Goal: Task Accomplishment & Management: Manage account settings

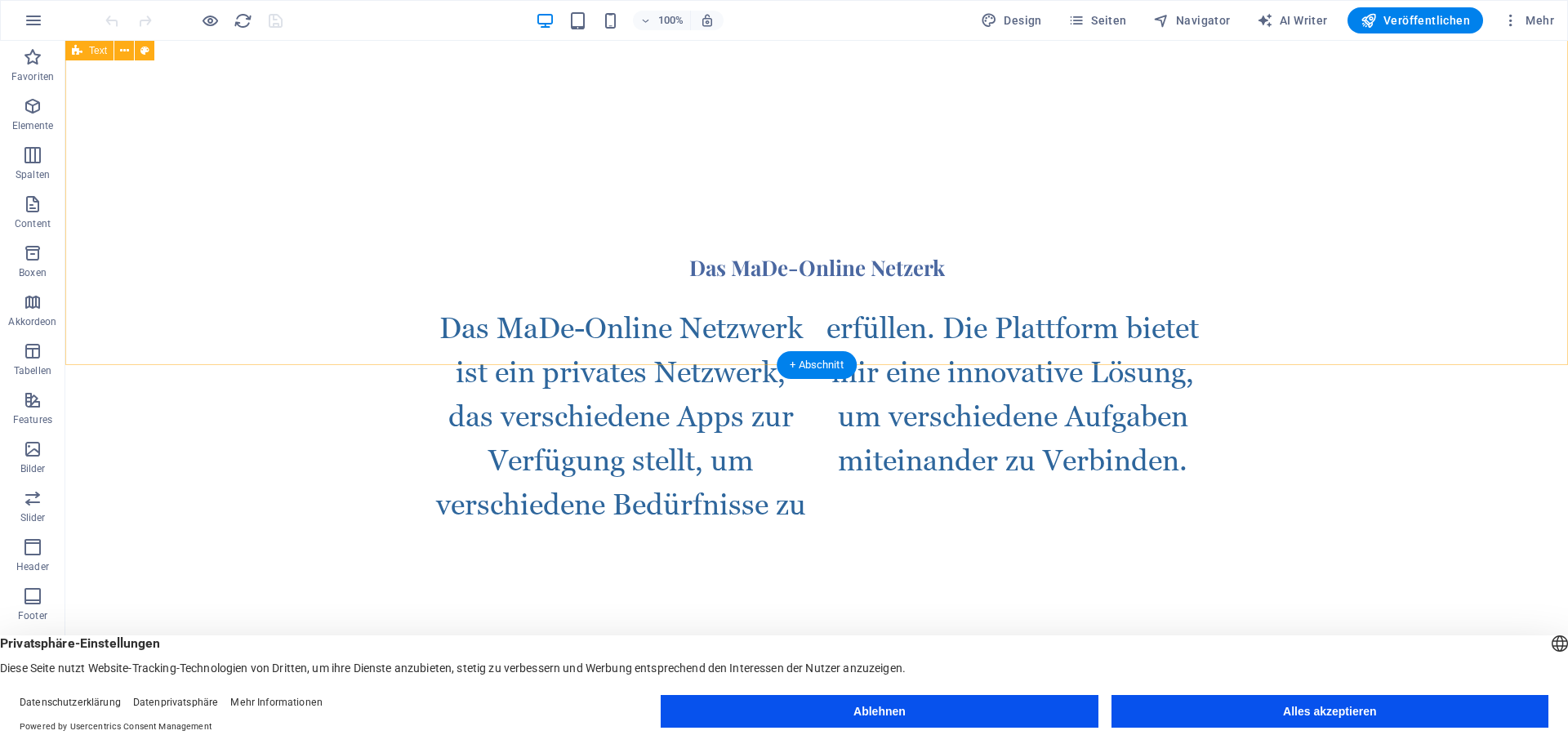
scroll to position [758, 0]
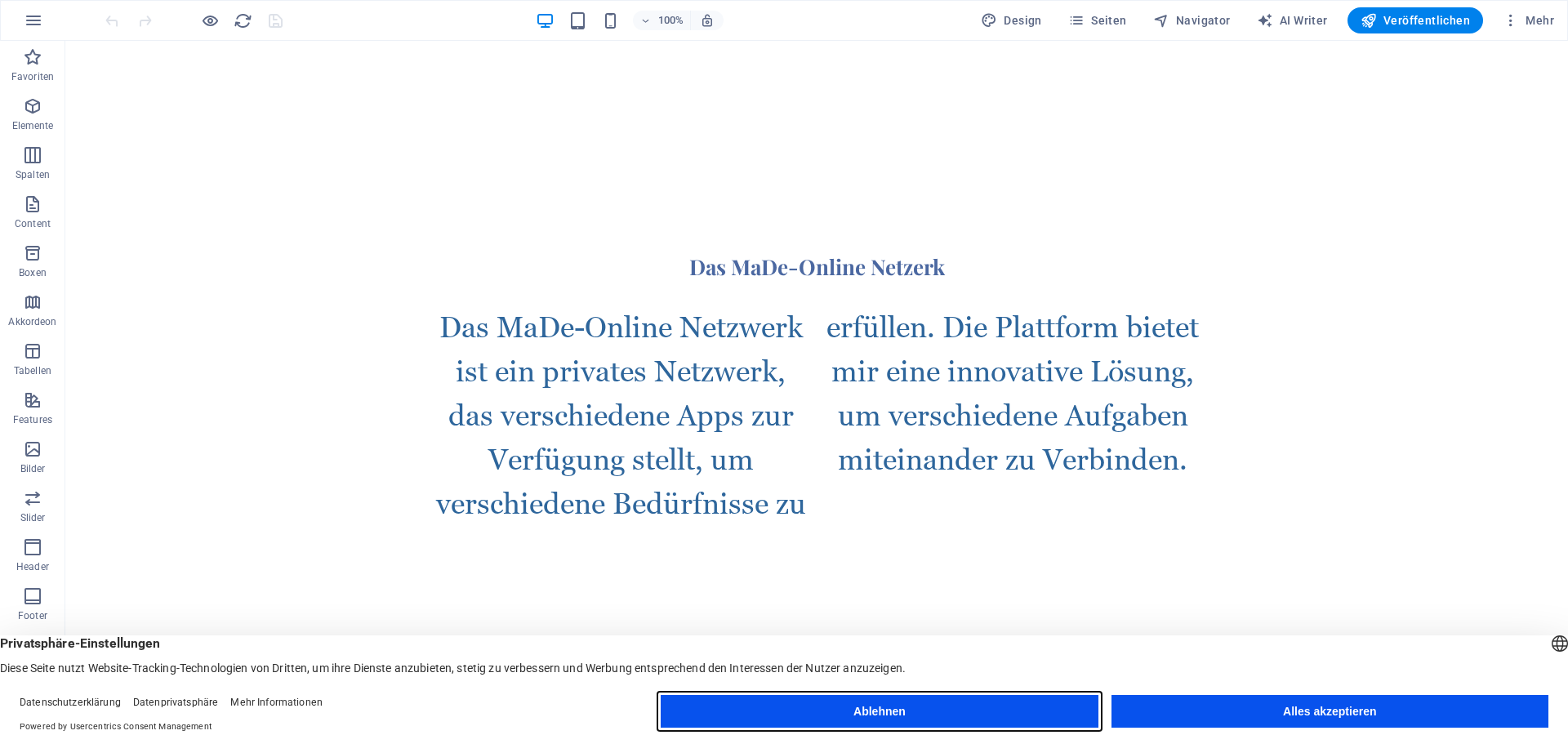
click at [806, 698] on button "Ablehnen" at bounding box center [879, 710] width 437 height 33
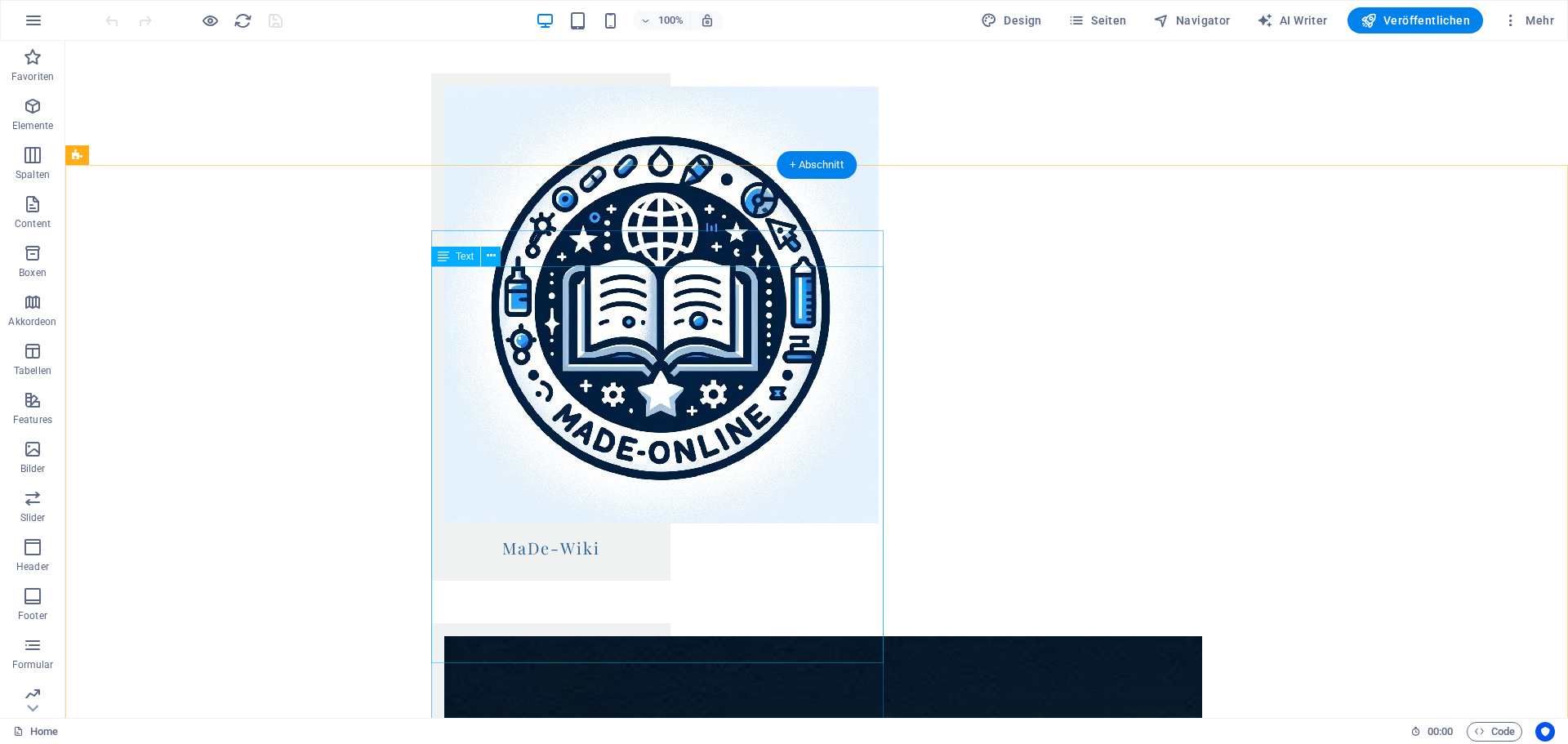
scroll to position [1794, 0]
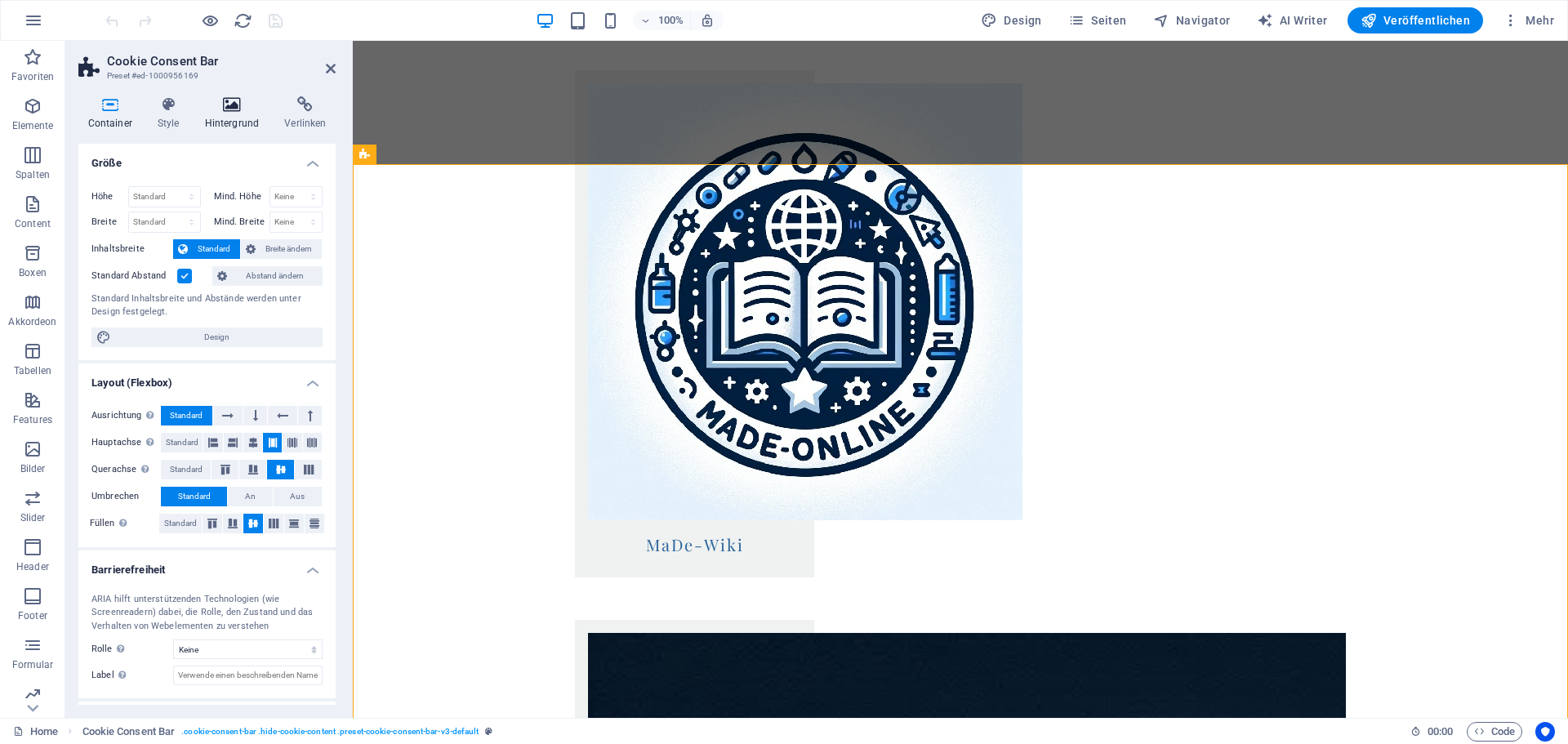
click at [228, 124] on h4 "Hintergrund" at bounding box center [235, 113] width 80 height 34
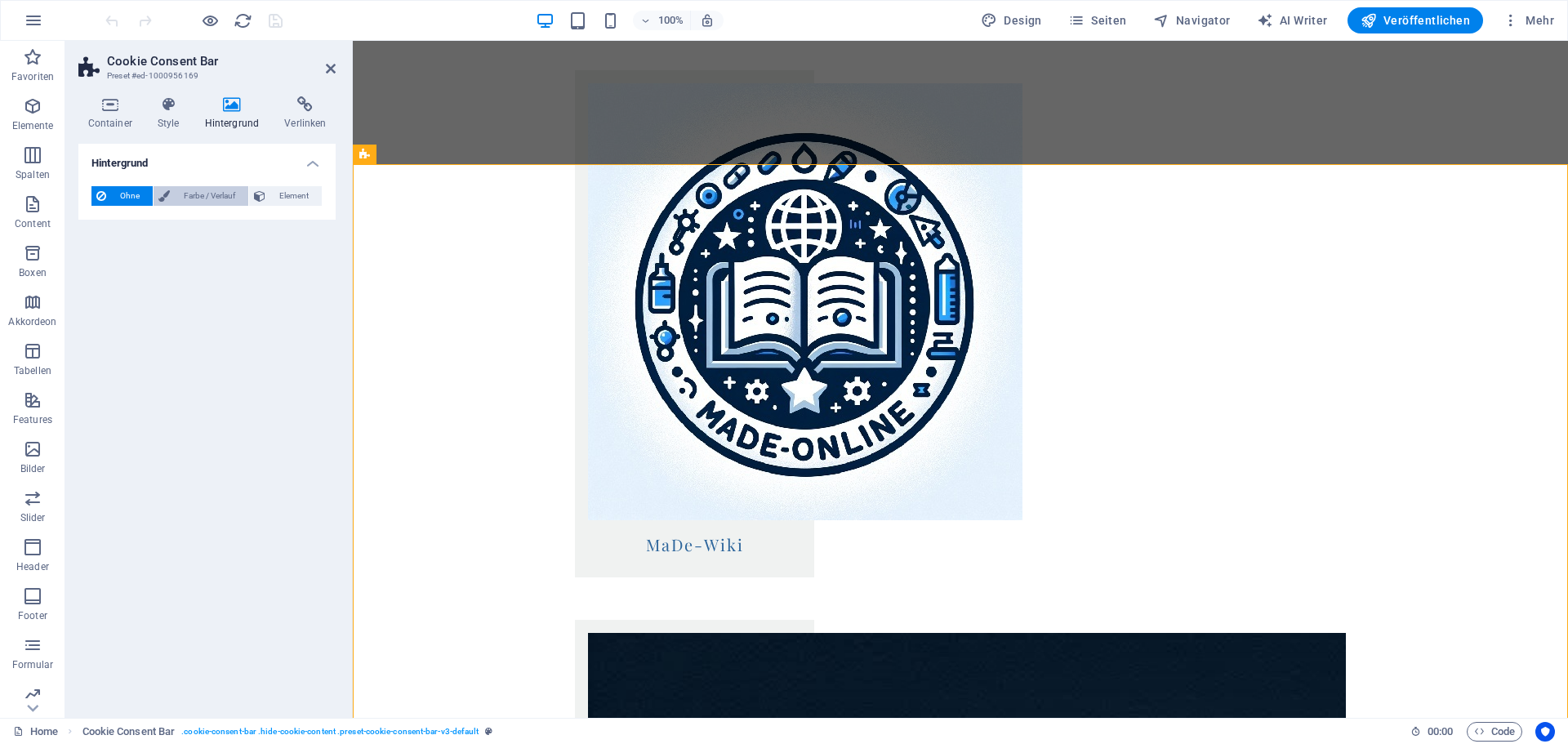
click at [213, 199] on span "Farbe / Verlauf" at bounding box center [209, 196] width 69 height 19
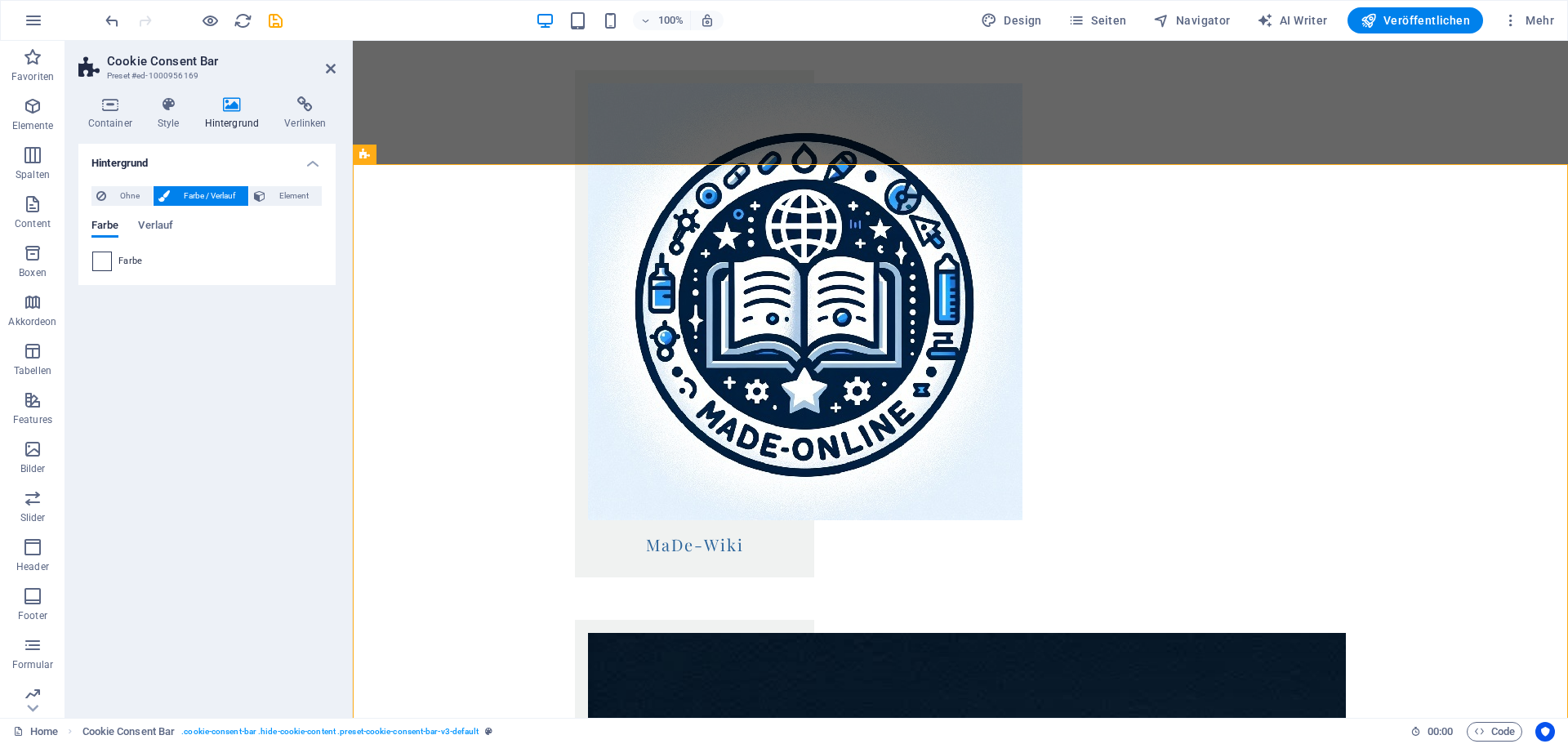
click at [102, 255] on span at bounding box center [102, 261] width 18 height 18
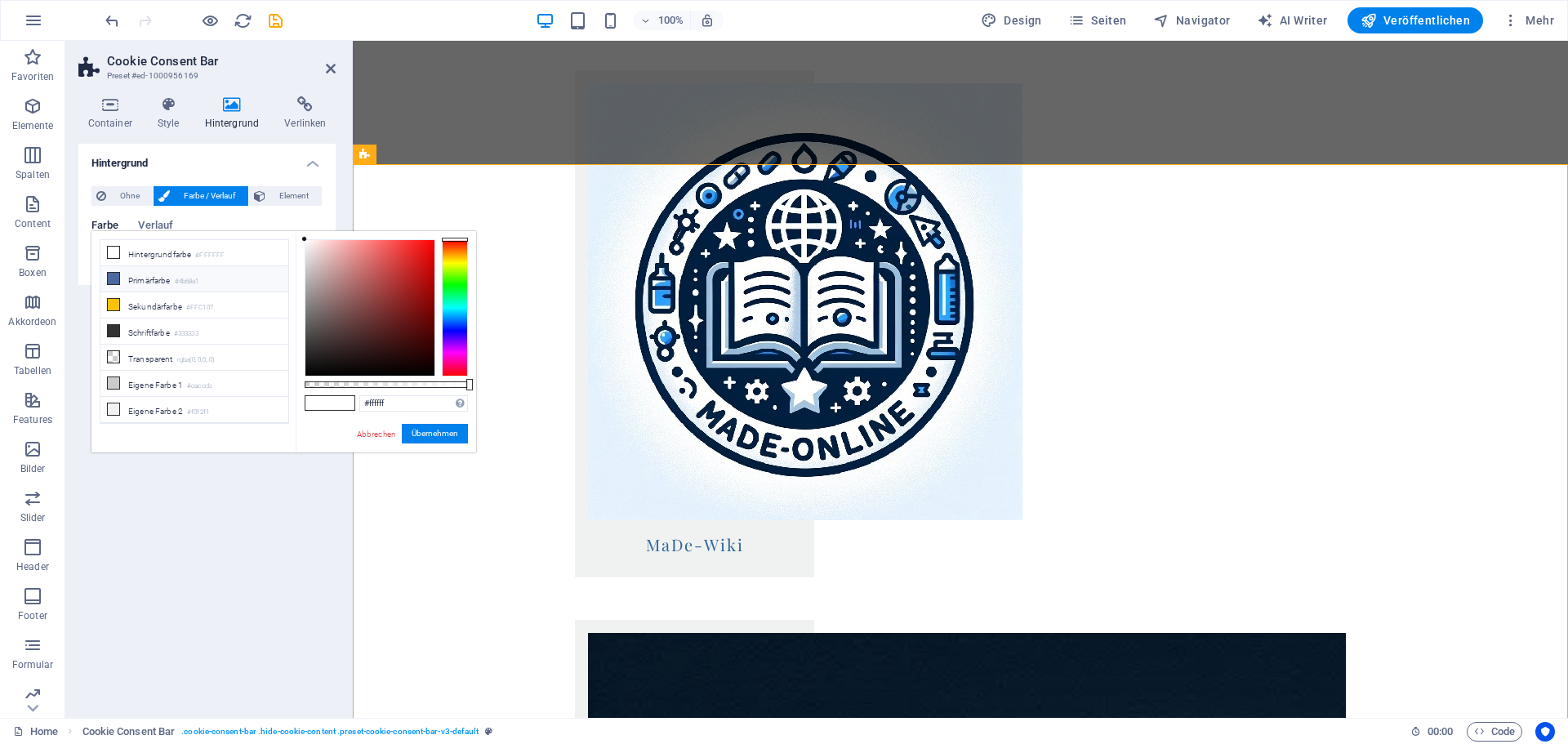
click at [116, 274] on icon at bounding box center [113, 278] width 11 height 11
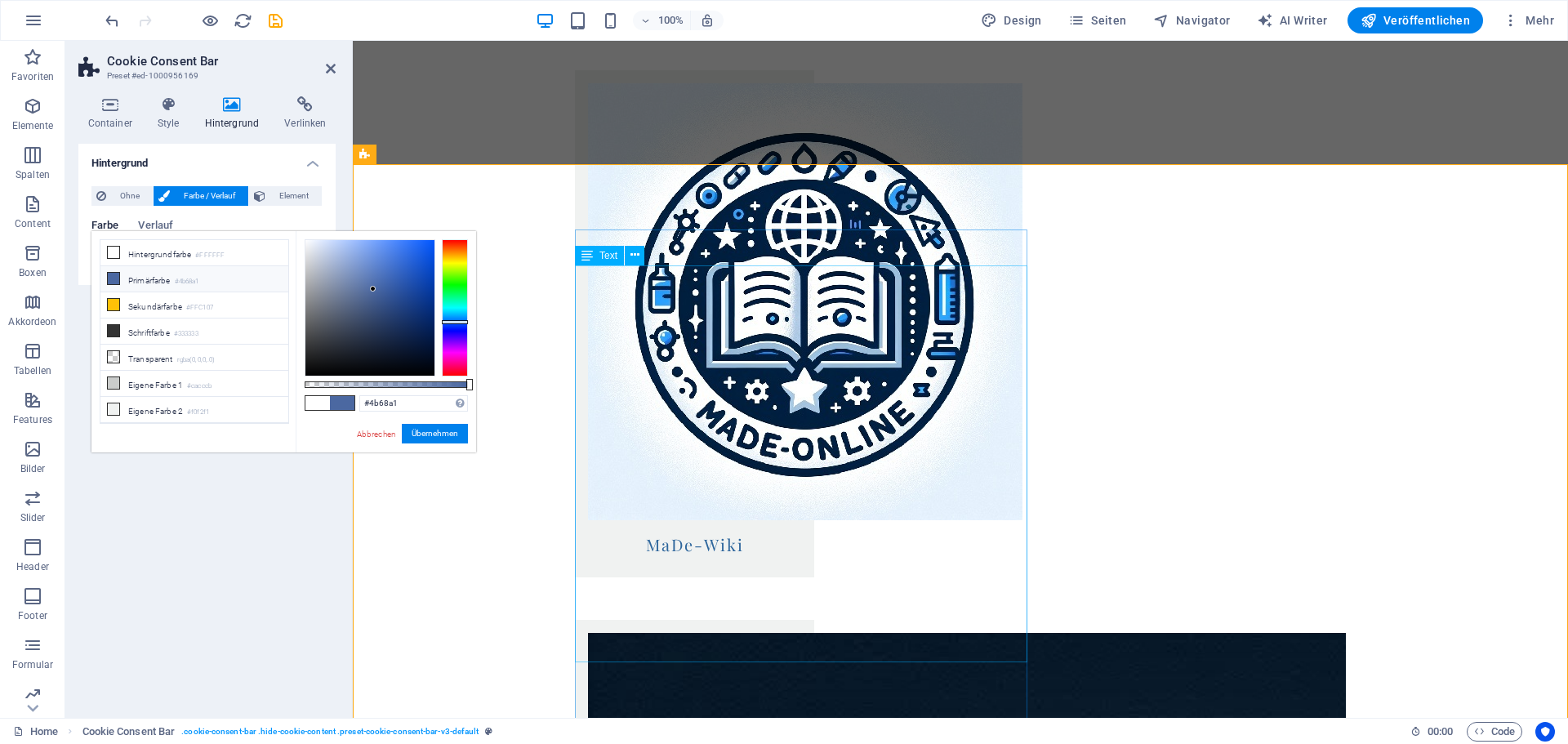
click at [129, 311] on li "Sekundärfarbe #FFC107" at bounding box center [194, 306] width 187 height 27
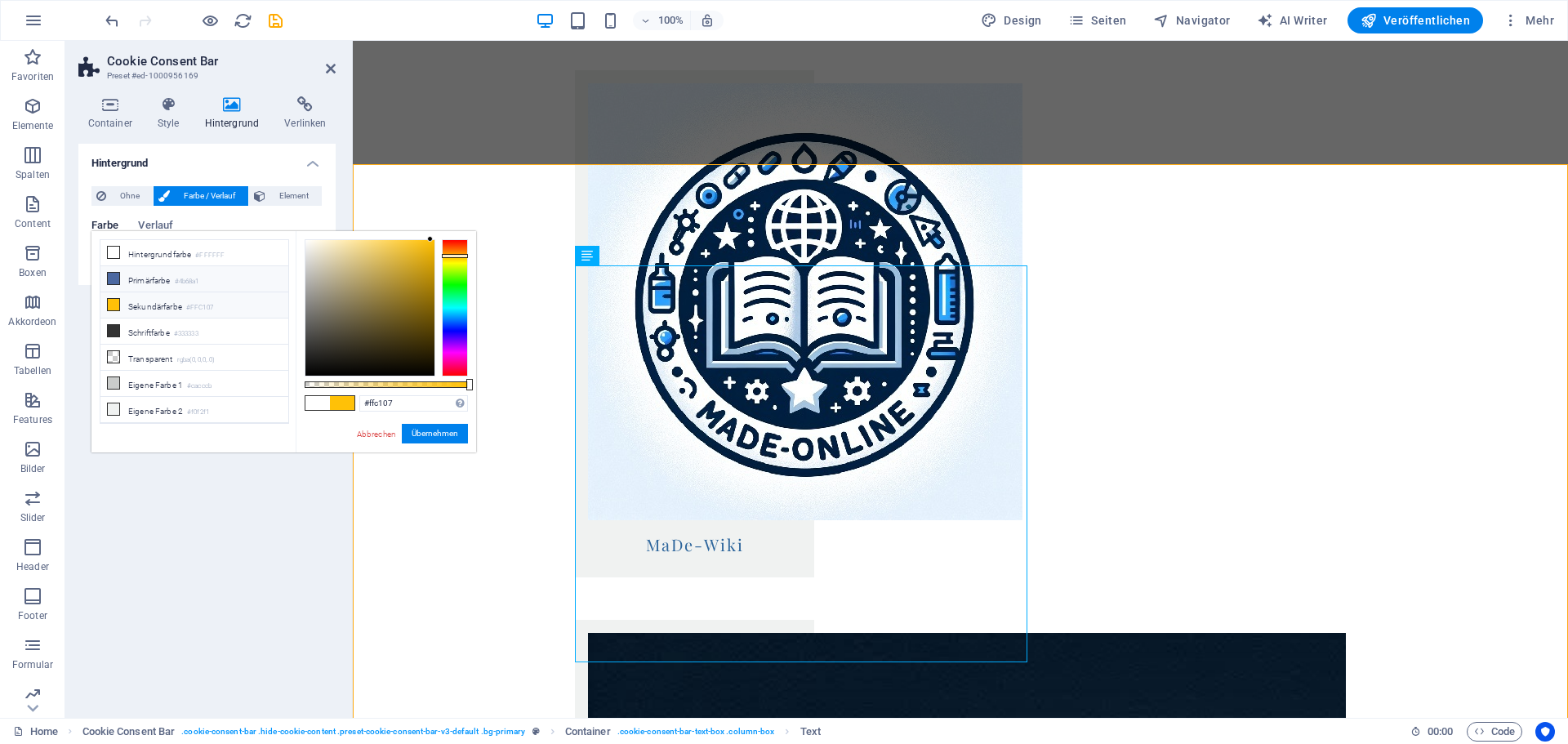
click at [135, 282] on li "Primärfarbe #4b68a1" at bounding box center [194, 279] width 187 height 27
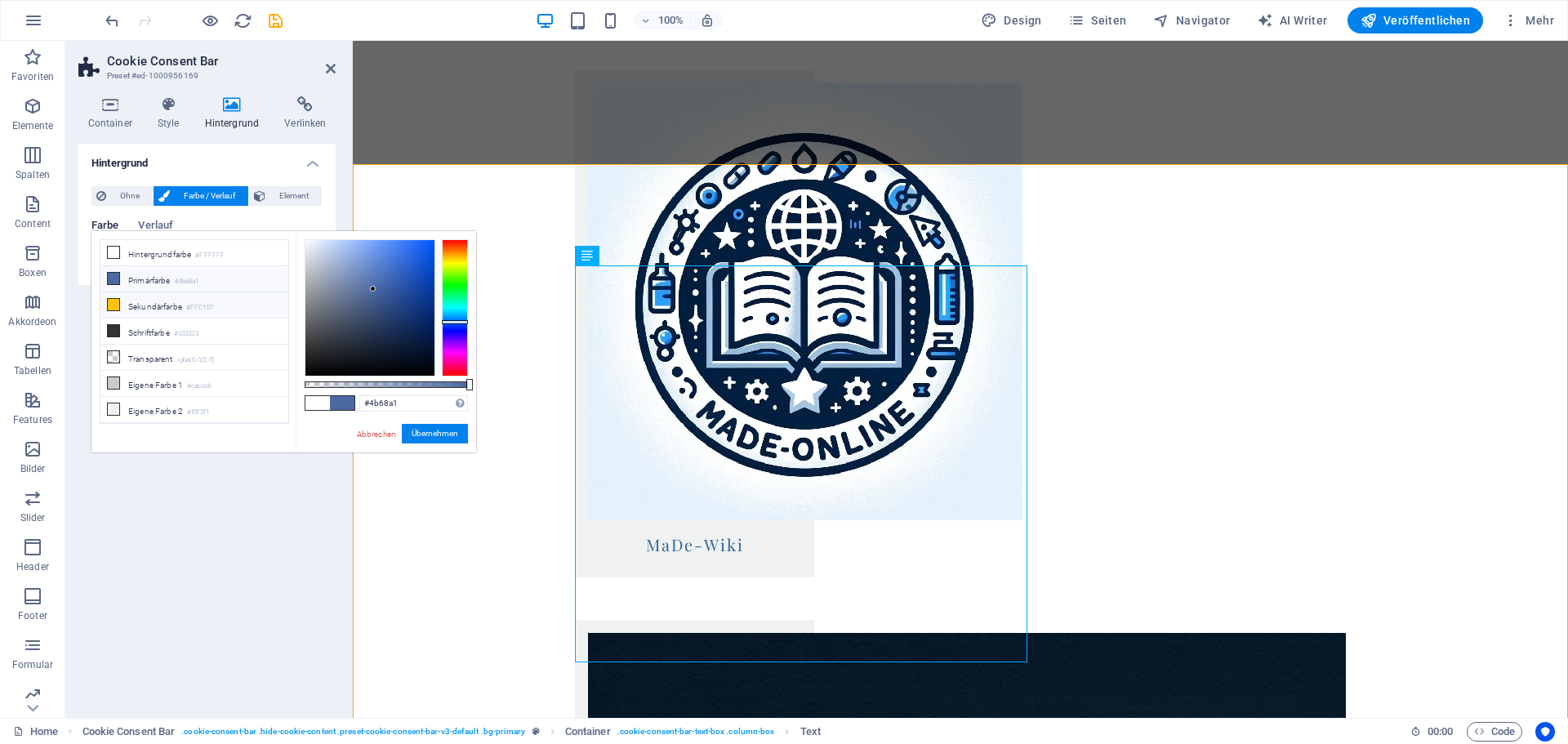
click at [111, 305] on icon at bounding box center [113, 304] width 11 height 11
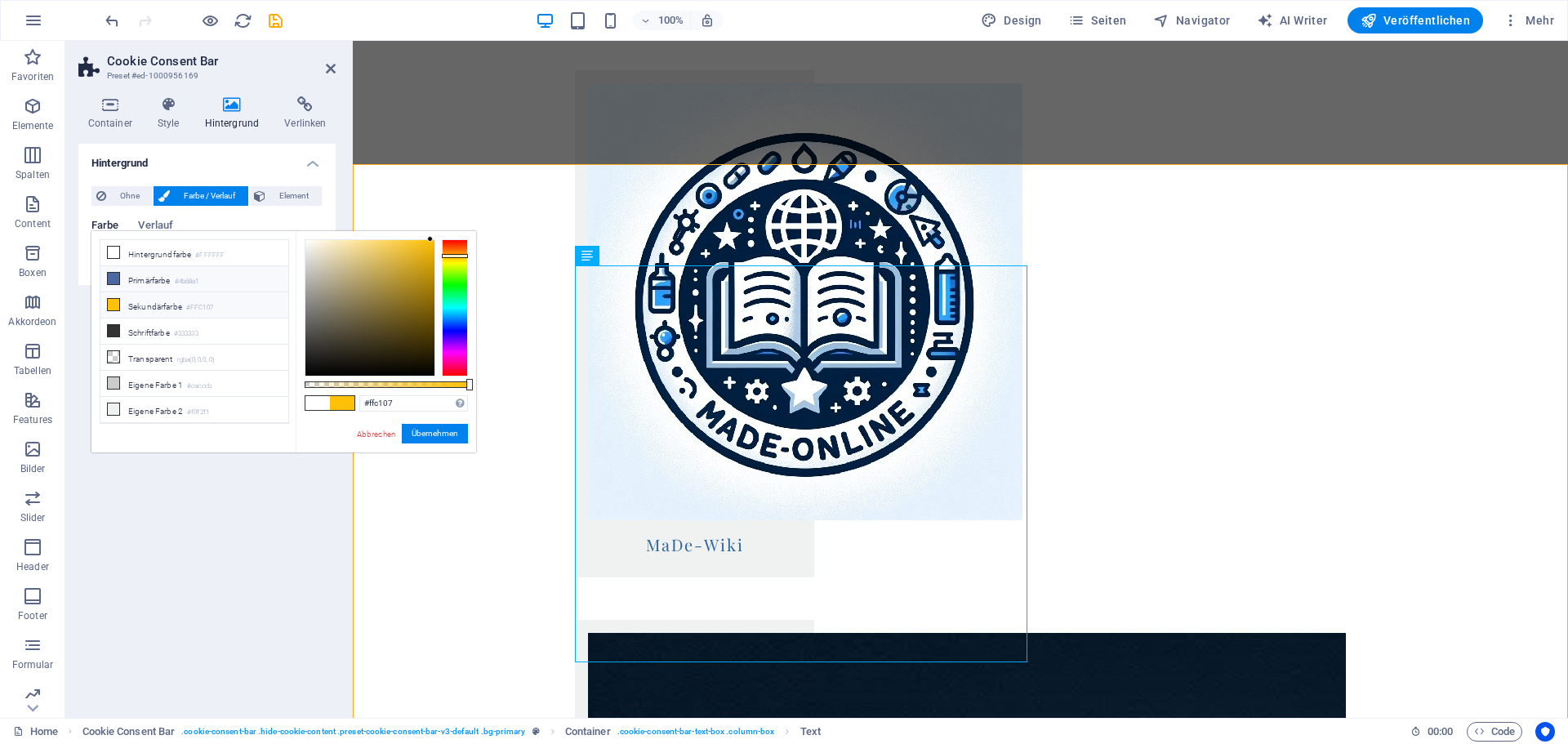
click at [136, 279] on li "Primärfarbe #4b68a1" at bounding box center [194, 279] width 187 height 27
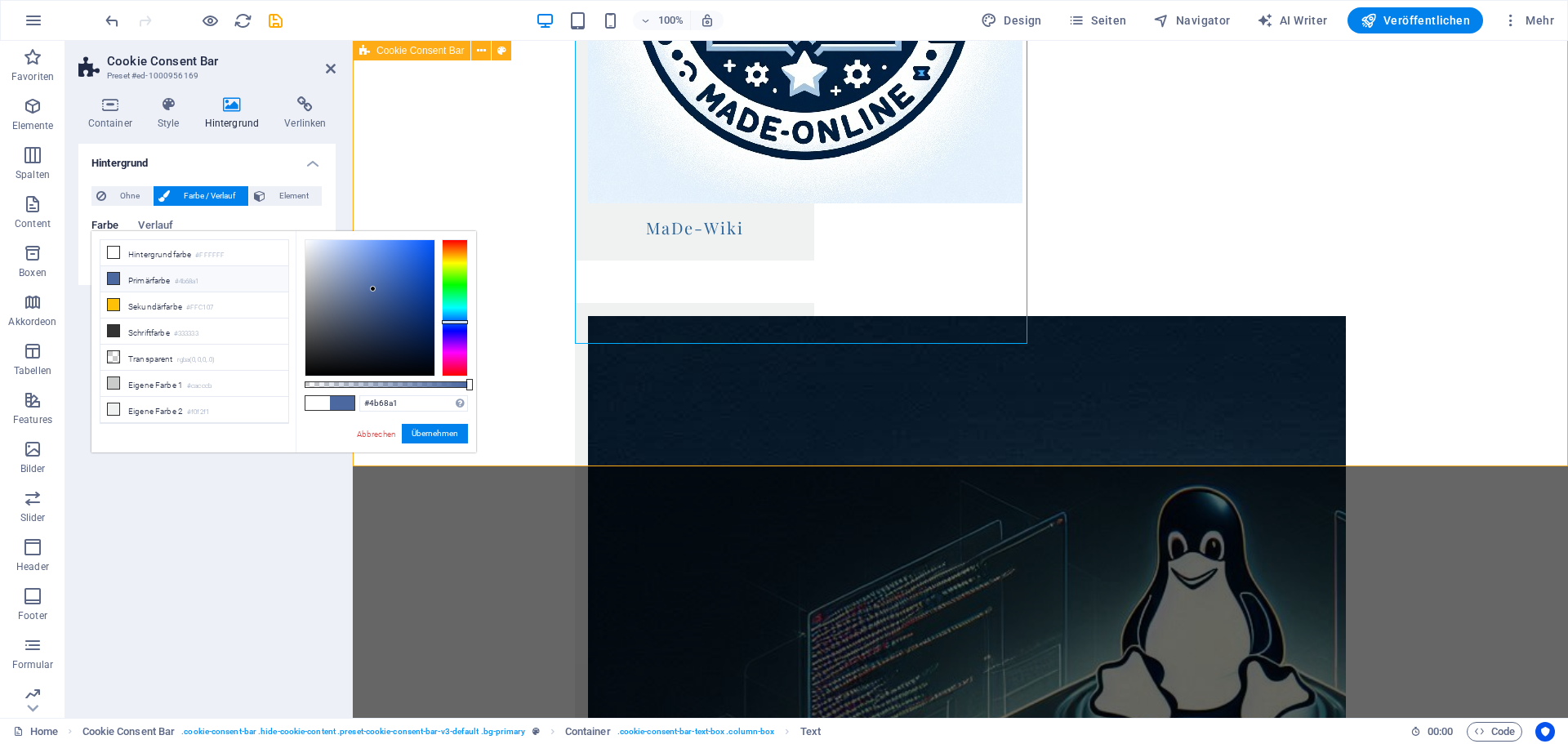
scroll to position [2112, 0]
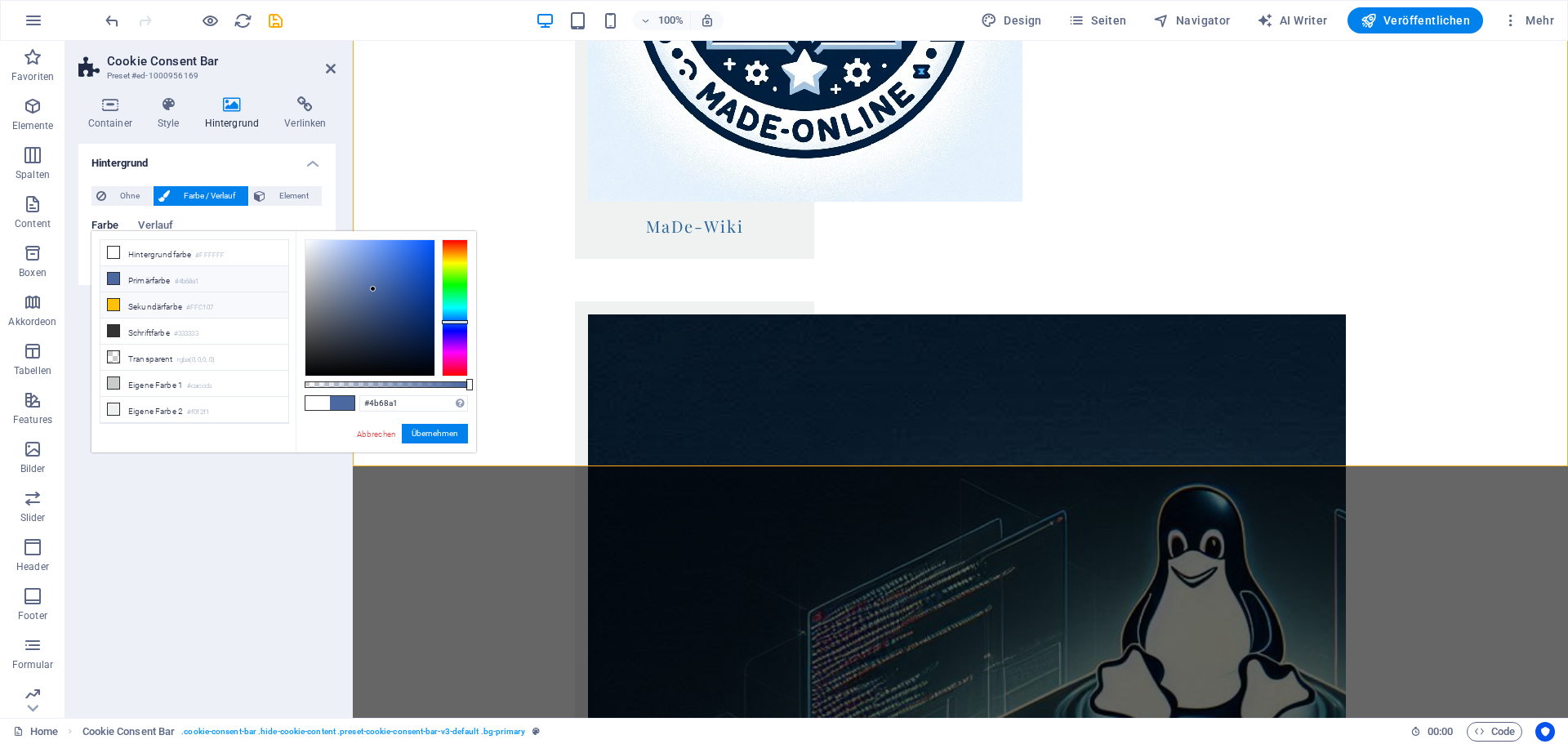
click at [139, 306] on li "Sekundärfarbe #FFC107" at bounding box center [194, 306] width 187 height 27
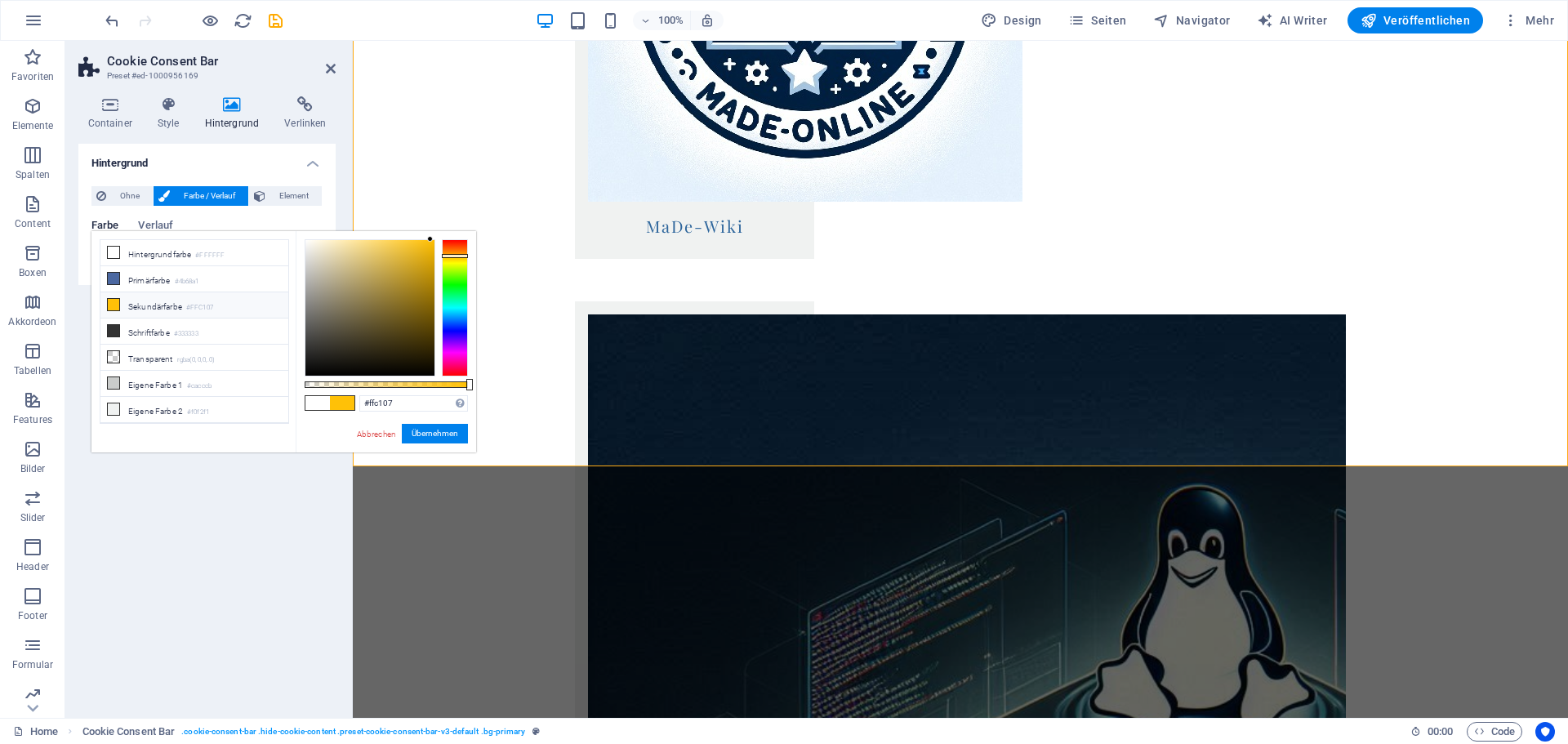
click at [164, 589] on div "Hintergrund Ohne Farbe / Verlauf Element Hintergrund über volle Breite strecken…" at bounding box center [207, 424] width 257 height 561
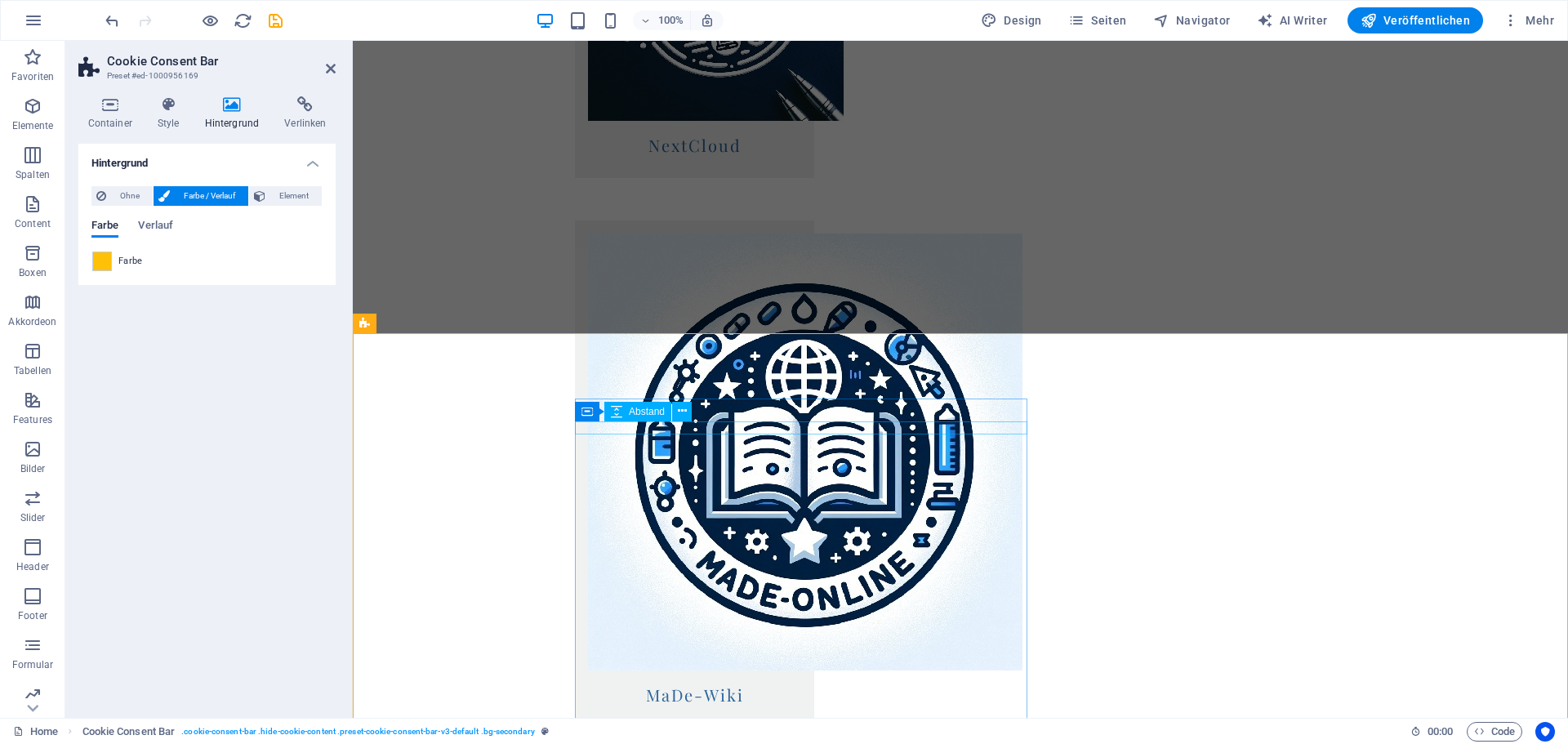
scroll to position [1608, 0]
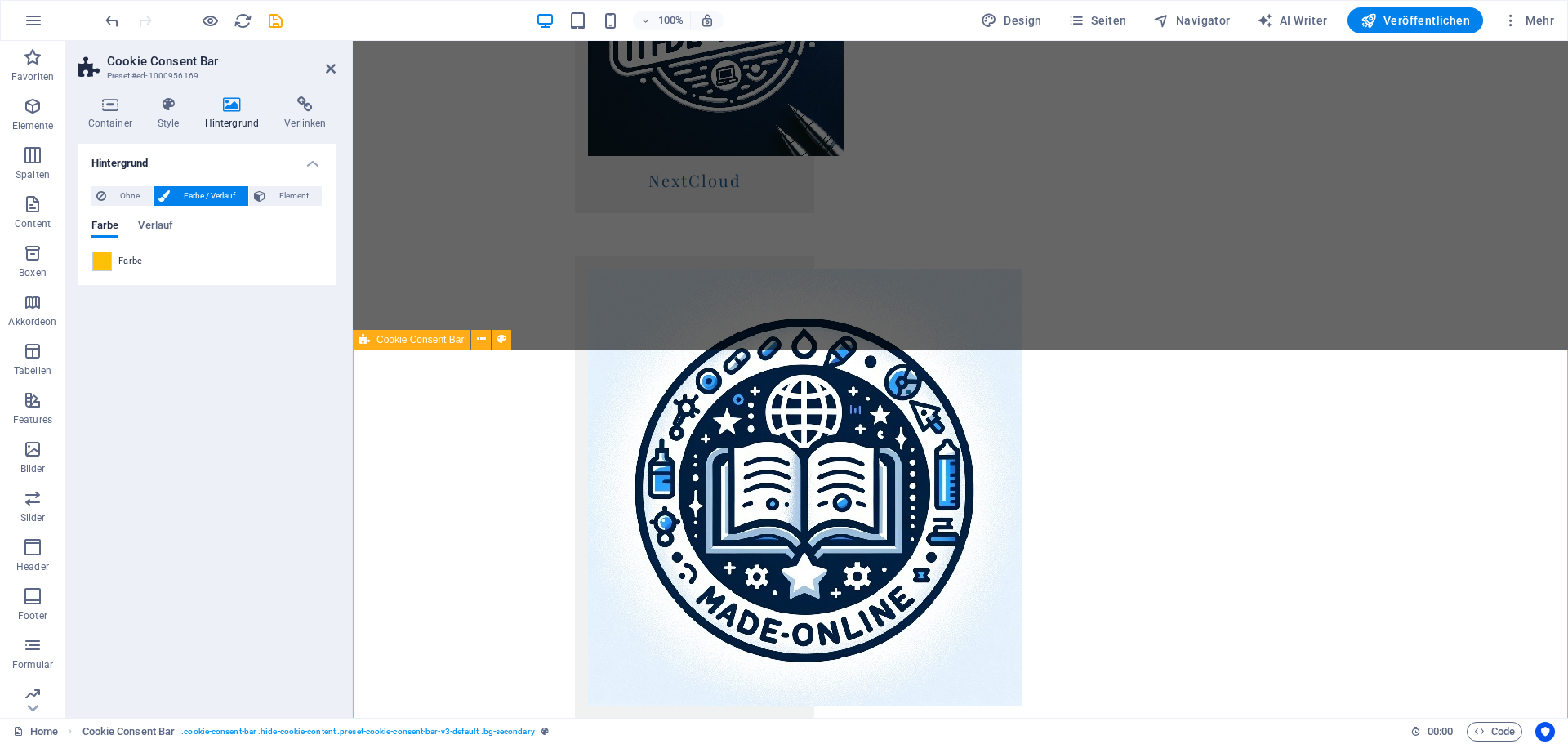
click at [107, 262] on span at bounding box center [102, 261] width 18 height 18
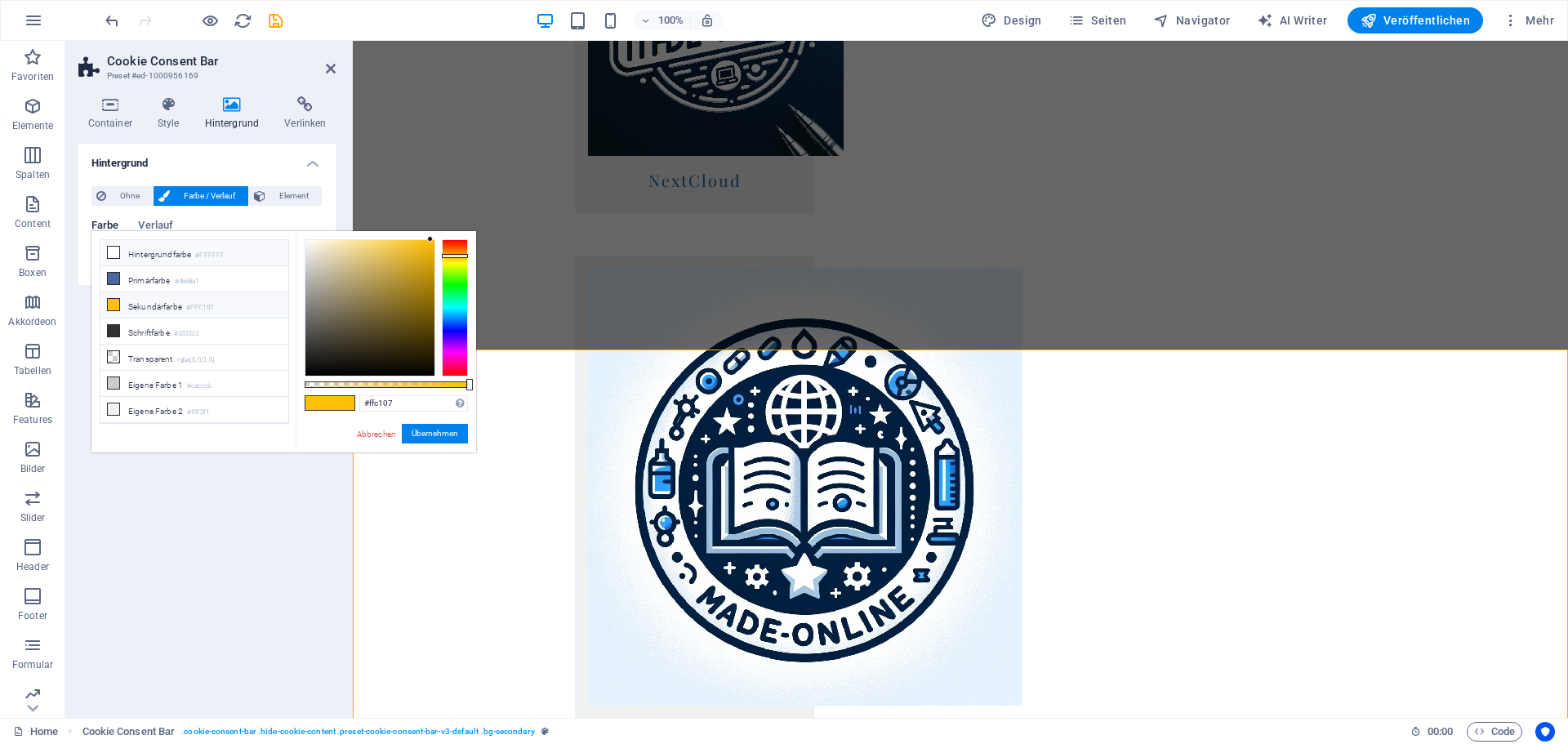
click at [128, 255] on li "Hintergrundfarbe #FFFFFF" at bounding box center [194, 254] width 187 height 27
type input "#ffffff"
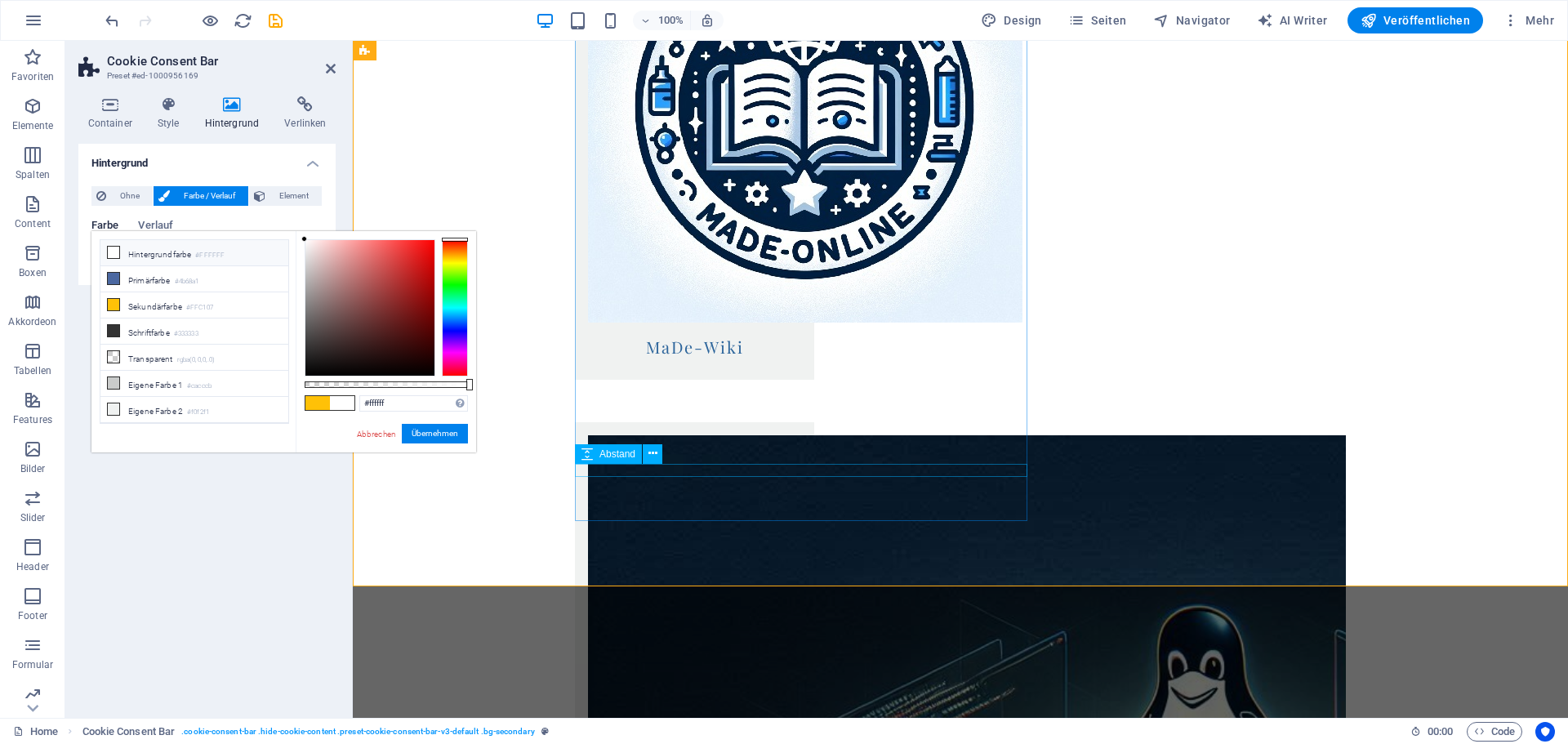
scroll to position [1993, 0]
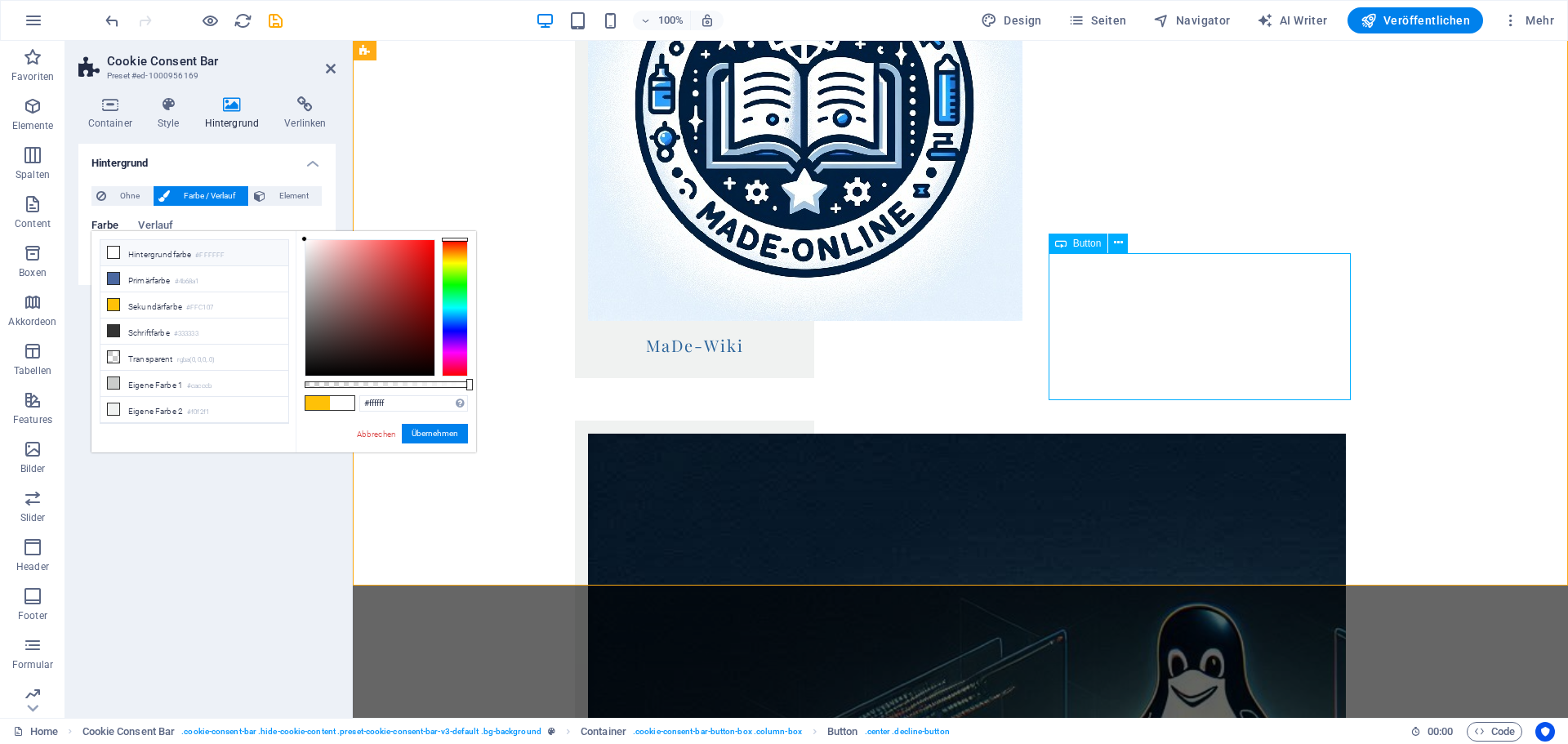
select select "%"
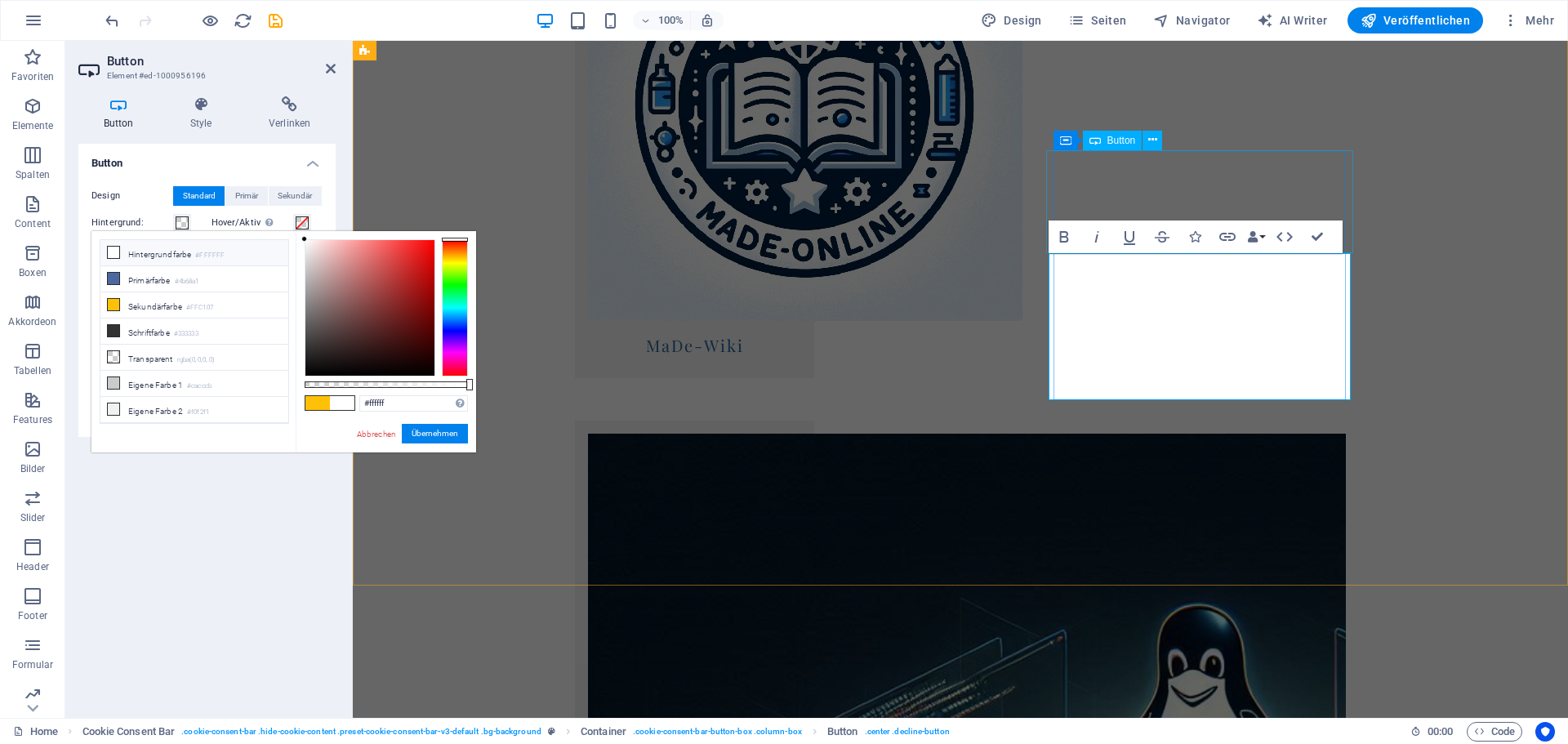
select select "%"
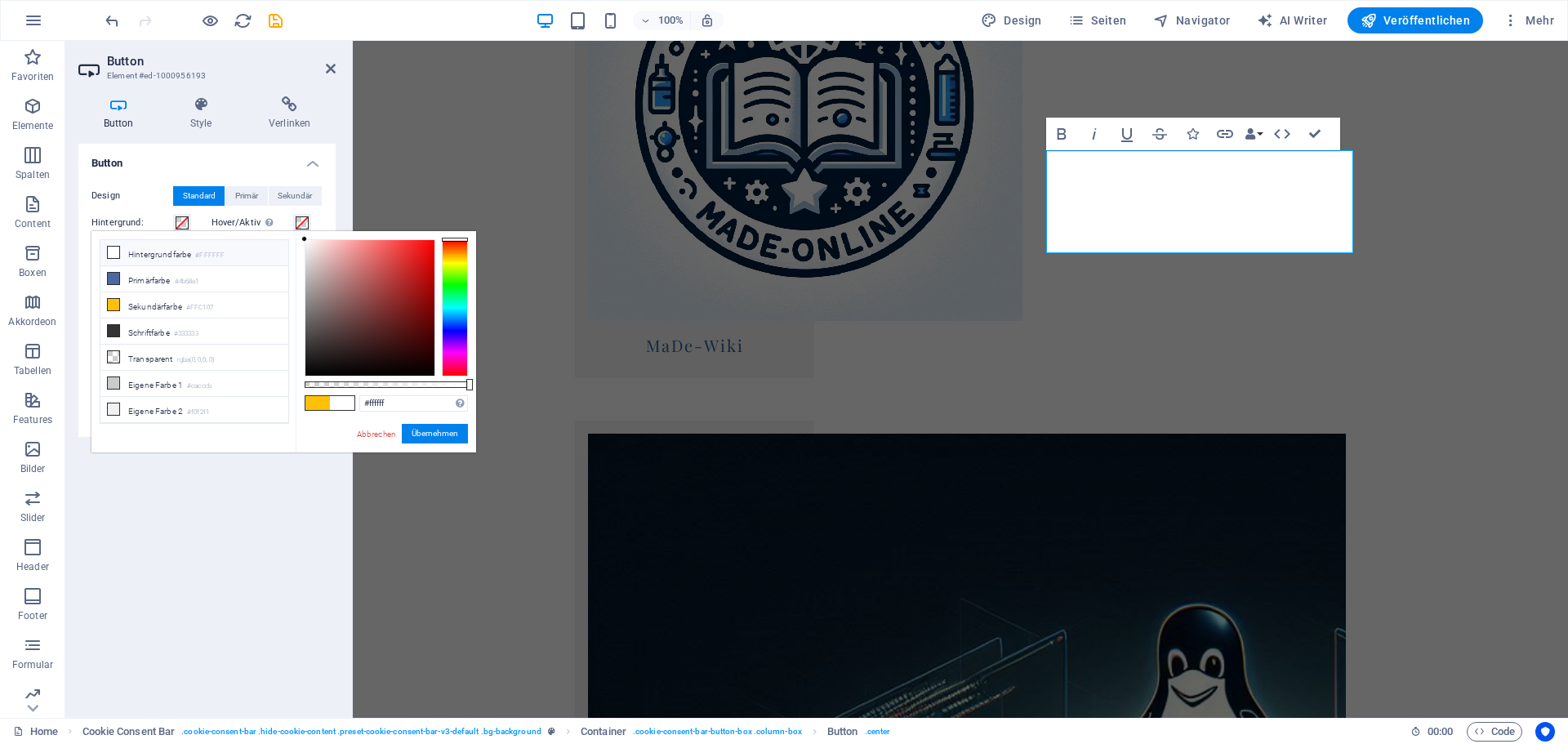
click at [147, 261] on li "Hintergrundfarbe #FFFFFF" at bounding box center [194, 254] width 187 height 27
click at [429, 428] on button "Übernehmen" at bounding box center [435, 433] width 66 height 19
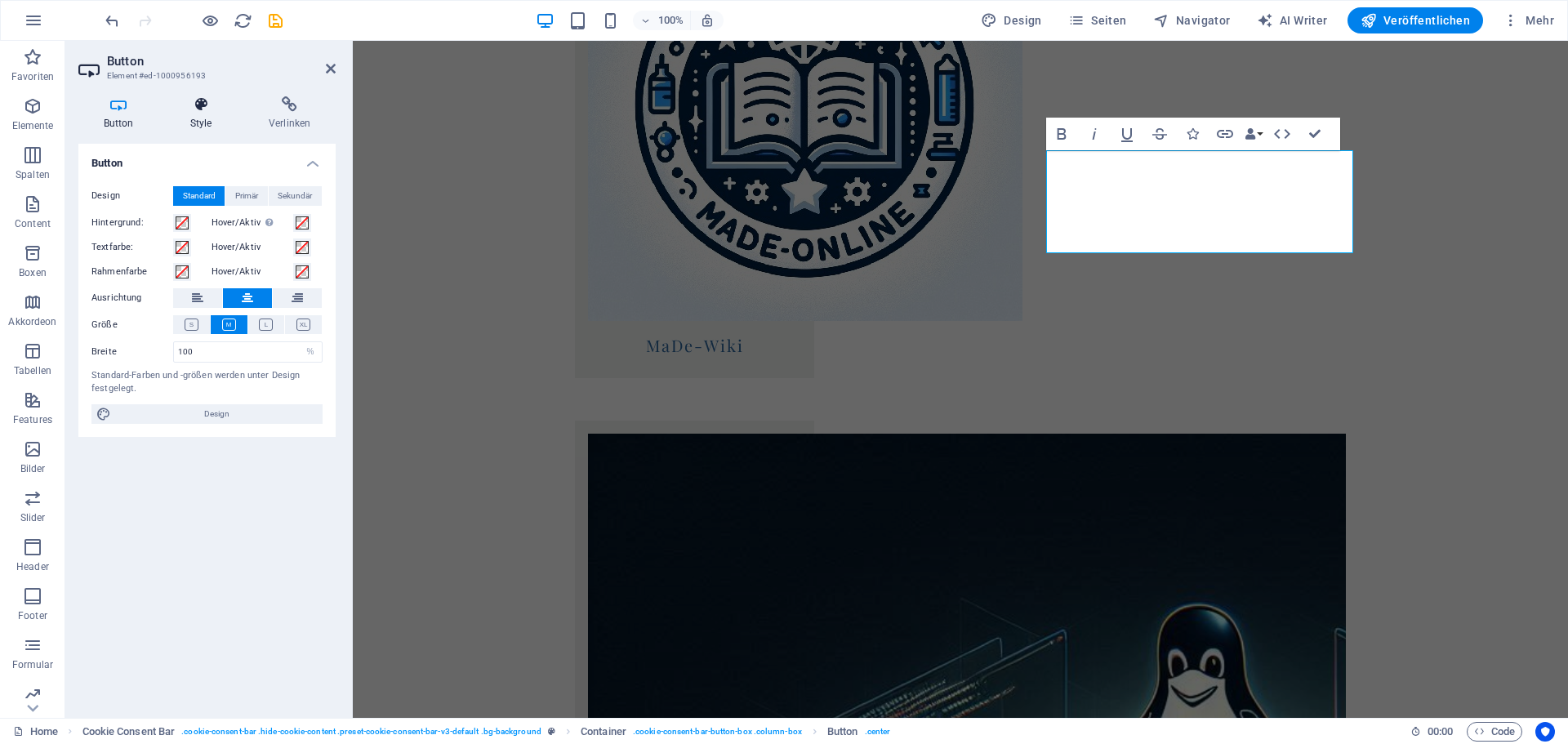
click at [214, 124] on h4 "Style" at bounding box center [204, 113] width 79 height 34
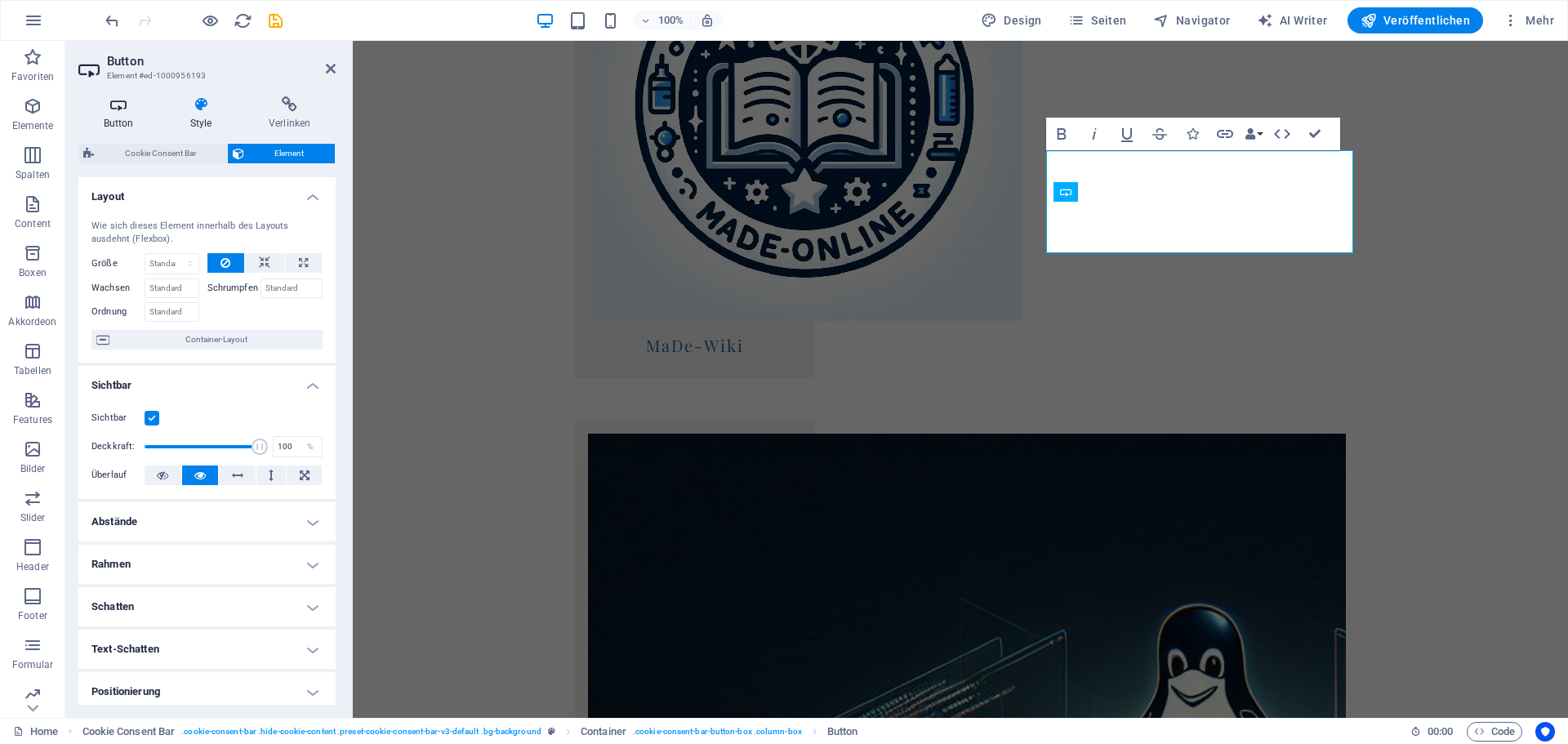
click at [112, 100] on icon at bounding box center [118, 104] width 80 height 16
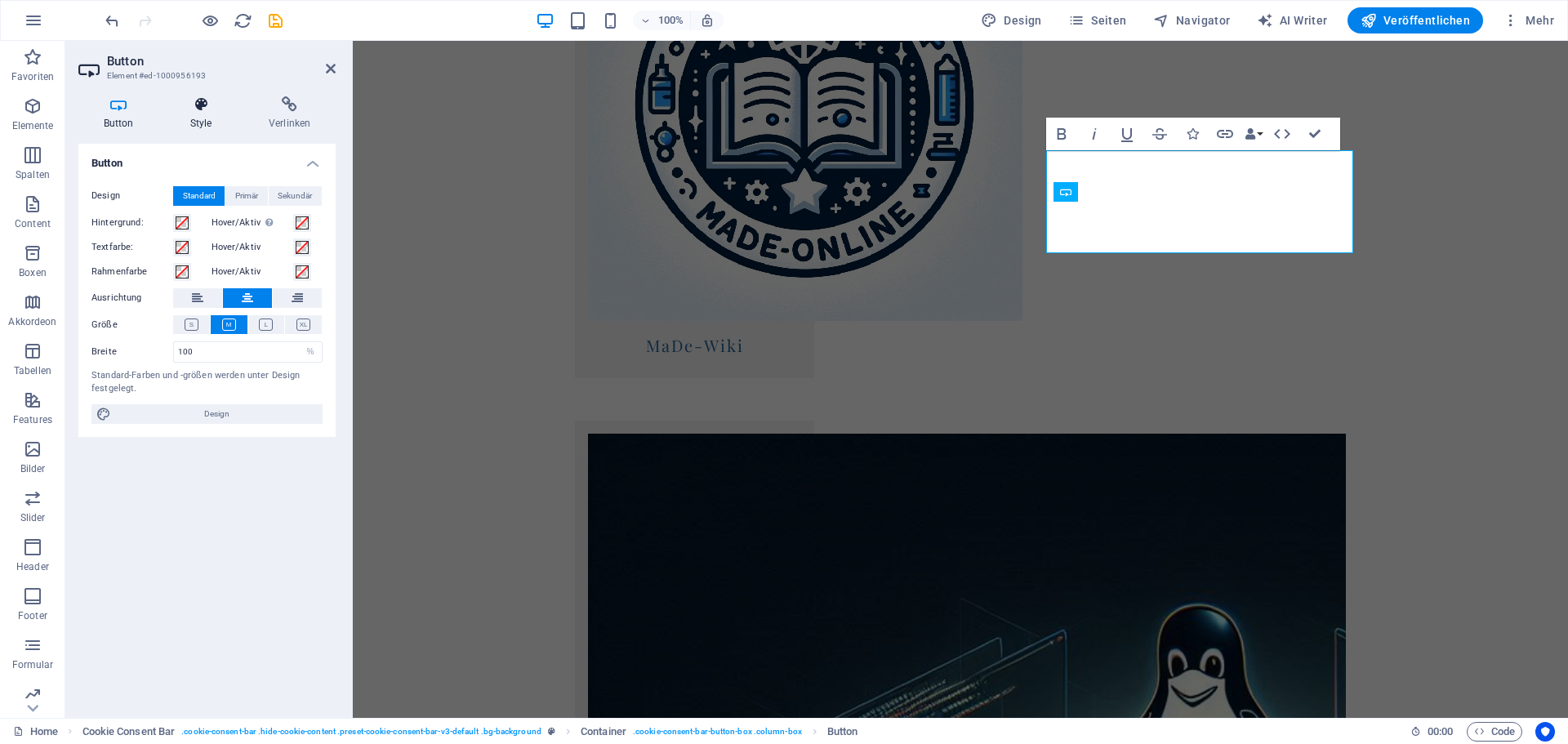
click at [199, 113] on h4 "Style" at bounding box center [204, 113] width 79 height 34
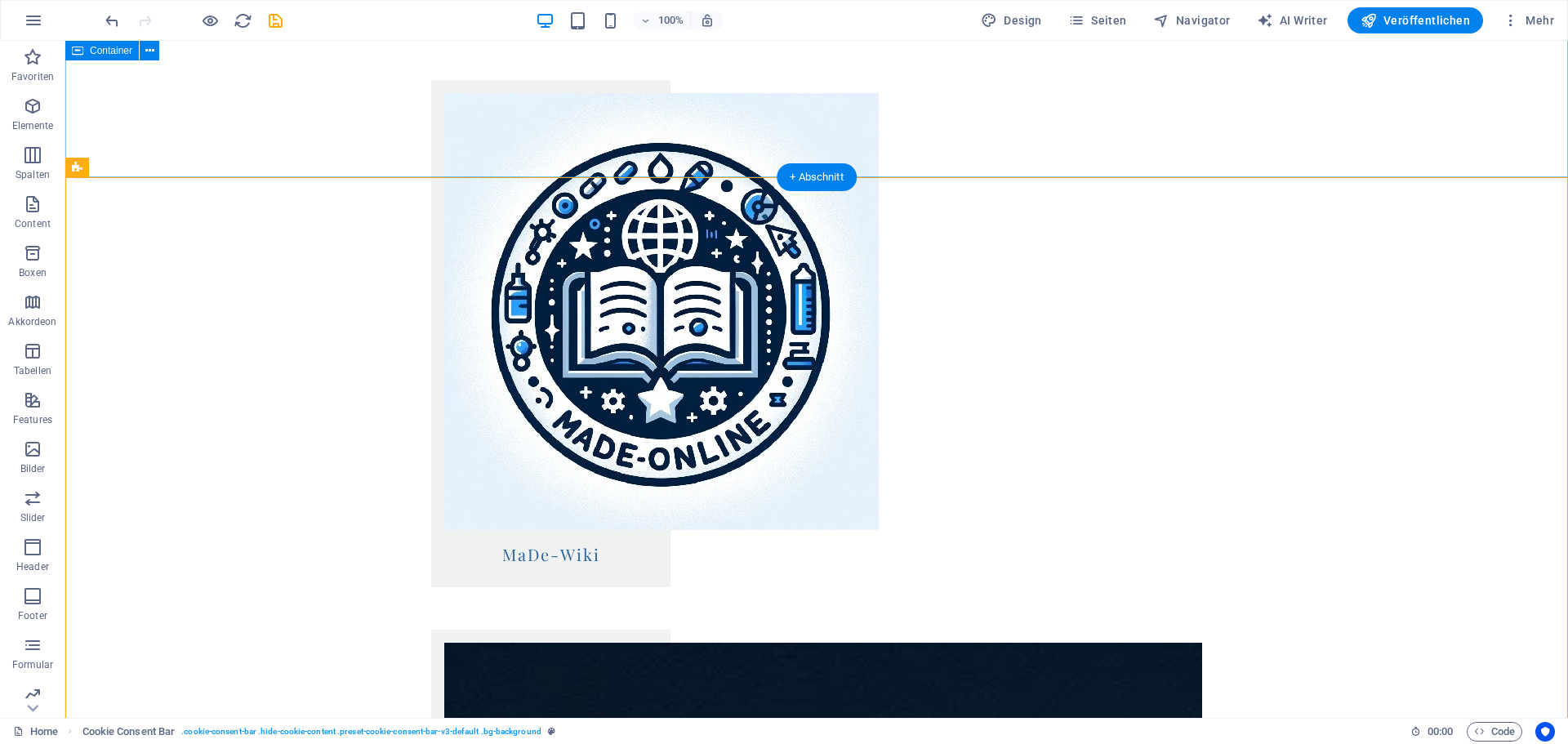
scroll to position [1780, 0]
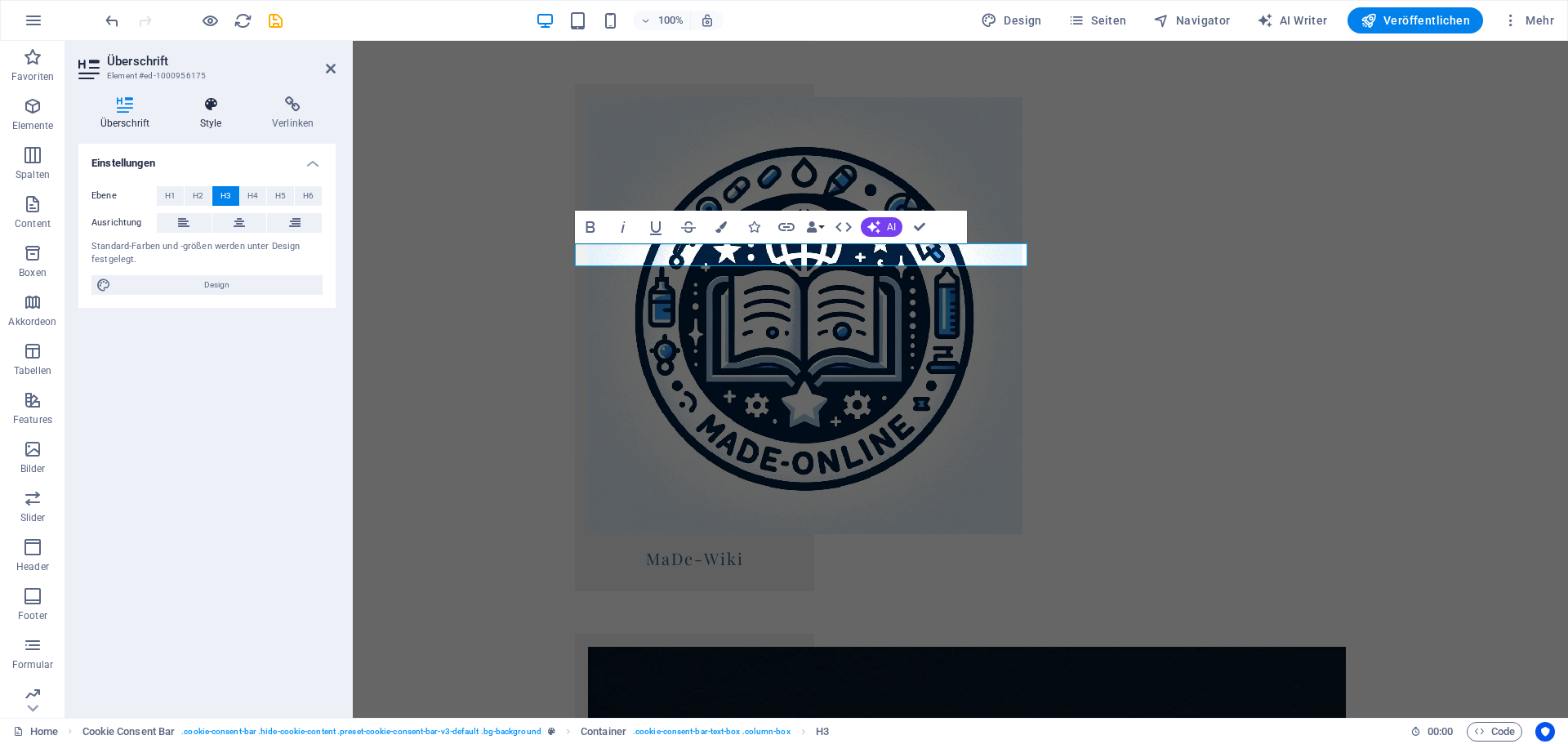
click at [210, 104] on icon at bounding box center [210, 104] width 65 height 16
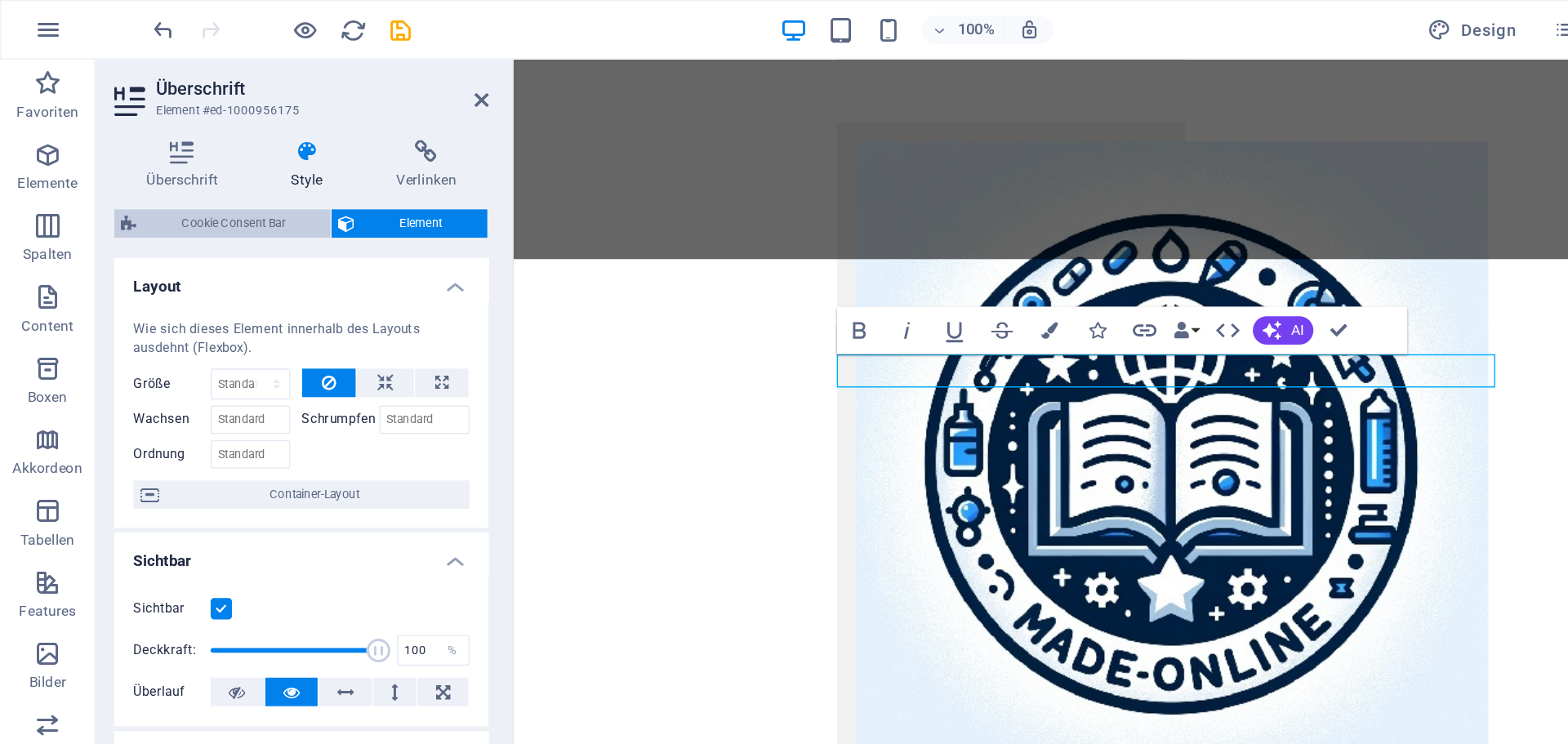
click at [160, 158] on span "Cookie Consent Bar" at bounding box center [161, 154] width 124 height 19
select select "rem"
select select "px"
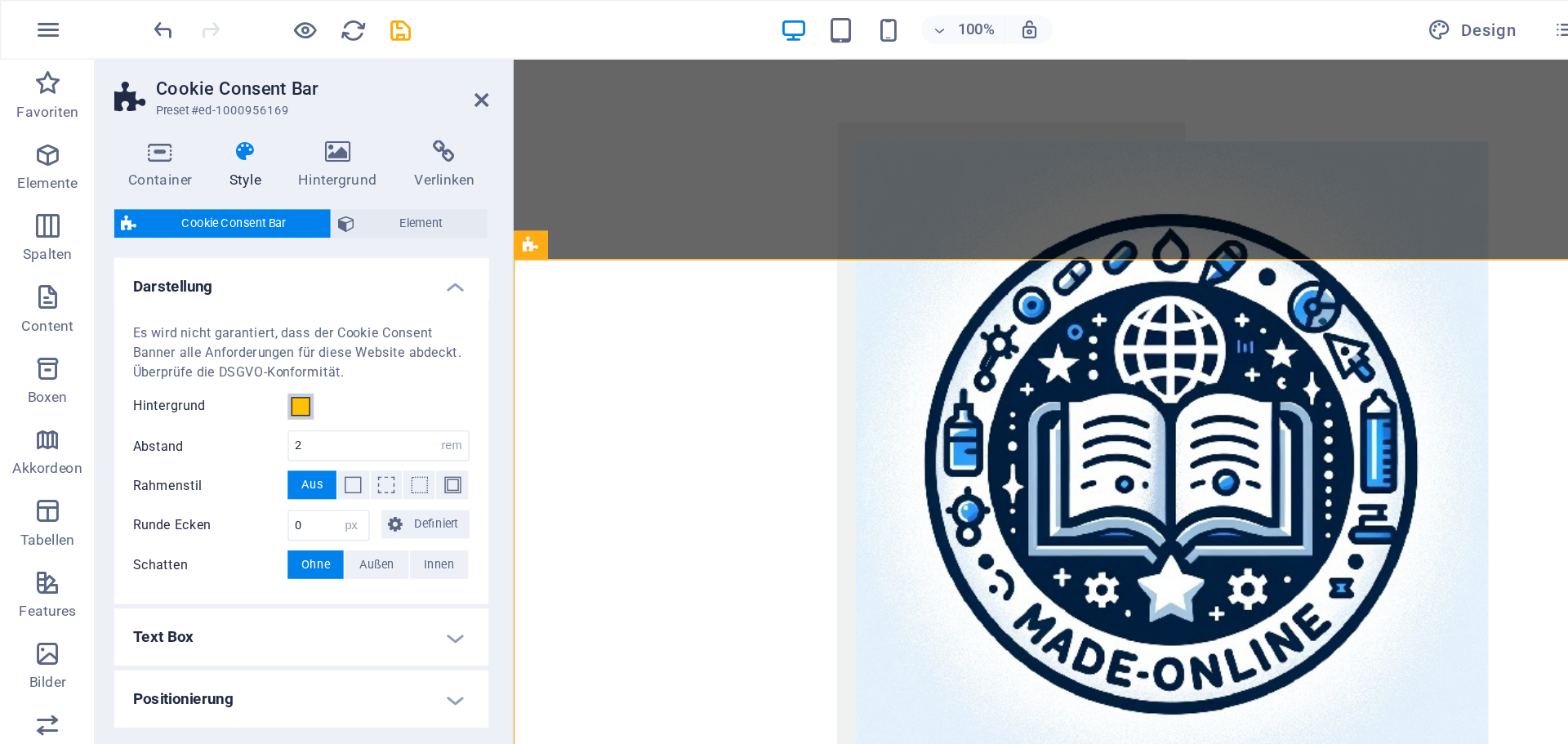
click at [212, 273] on span at bounding box center [206, 279] width 13 height 13
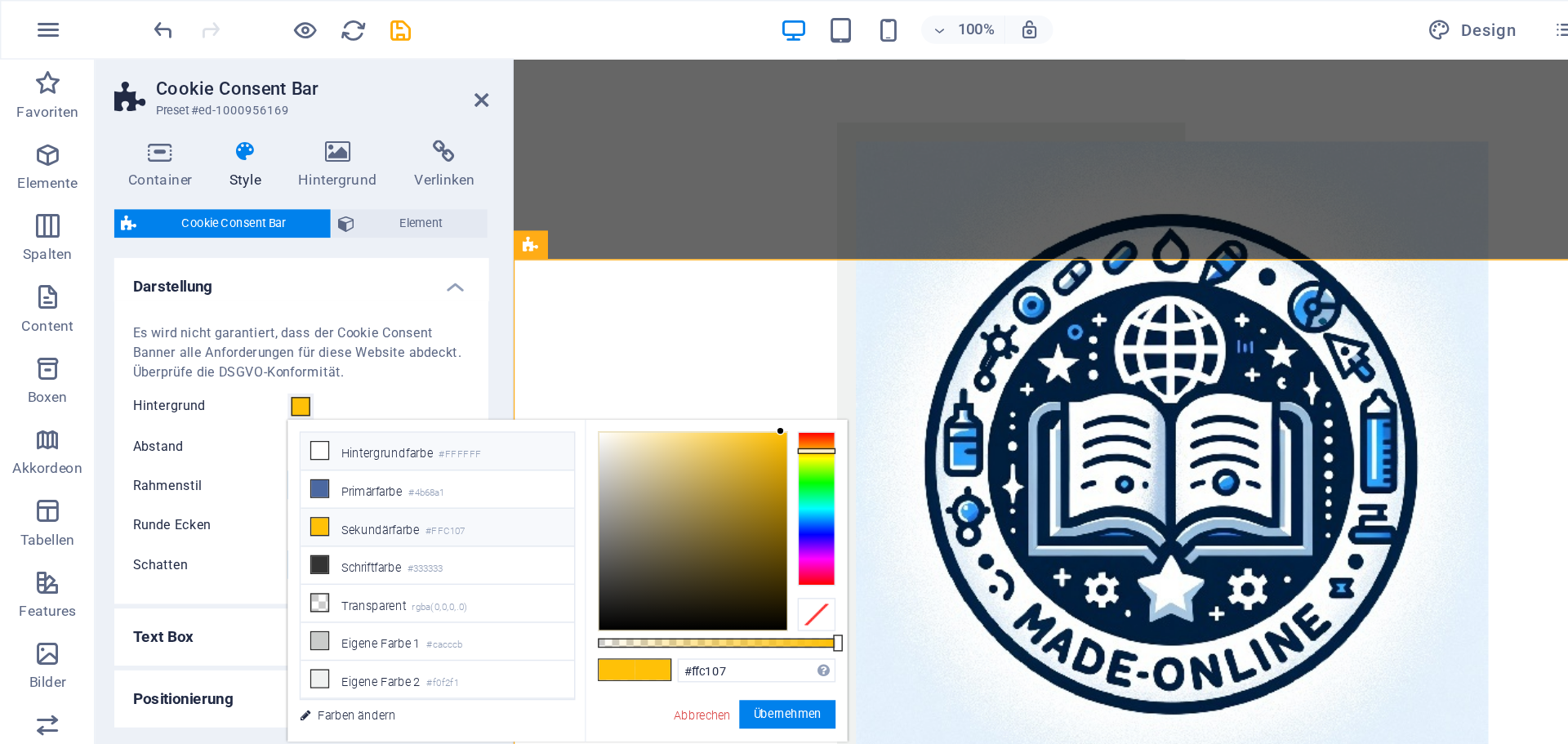
click at [270, 307] on li "Hintergrundfarbe #FFFFFF" at bounding box center [301, 310] width 187 height 27
type input "#ffffff"
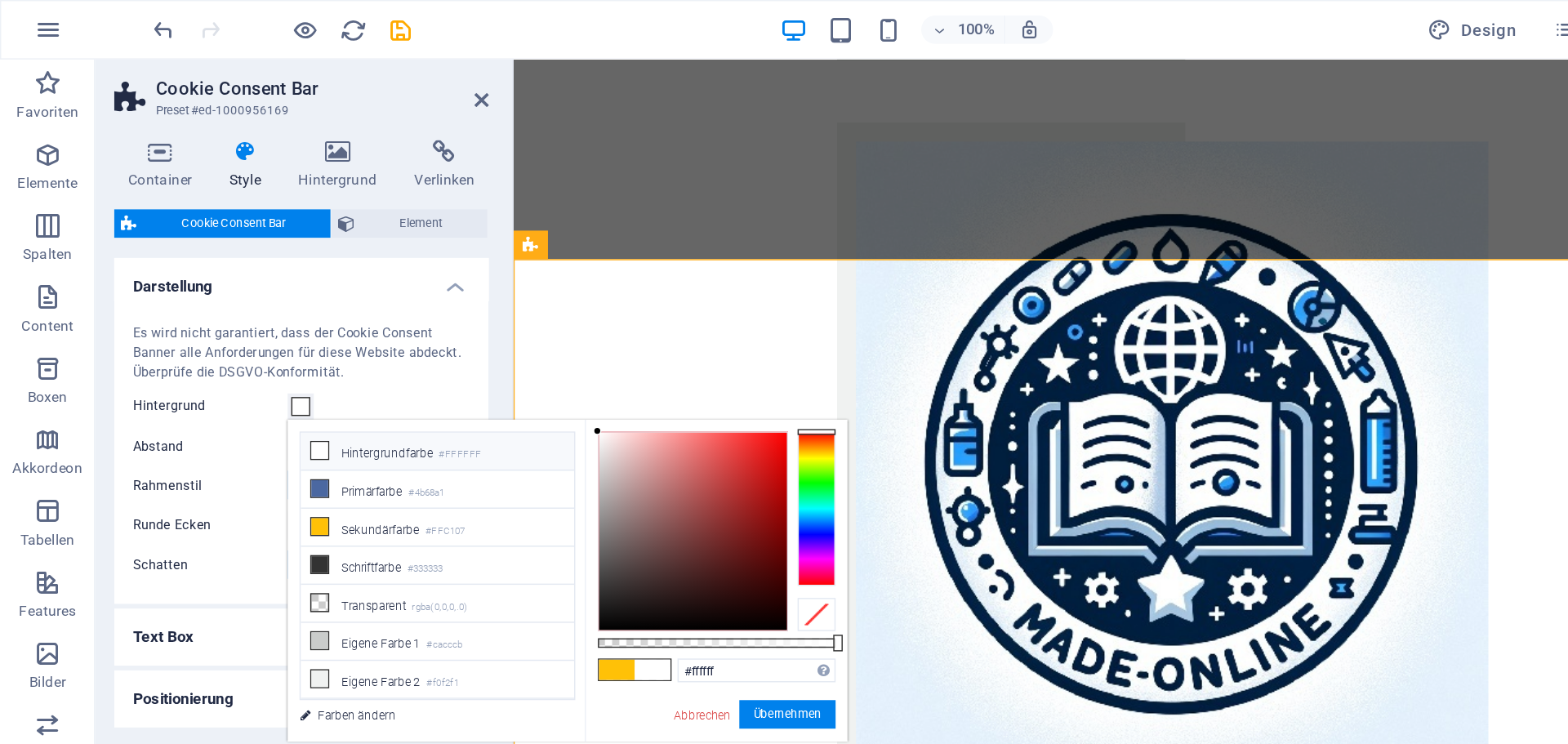
click at [221, 307] on icon at bounding box center [219, 309] width 11 height 11
click at [545, 493] on button "Übernehmen" at bounding box center [541, 490] width 66 height 19
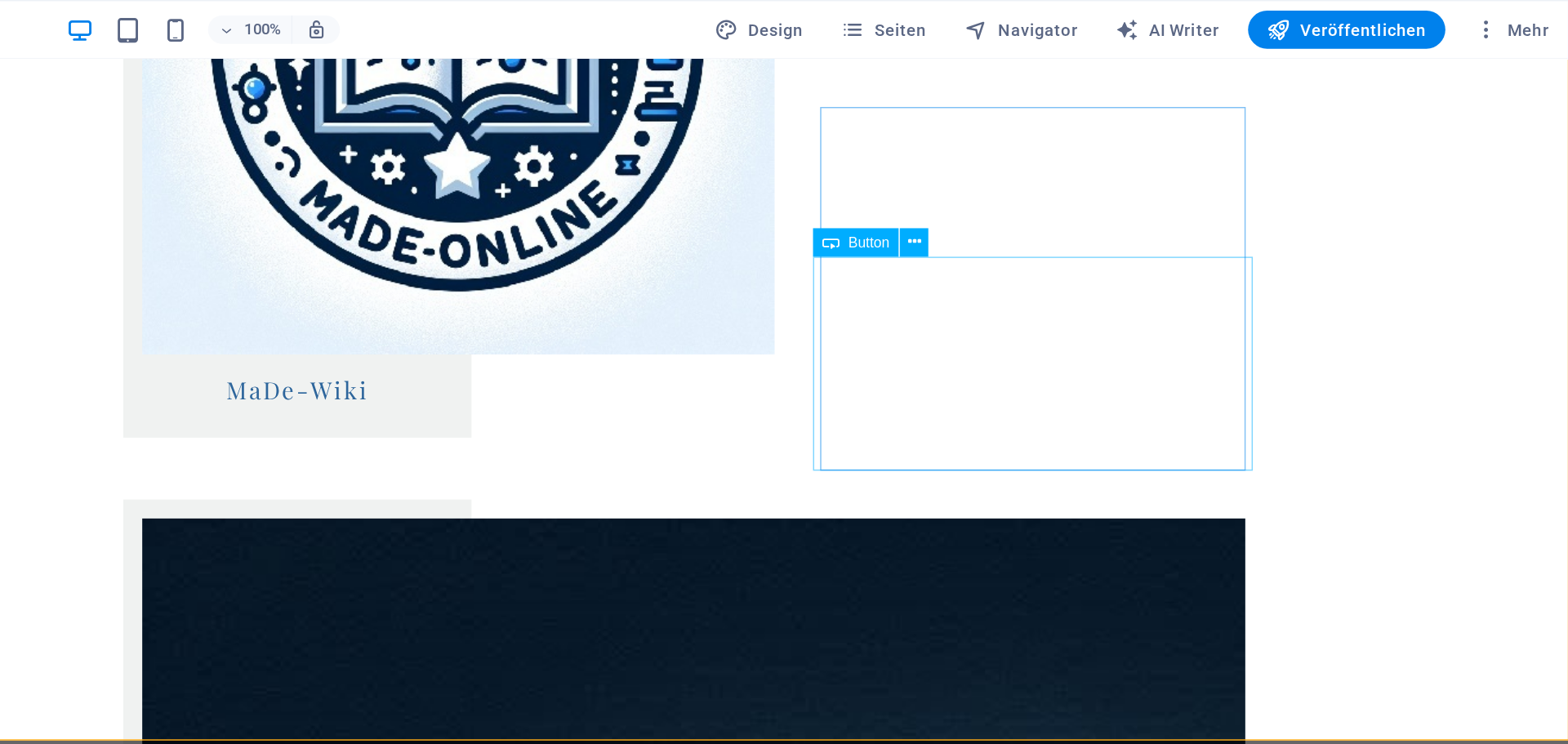
scroll to position [2069, 0]
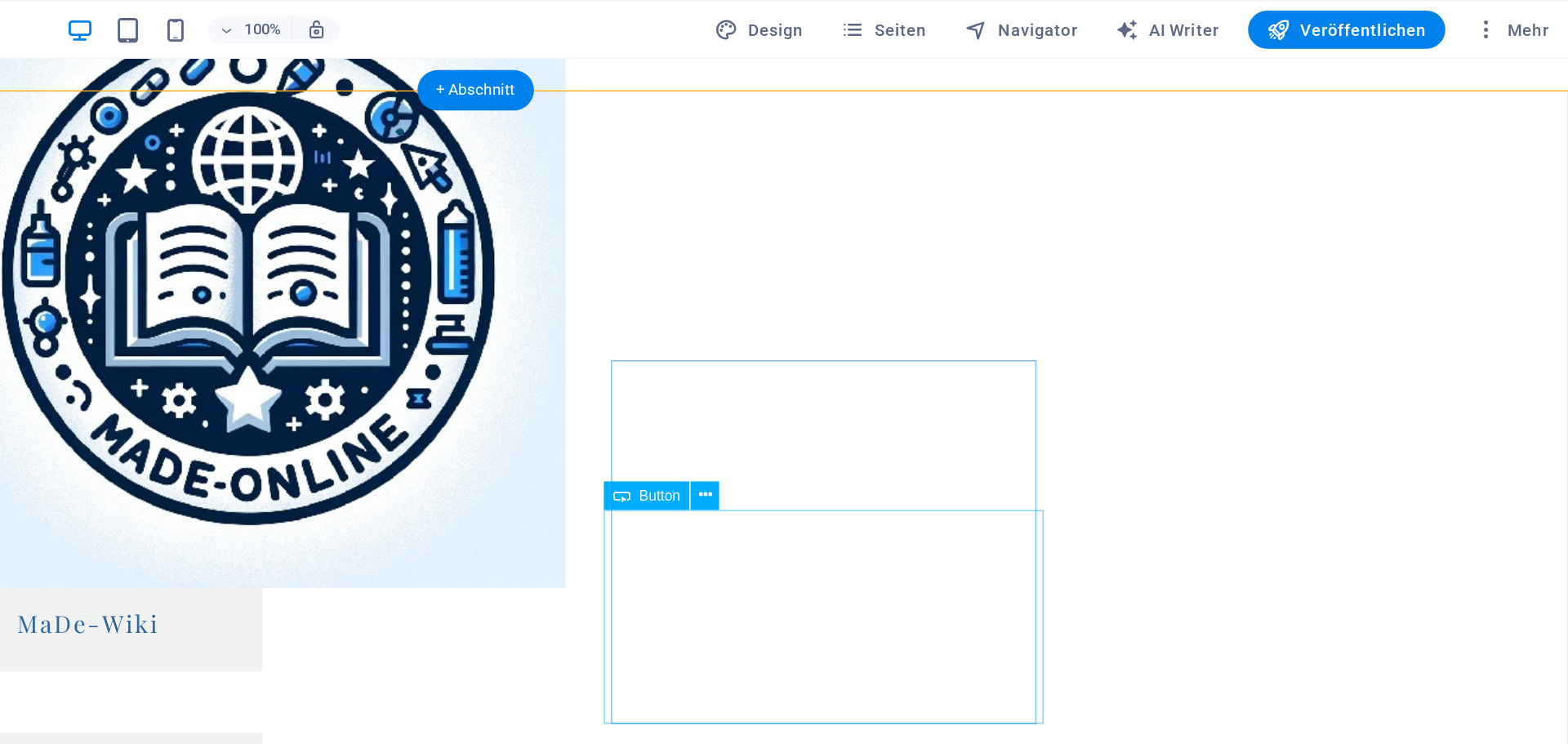
scroll to position [1876, 0]
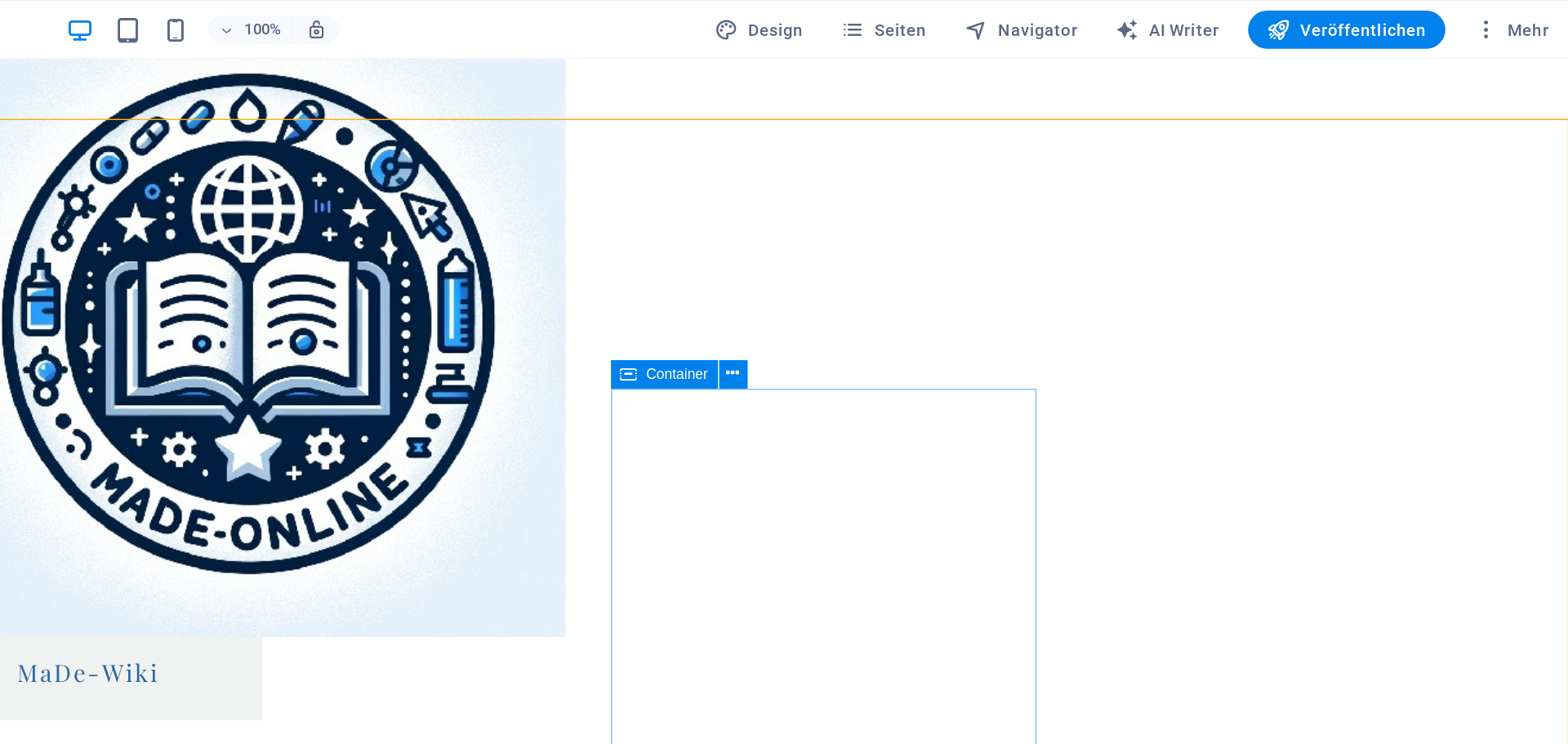
click at [926, 256] on icon at bounding box center [922, 257] width 11 height 19
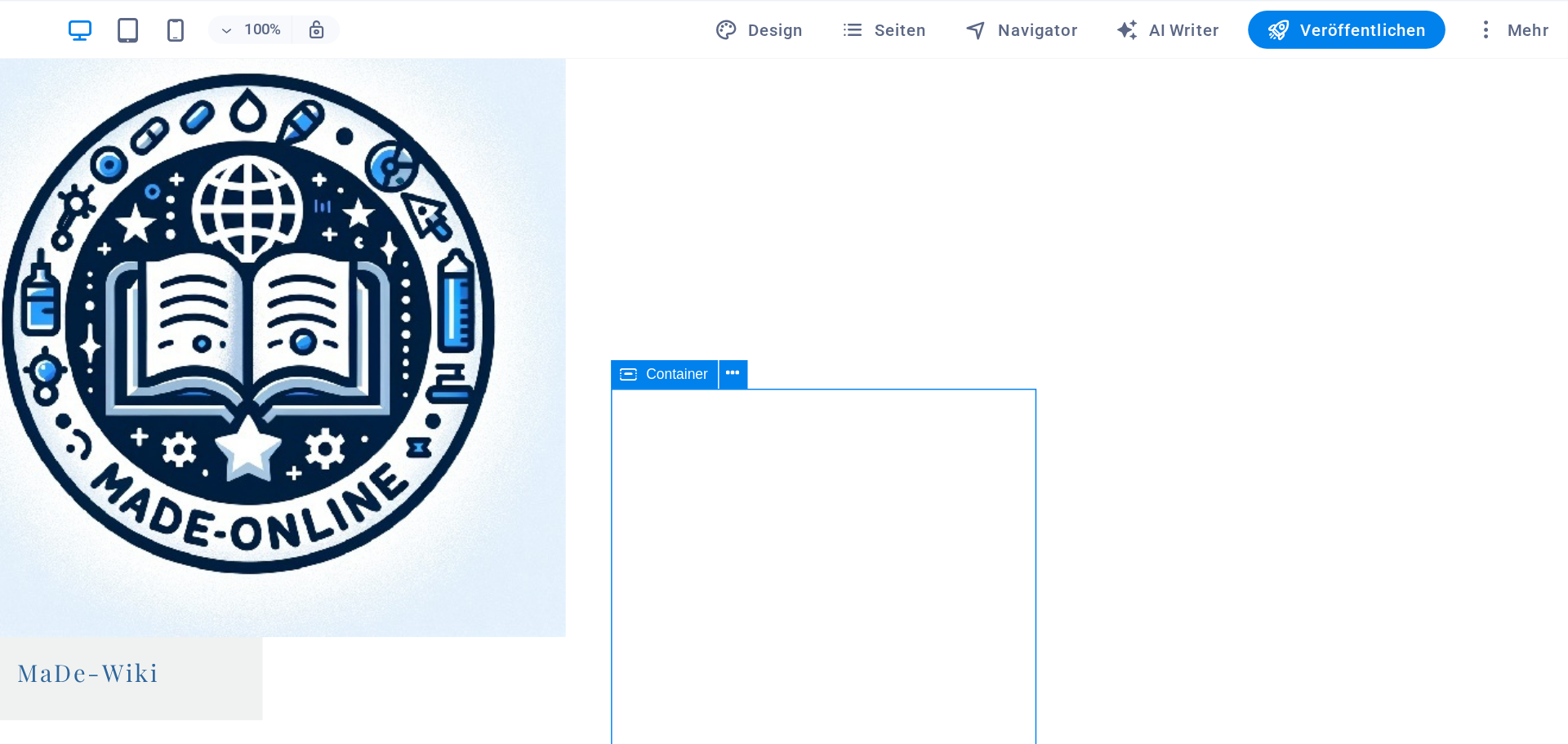
click at [921, 257] on icon at bounding box center [922, 257] width 11 height 19
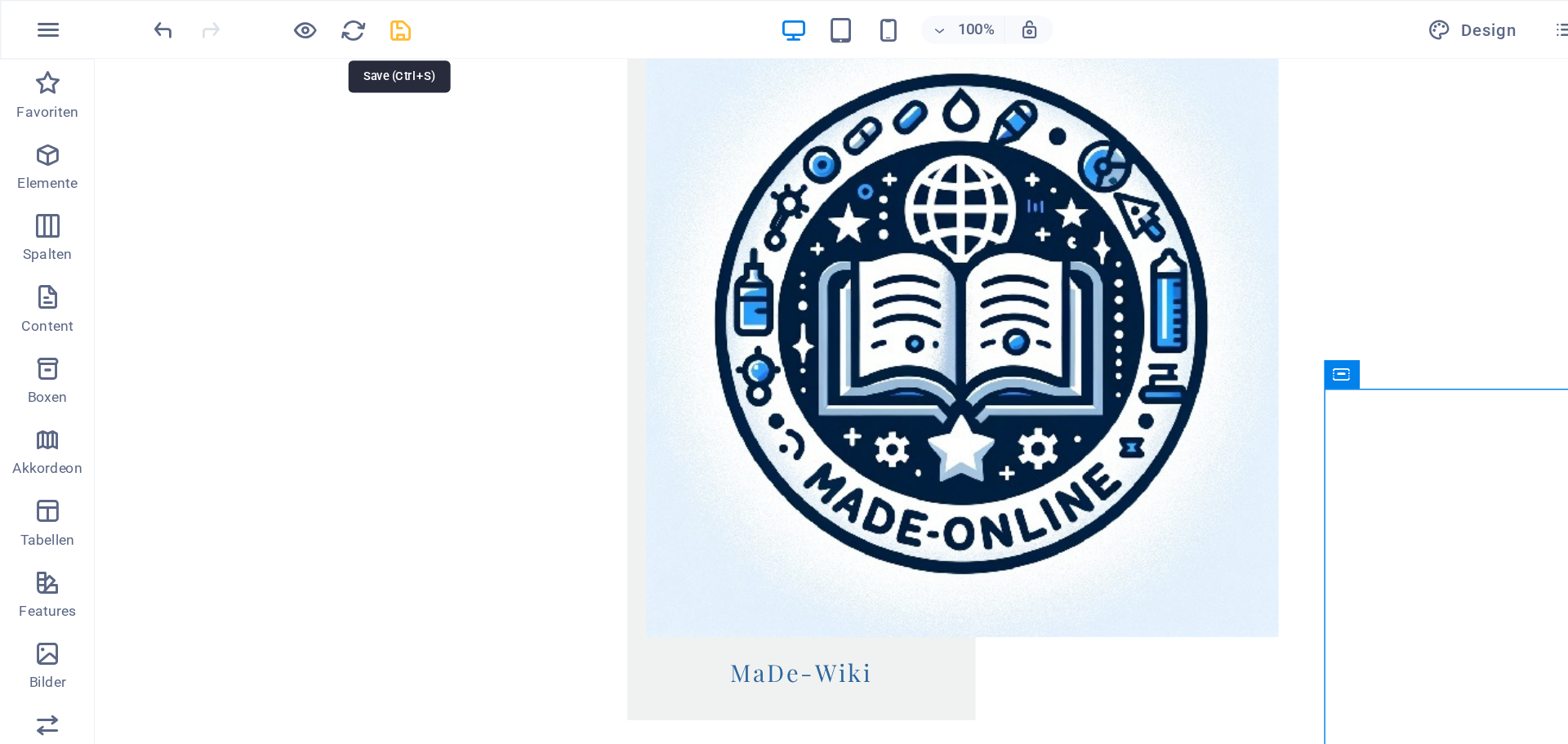
click at [273, 17] on icon "save" at bounding box center [275, 20] width 19 height 19
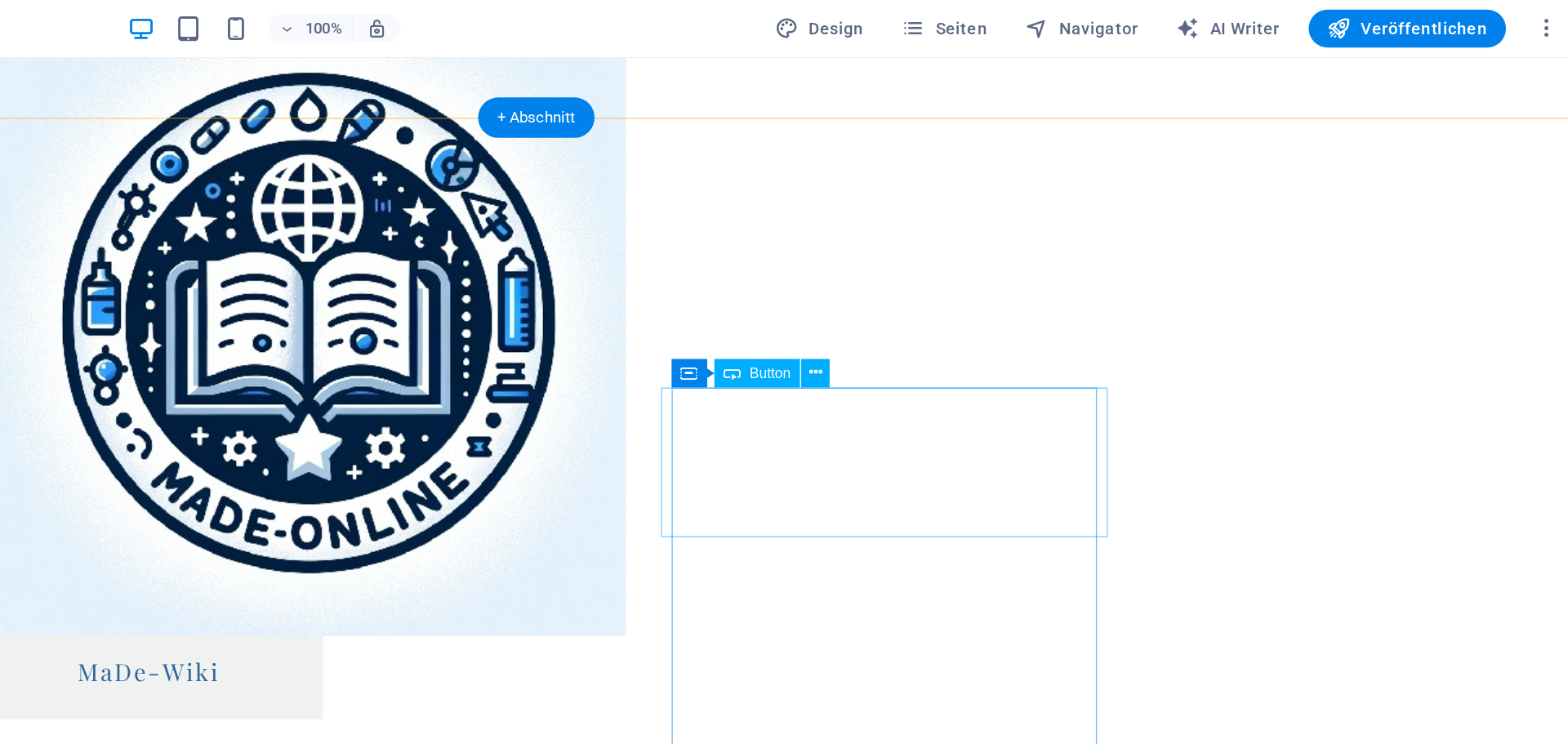
click at [1013, 255] on icon at bounding box center [1009, 256] width 9 height 17
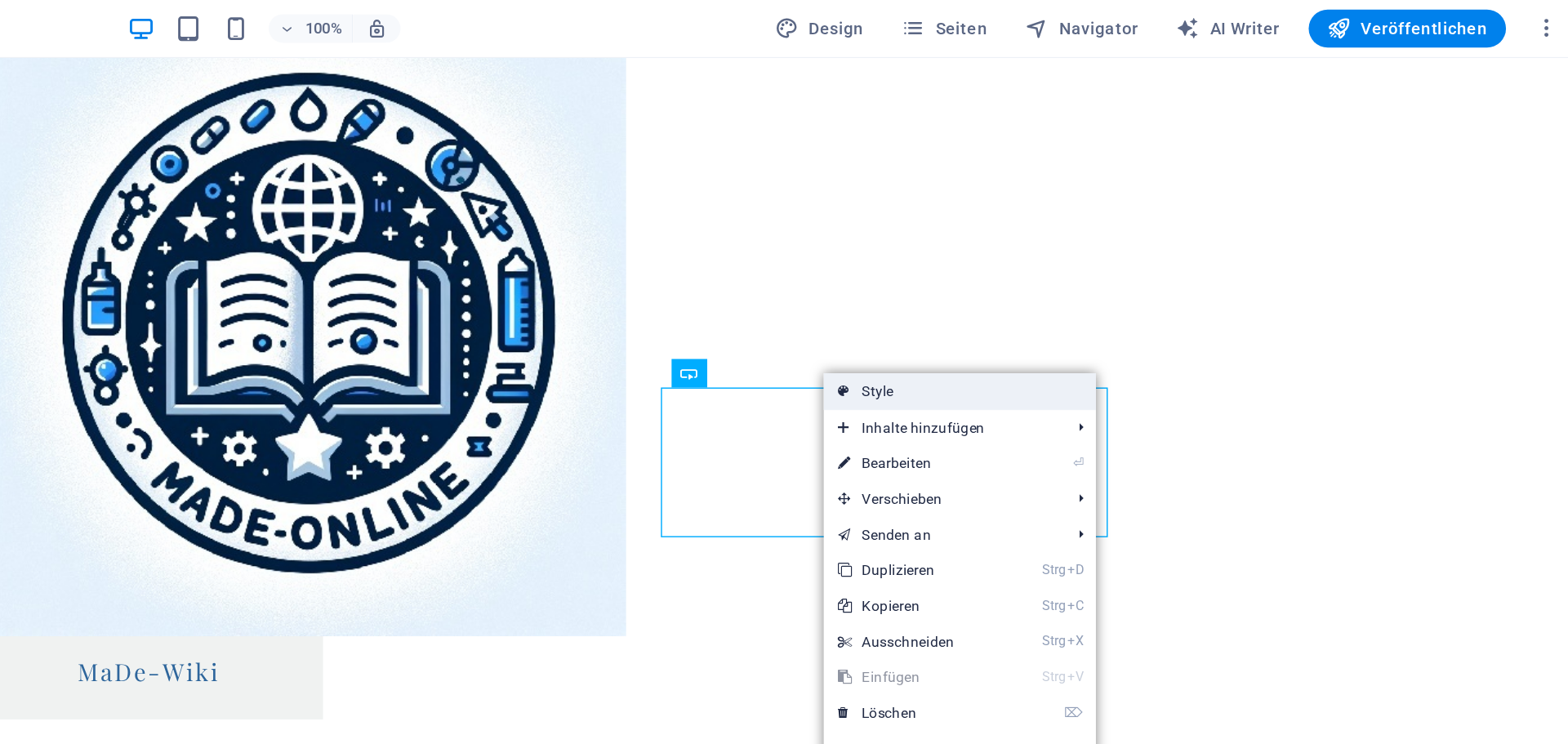
click at [1062, 273] on link "Style" at bounding box center [1107, 270] width 187 height 25
select select "rem"
select select "px"
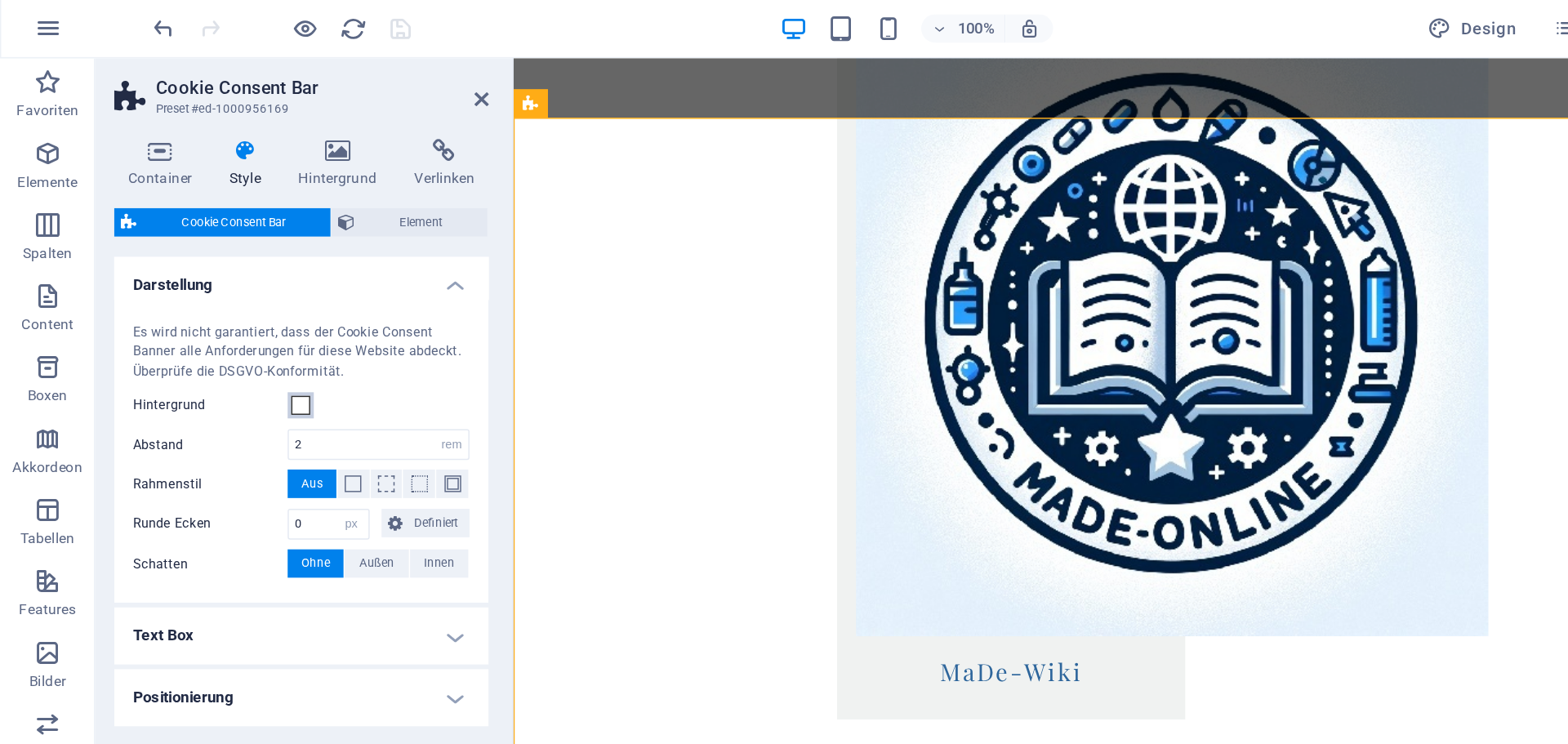
click at [207, 284] on span at bounding box center [206, 279] width 13 height 13
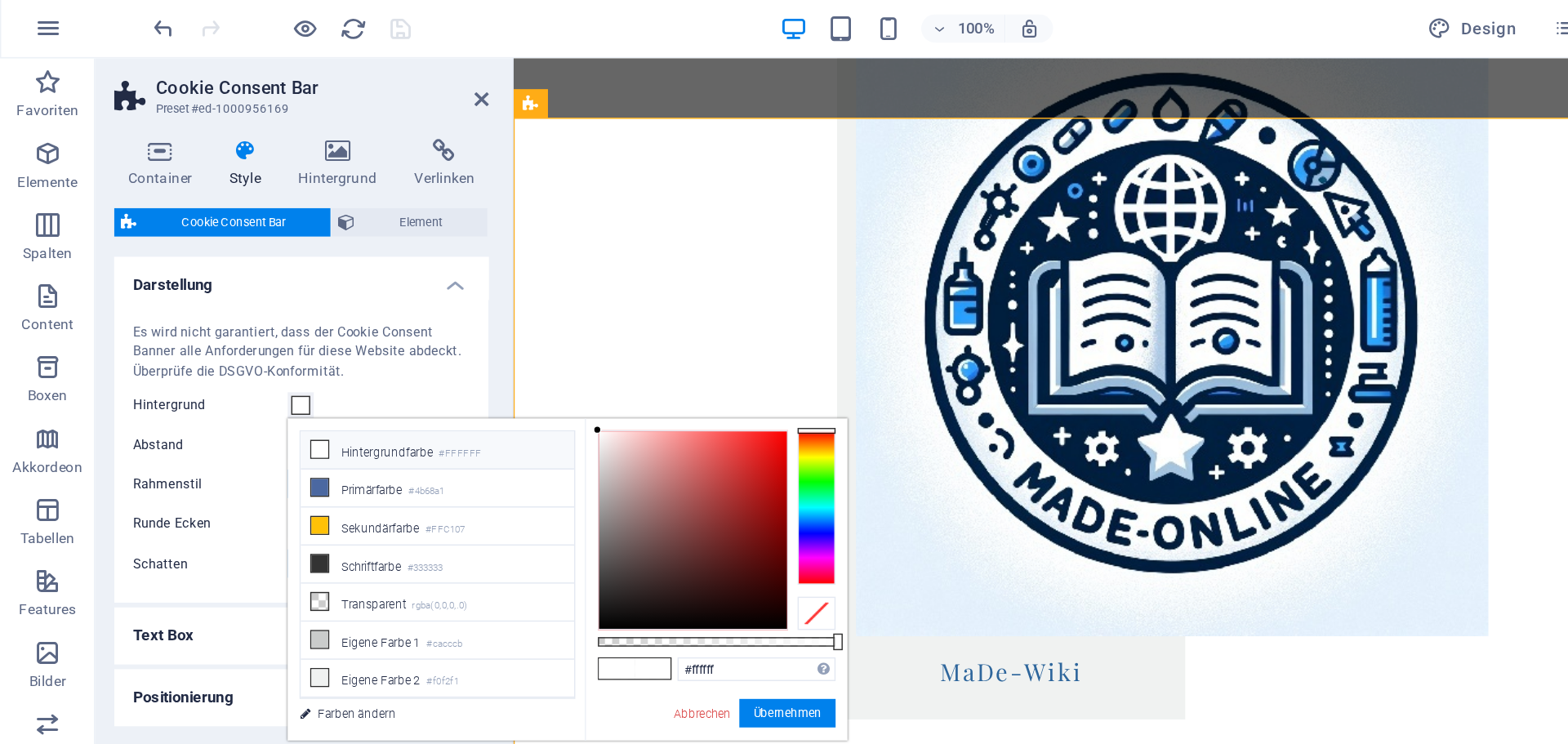
click at [221, 309] on icon at bounding box center [219, 309] width 11 height 11
click at [541, 486] on button "Übernehmen" at bounding box center [541, 490] width 66 height 19
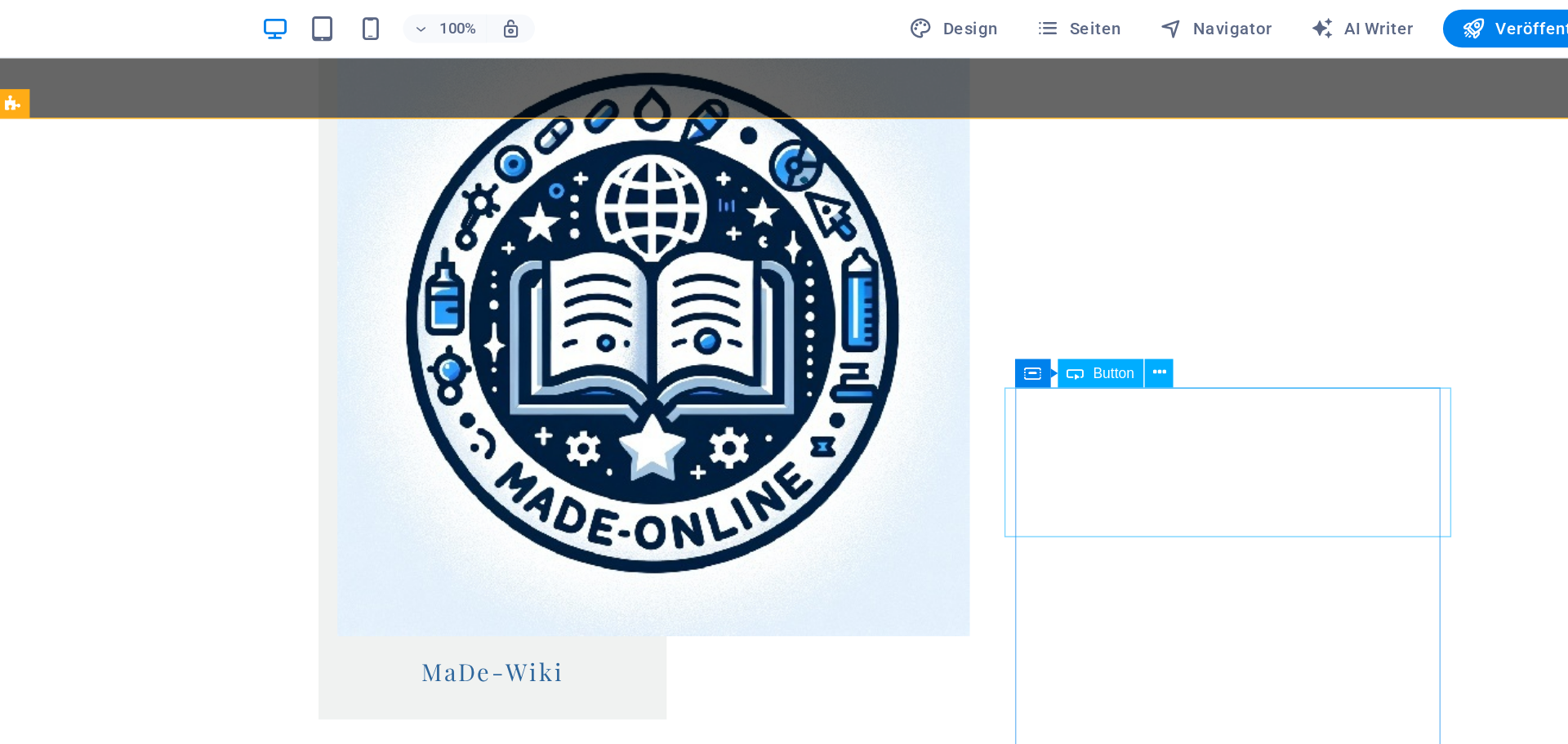
click at [1152, 259] on icon at bounding box center [1153, 256] width 9 height 17
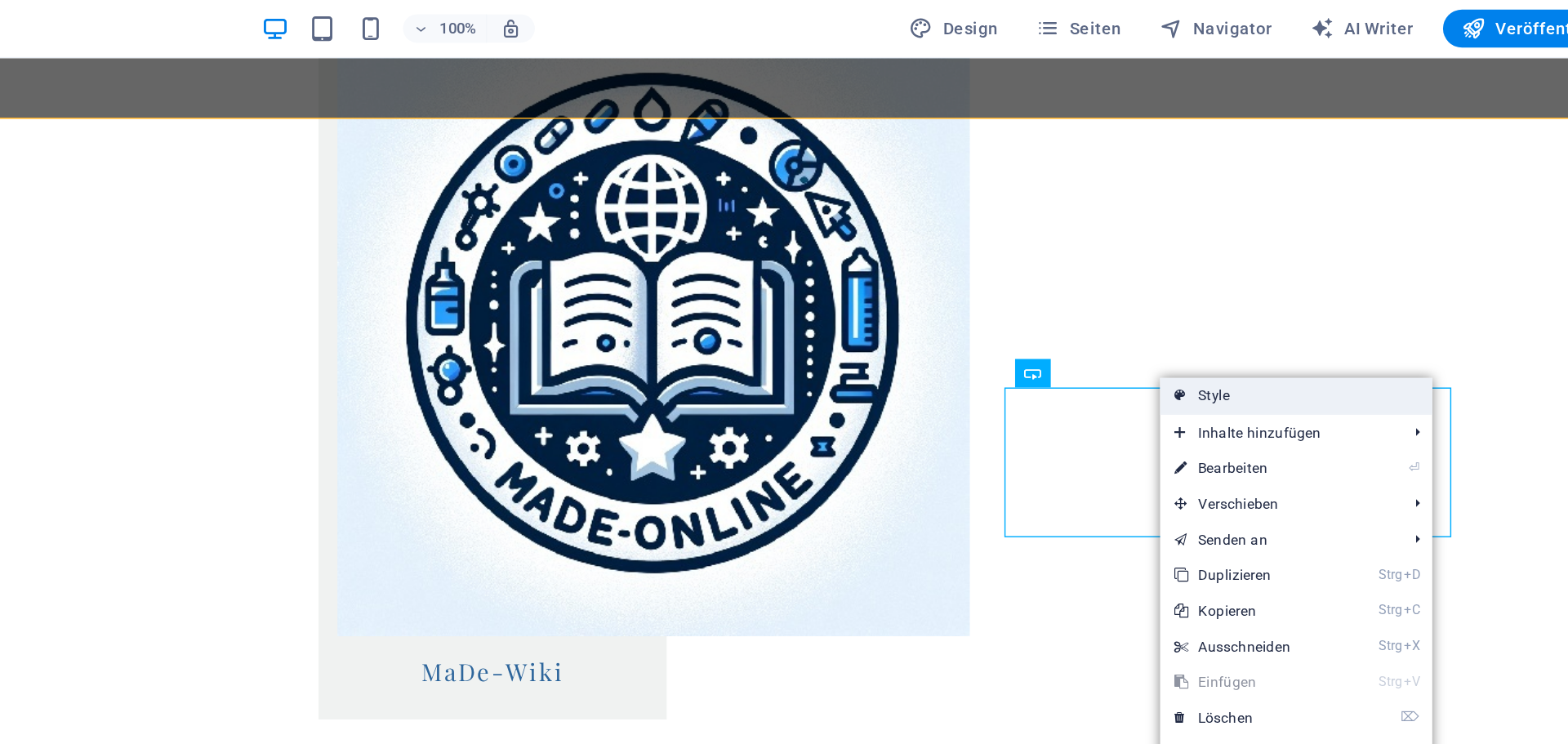
click at [1172, 284] on link "Style" at bounding box center [1247, 273] width 187 height 25
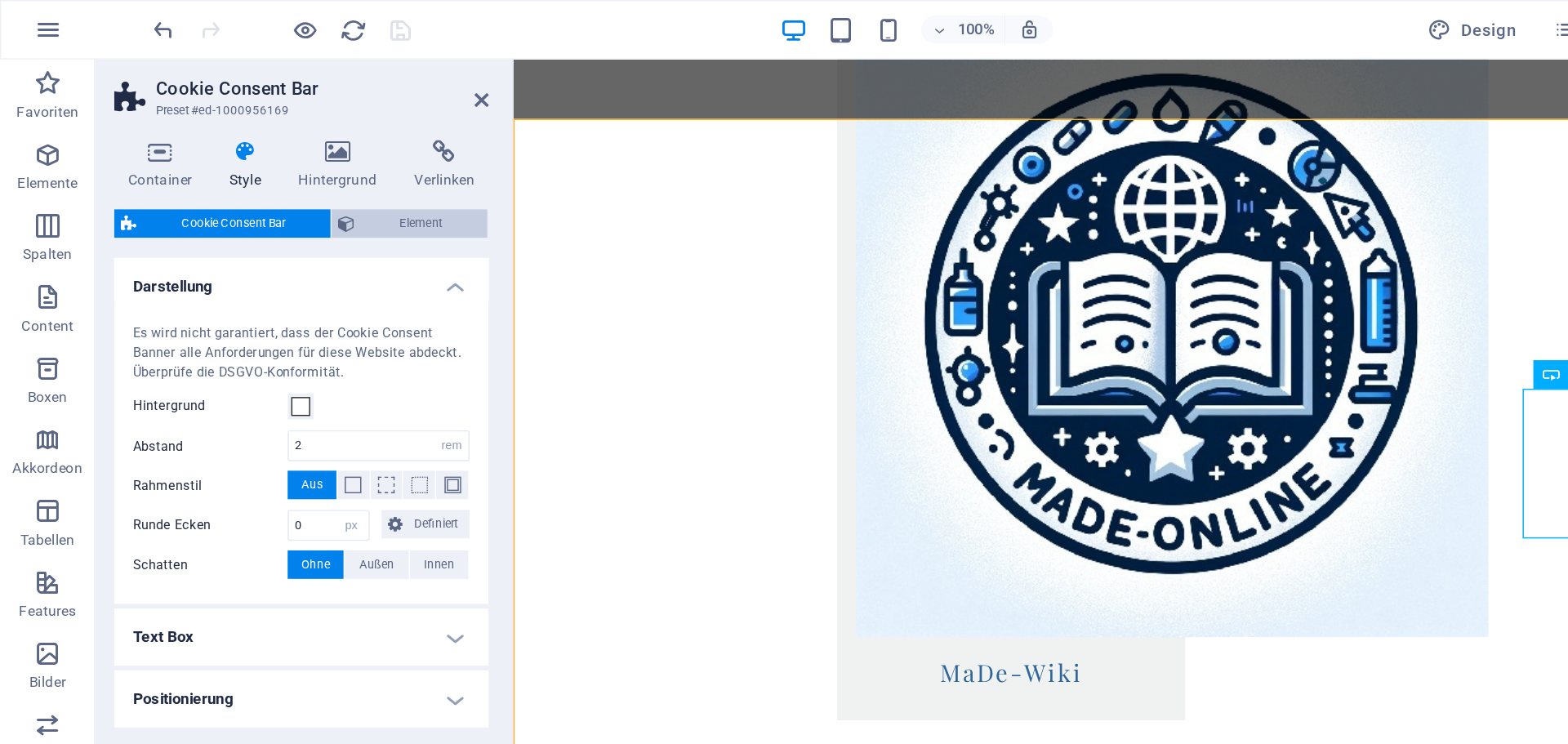
click at [275, 148] on span "Element" at bounding box center [290, 154] width 81 height 19
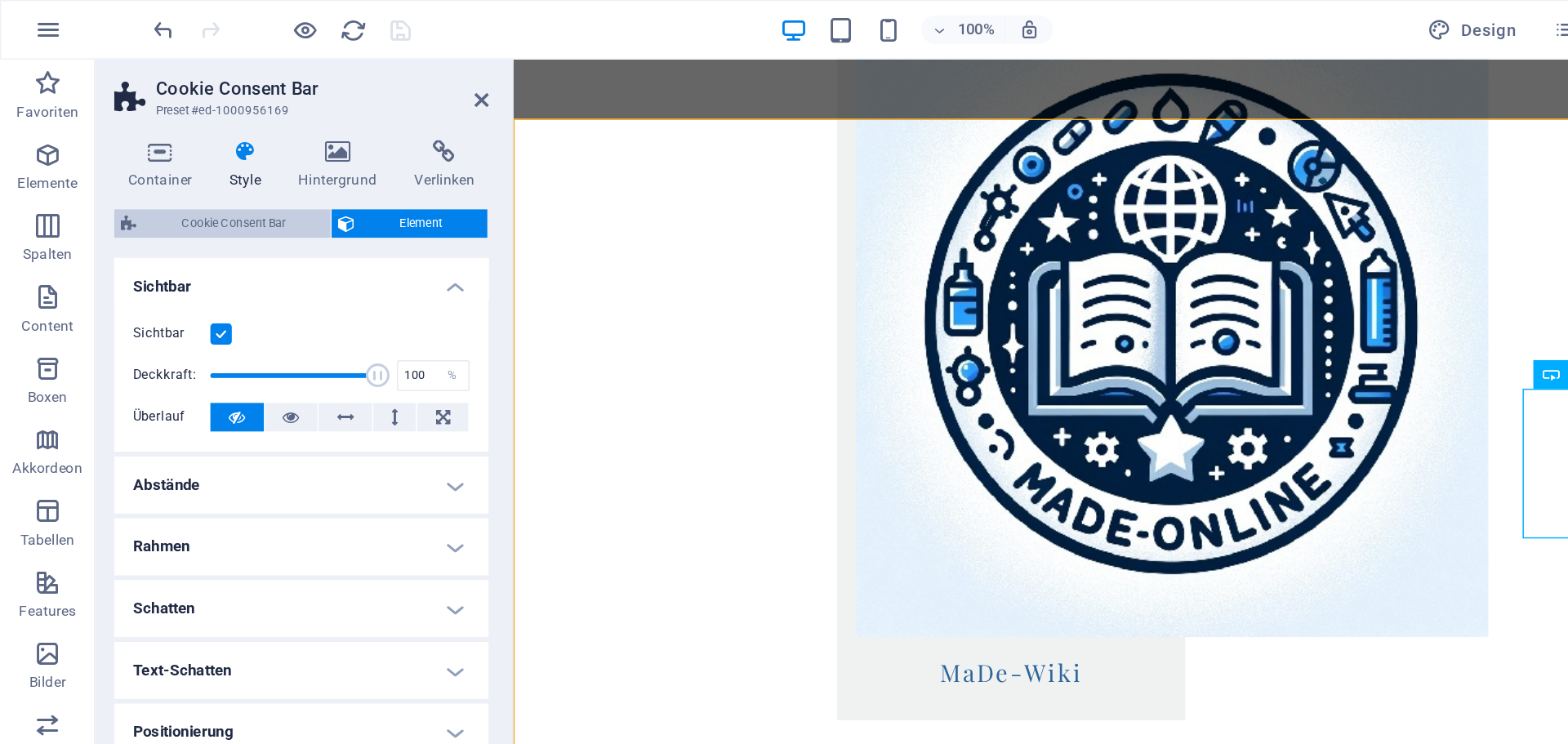
click at [181, 153] on span "Cookie Consent Bar" at bounding box center [161, 154] width 124 height 19
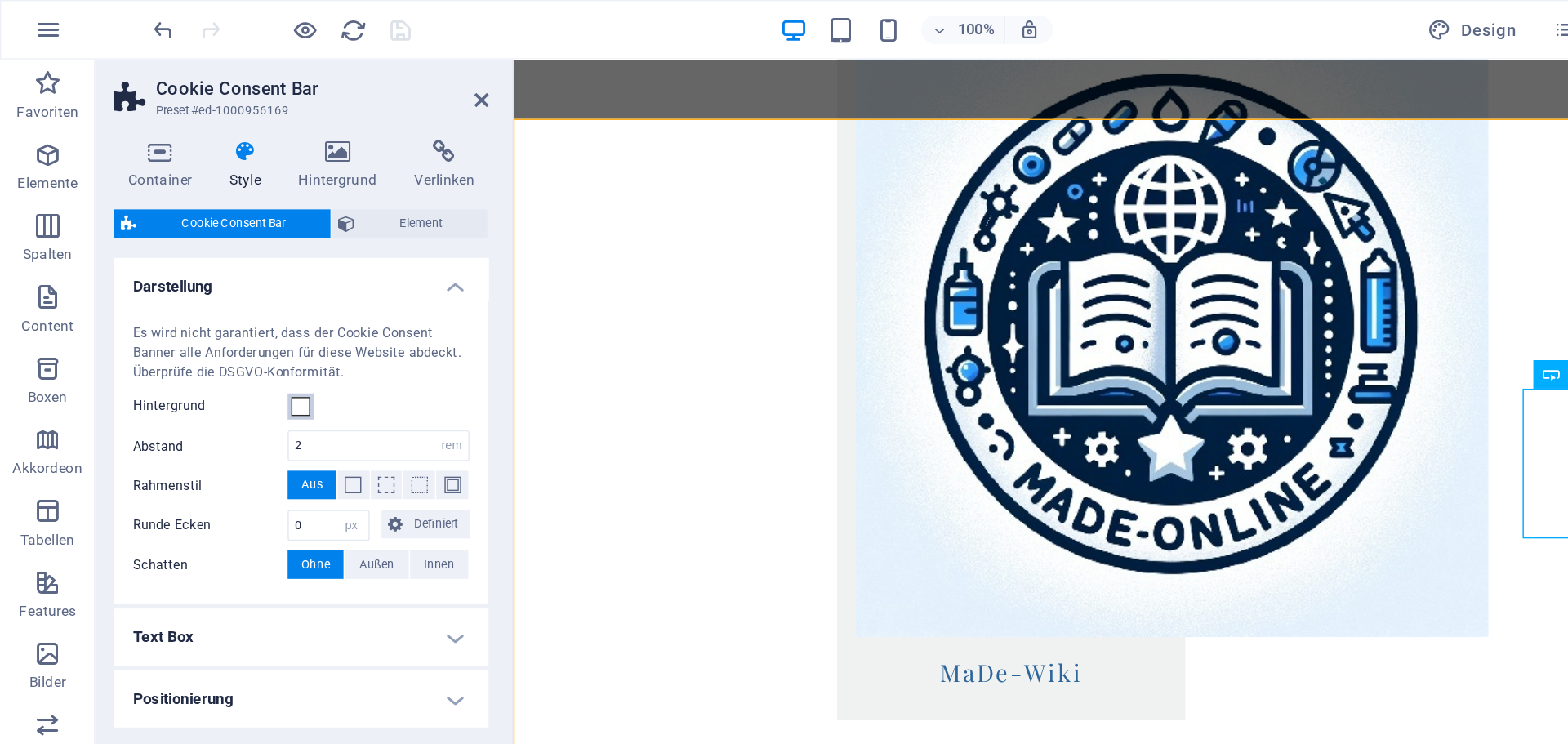
click at [210, 280] on span at bounding box center [206, 279] width 13 height 13
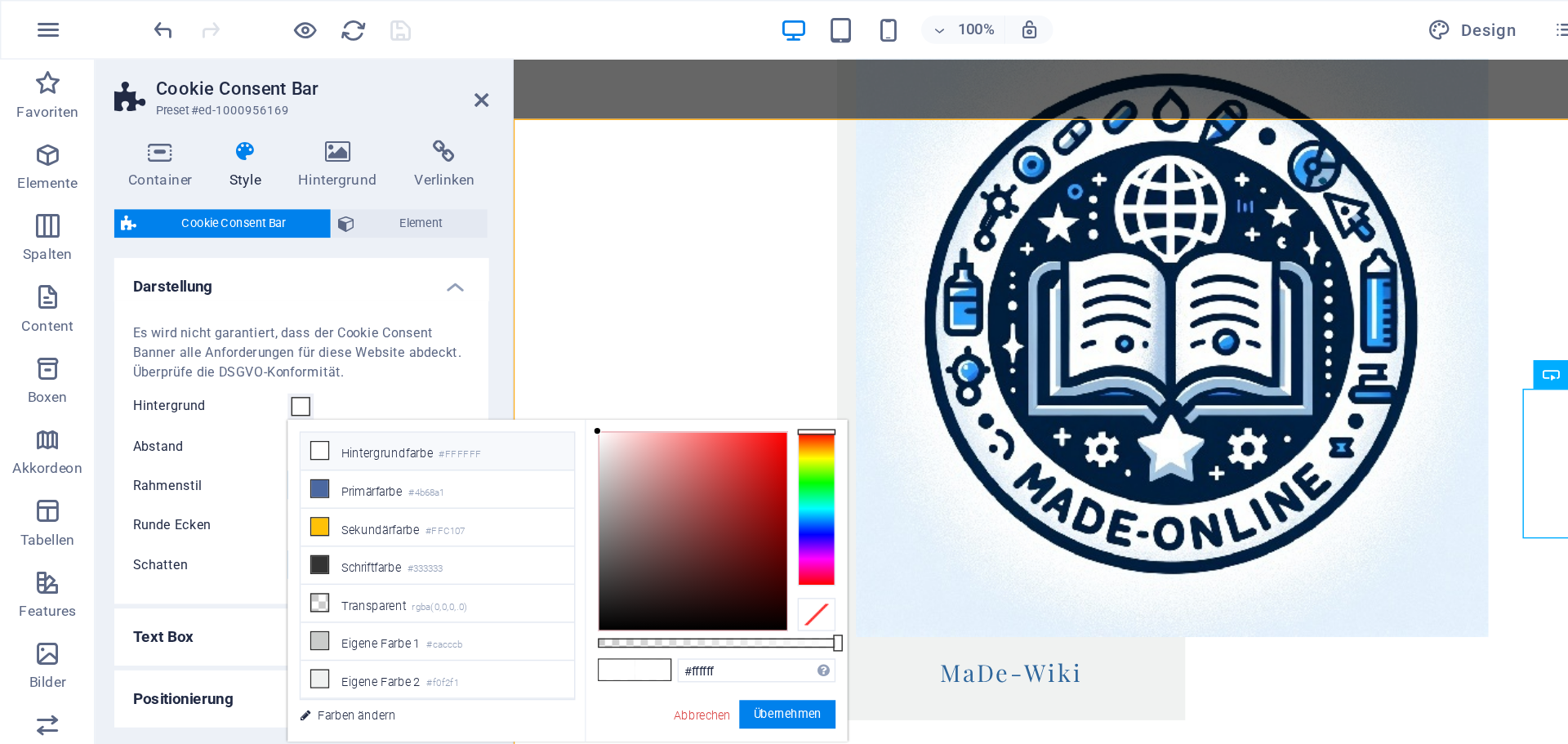
click at [229, 314] on li "Hintergrundfarbe #FFFFFF" at bounding box center [301, 310] width 187 height 27
click at [543, 492] on button "Übernehmen" at bounding box center [541, 490] width 66 height 19
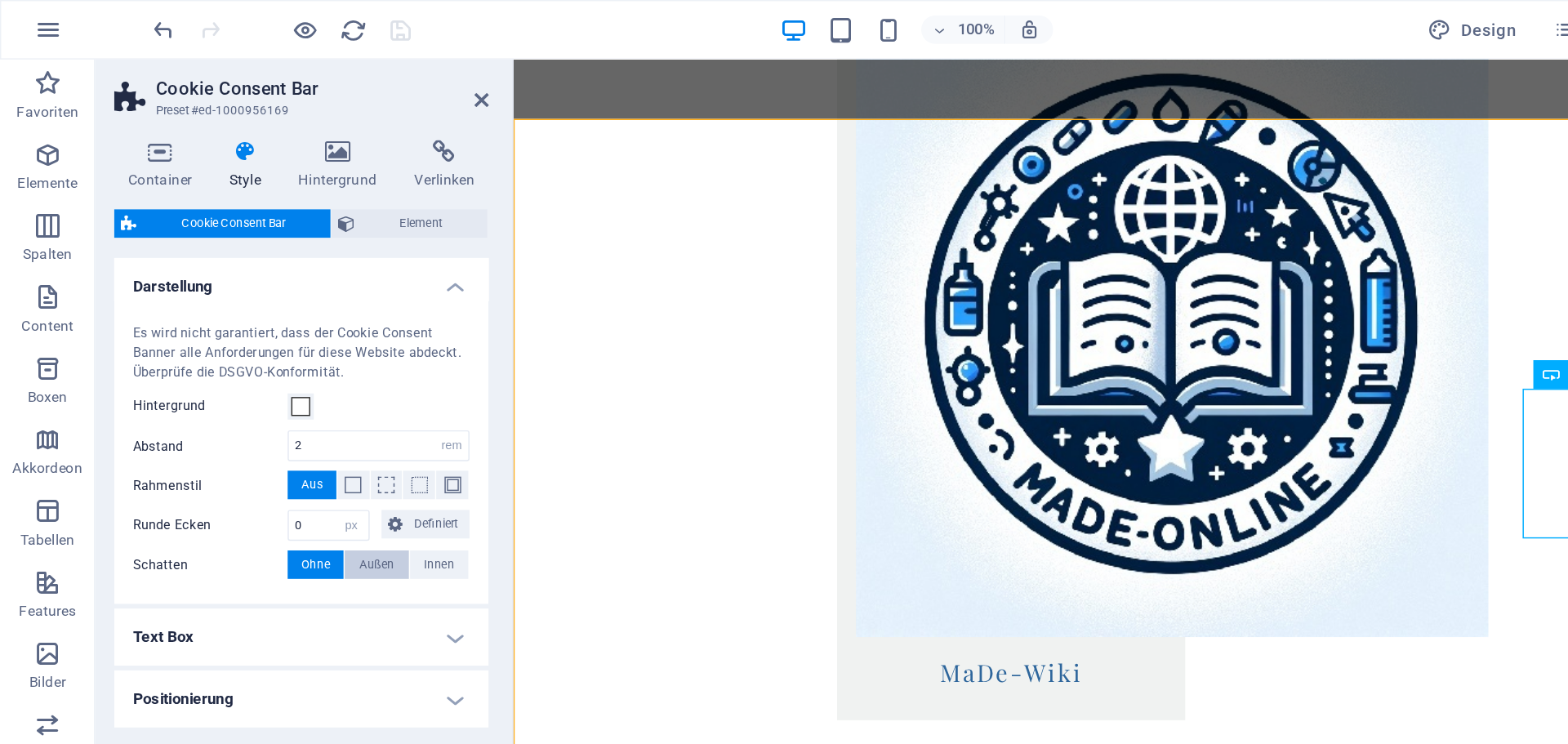
click at [266, 391] on span "Außen" at bounding box center [259, 388] width 25 height 19
type input "2"
type input "4"
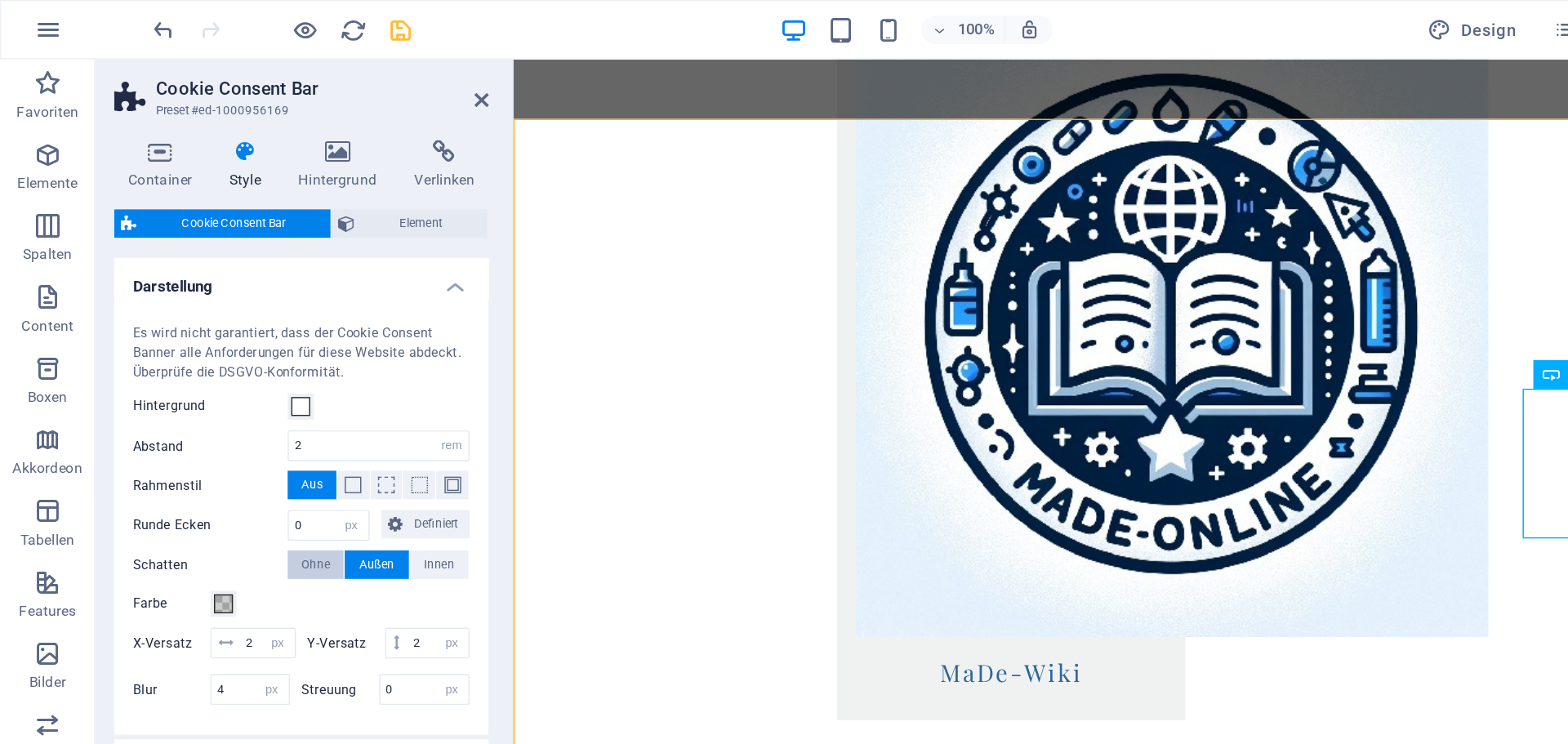
click at [225, 386] on span "Ohne" at bounding box center [217, 388] width 19 height 19
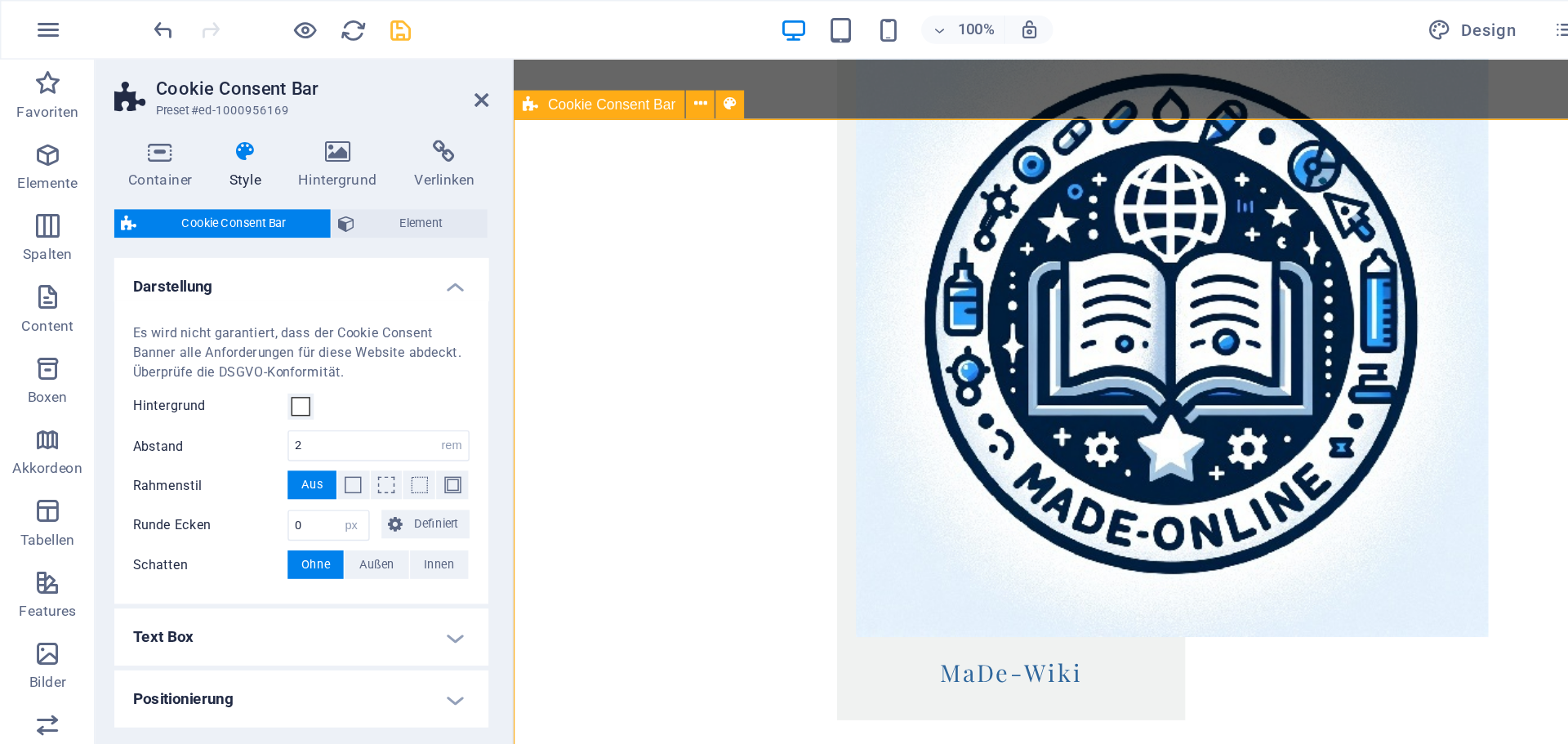
click at [381, 74] on span "Cookie Consent Bar" at bounding box center [420, 72] width 88 height 10
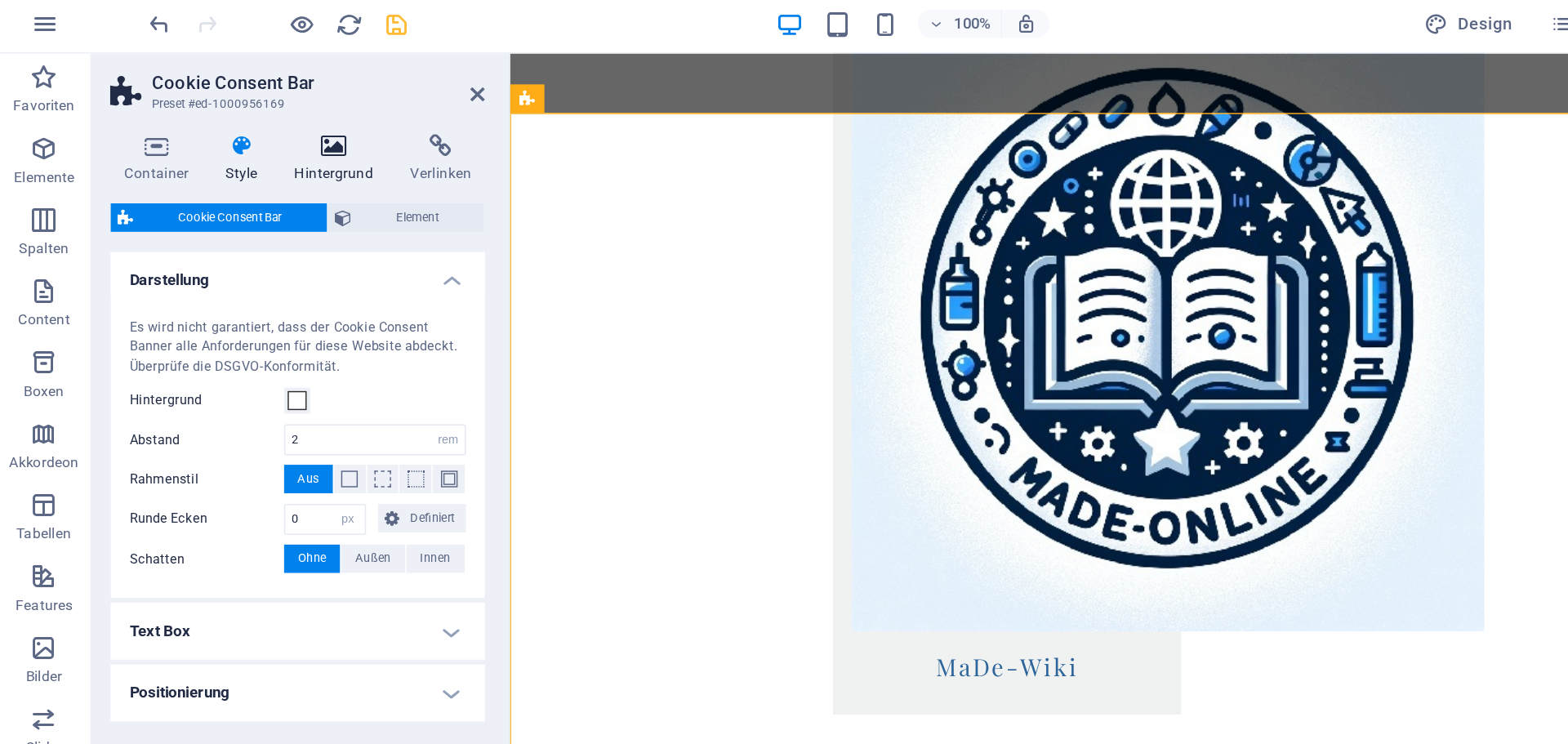
click at [235, 116] on h4 "Hintergrund" at bounding box center [235, 113] width 80 height 34
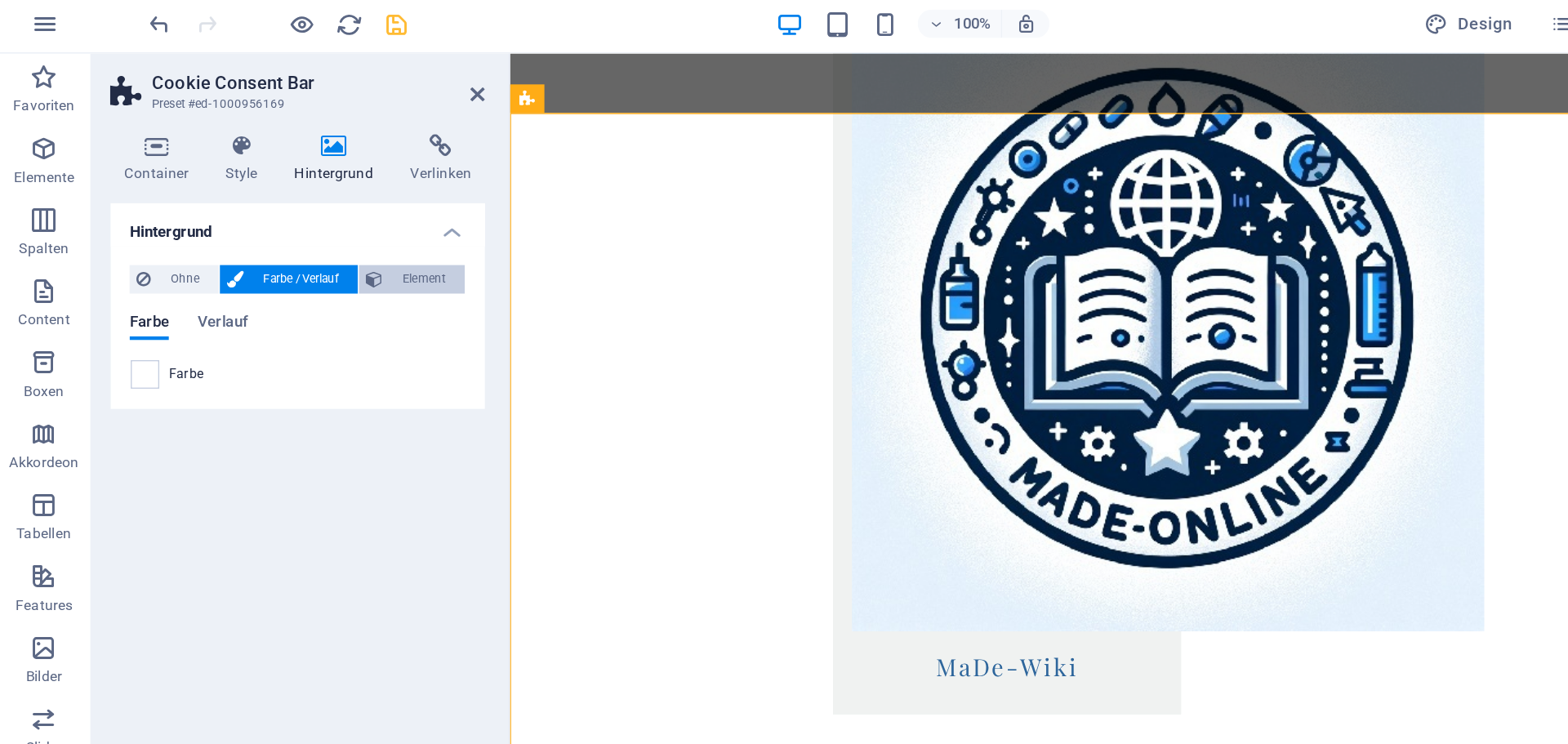
click at [282, 194] on span "Element" at bounding box center [293, 196] width 47 height 19
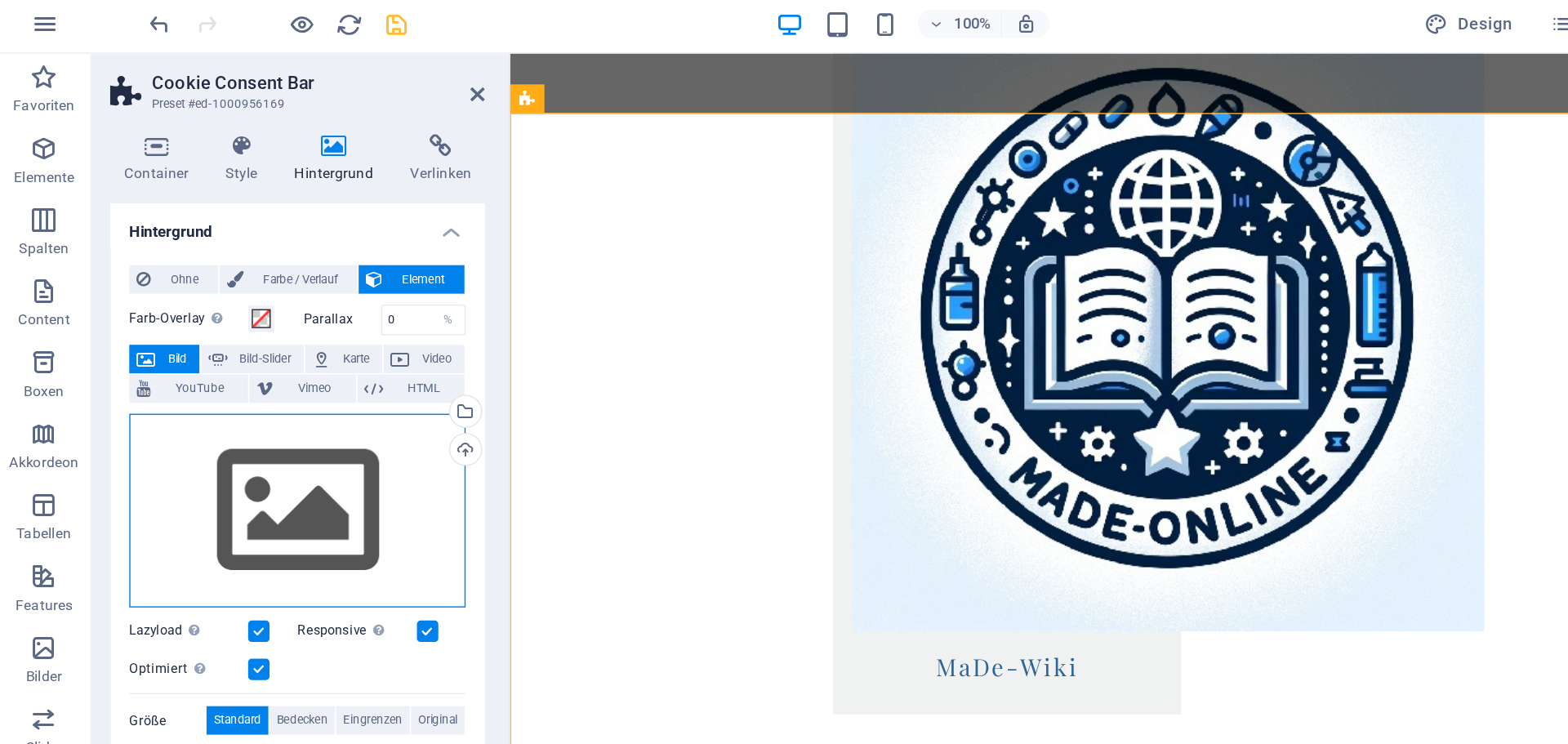
click at [164, 360] on div "Ziehe Dateien zum Hochladen hierher oder klicke hier, um aus Dateien oder koste…" at bounding box center [206, 355] width 231 height 134
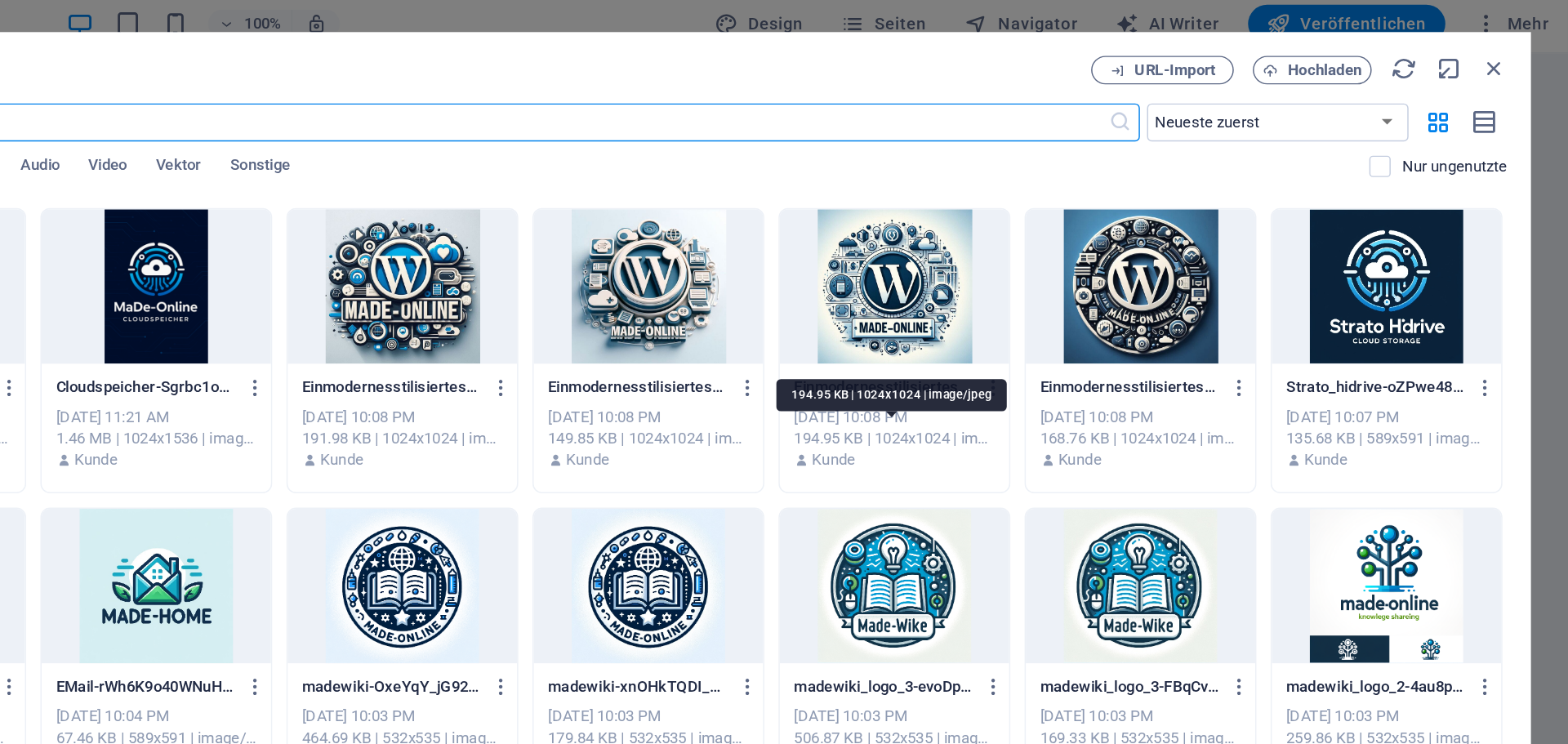
scroll to position [0, 0]
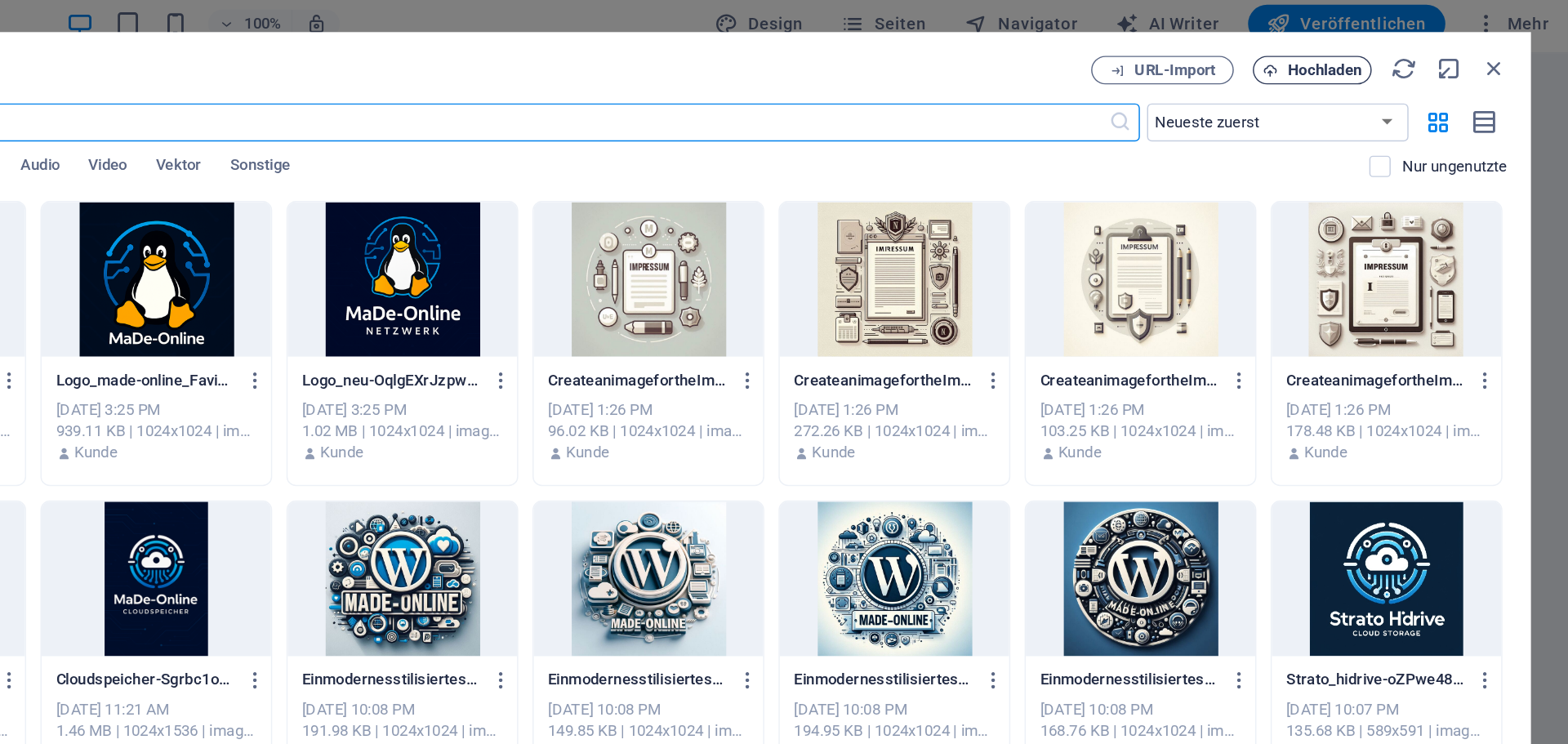
click at [1397, 57] on span "Hochladen" at bounding box center [1400, 52] width 50 height 10
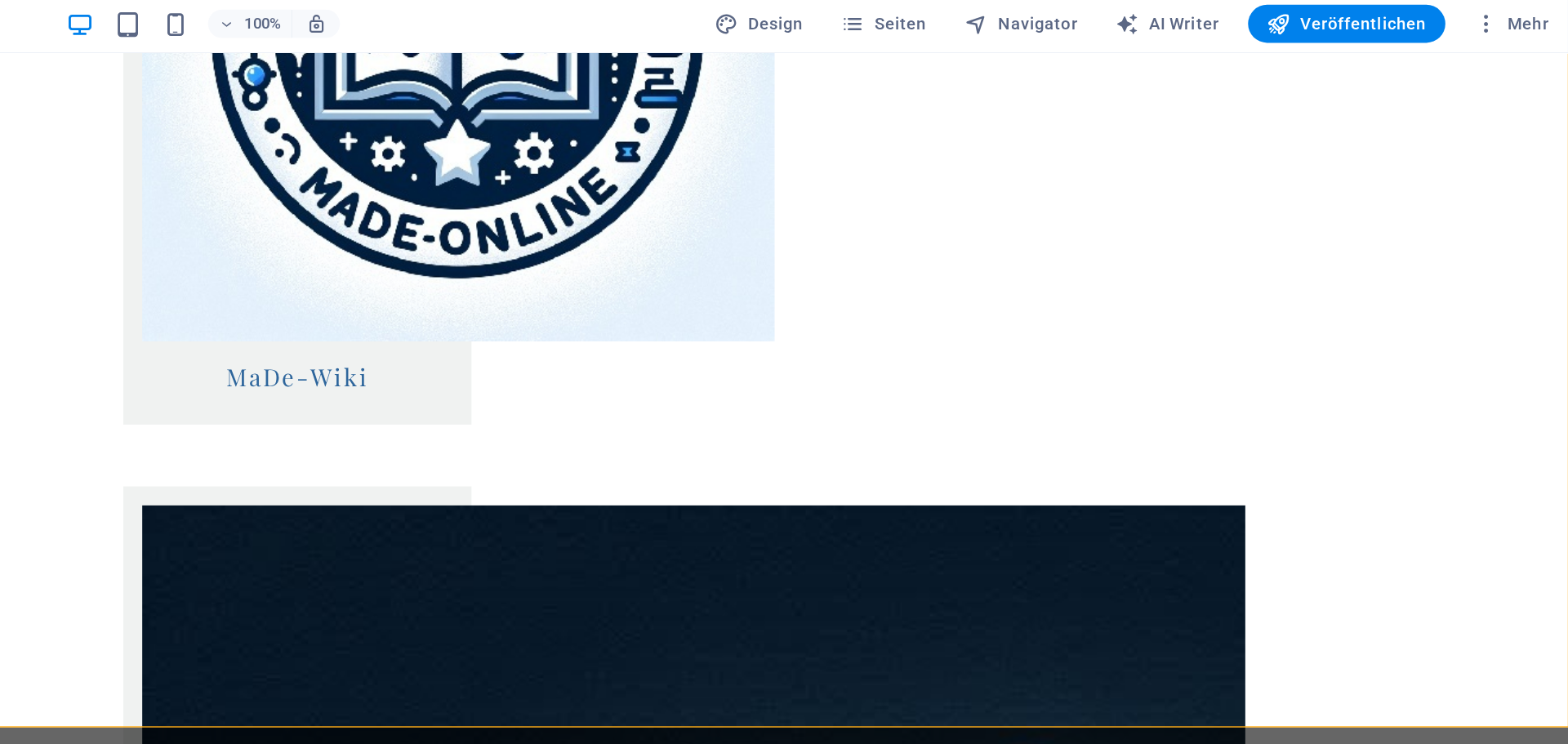
scroll to position [2075, 0]
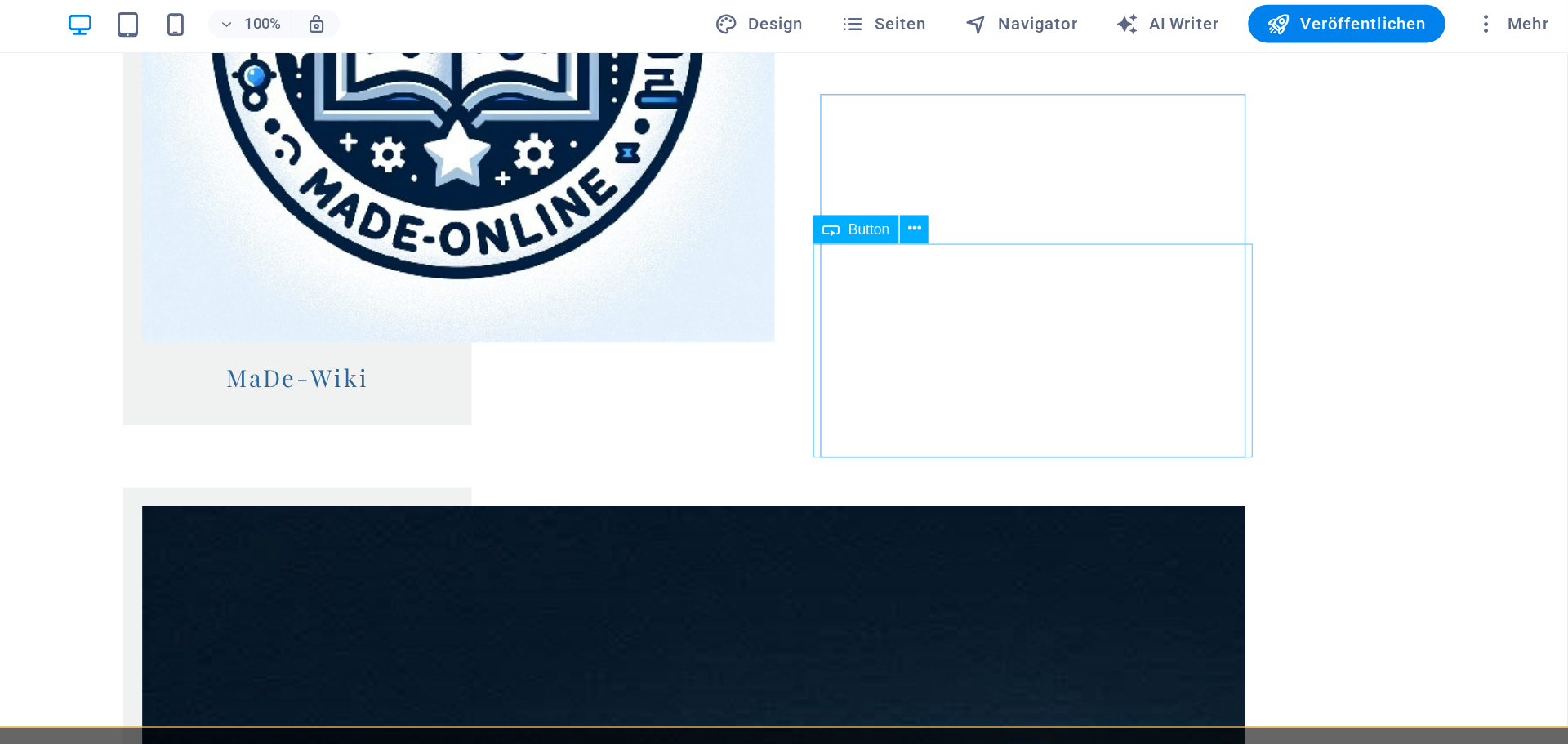
select select "%"
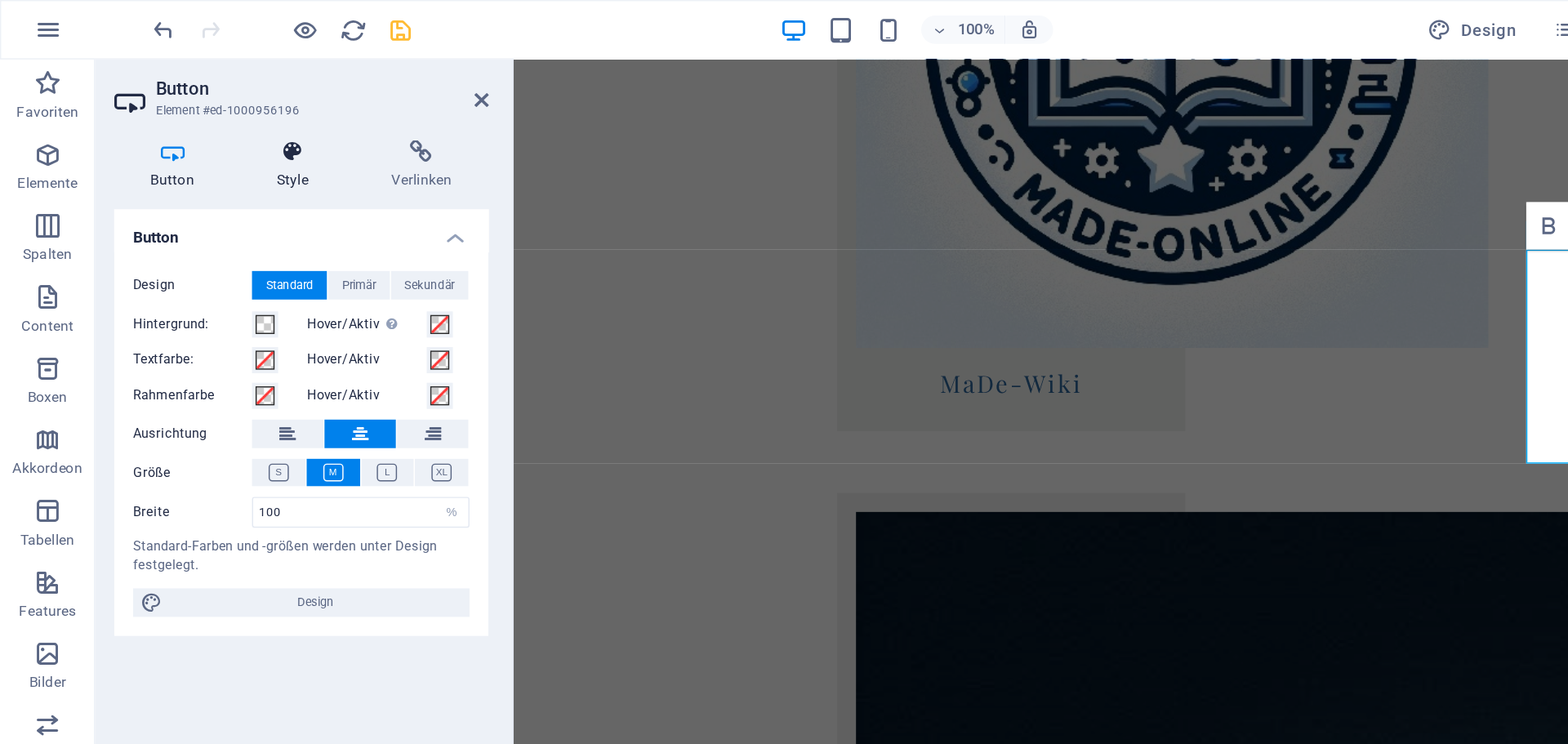
click at [212, 118] on h4 "Style" at bounding box center [204, 113] width 79 height 34
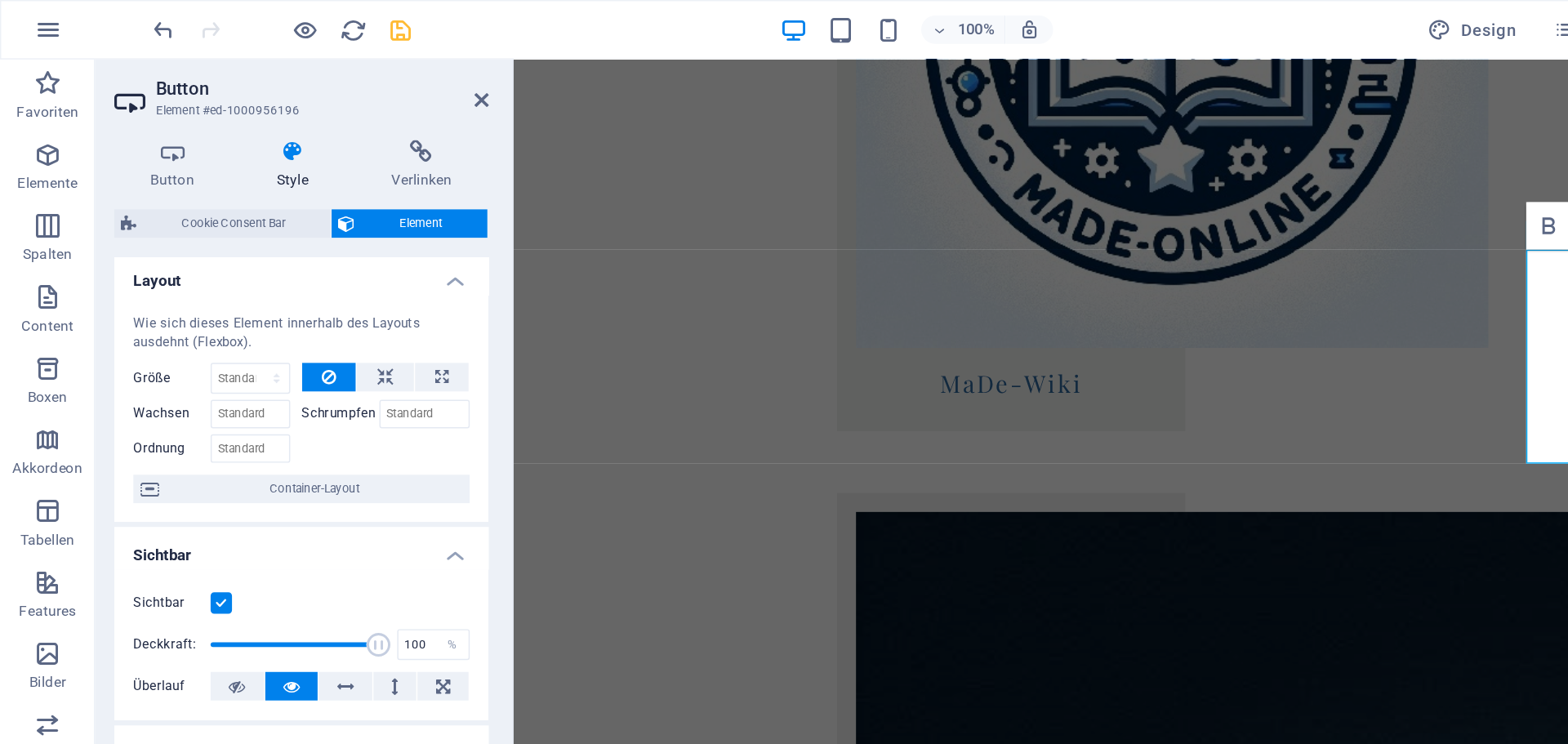
scroll to position [0, 0]
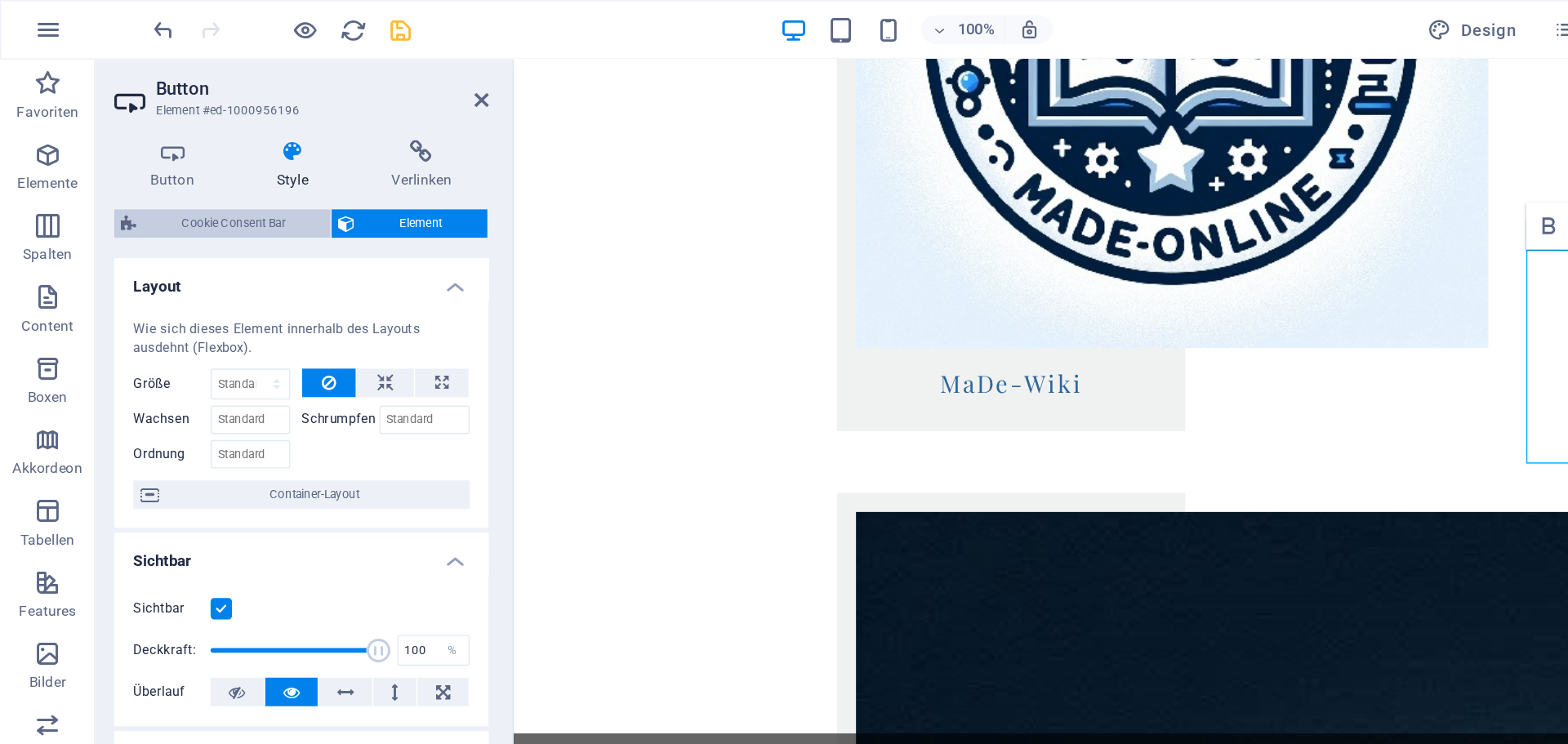
click at [190, 155] on span "Cookie Consent Bar" at bounding box center [161, 154] width 124 height 19
select select "rem"
select select "px"
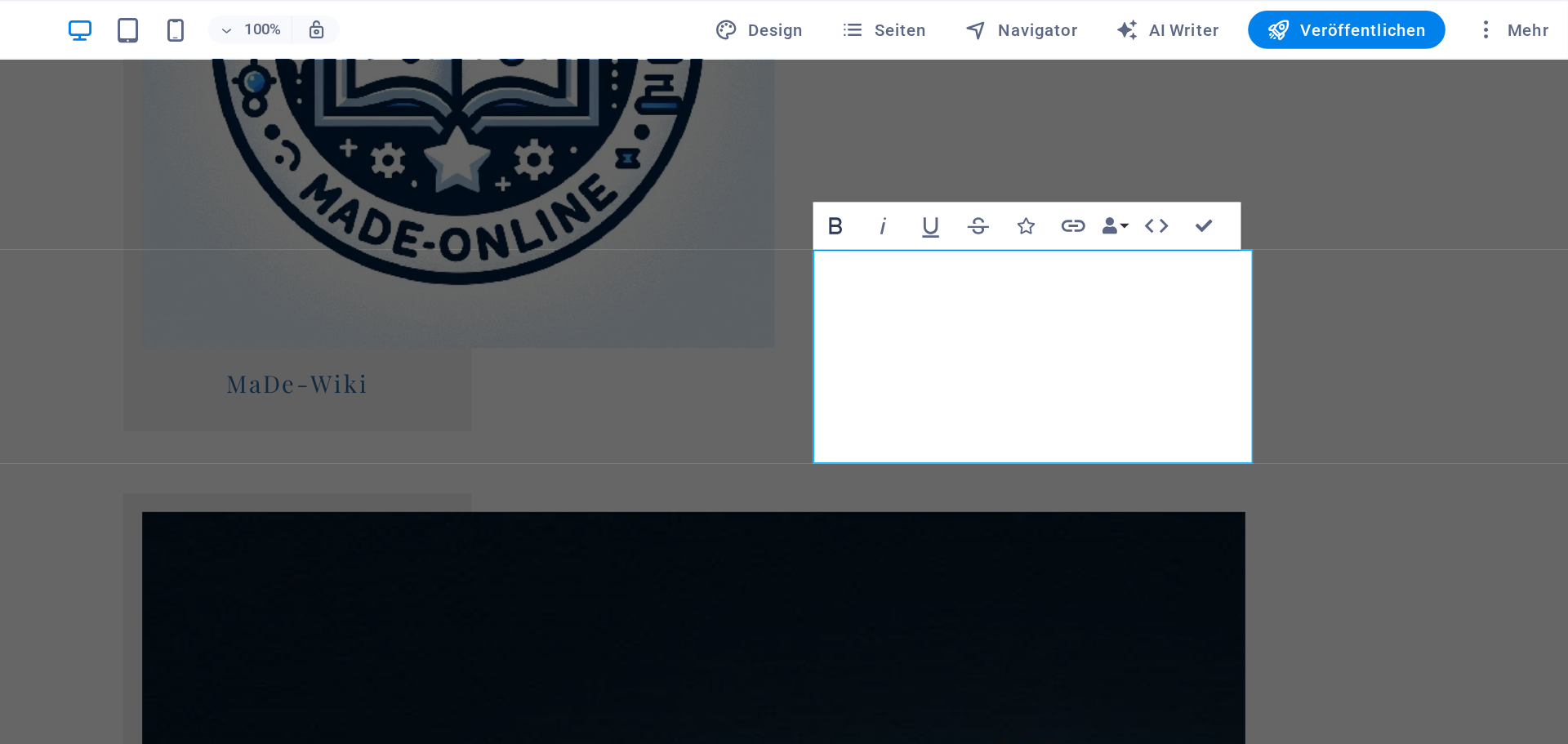
click at [1054, 158] on icon "button" at bounding box center [1064, 155] width 19 height 19
click at [1262, 155] on button "Data Bindings" at bounding box center [1256, 155] width 23 height 33
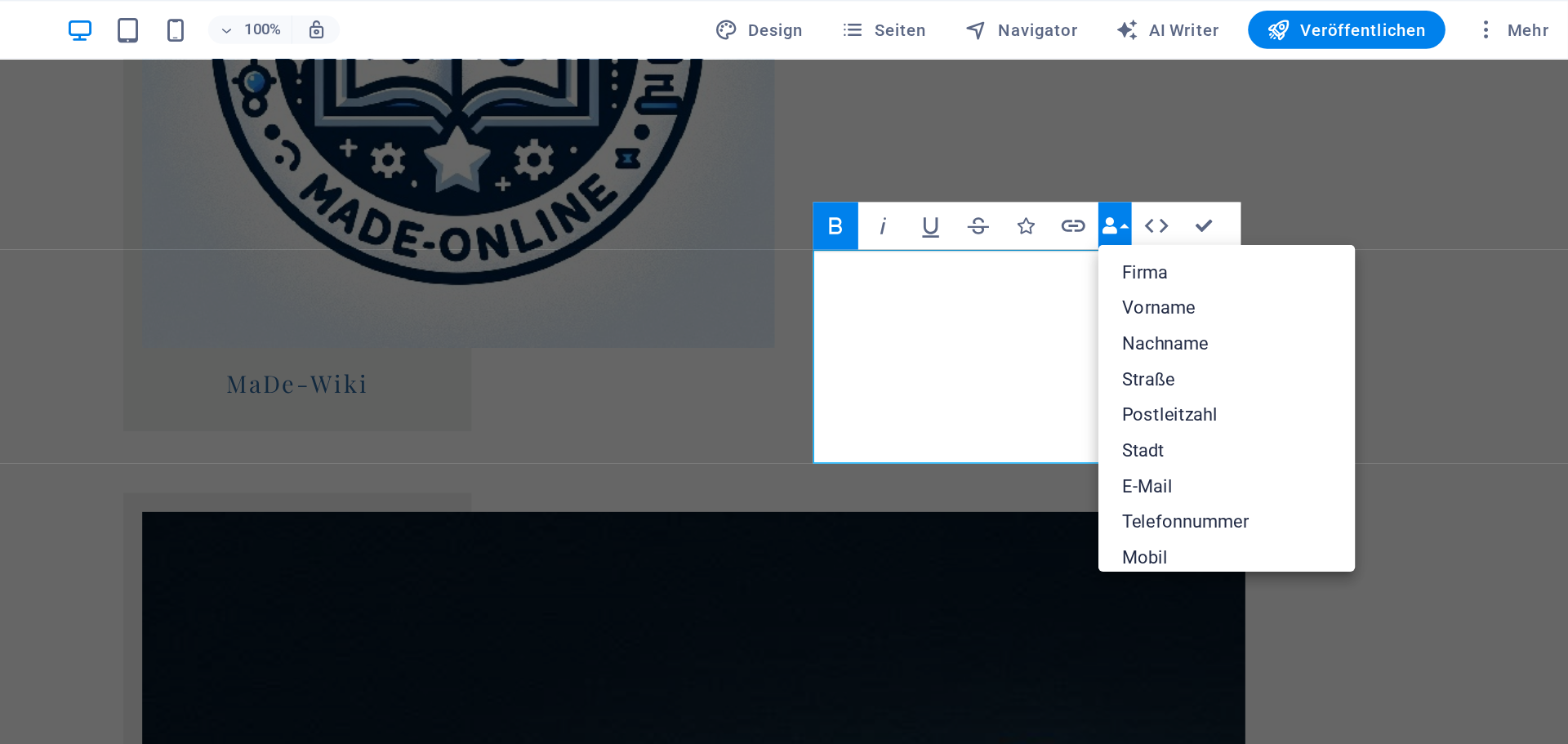
click at [1262, 155] on button "Data Bindings" at bounding box center [1256, 155] width 23 height 33
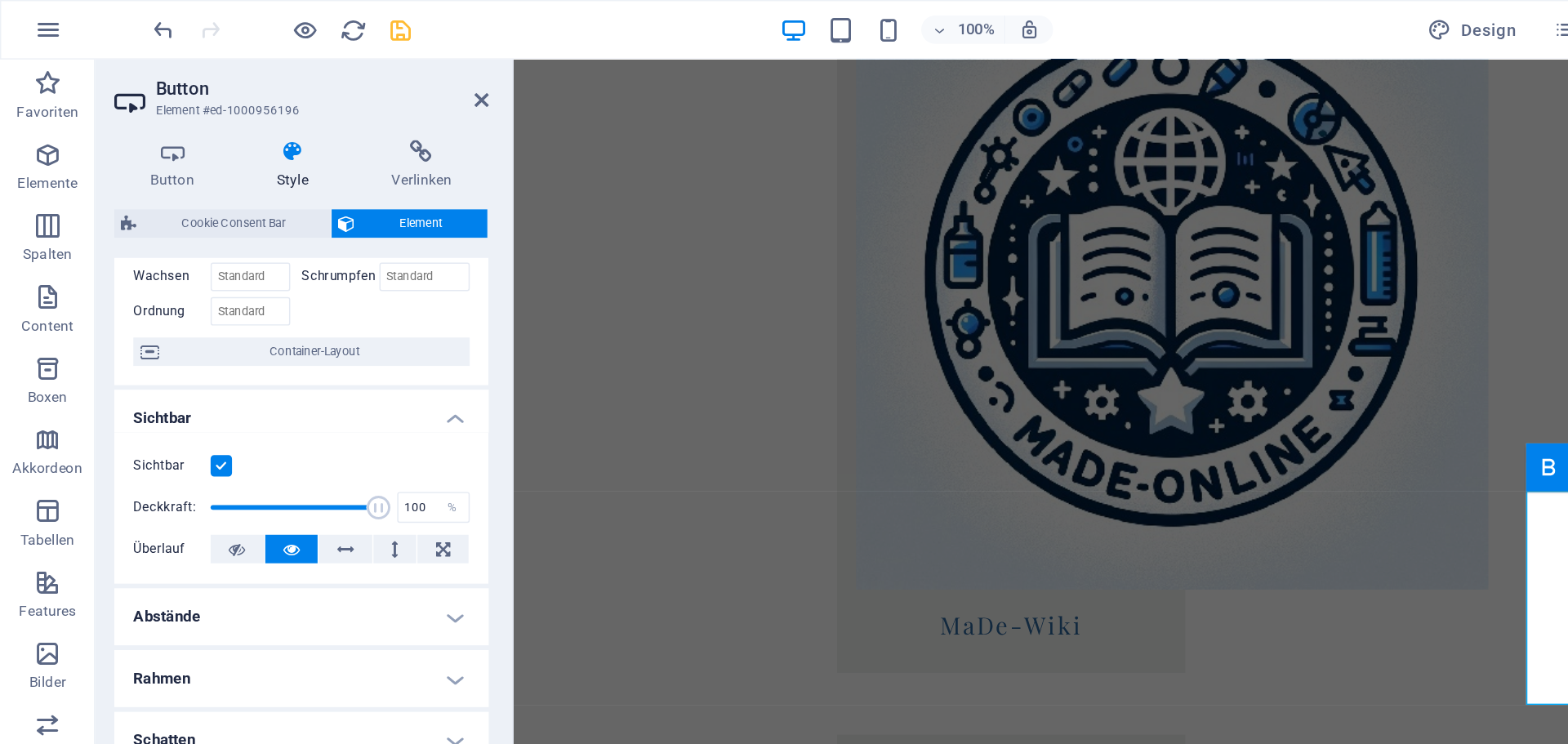
scroll to position [177, 0]
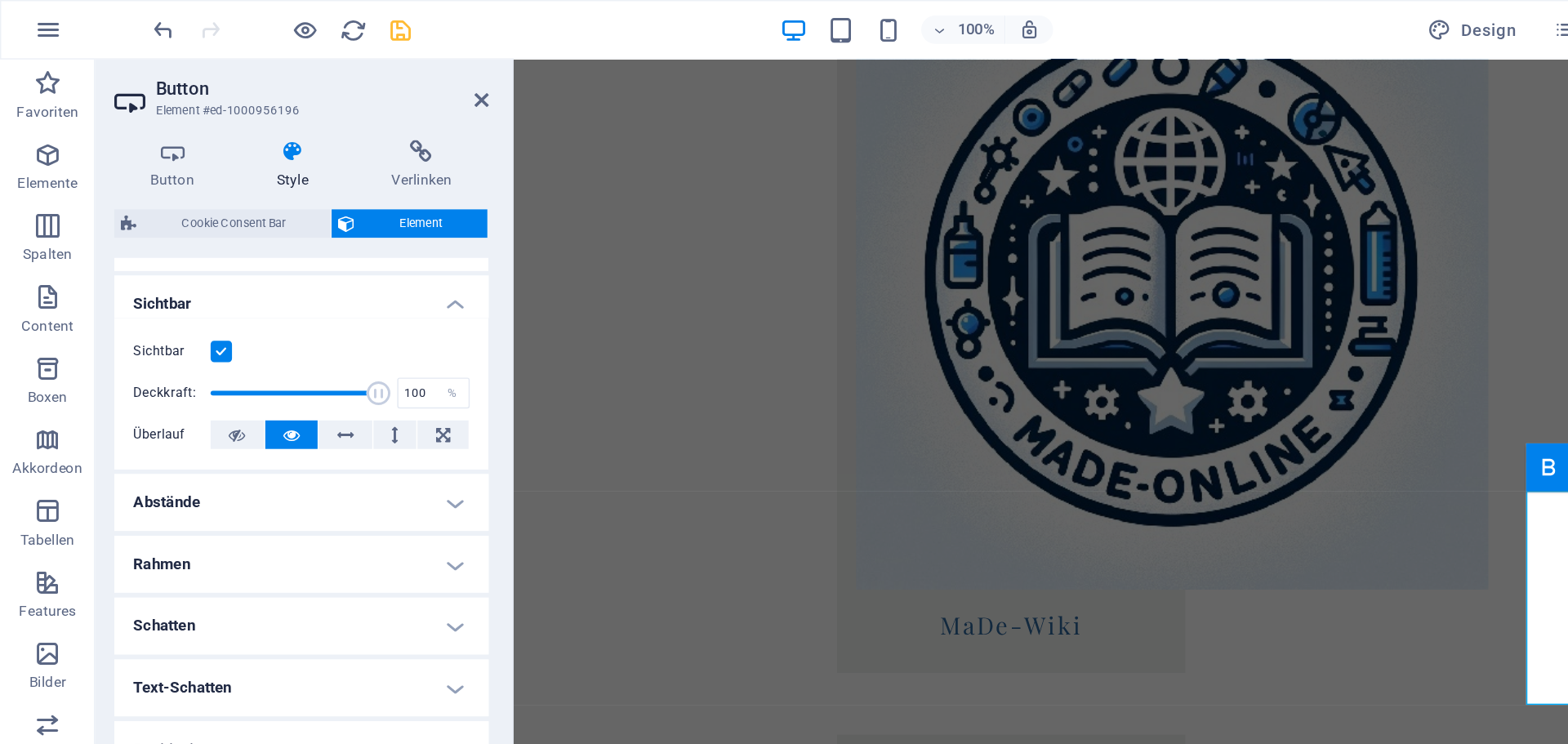
click at [189, 467] on h4 "Text-Schatten" at bounding box center [207, 473] width 257 height 39
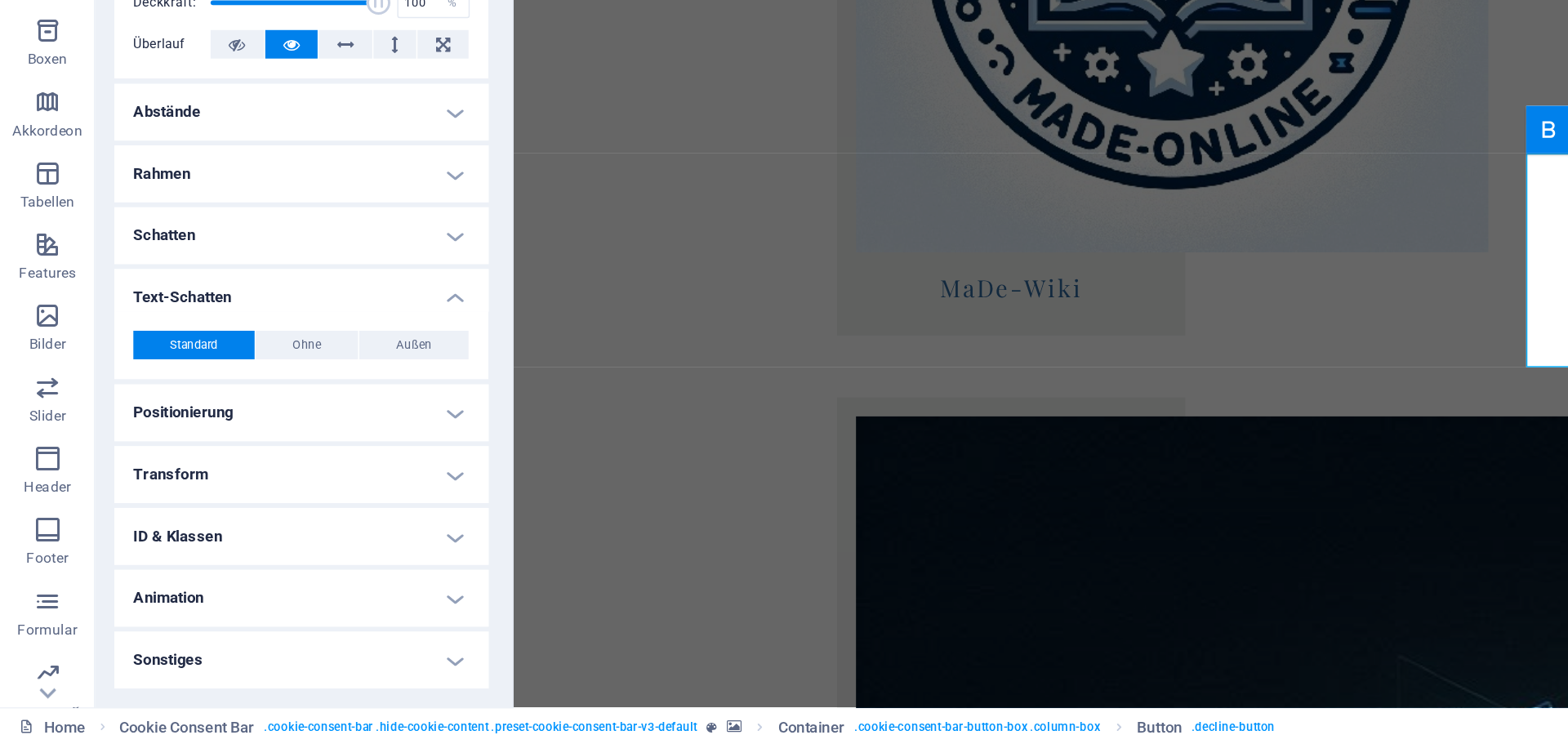
click at [174, 685] on h4 "Sonstiges" at bounding box center [207, 685] width 257 height 39
click at [189, 627] on h4 "Animation" at bounding box center [207, 642] width 257 height 39
click at [180, 696] on select "Nicht animieren Ein- & Ausblenden Auf- & Zuklappen Rein- & Rauszoomen Von links…" at bounding box center [206, 692] width 231 height 19
select select "slide"
click at [91, 682] on select "Nicht animieren Ein- & Ausblenden Auf- & Zuklappen Rein- & Rauszoomen Von links…" at bounding box center [206, 692] width 231 height 19
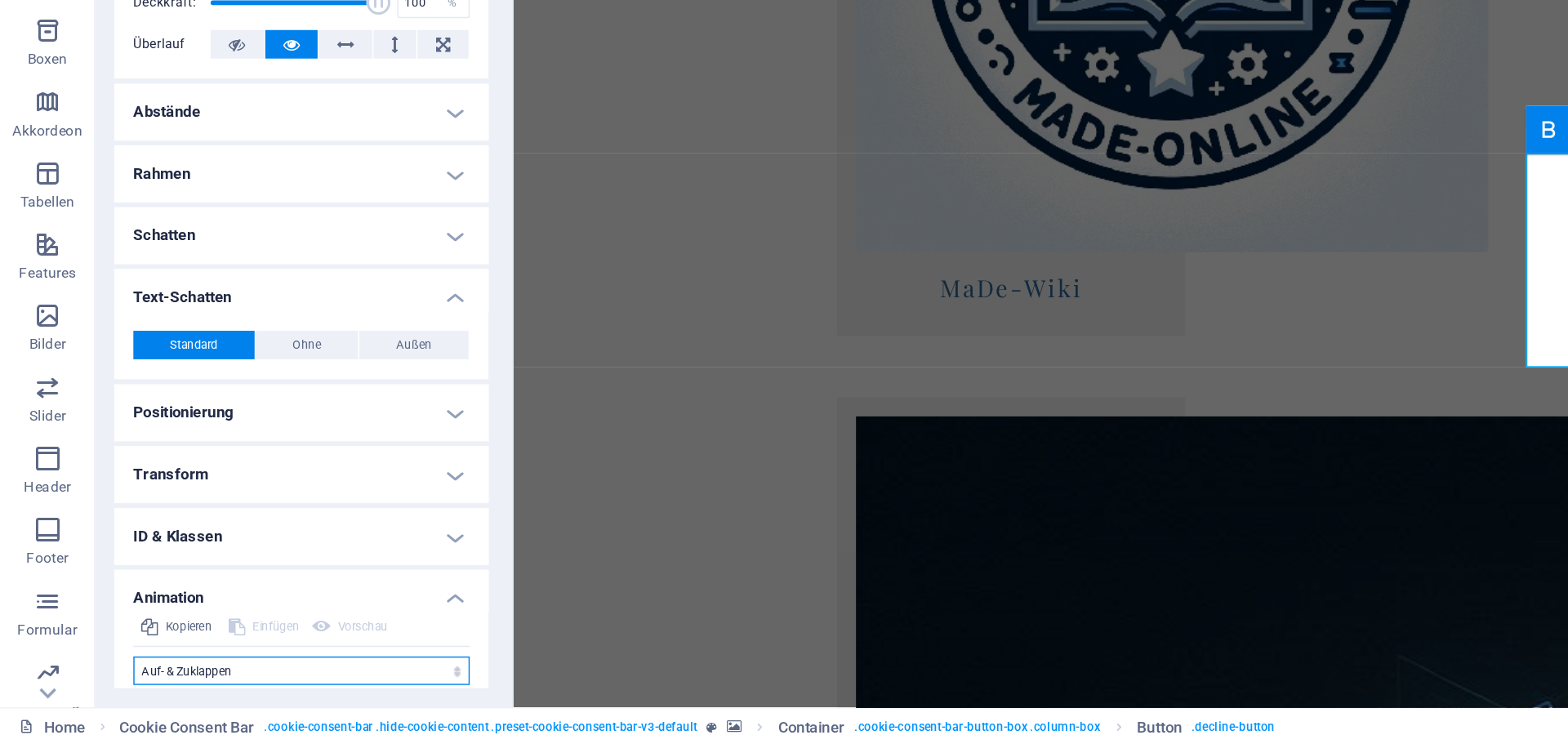
select select "scroll"
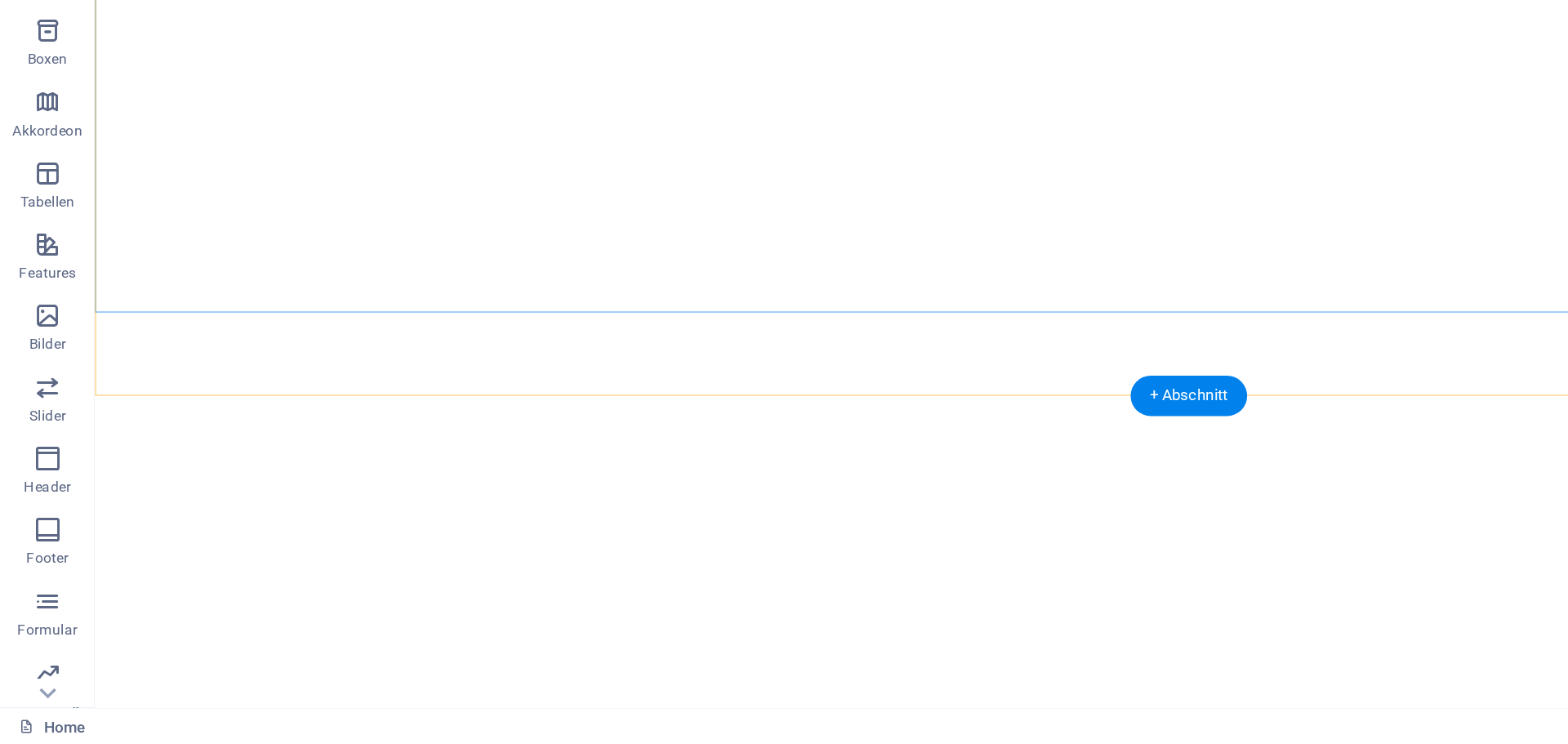
scroll to position [0, 0]
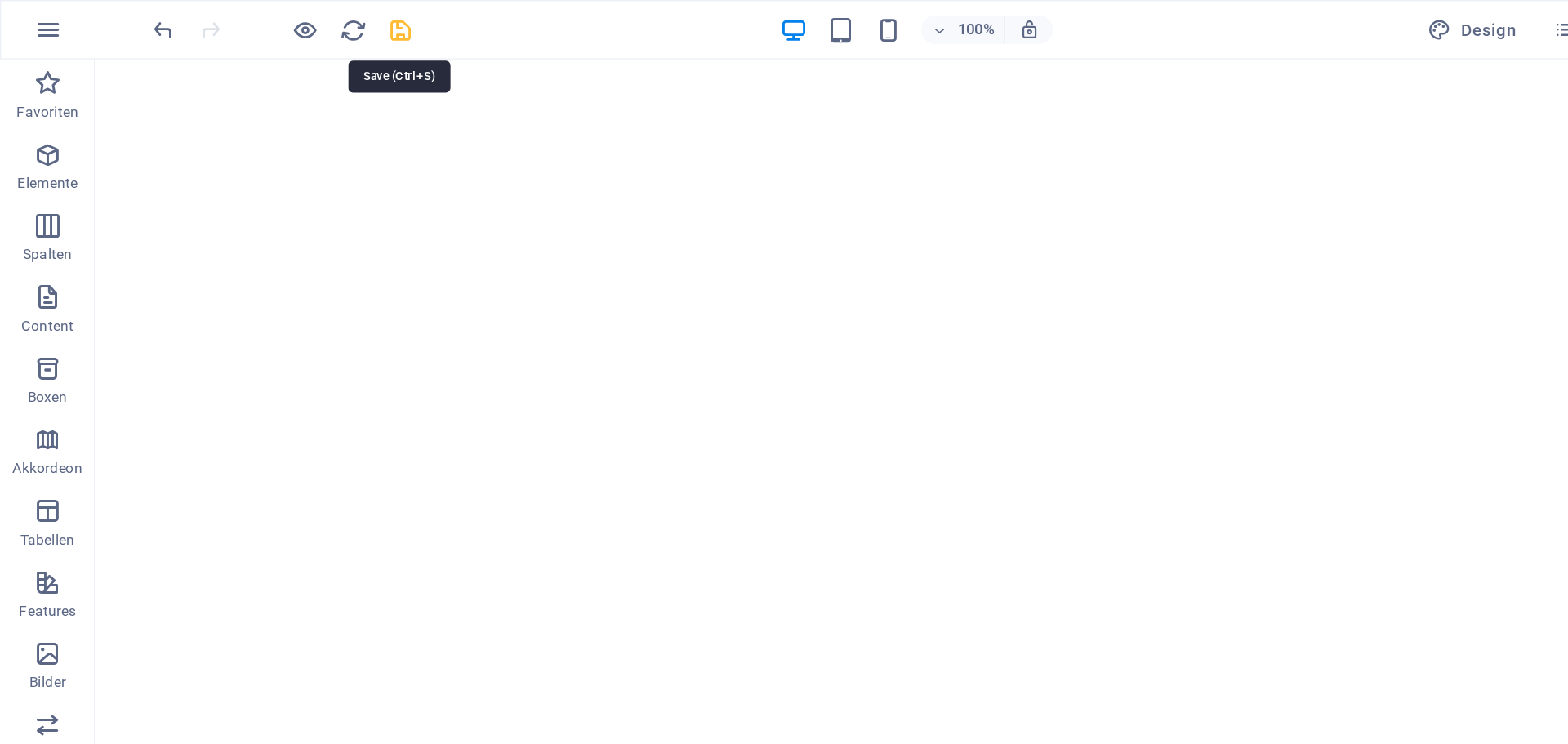
click at [270, 22] on icon "save" at bounding box center [275, 20] width 19 height 19
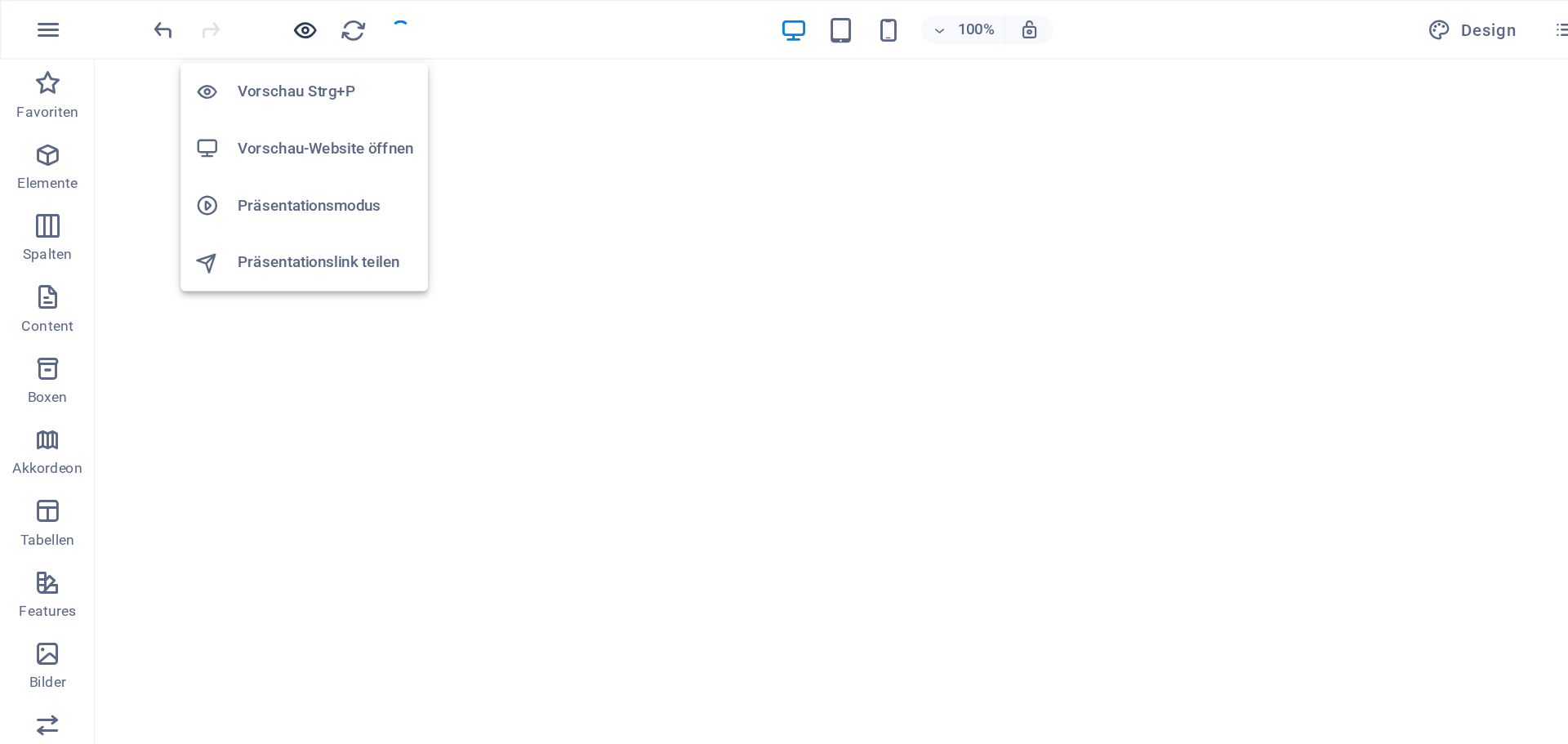
click at [214, 19] on icon "button" at bounding box center [209, 20] width 19 height 19
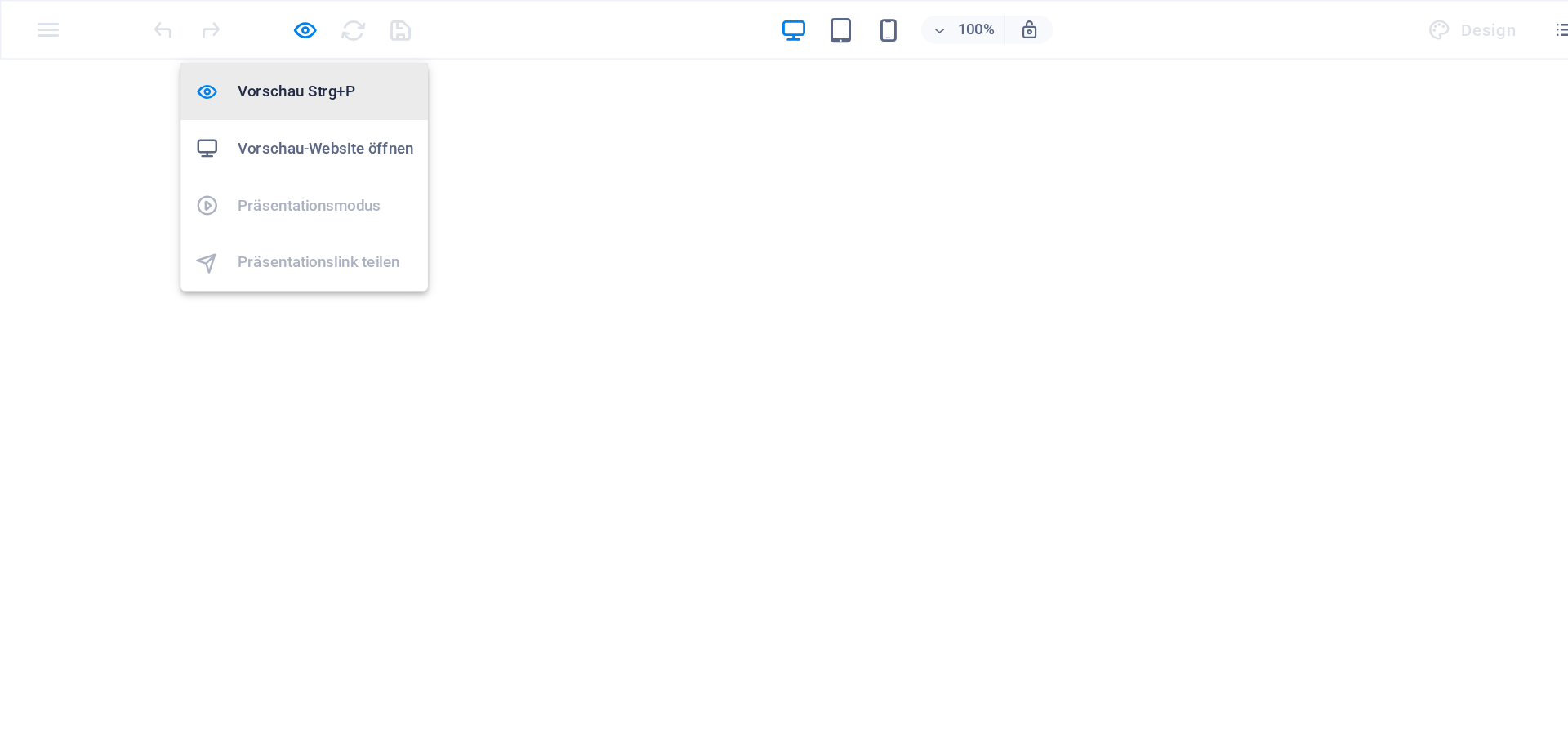
click at [200, 65] on h6 "Vorschau Strg+P" at bounding box center [224, 63] width 121 height 19
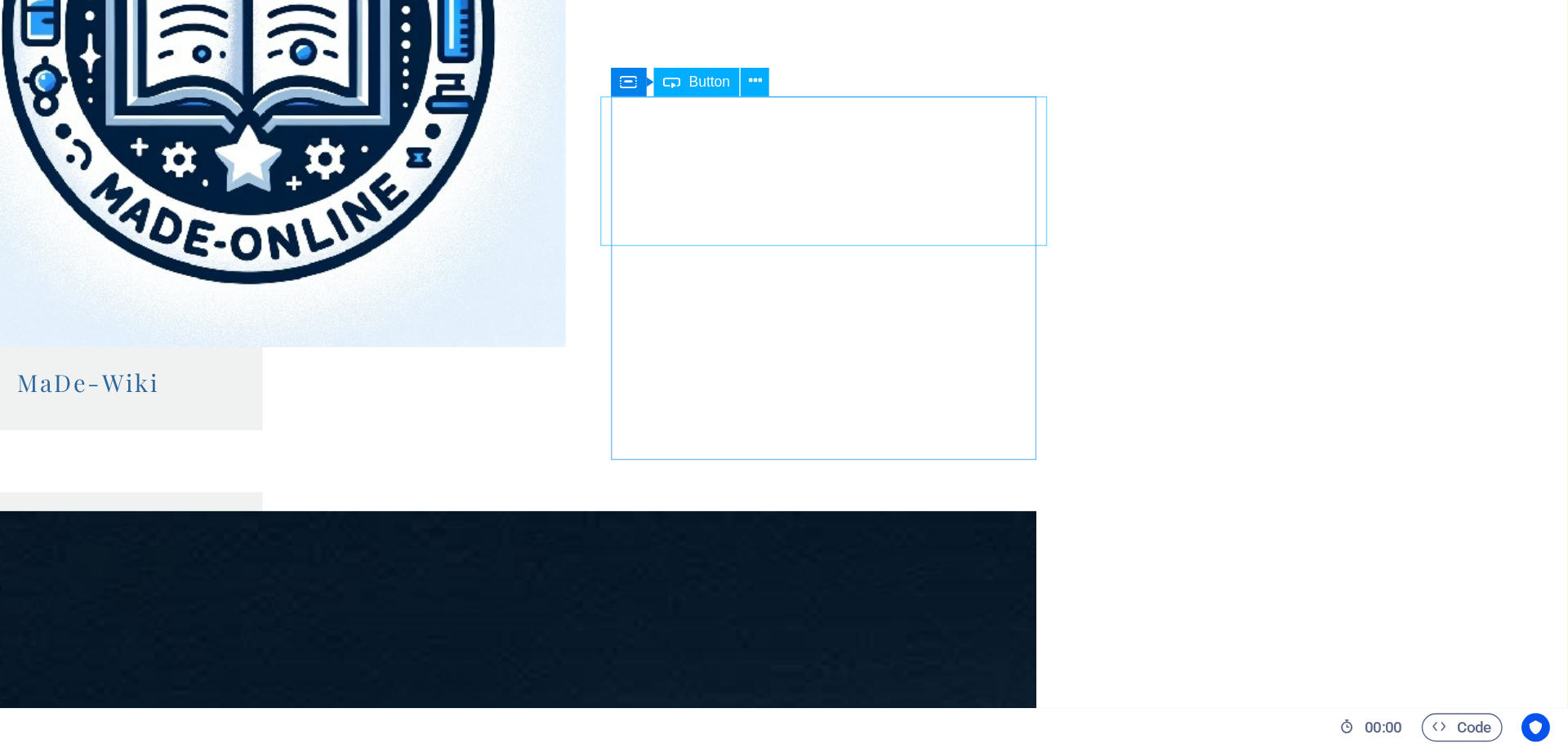
scroll to position [1845, 0]
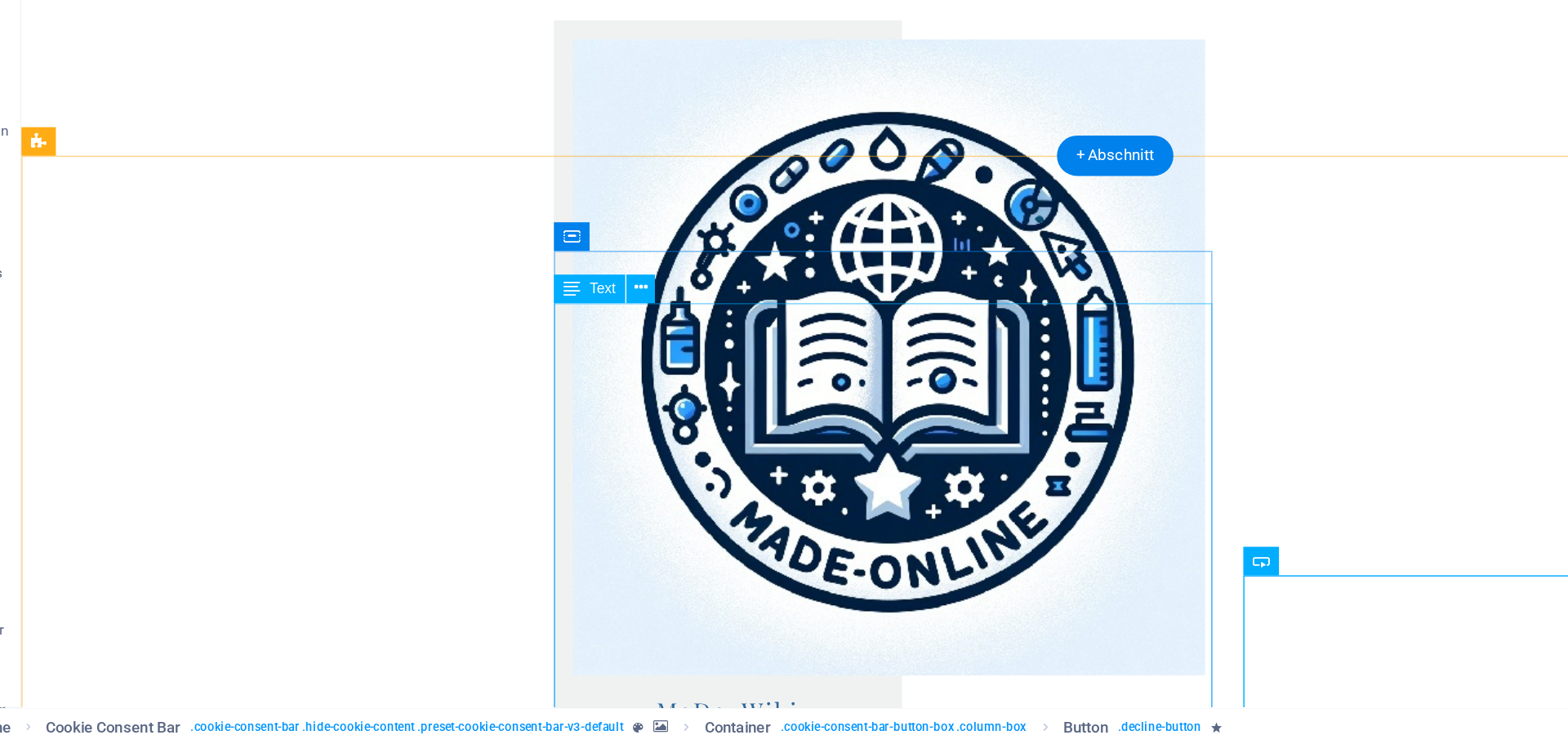
scroll to position [1620, 0]
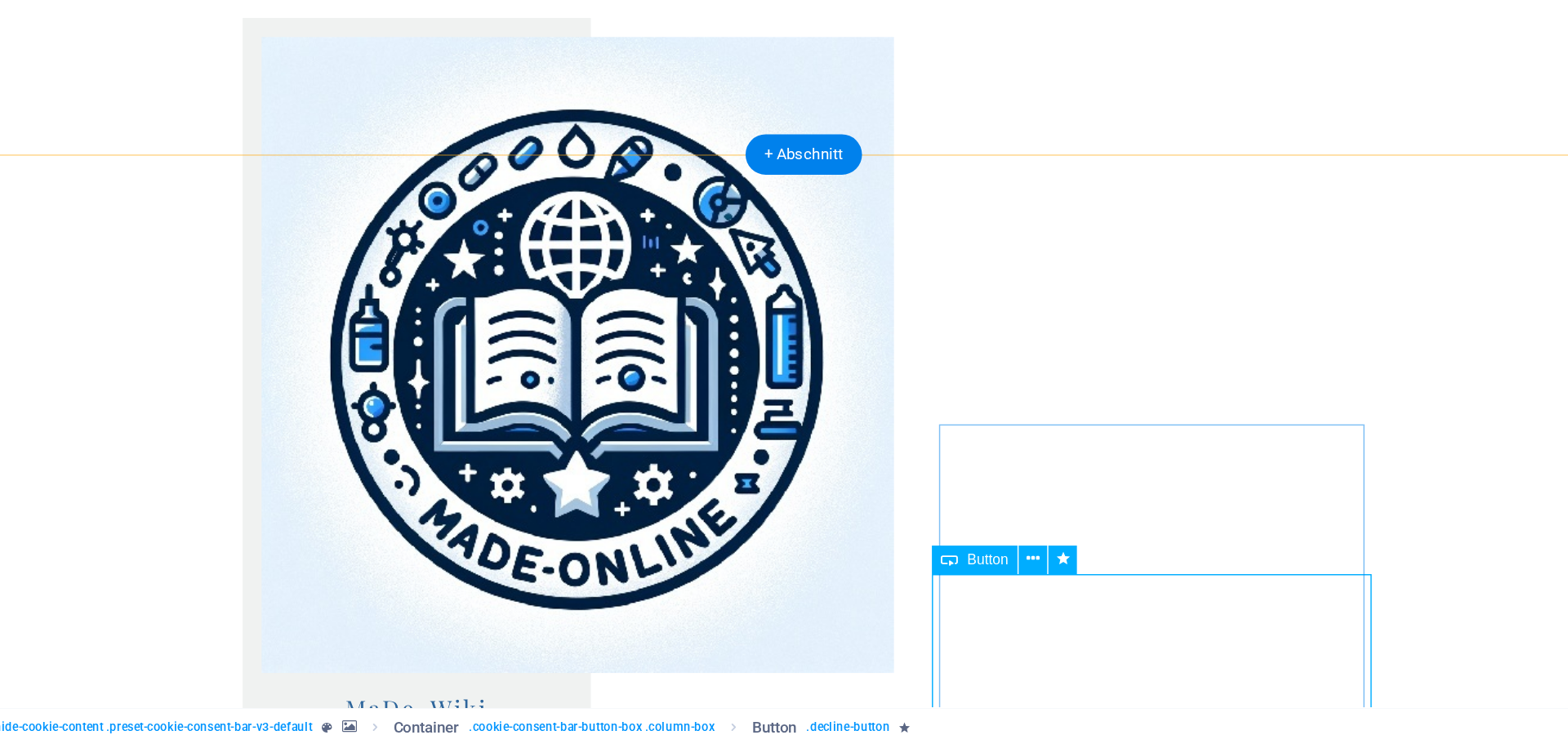
select select "slide"
select select "s"
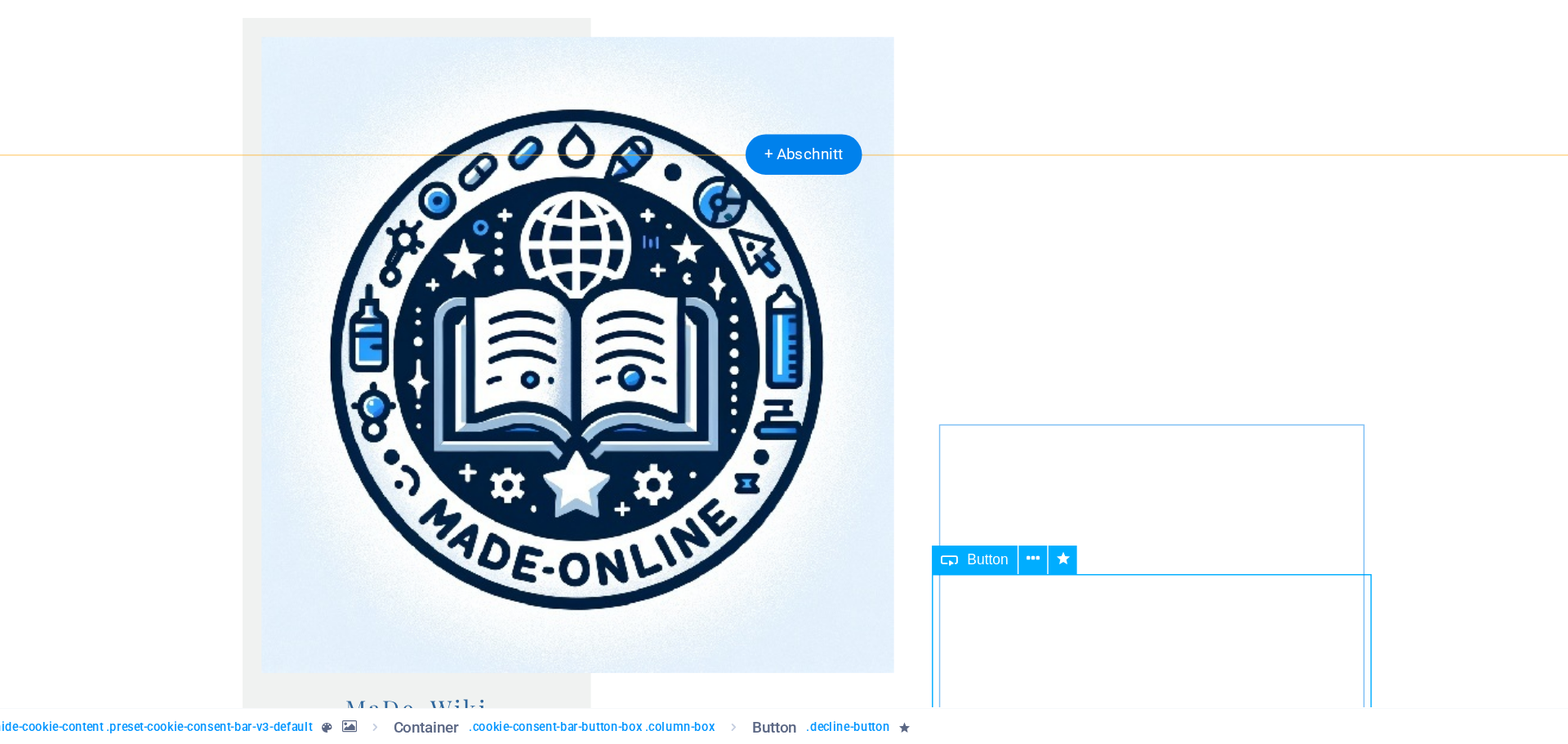
select select "s"
select select "scroll"
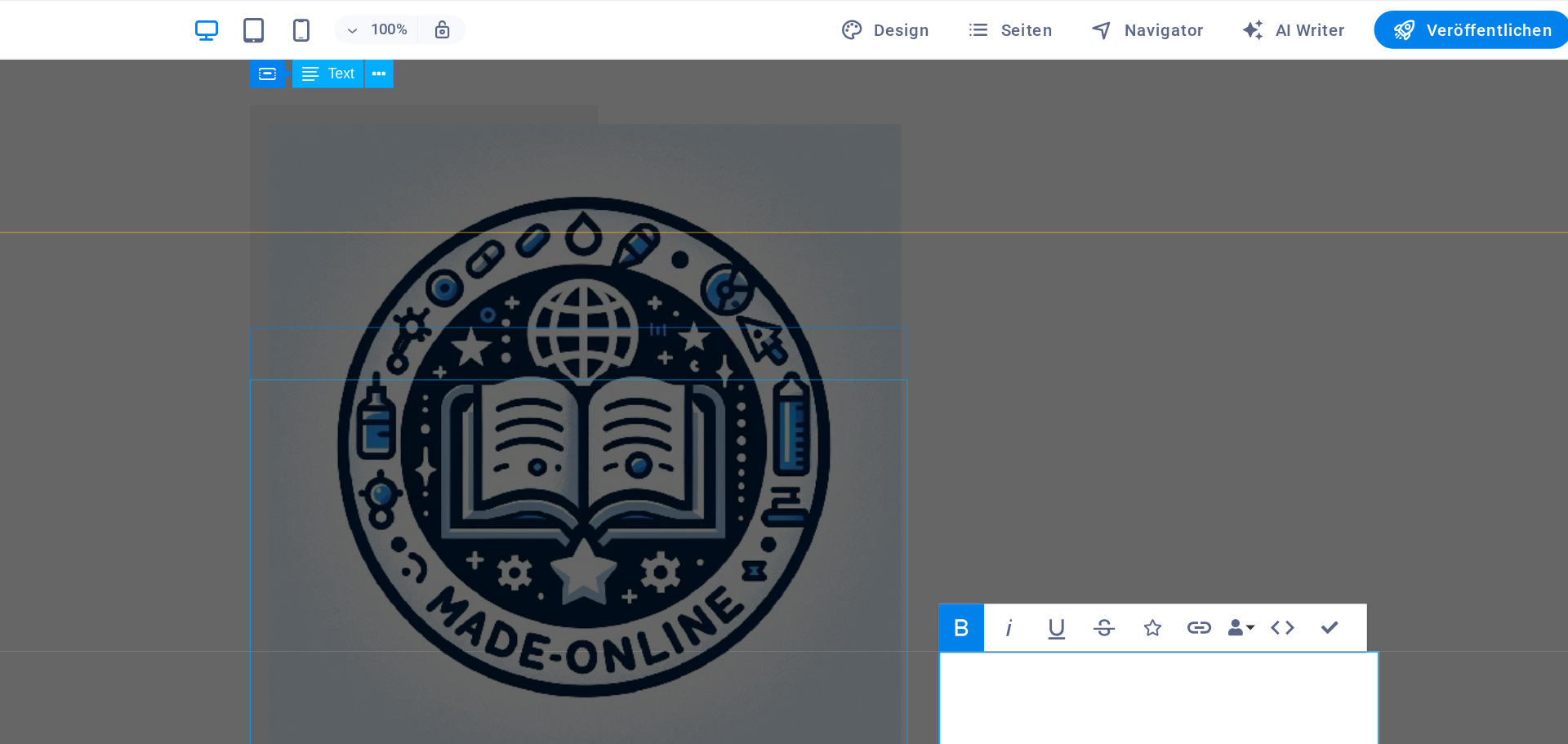
scroll to position [1785, 0]
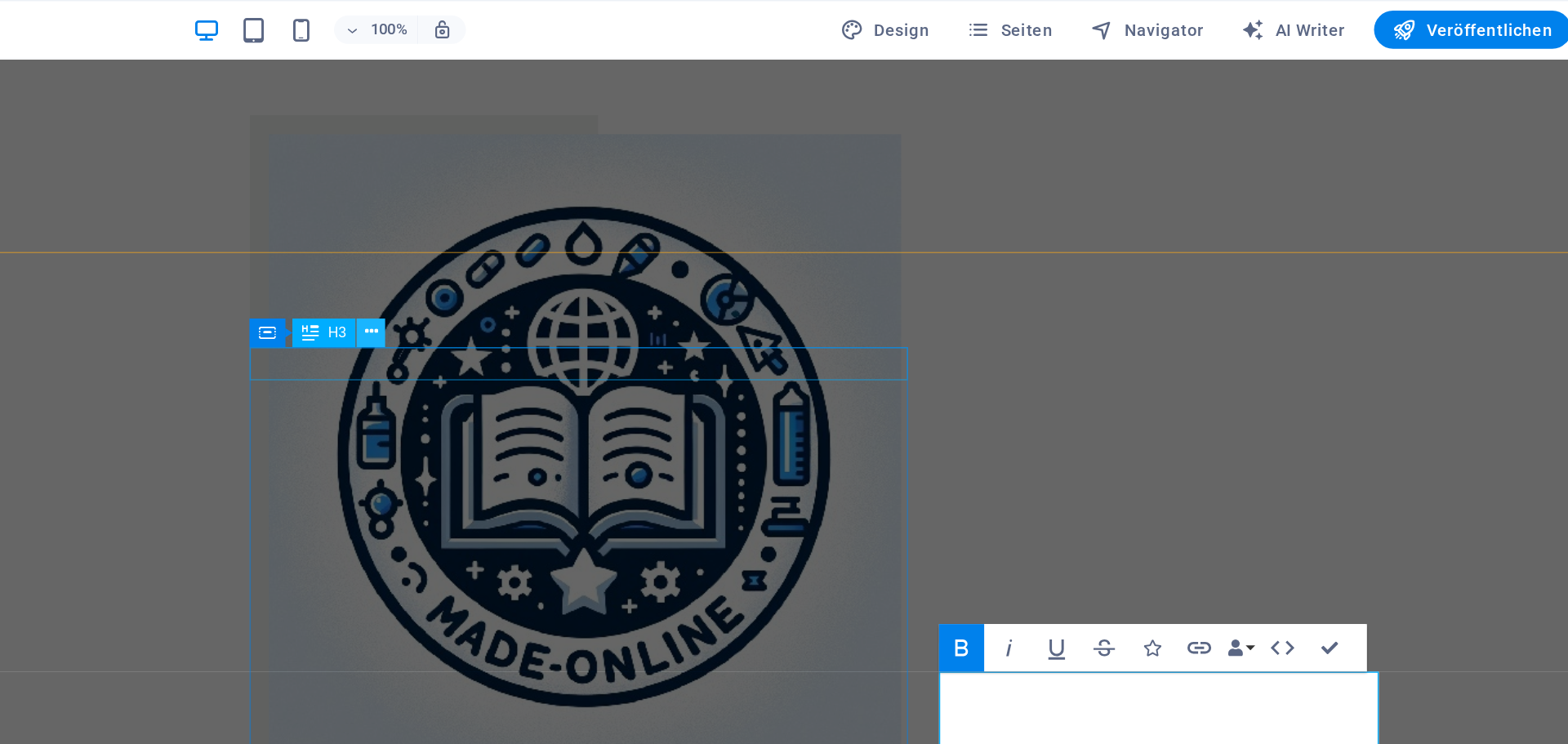
click at [658, 231] on icon at bounding box center [658, 228] width 9 height 17
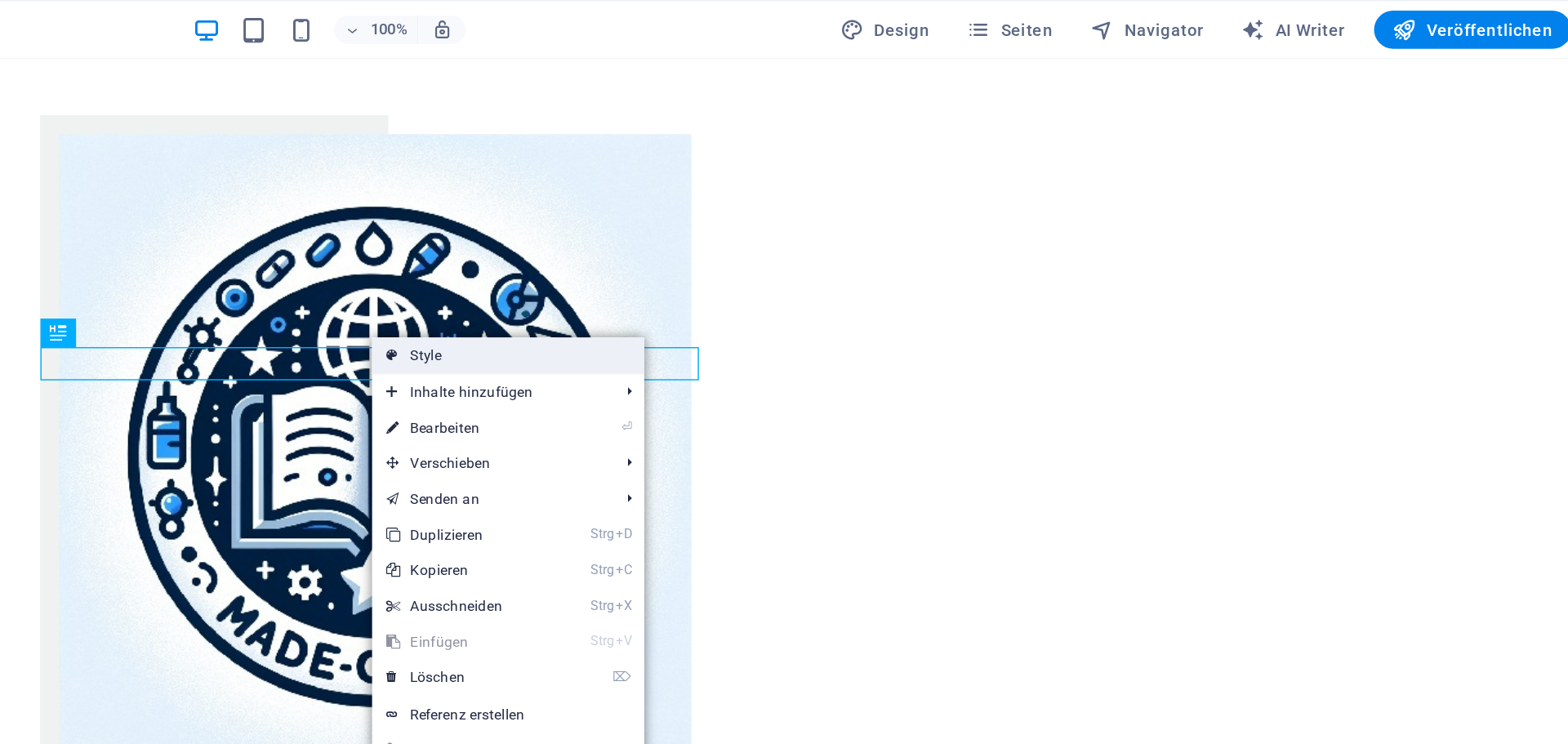
click at [676, 239] on icon at bounding box center [673, 244] width 8 height 25
select select "rem"
select select "px"
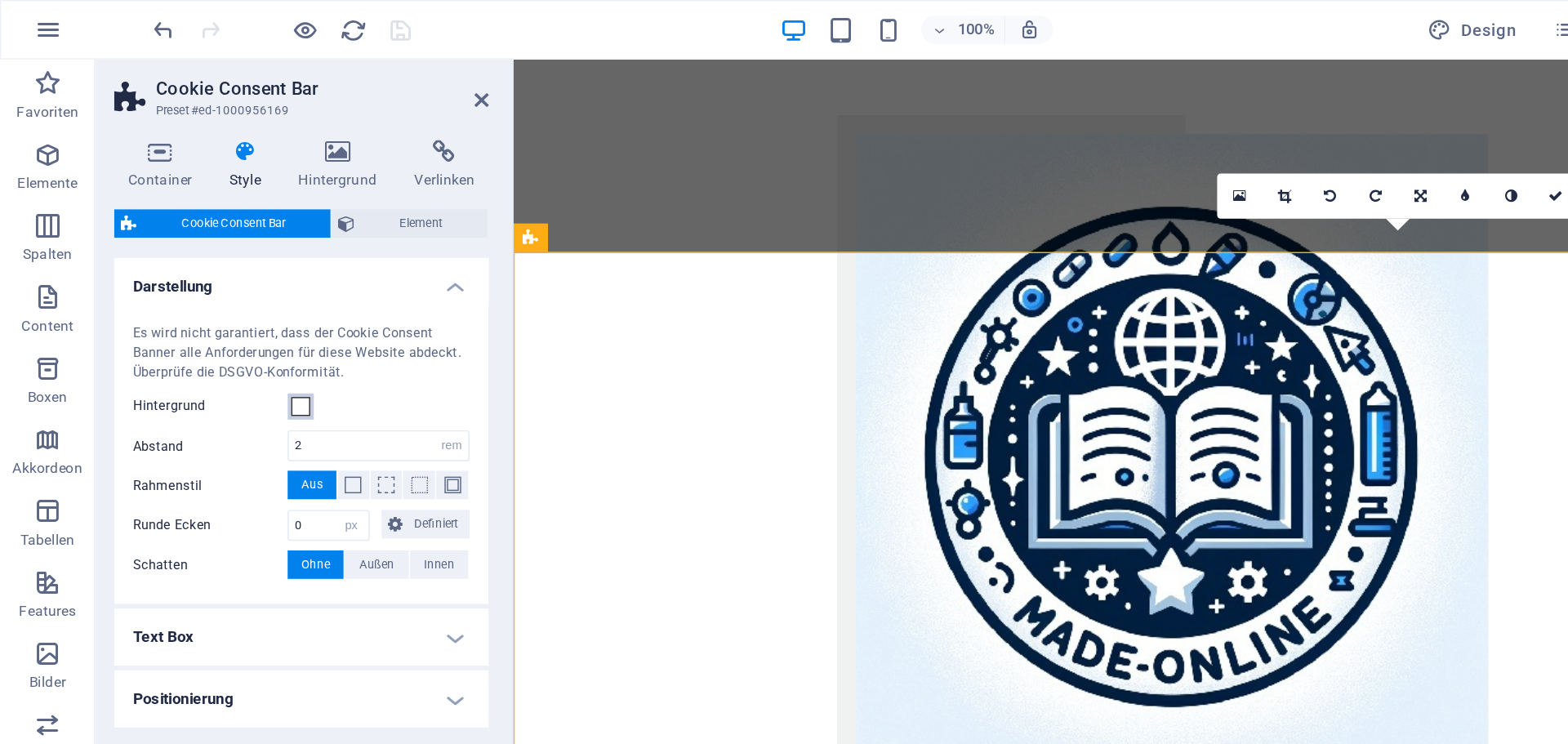
click at [212, 282] on span at bounding box center [206, 279] width 13 height 13
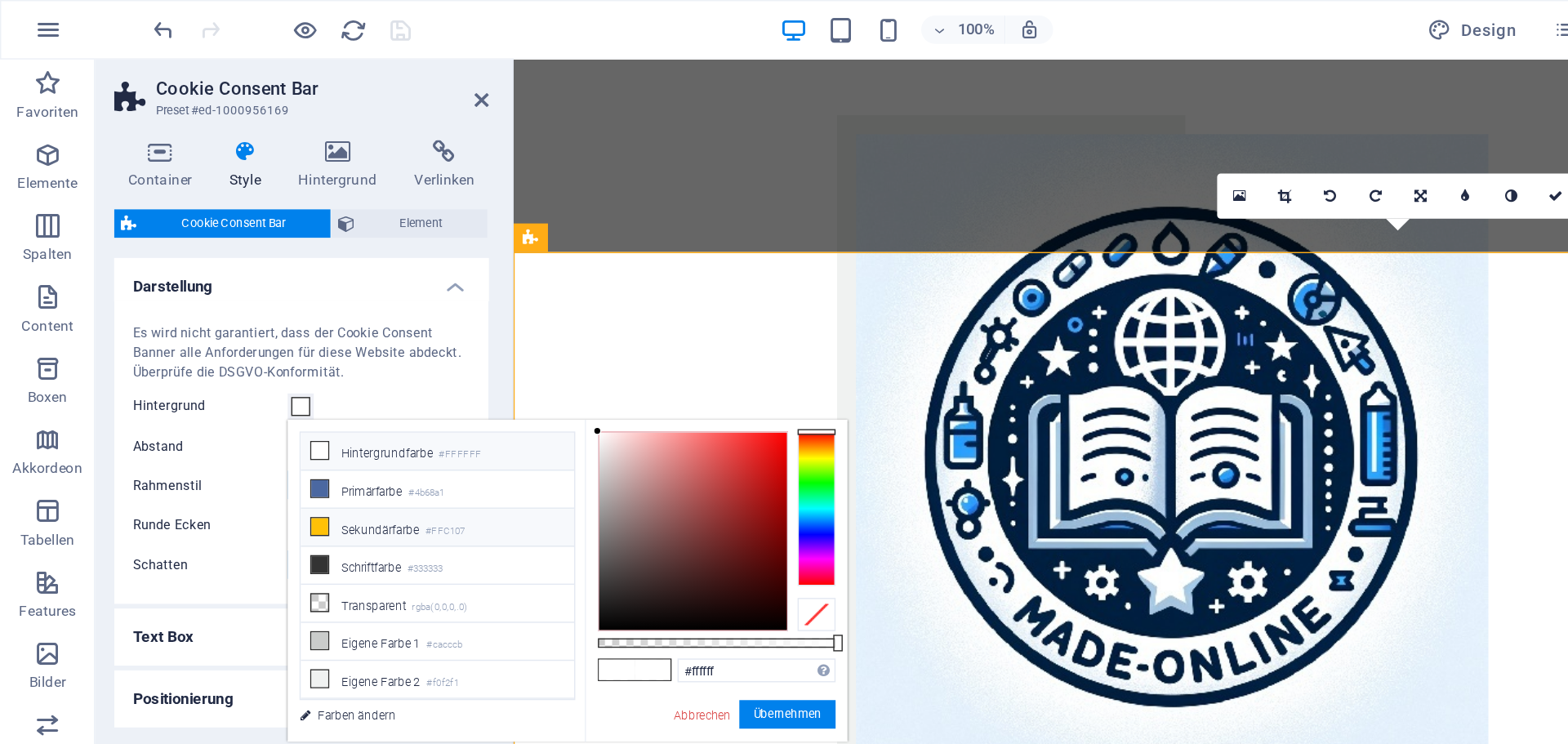
click at [252, 369] on li "Sekundärfarbe #FFC107" at bounding box center [301, 362] width 187 height 27
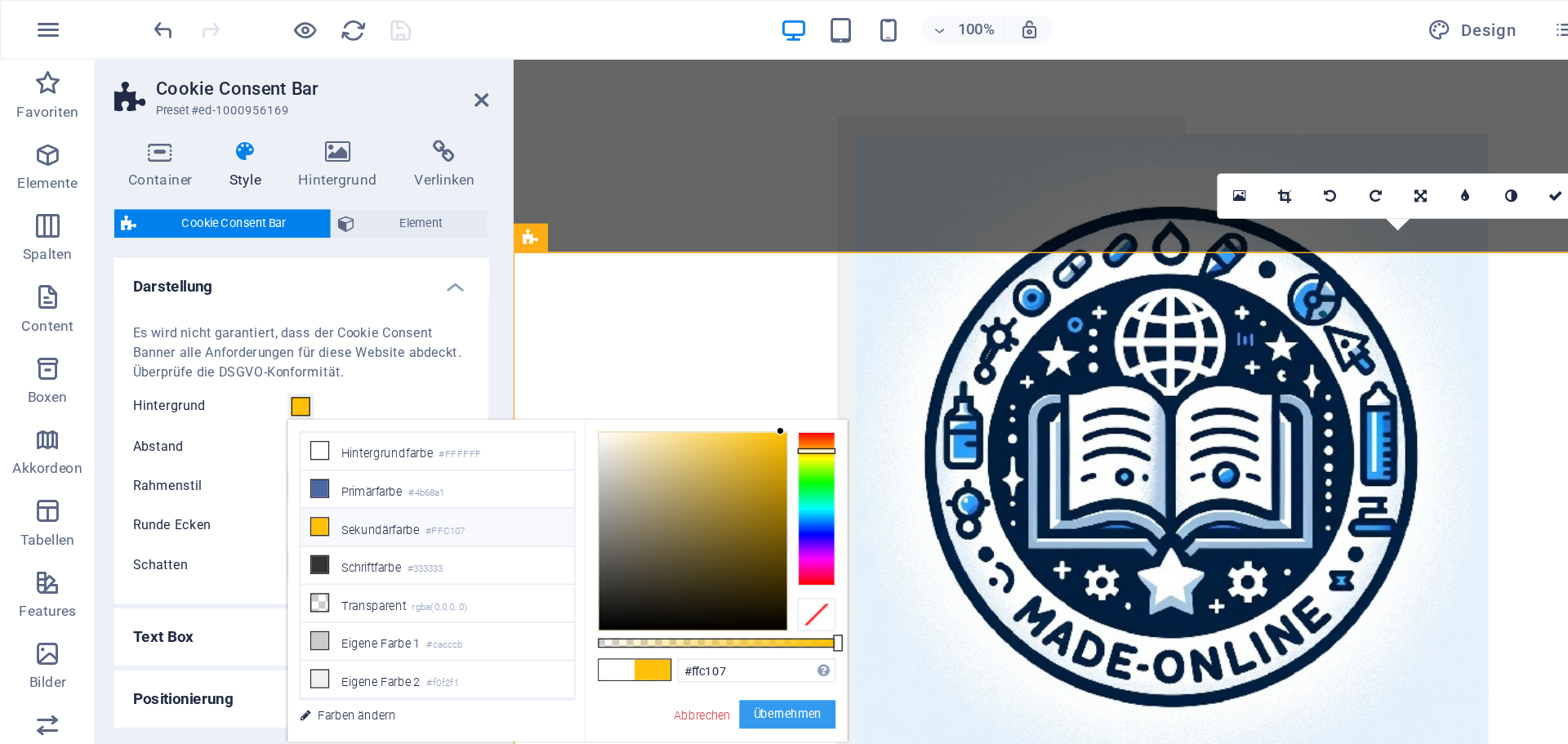
click at [556, 482] on button "Übernehmen" at bounding box center [541, 490] width 66 height 19
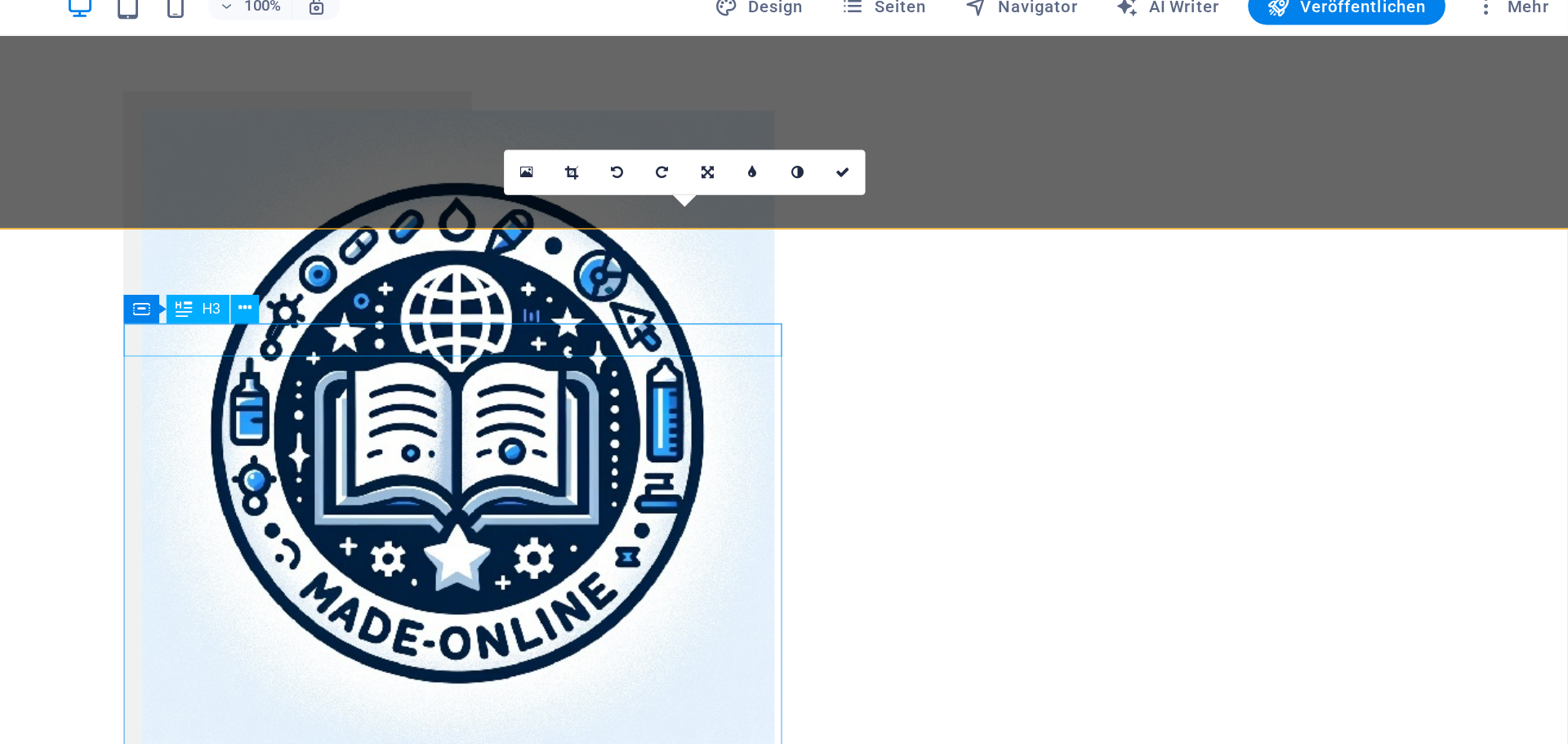
click at [659, 231] on icon at bounding box center [658, 228] width 9 height 17
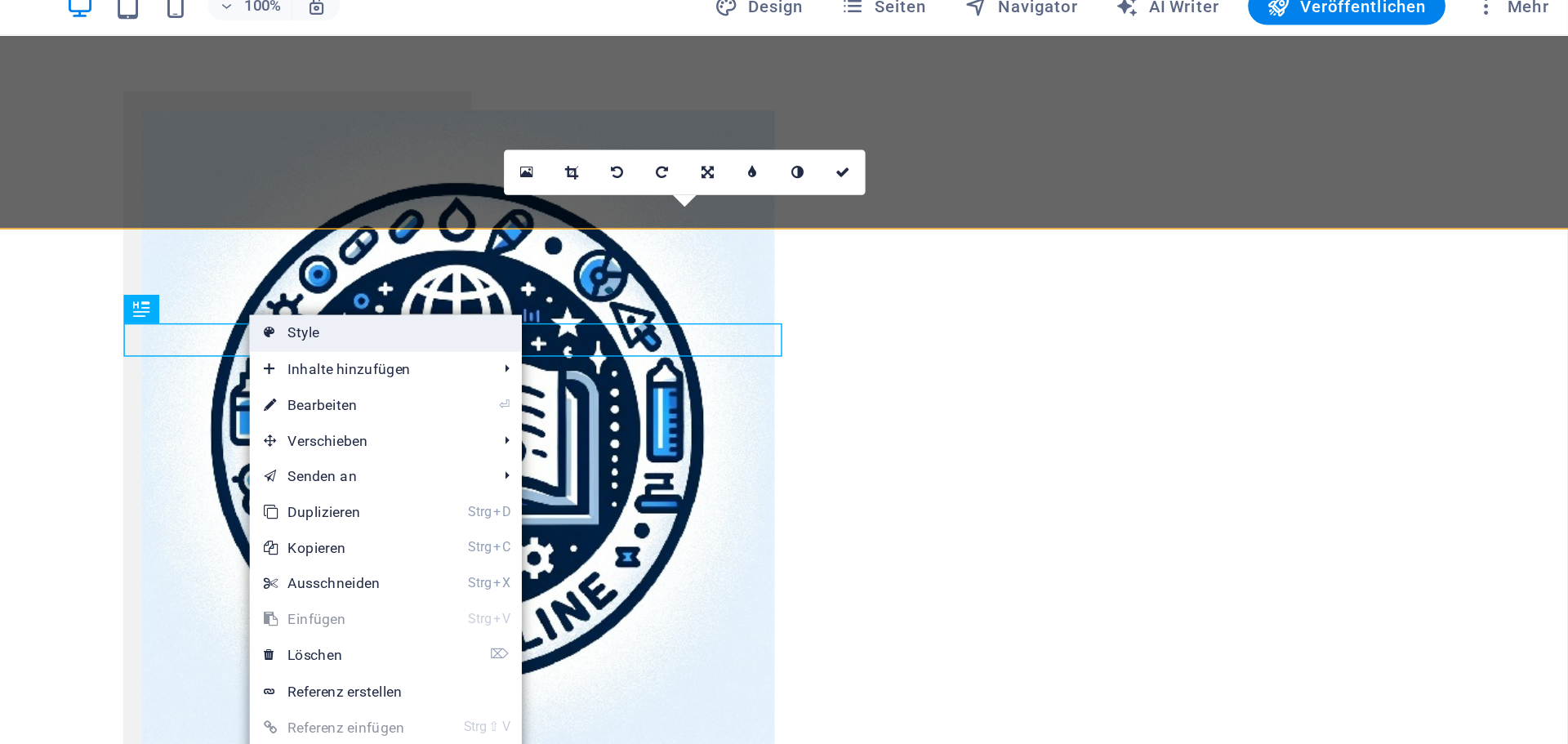
click at [676, 239] on icon at bounding box center [674, 245] width 8 height 25
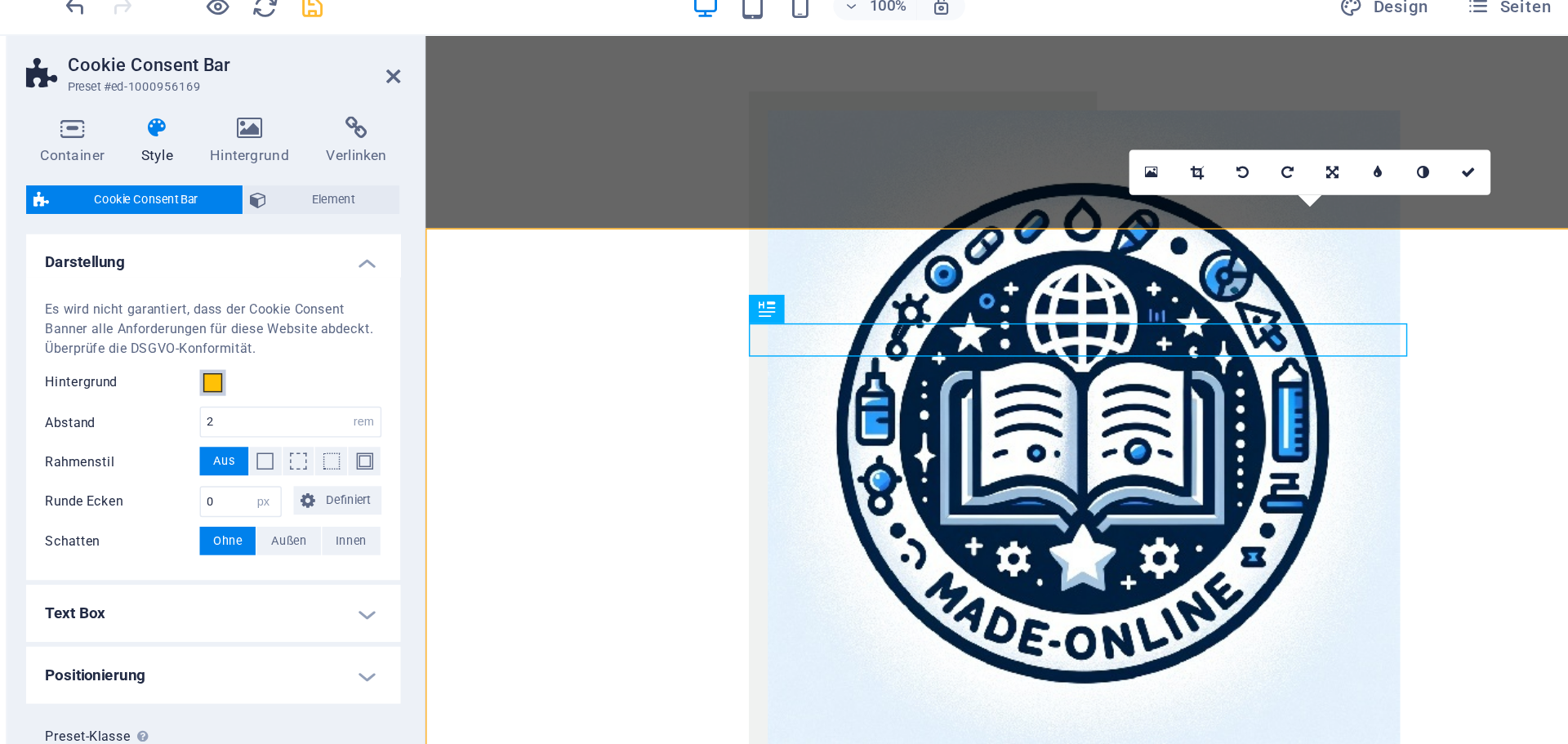
click at [203, 275] on span at bounding box center [206, 279] width 13 height 13
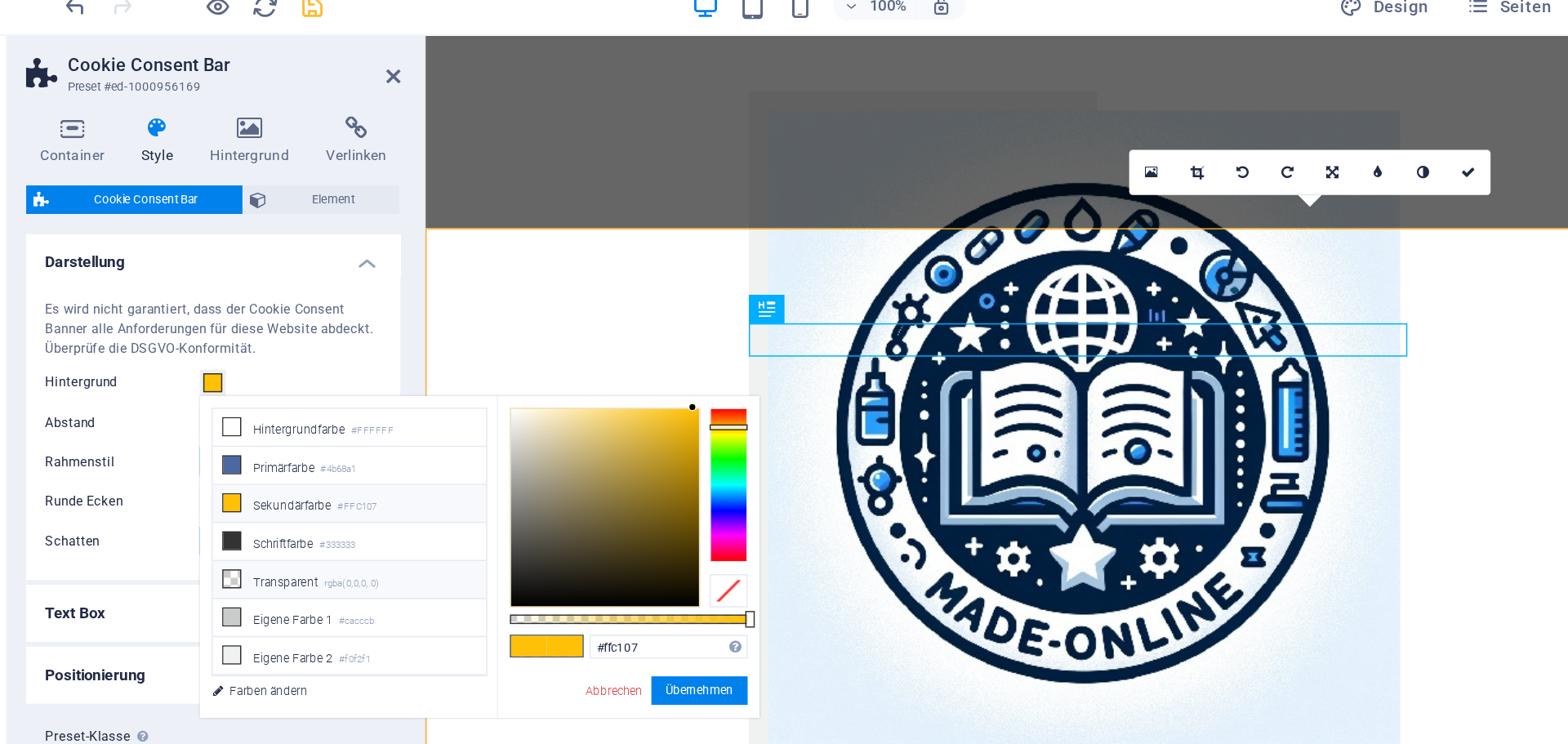
click at [261, 416] on li "Transparent rgba(0,0,0,.0)" at bounding box center [301, 415] width 187 height 27
type input "rgba(0, 0, 0, 0)"
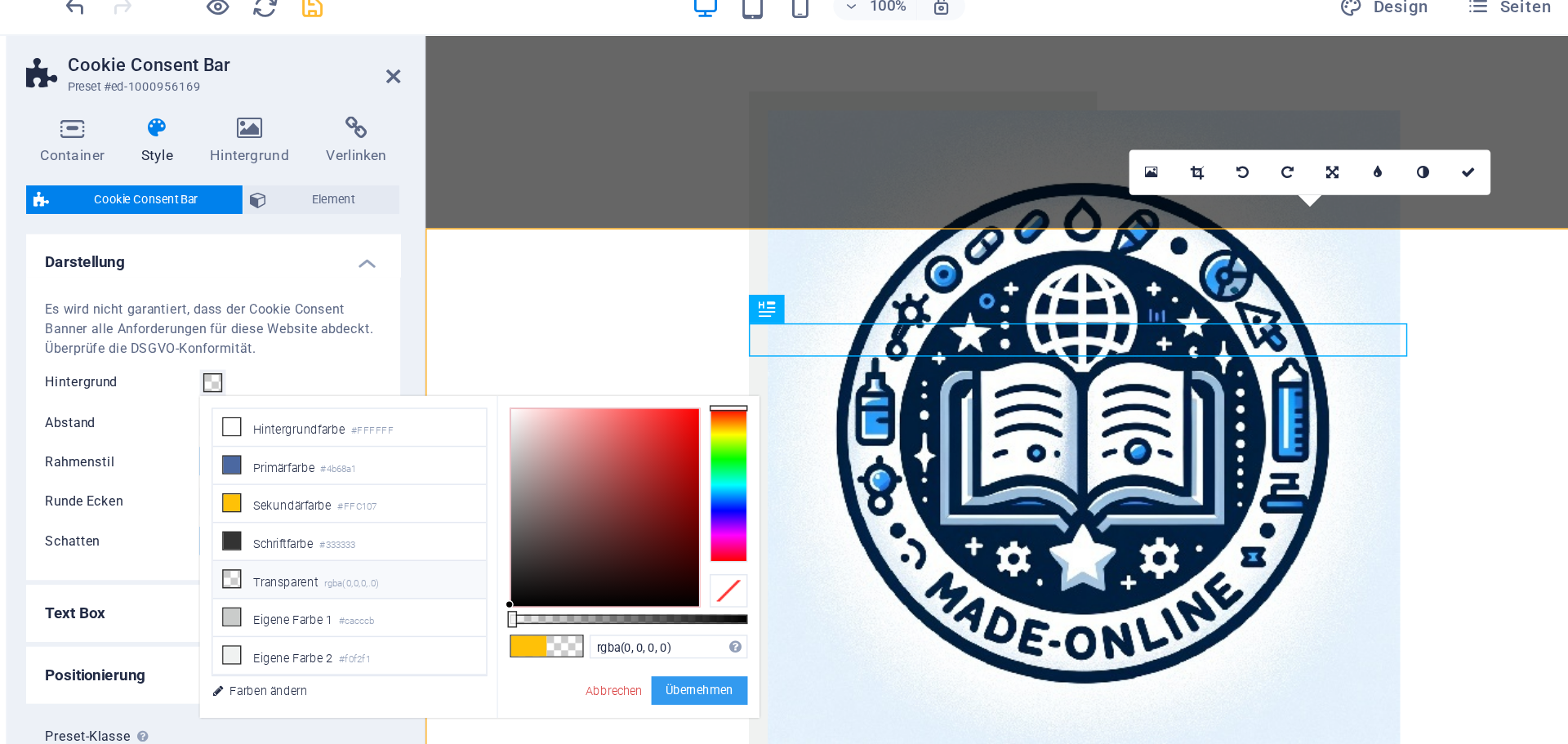
click at [531, 490] on button "Übernehmen" at bounding box center [541, 490] width 66 height 19
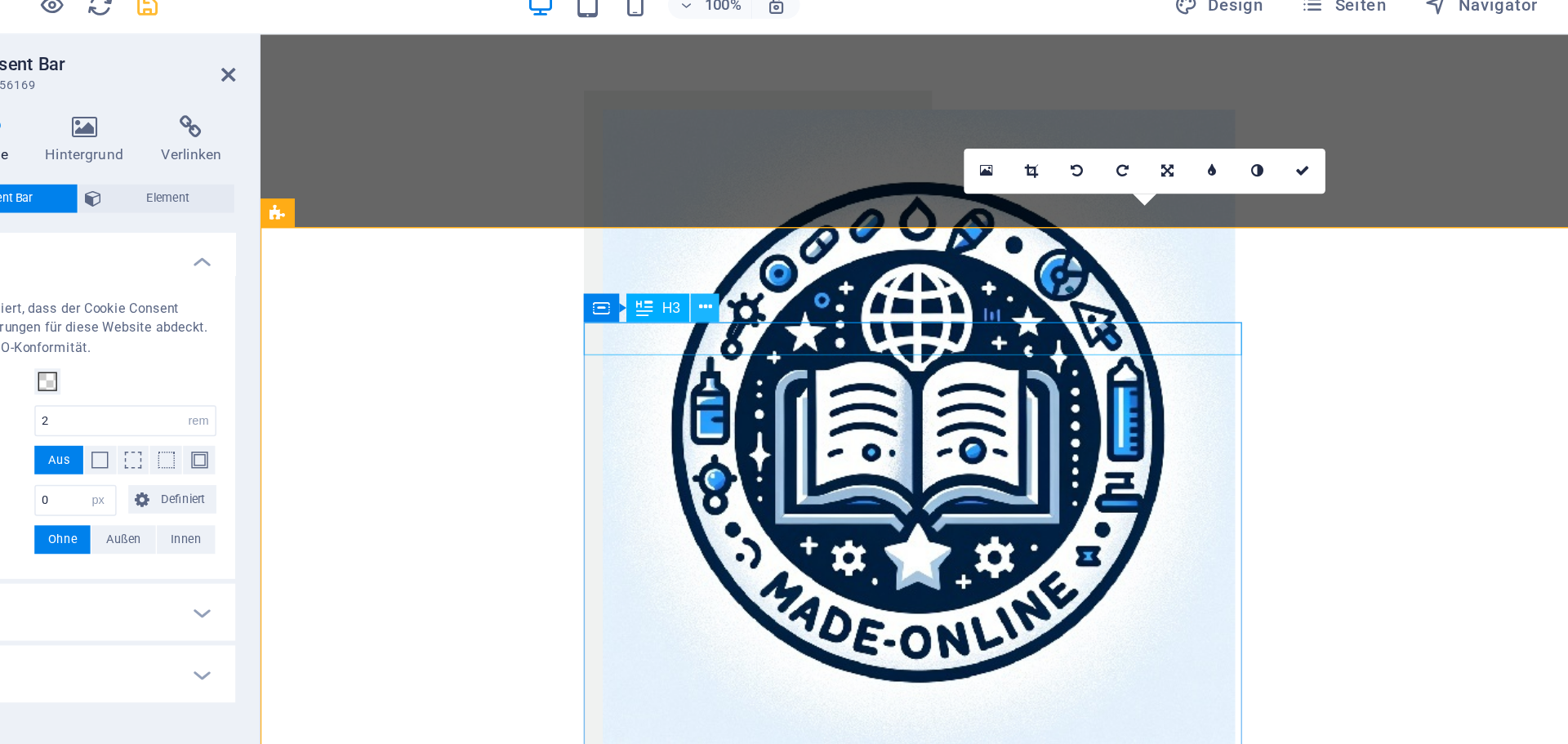
click at [664, 233] on button at bounding box center [658, 229] width 19 height 19
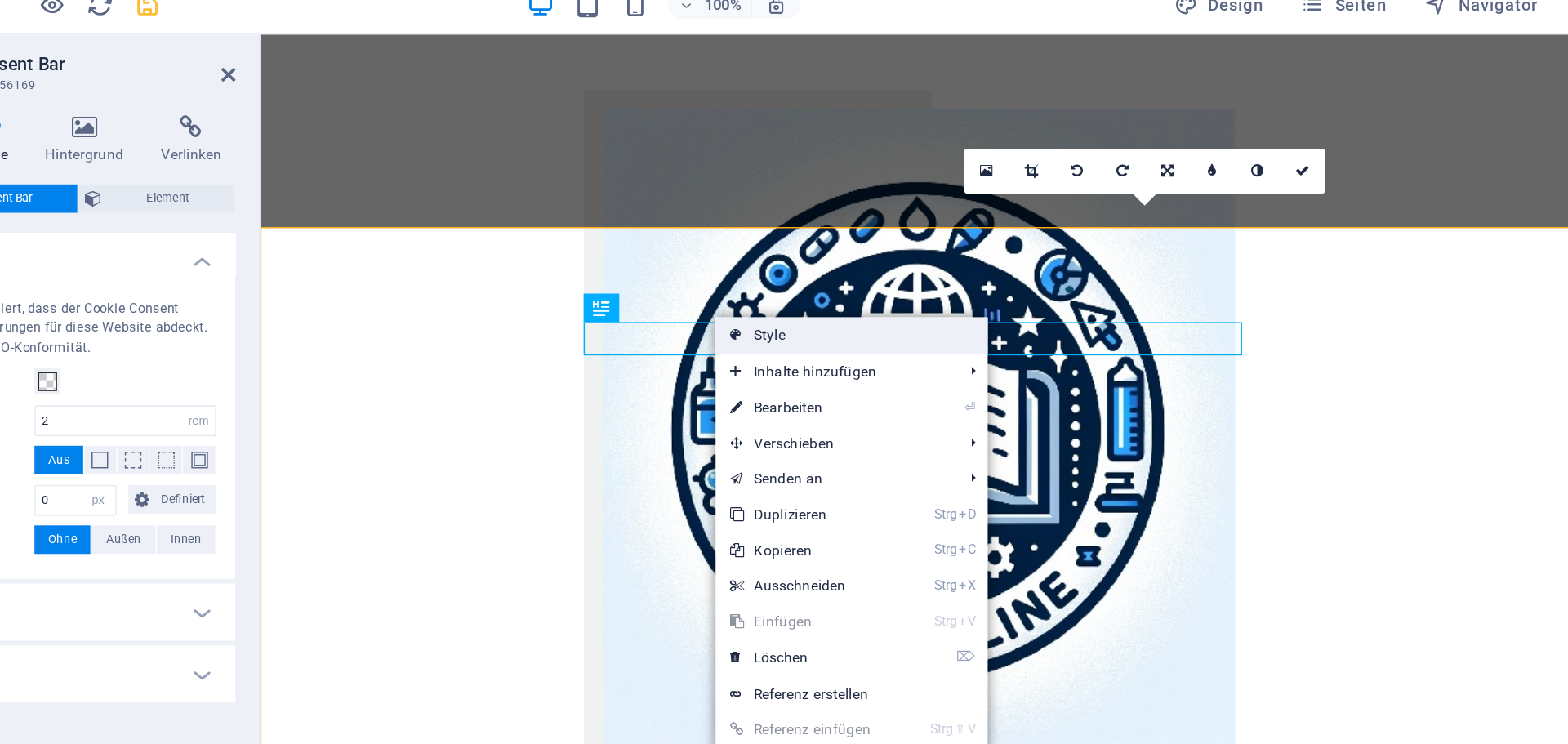
click at [690, 245] on link "Style" at bounding box center [759, 247] width 187 height 25
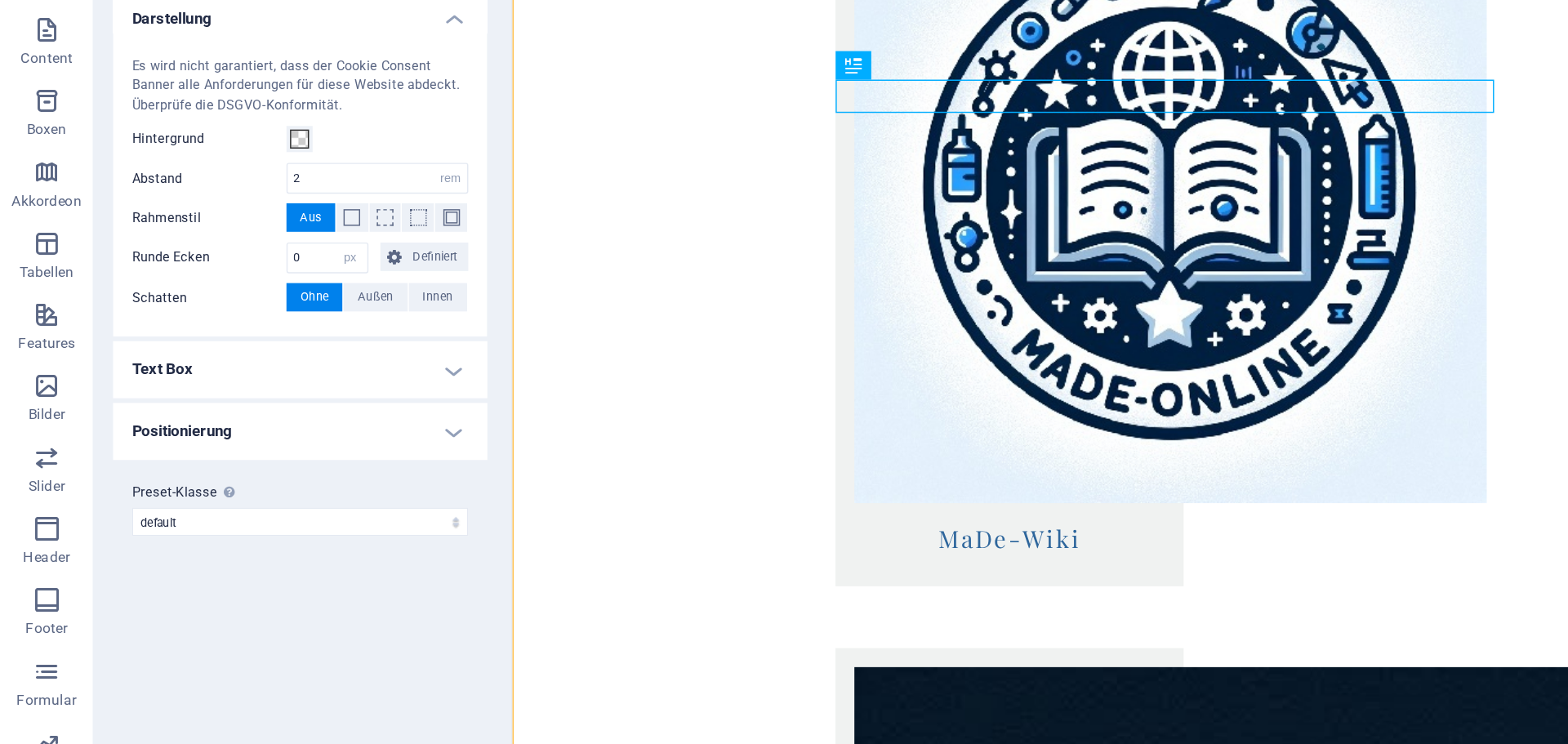
click at [178, 436] on h4 "Text Box" at bounding box center [207, 437] width 257 height 39
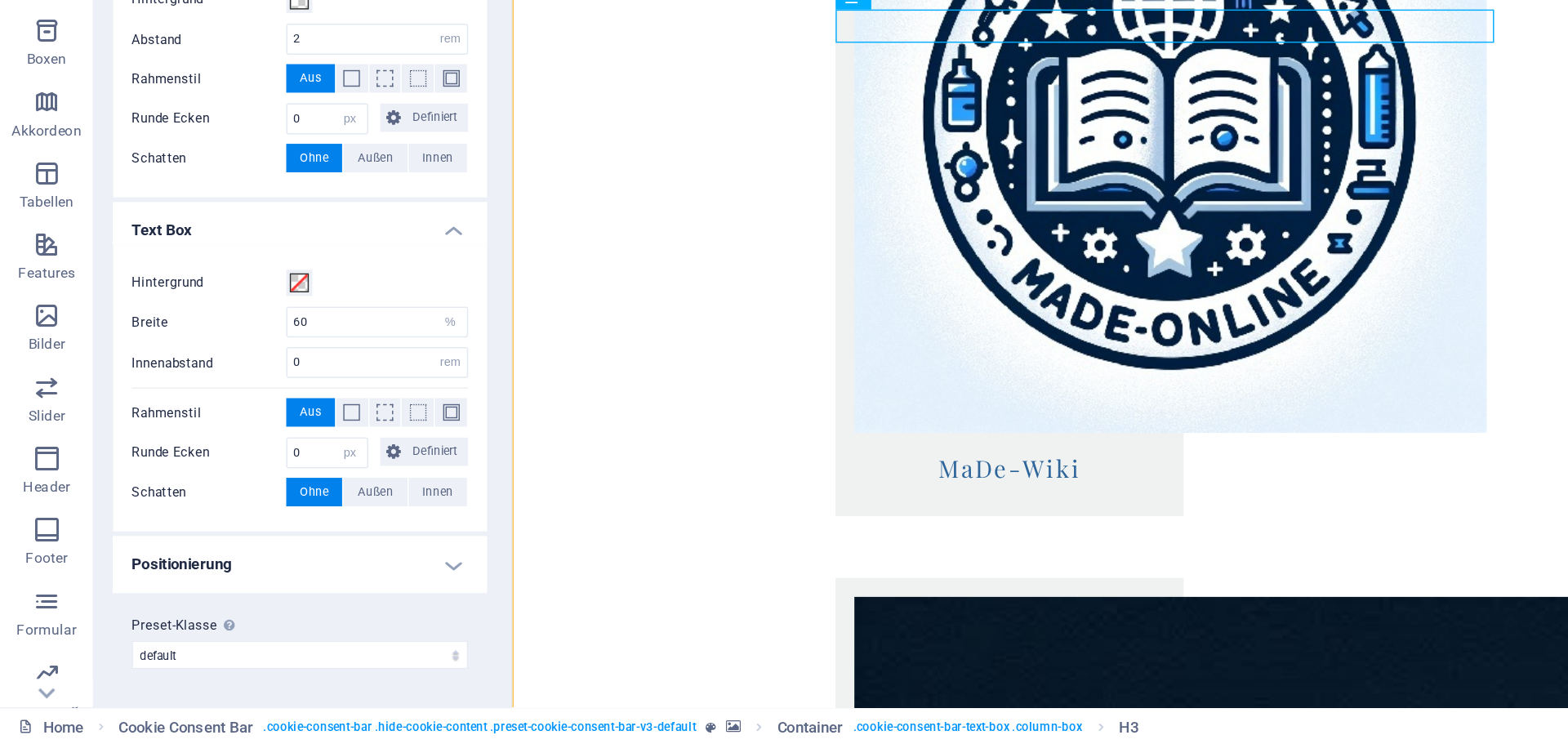
scroll to position [0, 0]
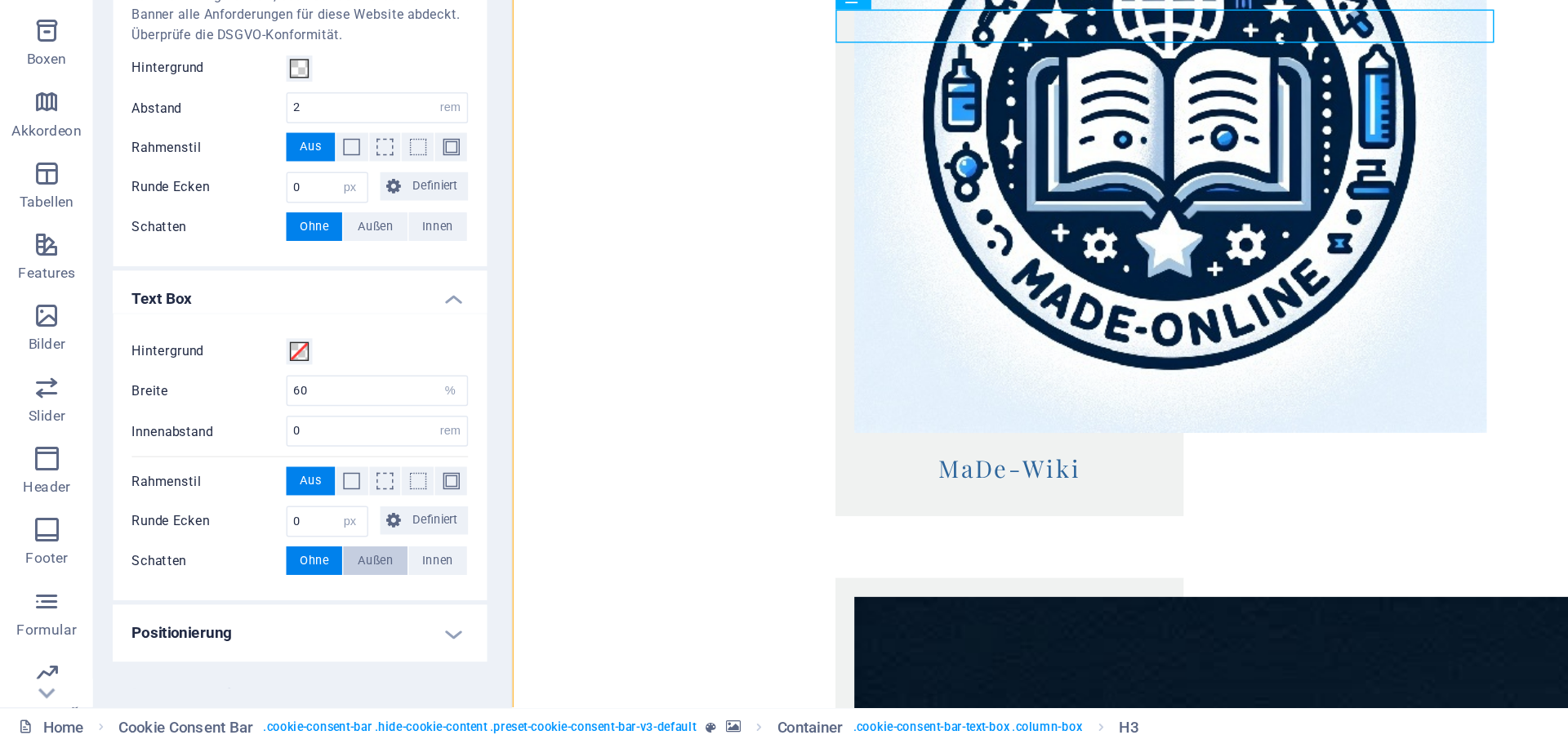
click at [265, 611] on span "Außen" at bounding box center [259, 617] width 25 height 19
type input "2"
type input "4"
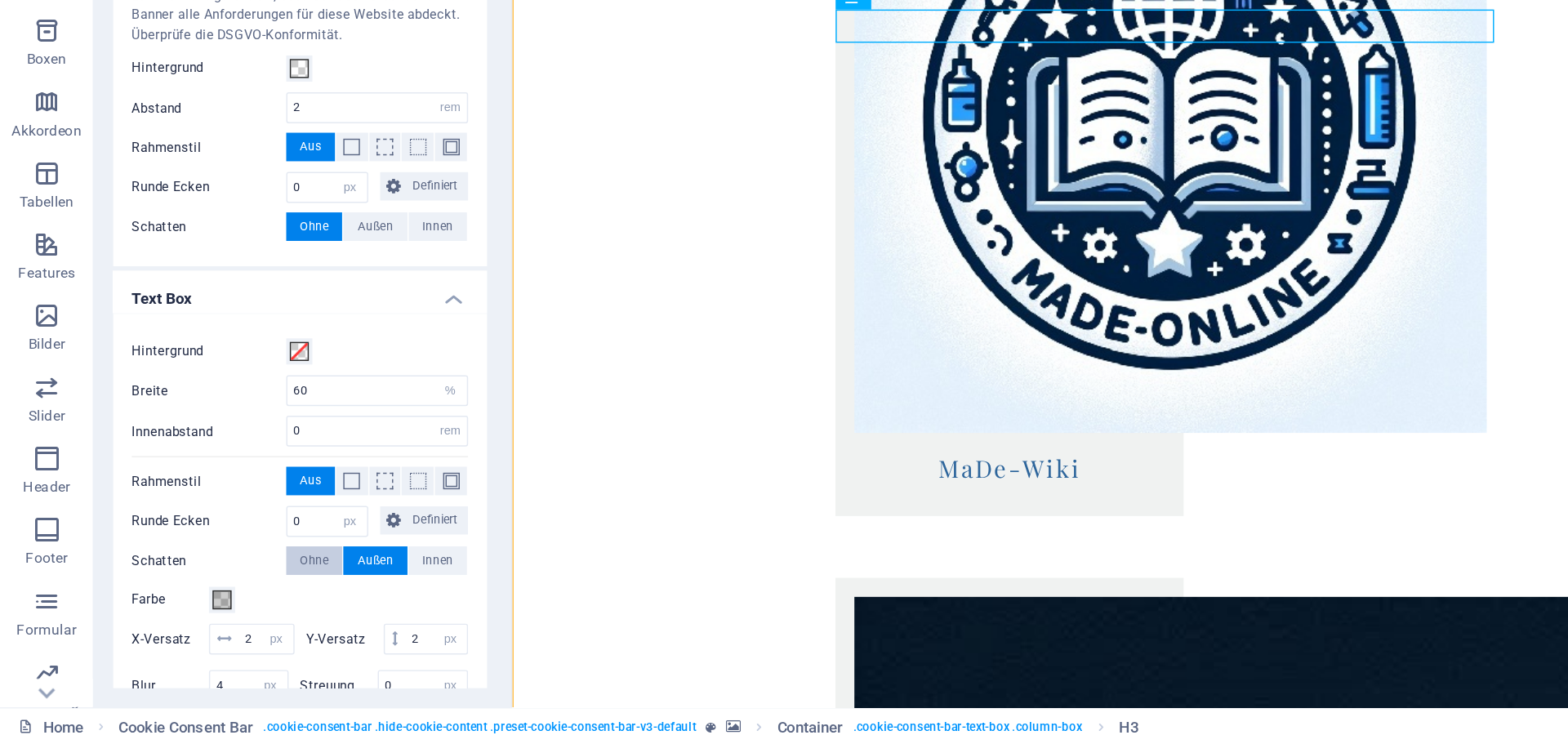
click at [222, 615] on span "Ohne" at bounding box center [217, 617] width 19 height 19
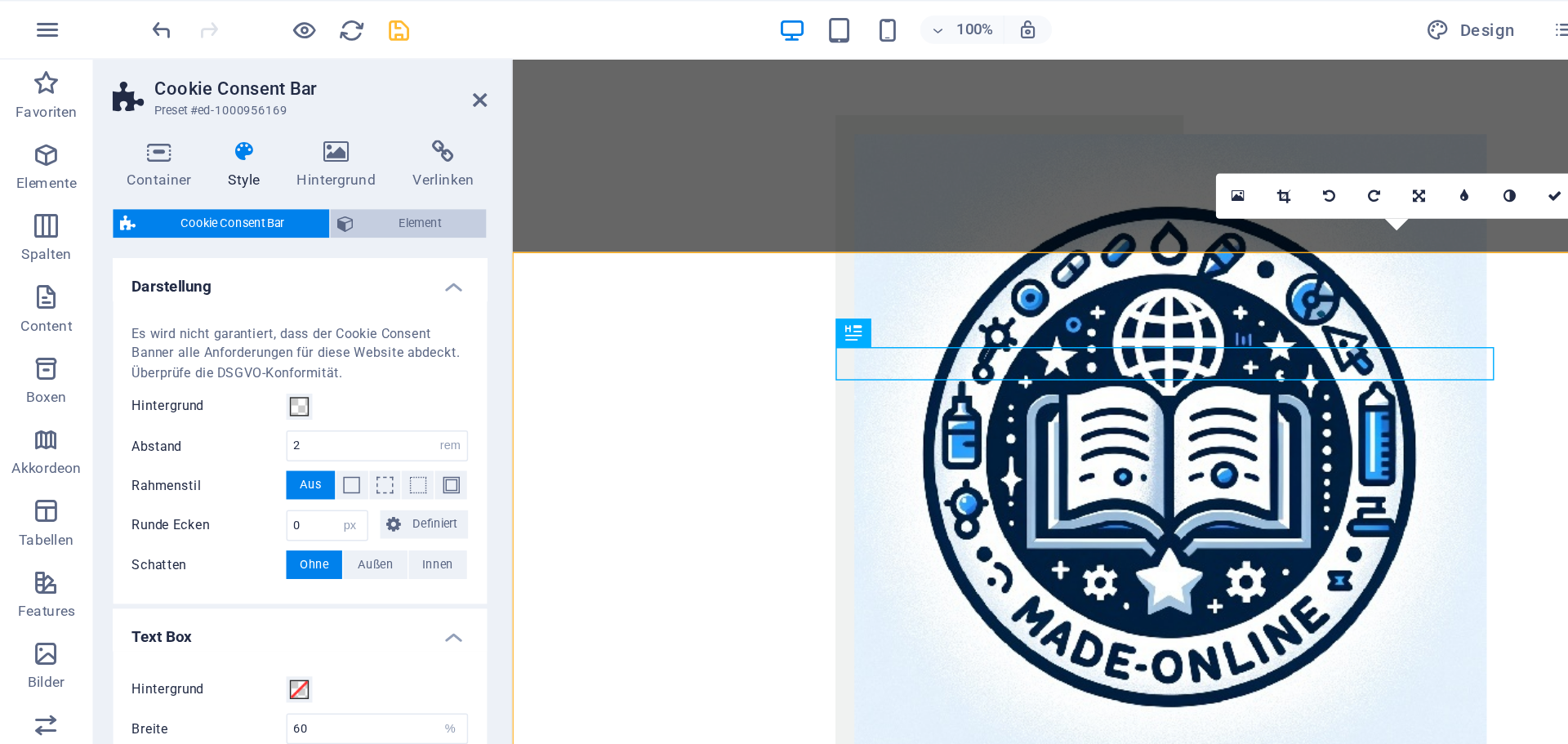
click at [303, 154] on span "Element" at bounding box center [290, 154] width 81 height 19
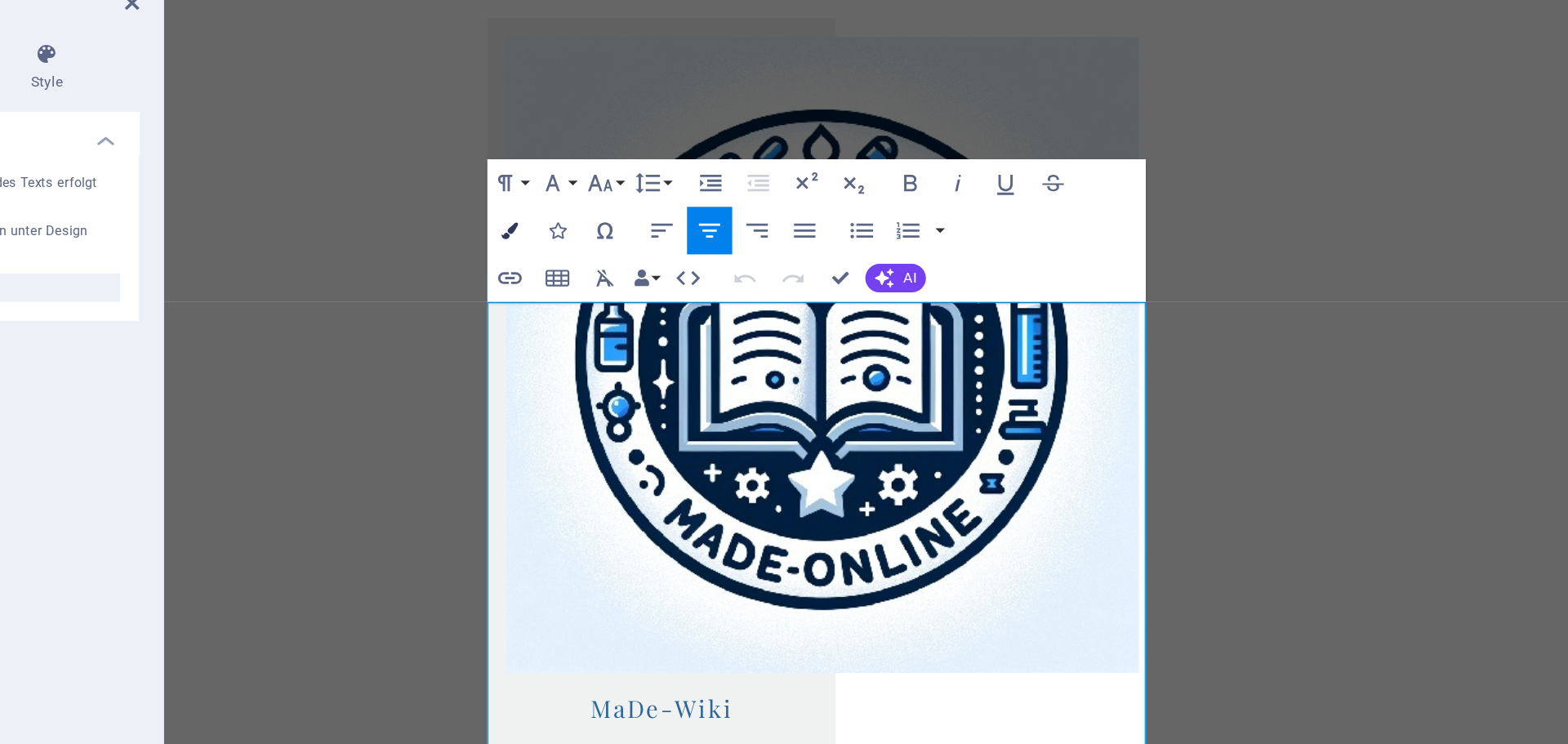
click at [590, 226] on icon "button" at bounding box center [590, 225] width 11 height 11
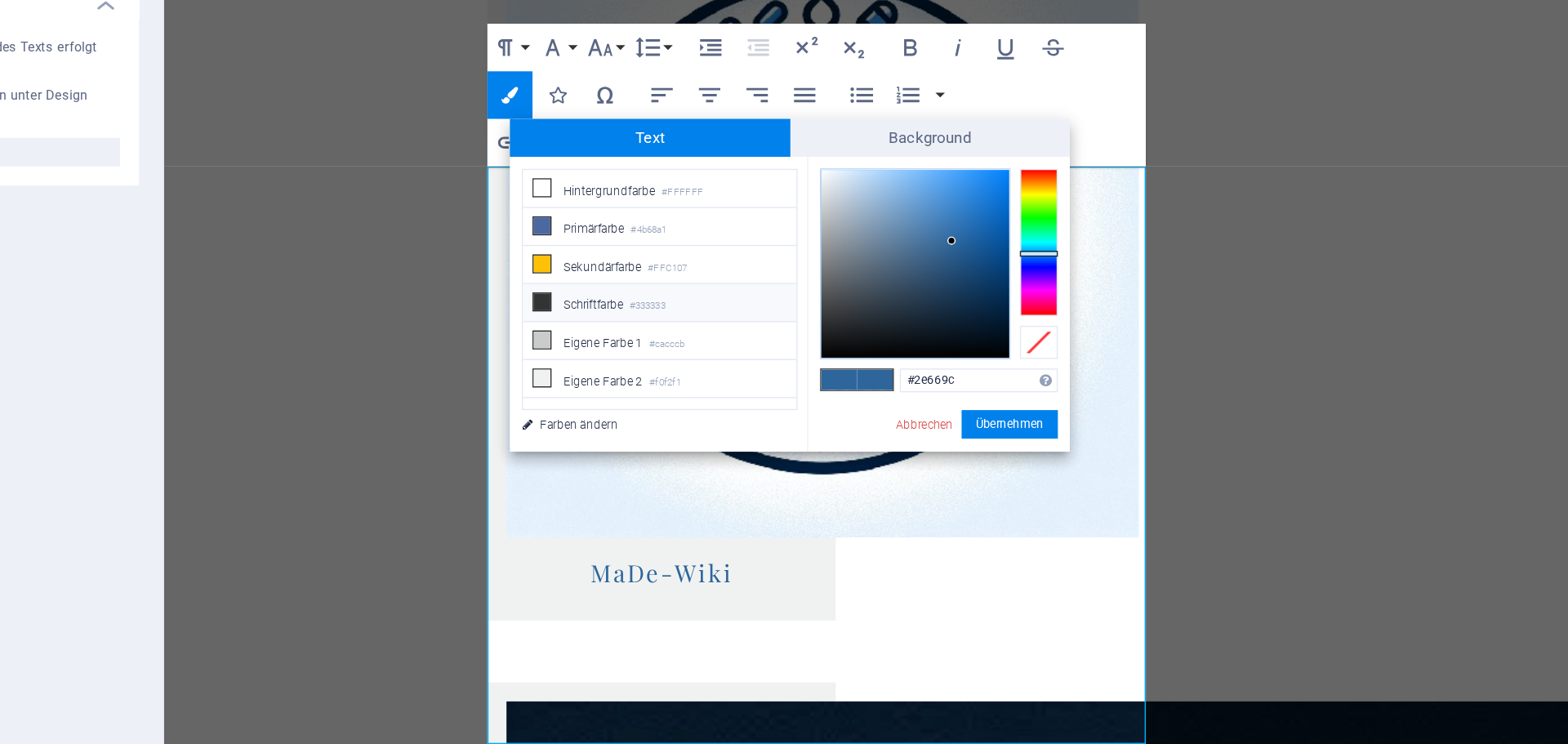
click at [616, 366] on icon at bounding box center [612, 367] width 11 height 11
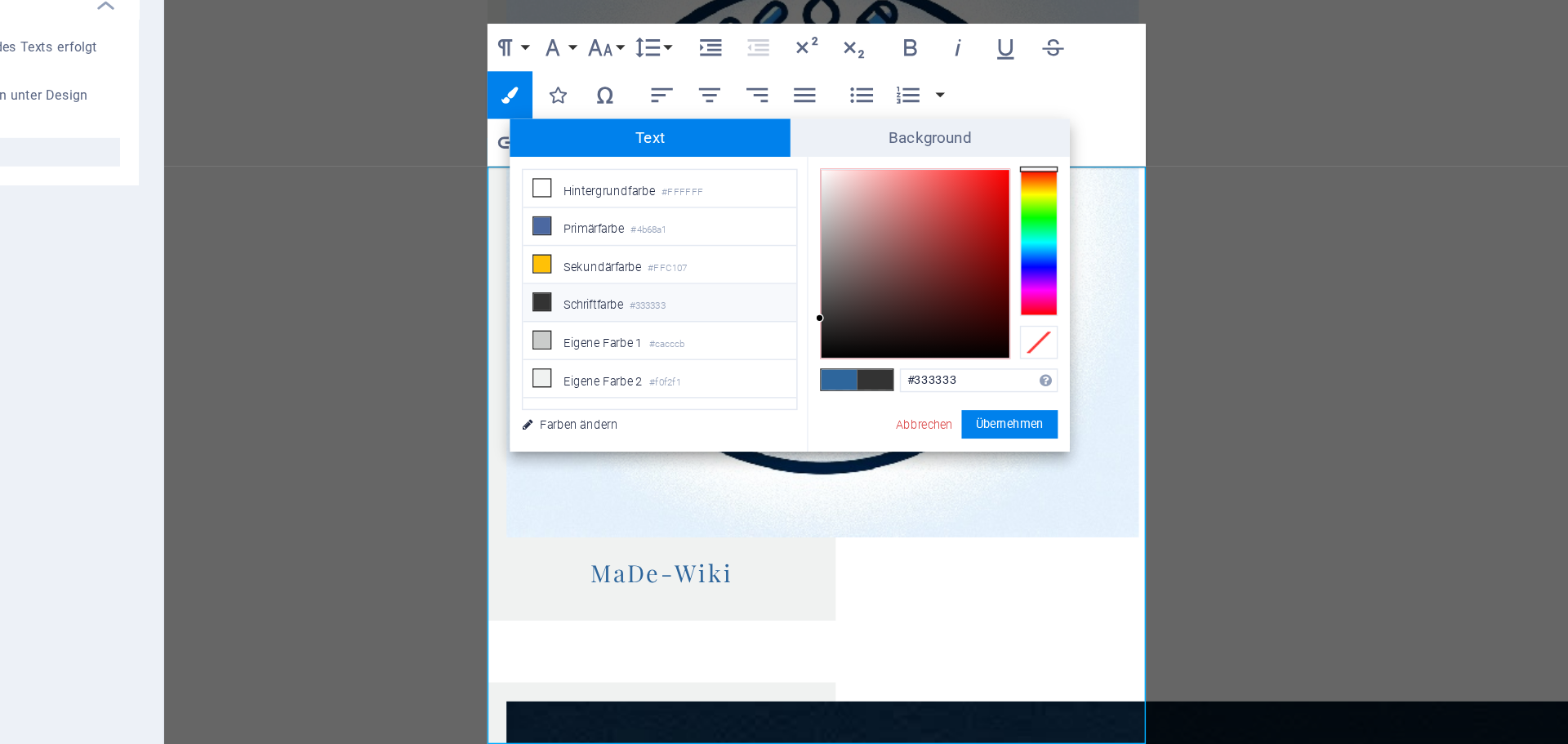
click at [888, 353] on div at bounding box center [869, 341] width 129 height 129
click at [831, 381] on div at bounding box center [869, 341] width 129 height 129
click at [831, 381] on div at bounding box center [830, 380] width 5 height 5
click at [828, 388] on div at bounding box center [869, 341] width 129 height 129
type input "#211b1b"
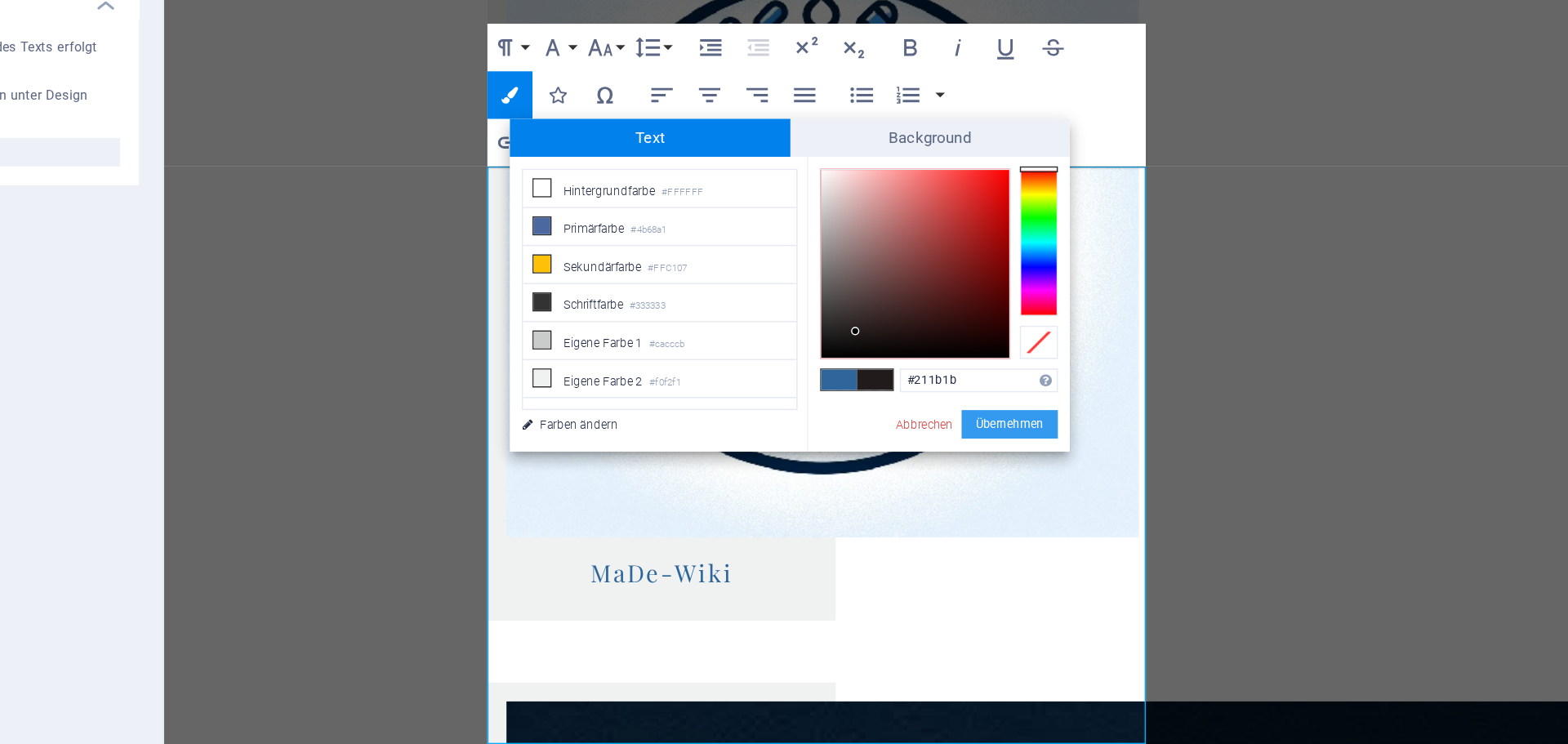
click at [915, 451] on button "Übernehmen" at bounding box center [933, 452] width 66 height 19
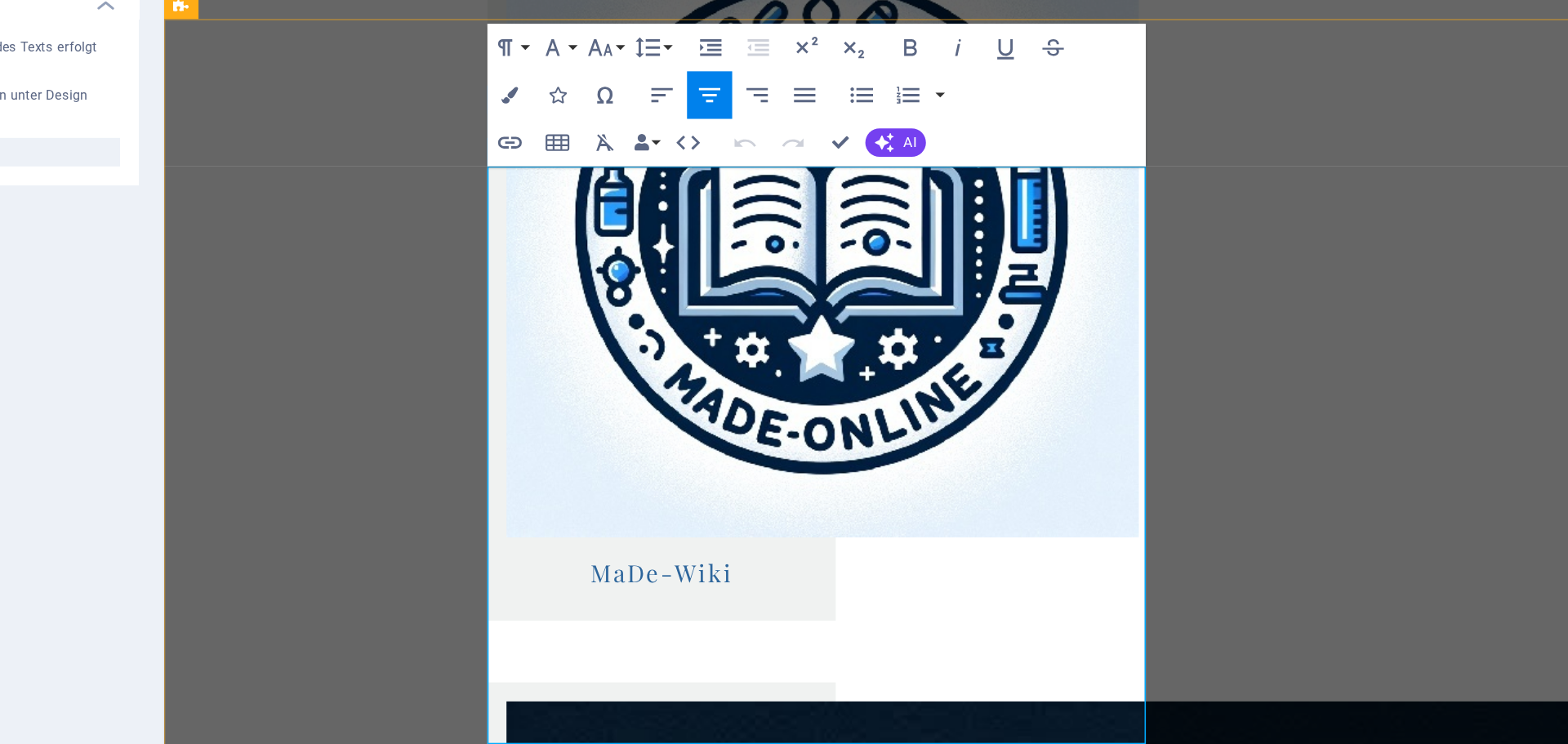
click at [597, 227] on button "Colors" at bounding box center [590, 225] width 31 height 33
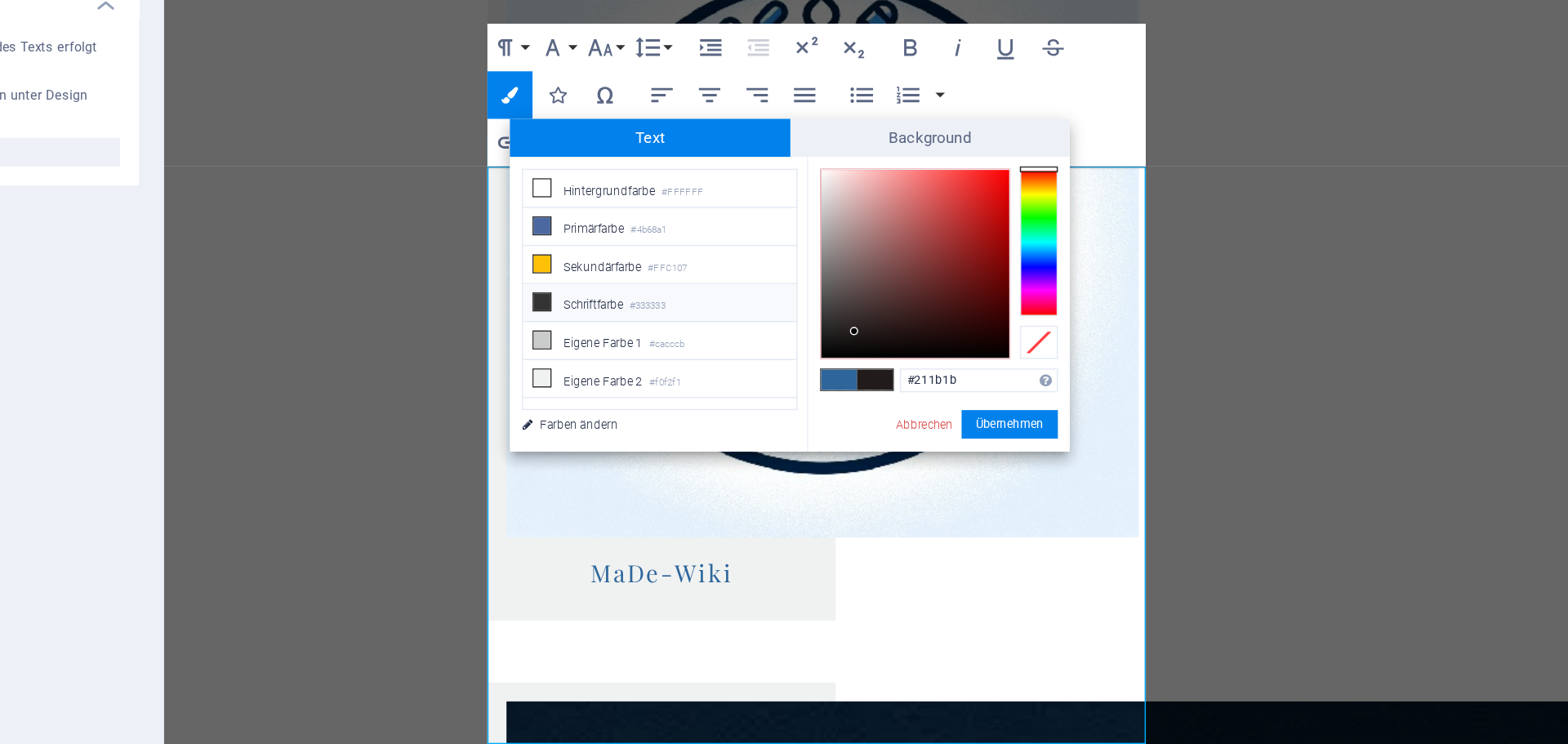
click at [636, 361] on li "Schriftfarbe #333333" at bounding box center [693, 368] width 187 height 27
click at [949, 274] on div at bounding box center [954, 276] width 27 height 4
click at [949, 275] on div at bounding box center [954, 276] width 27 height 4
click at [810, 281] on div at bounding box center [869, 341] width 129 height 129
type input "#f5eaea"
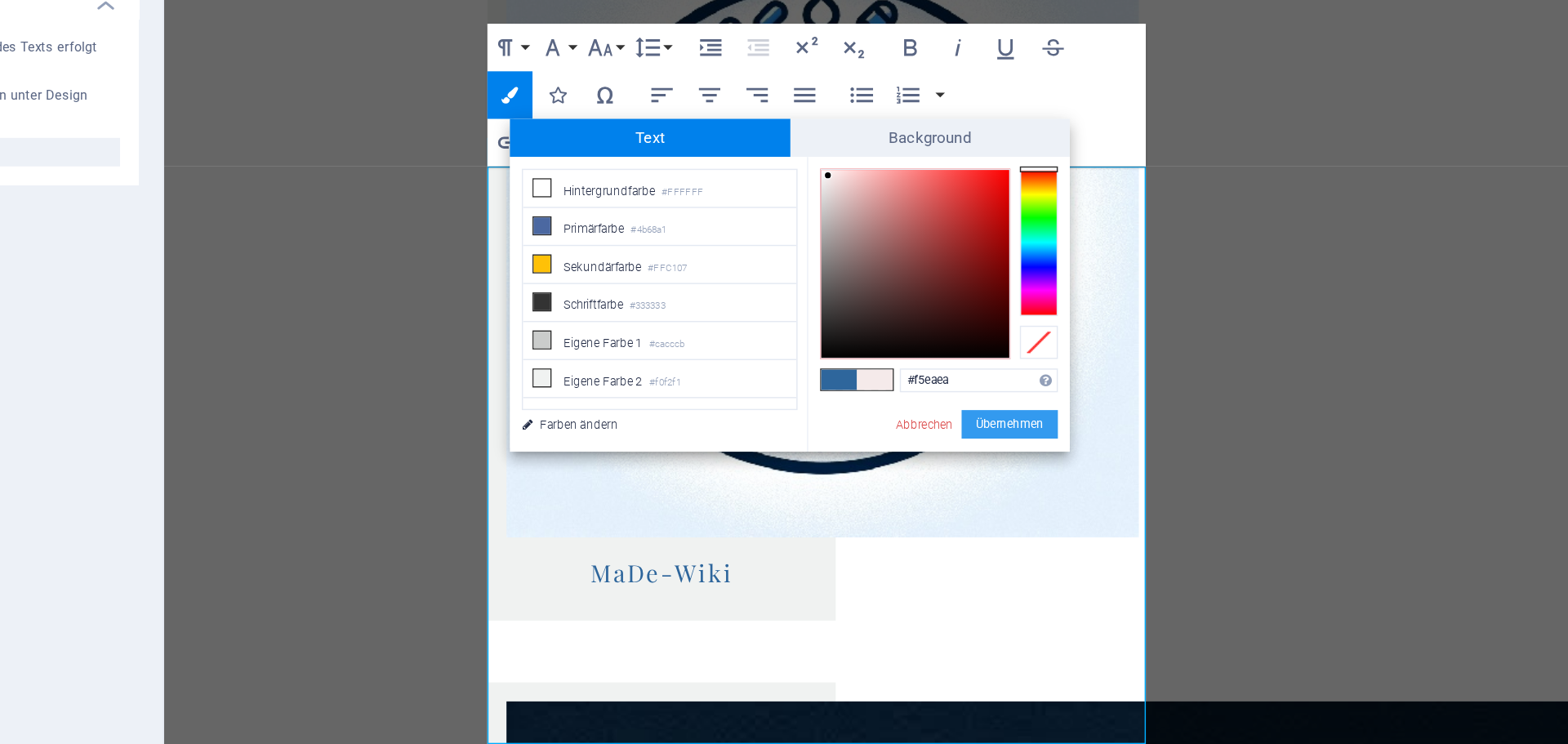
click at [944, 448] on button "Übernehmen" at bounding box center [933, 452] width 66 height 19
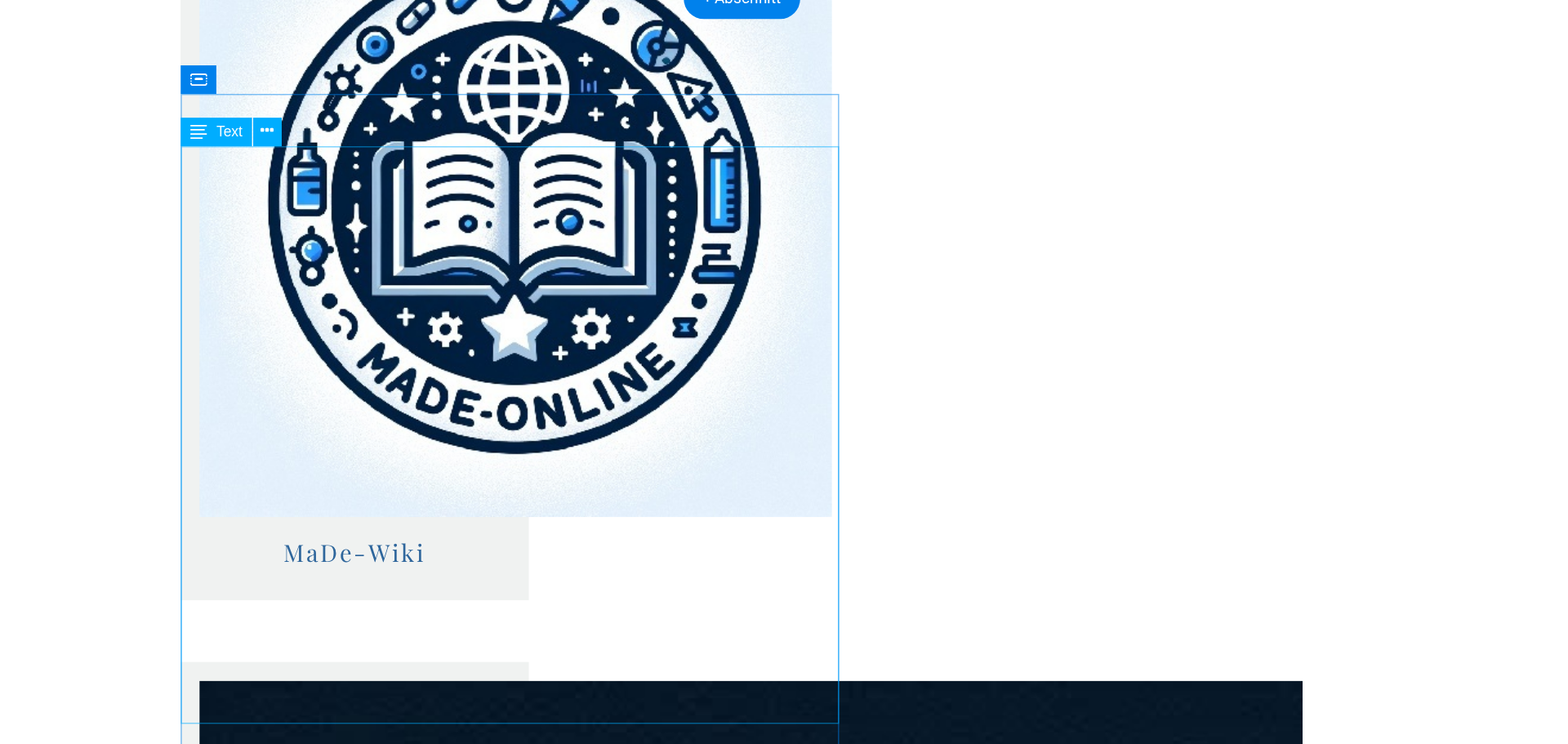
scroll to position [1797, 0]
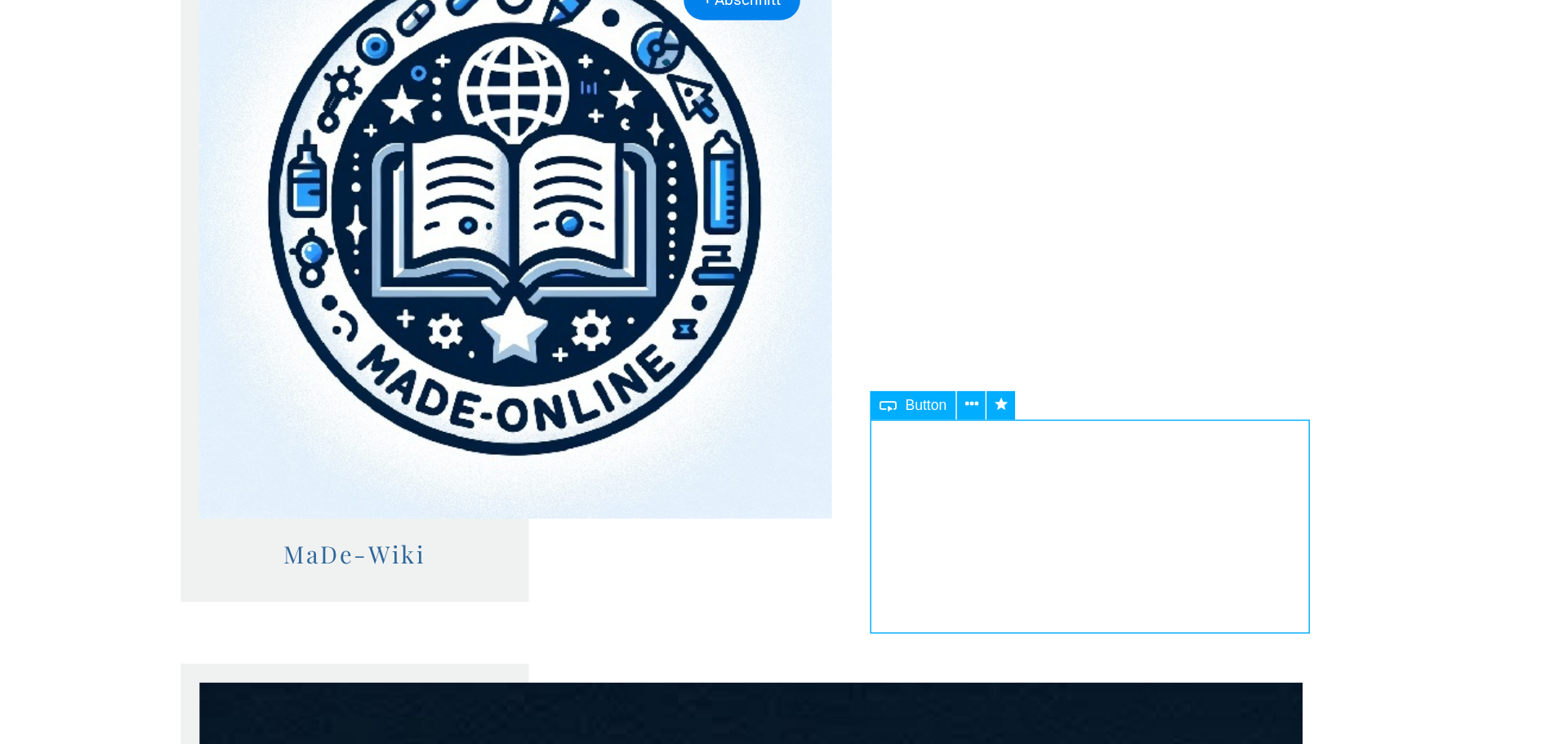
select select "slide"
select select "s"
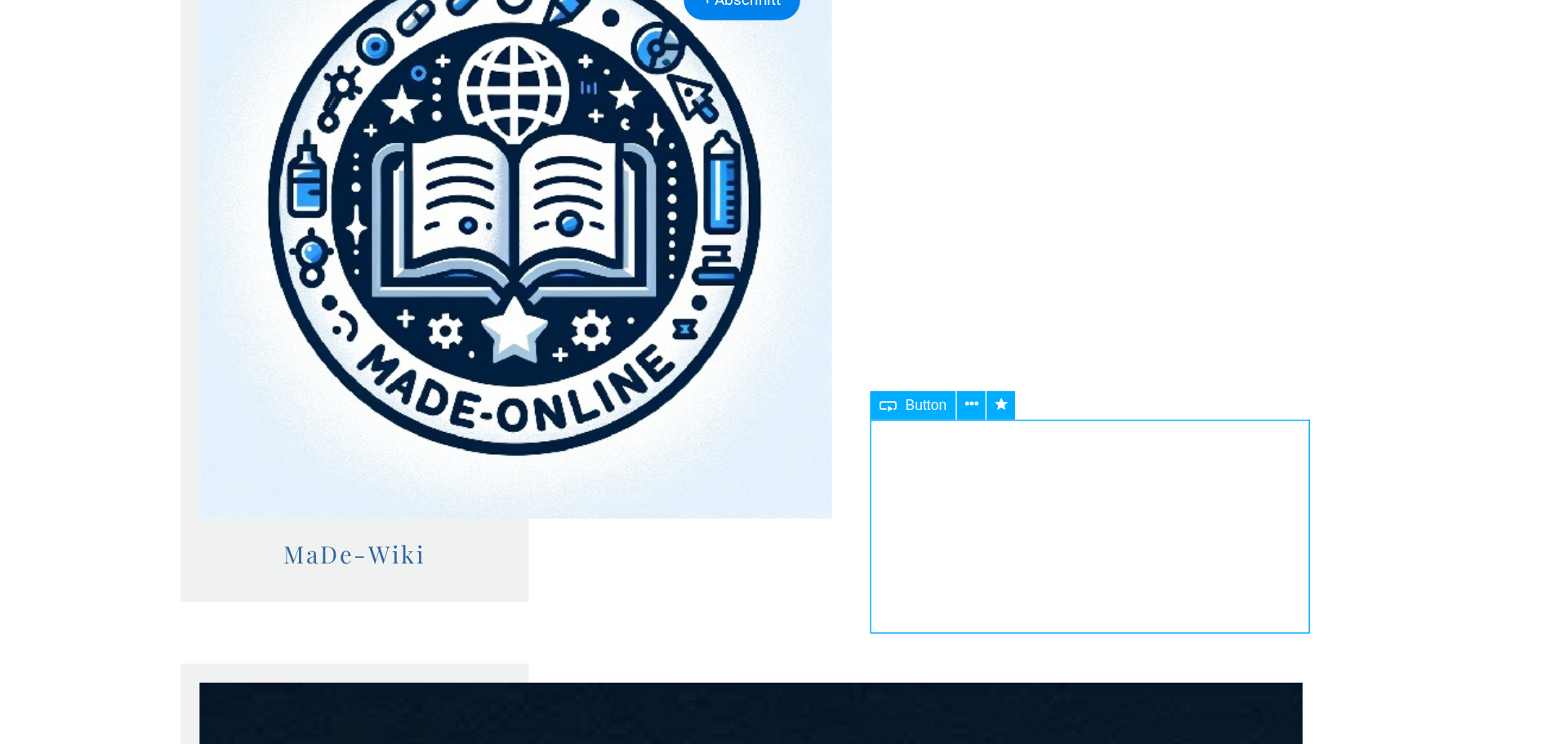
select select "scroll"
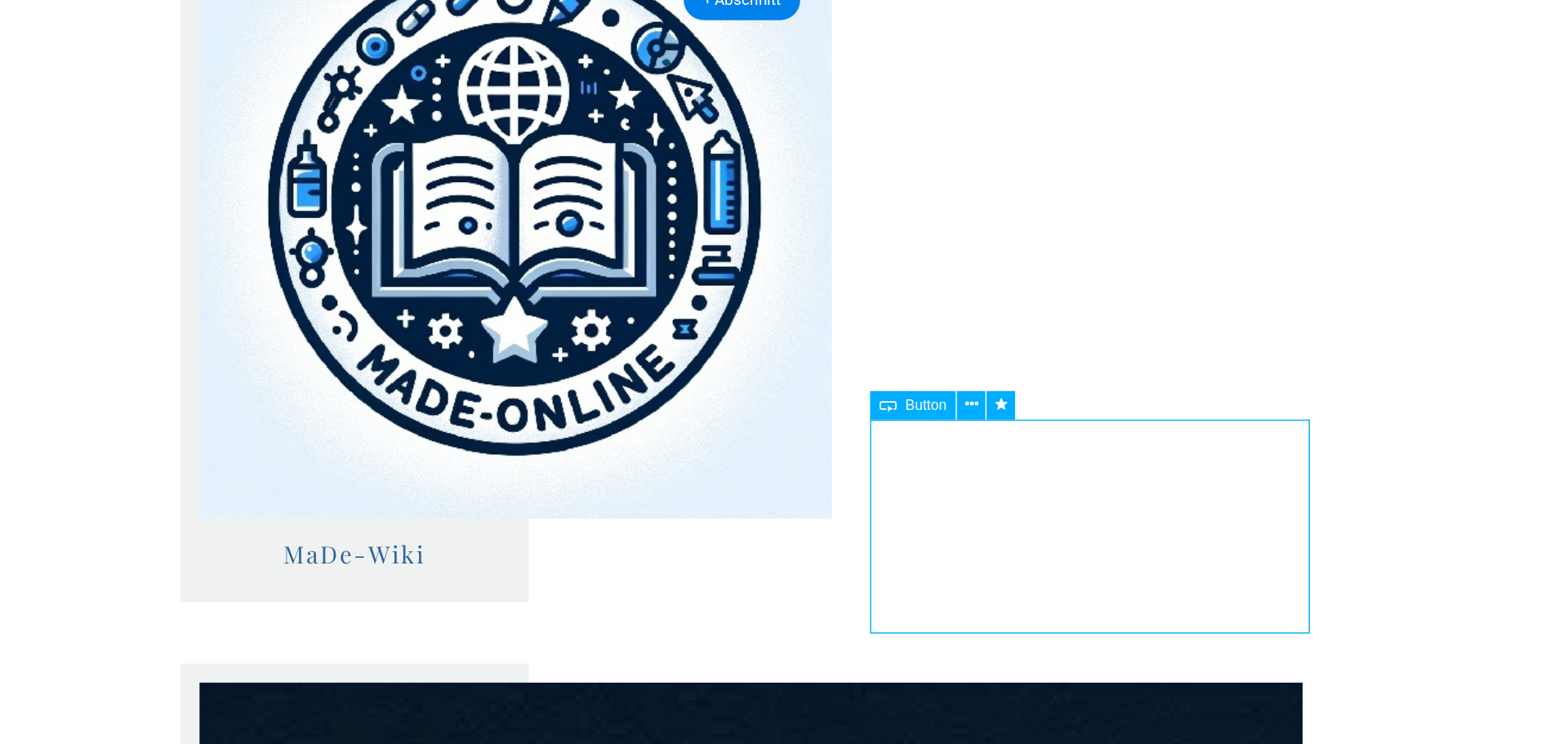
select select "slide"
select select "s"
select select "scroll"
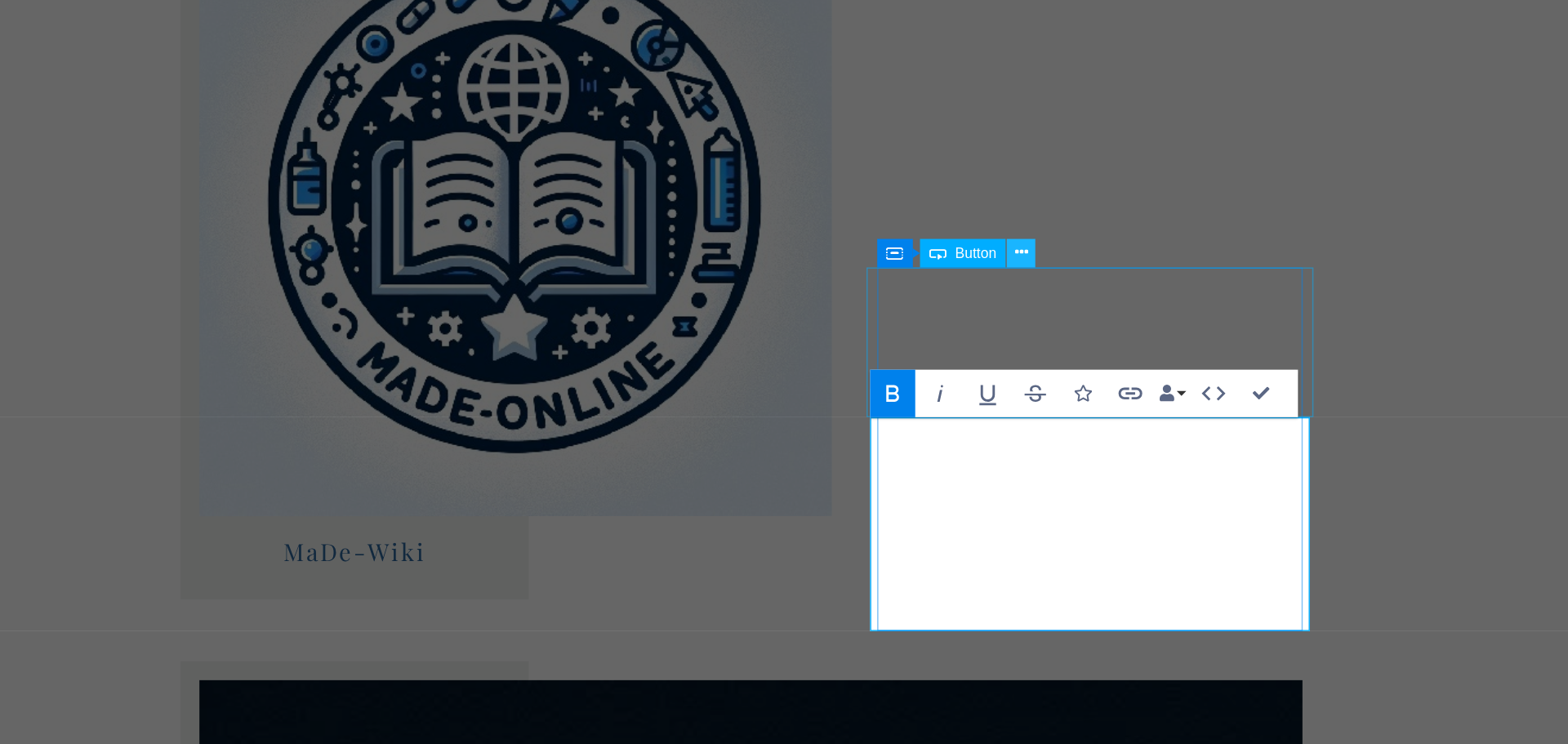
click at [1151, 330] on icon at bounding box center [1153, 335] width 9 height 17
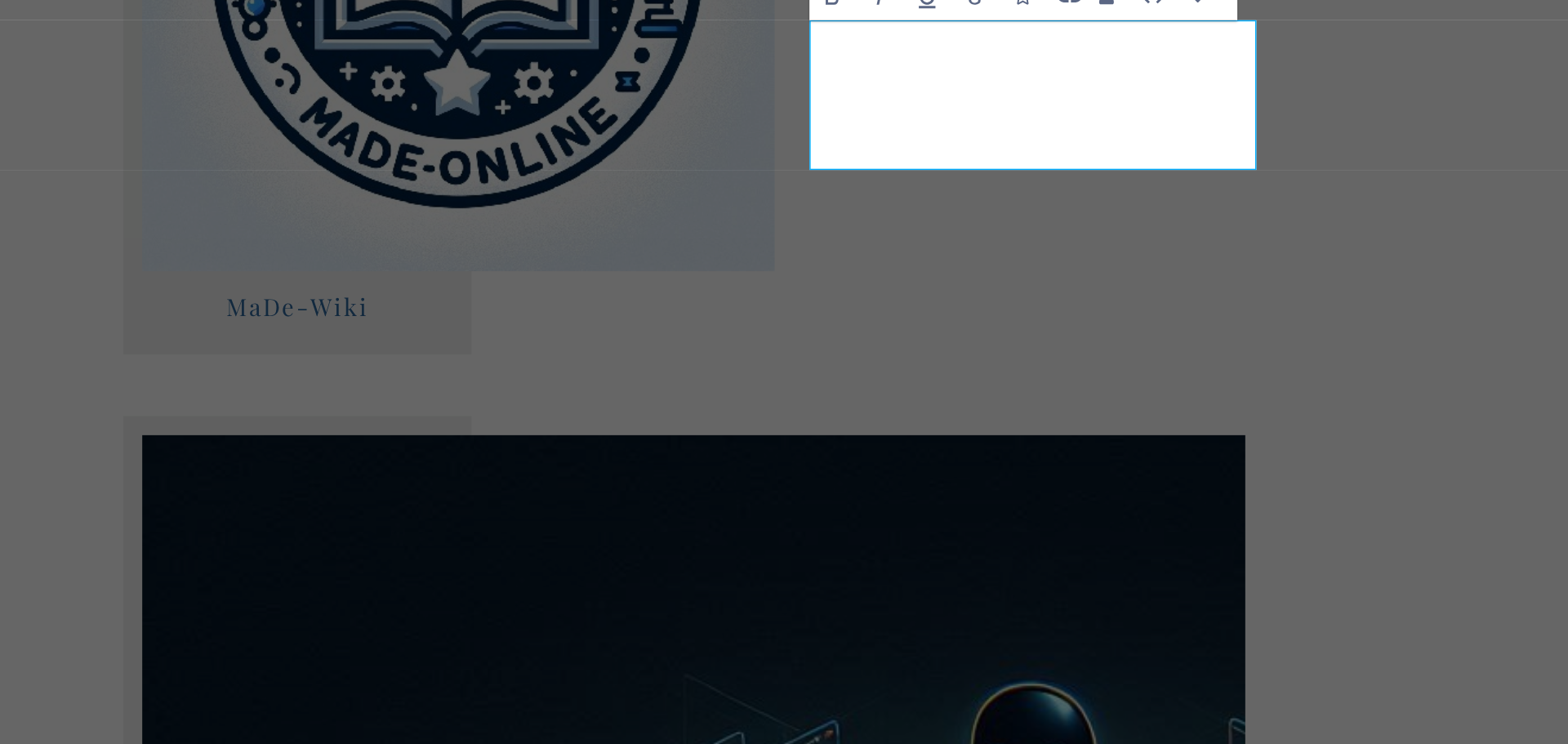
scroll to position [1968, 0]
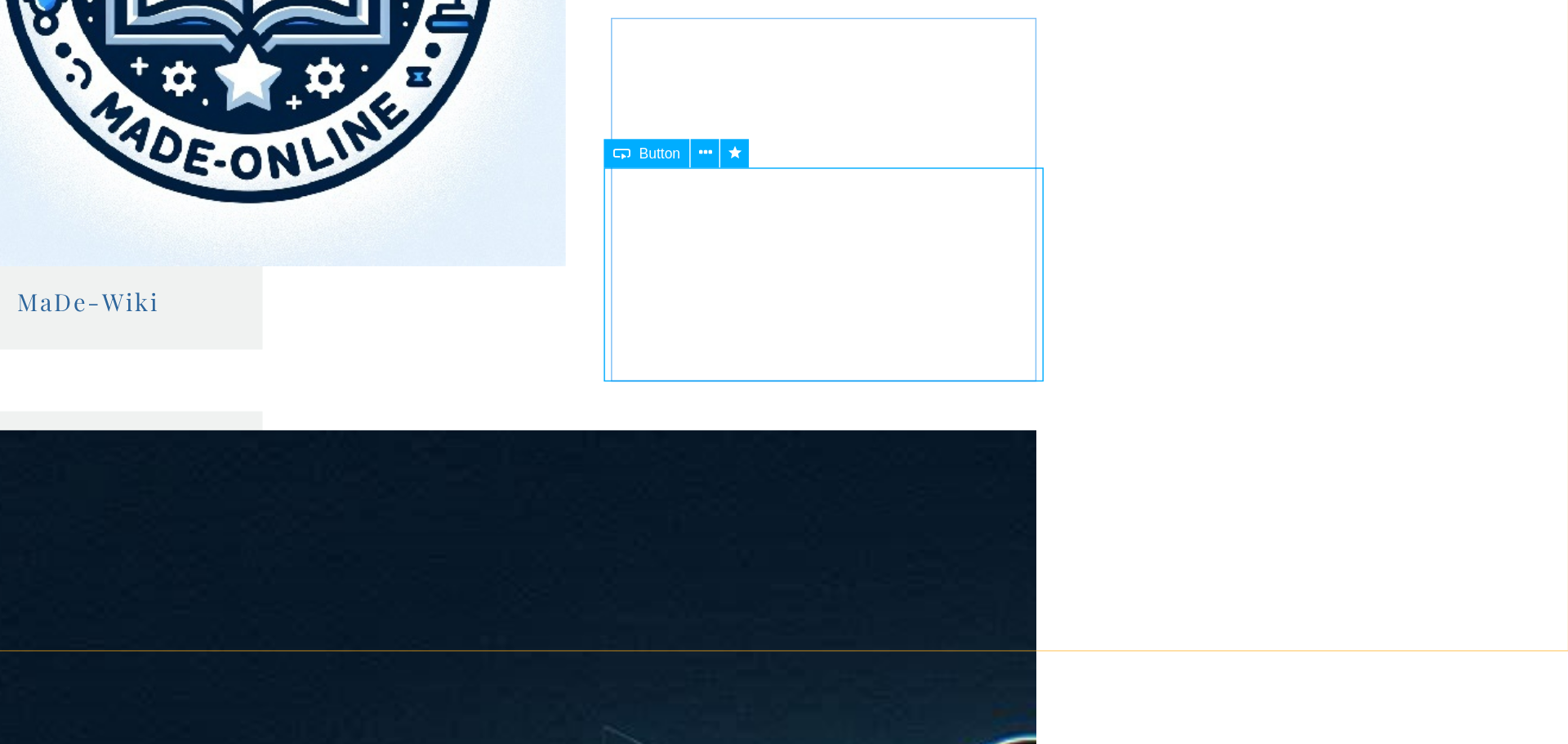
click at [946, 267] on span "Button" at bounding box center [943, 267] width 28 height 10
click at [971, 268] on icon at bounding box center [975, 267] width 9 height 17
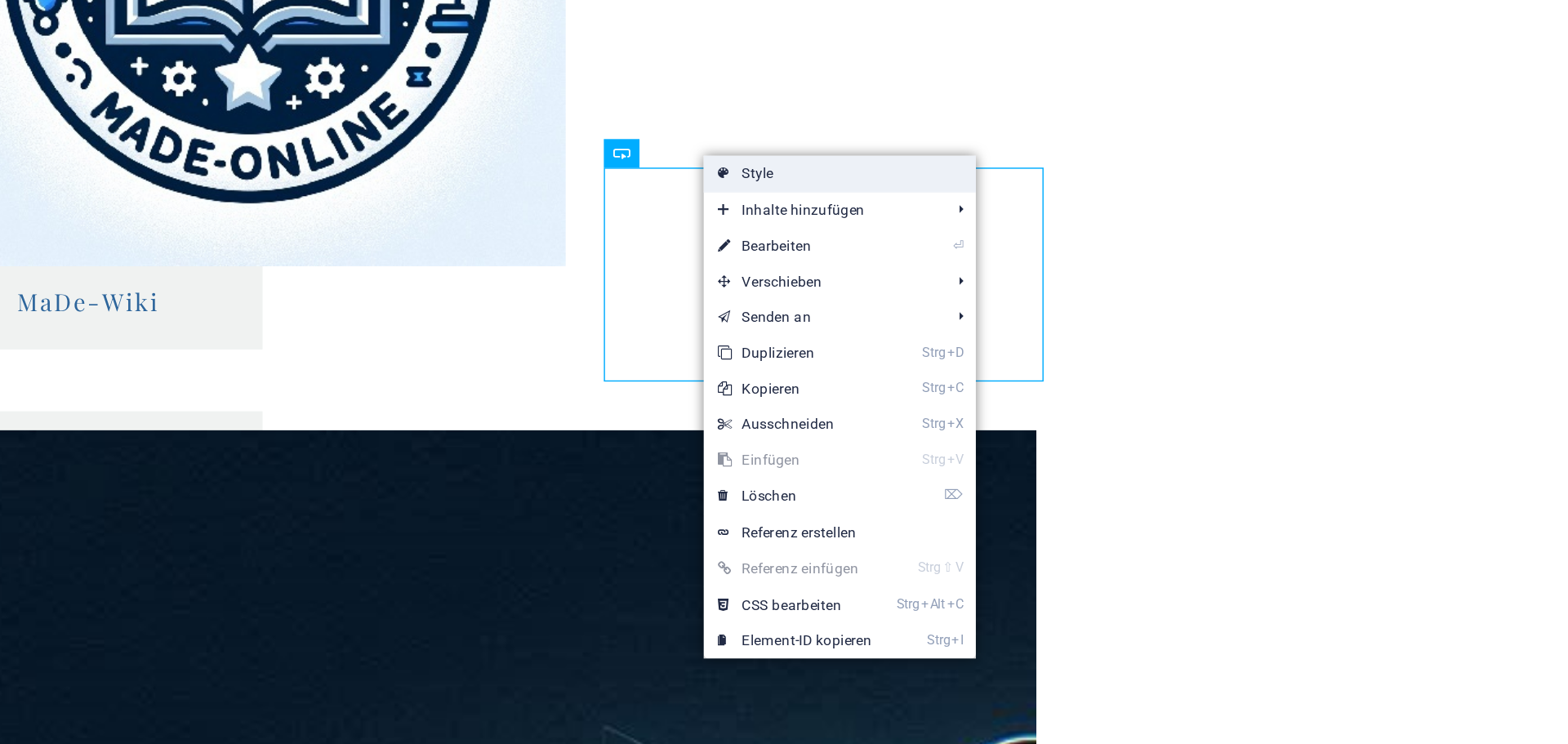
click at [1048, 283] on link "Style" at bounding box center [1067, 282] width 187 height 25
select select "rem"
select select "px"
select select "%"
select select "rem"
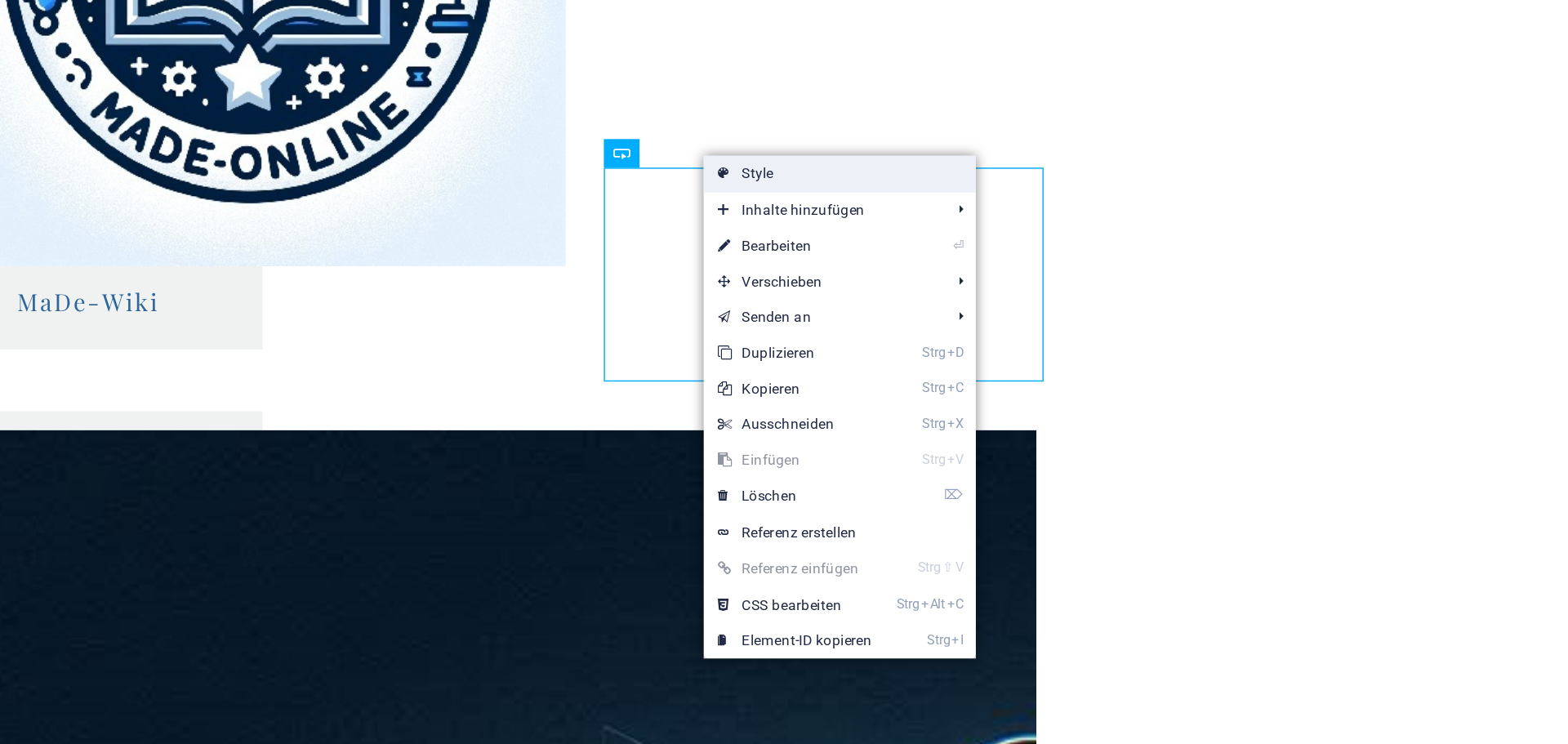
select select "px"
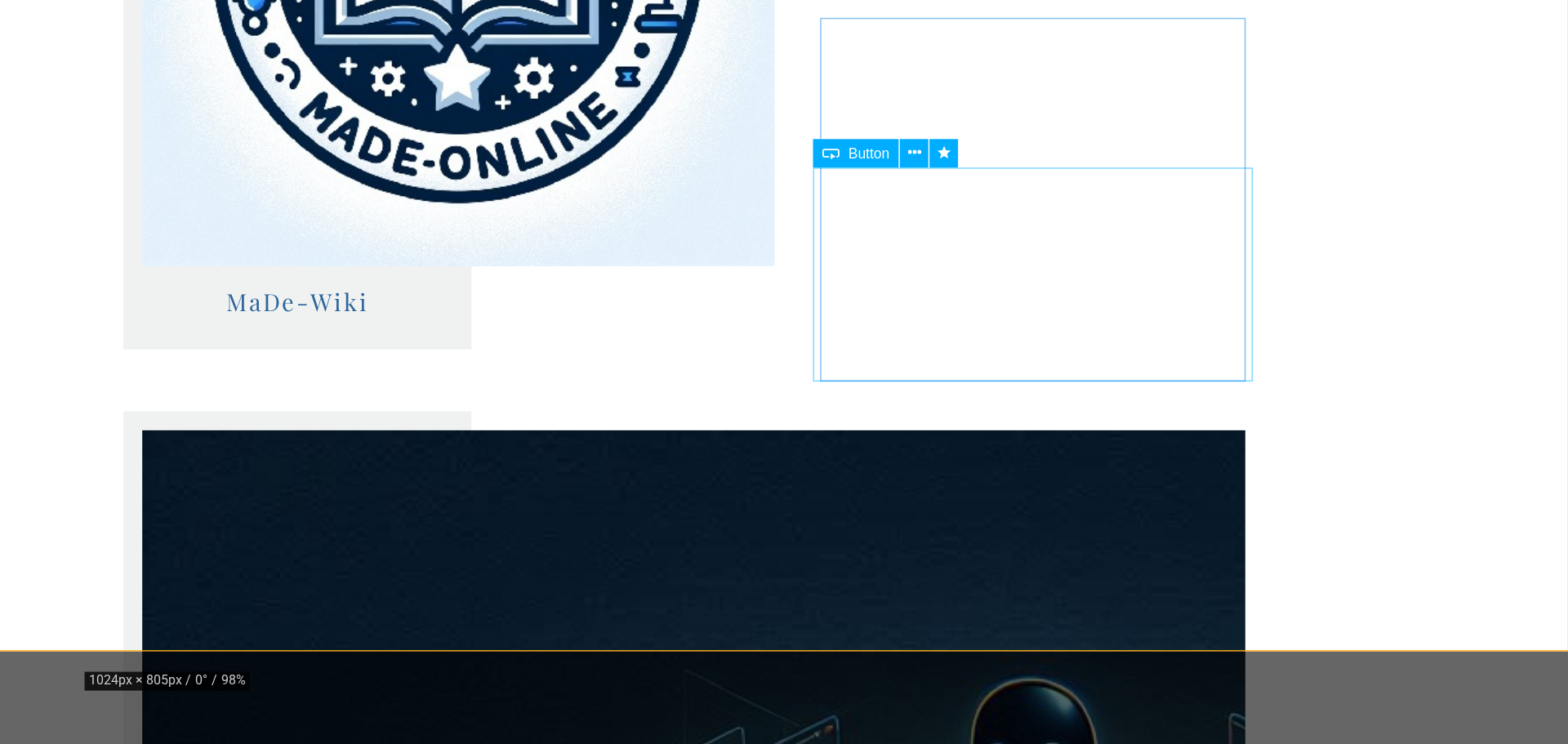
scroll to position [1964, 0]
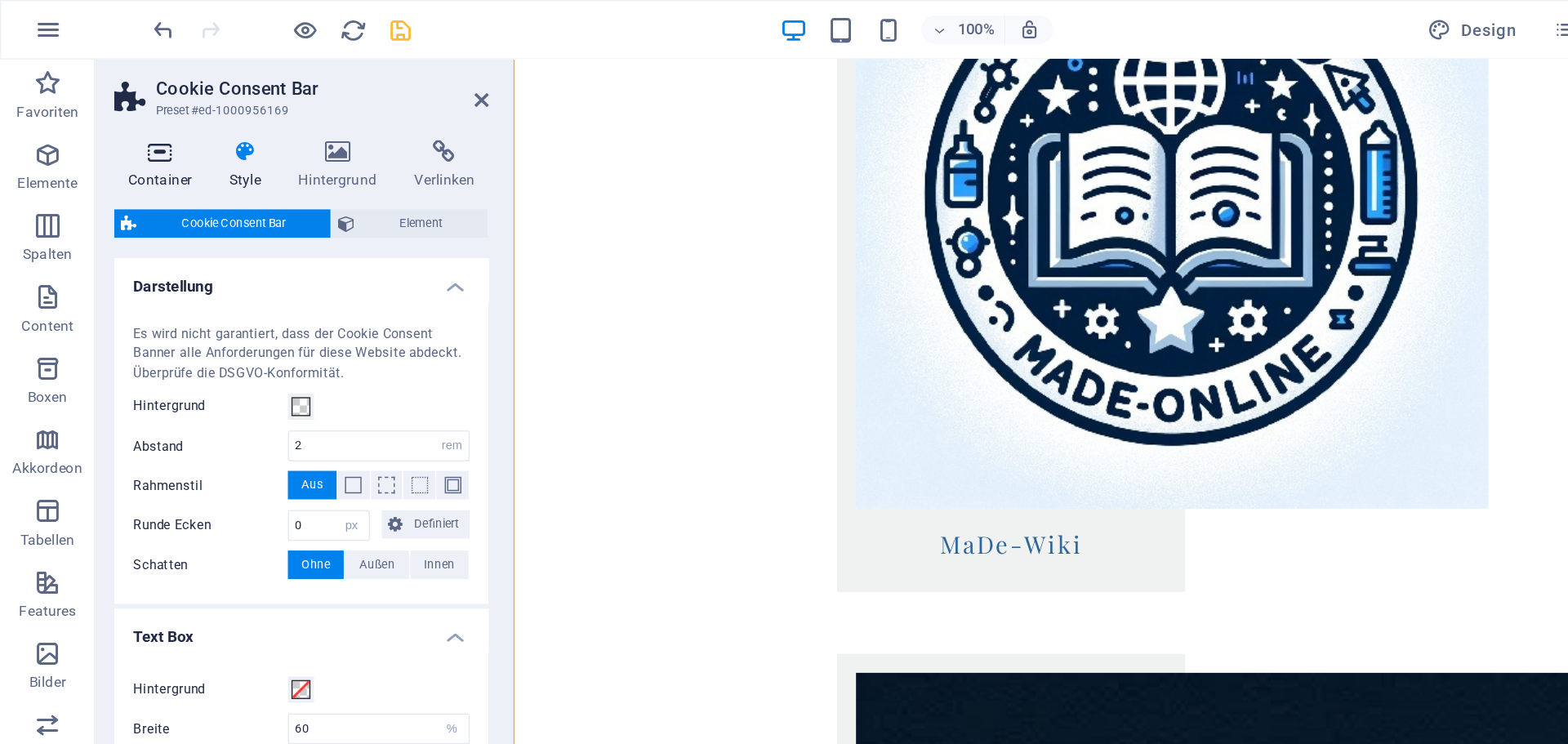
click at [120, 106] on icon at bounding box center [110, 104] width 63 height 16
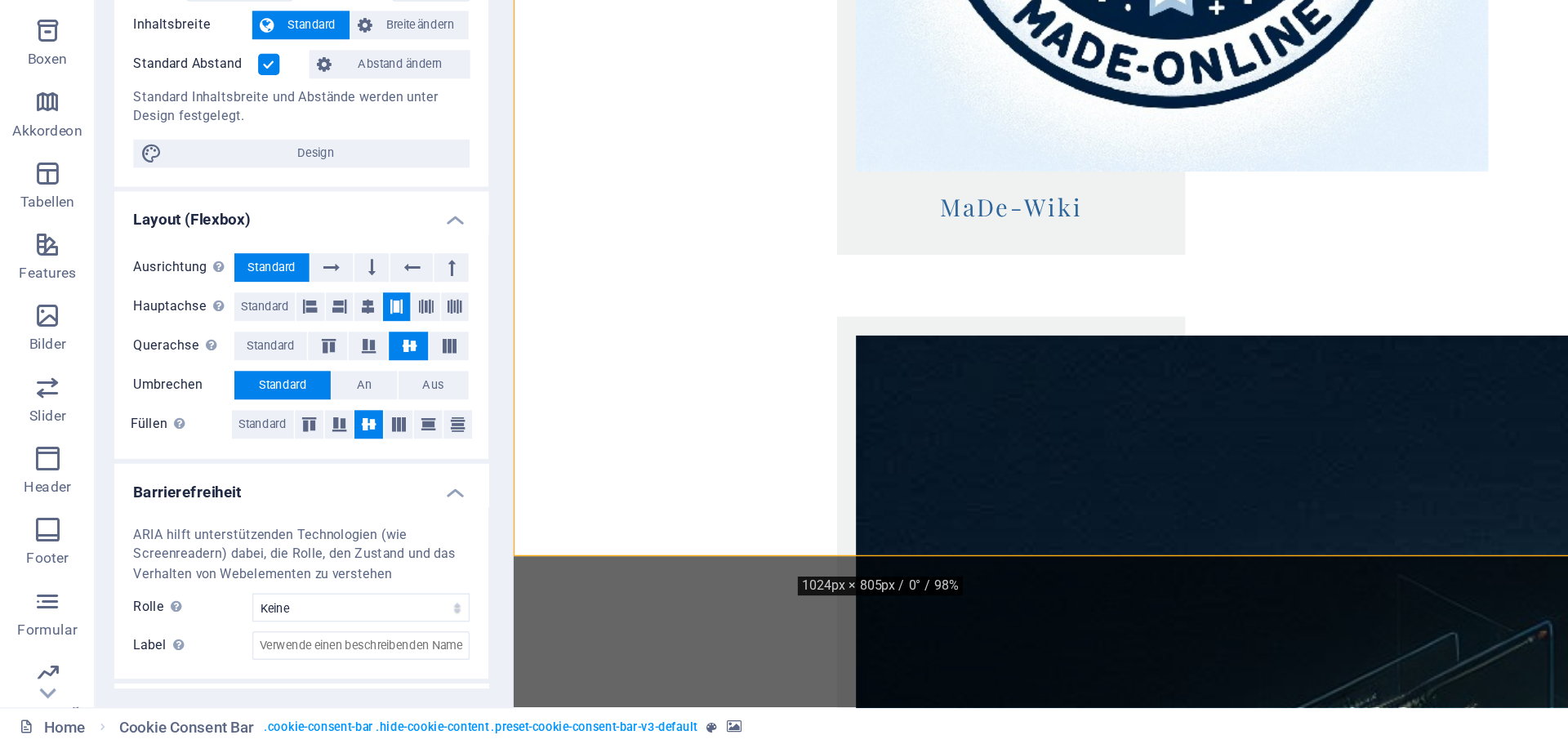
scroll to position [72, 0]
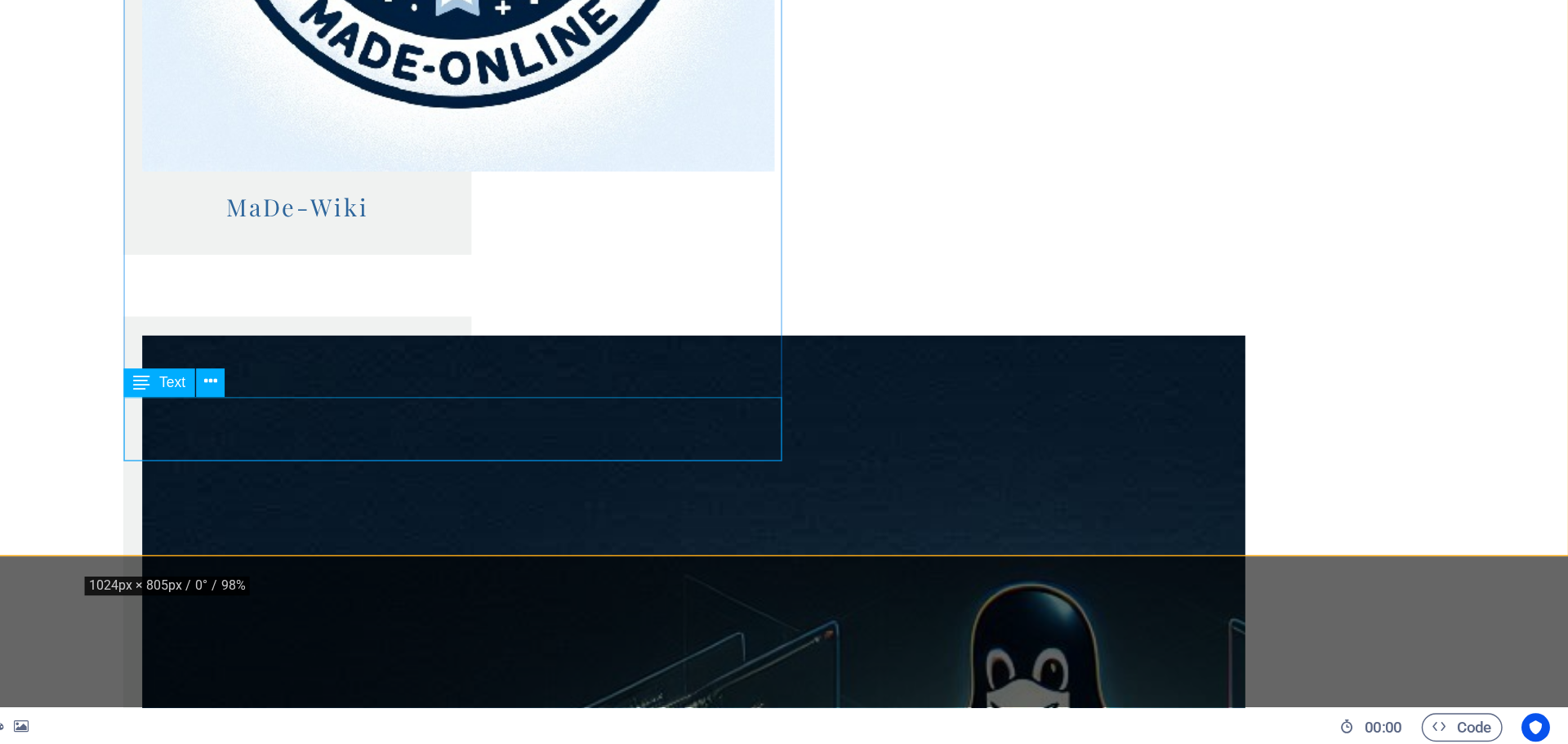
click at [609, 497] on span "Text" at bounding box center [608, 494] width 18 height 10
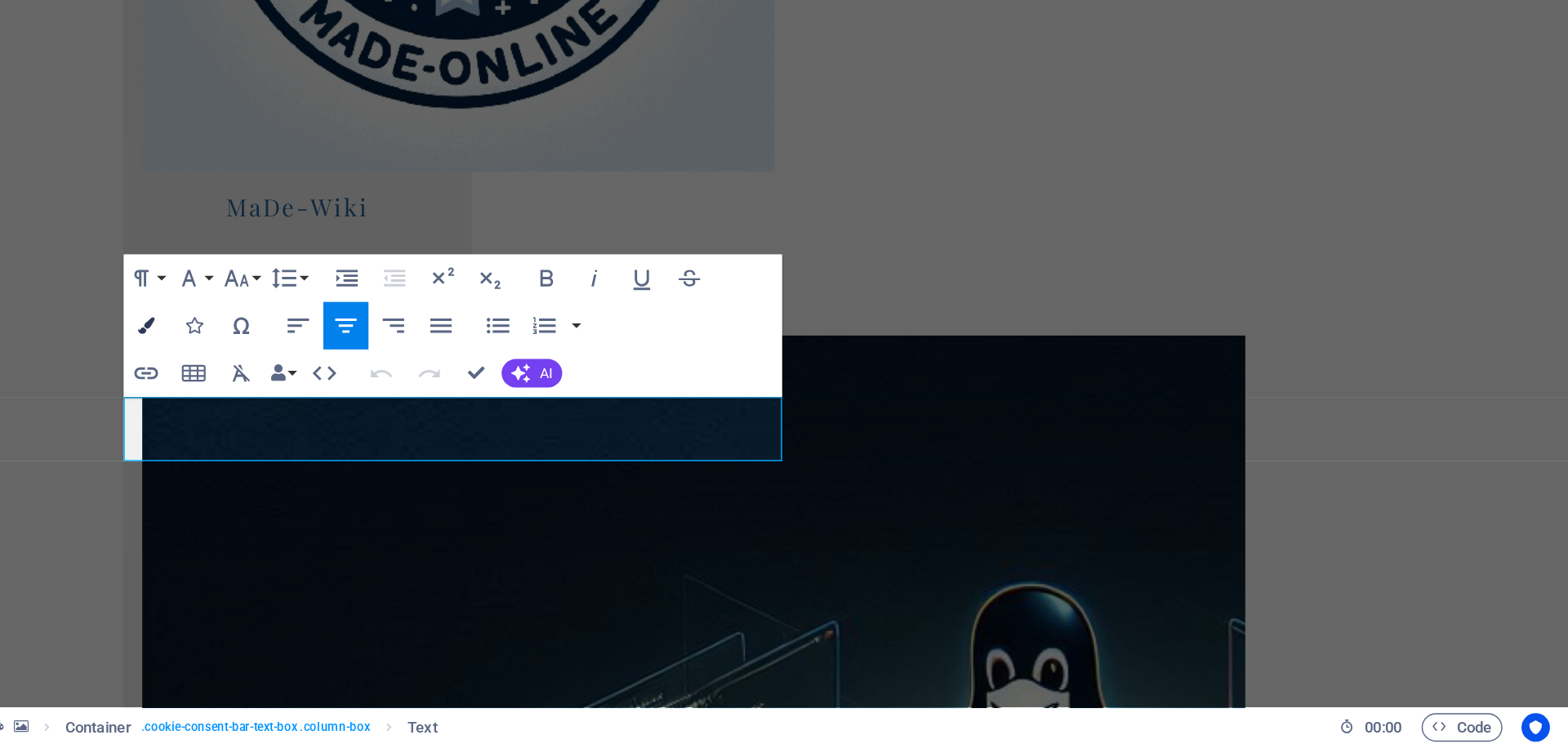
click at [584, 457] on icon "button" at bounding box center [590, 455] width 11 height 11
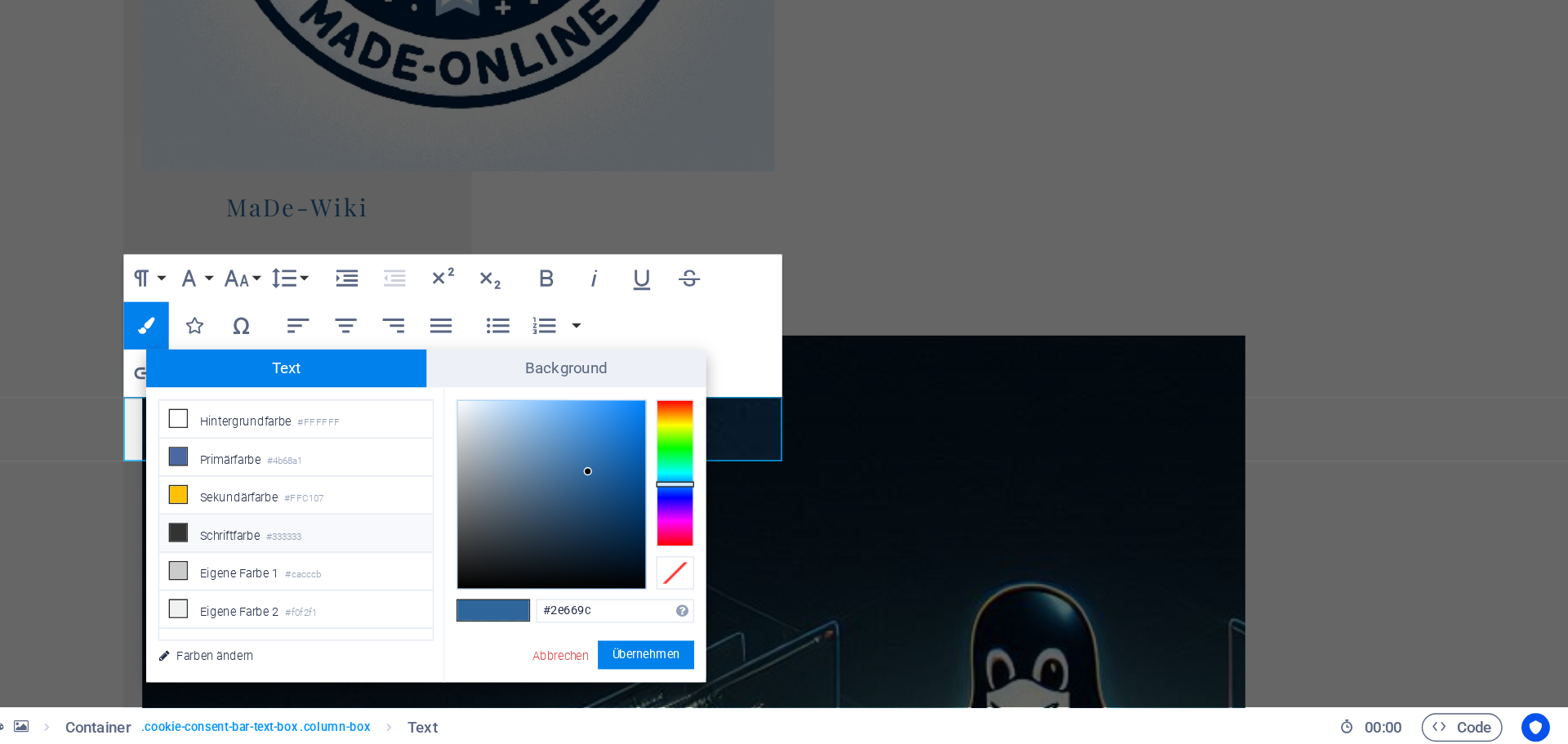
click at [651, 596] on li "Schriftfarbe #333333" at bounding box center [693, 598] width 187 height 27
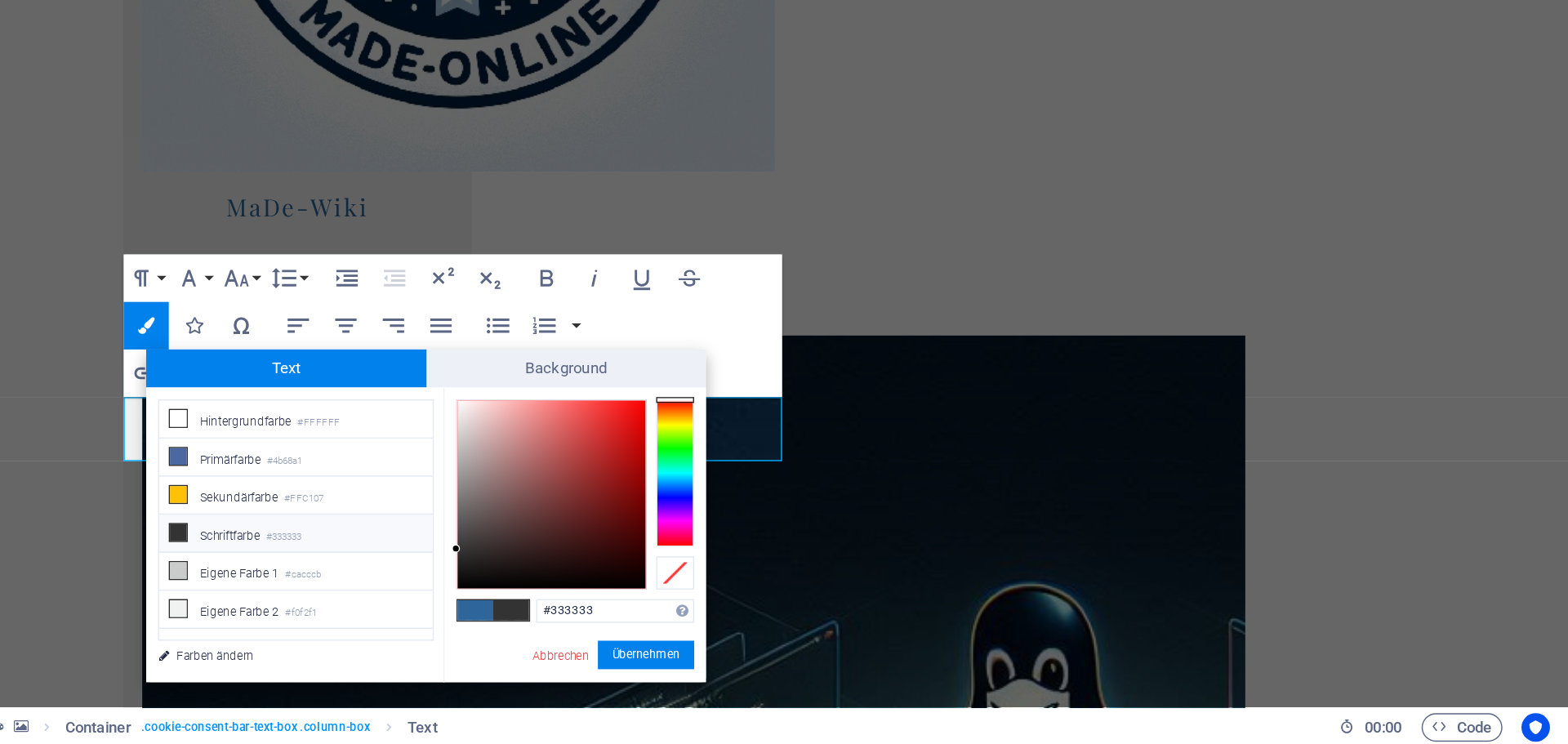
click at [809, 511] on div at bounding box center [869, 572] width 129 height 129
type input "#f5ebeb"
click at [946, 680] on button "Übernehmen" at bounding box center [933, 681] width 66 height 19
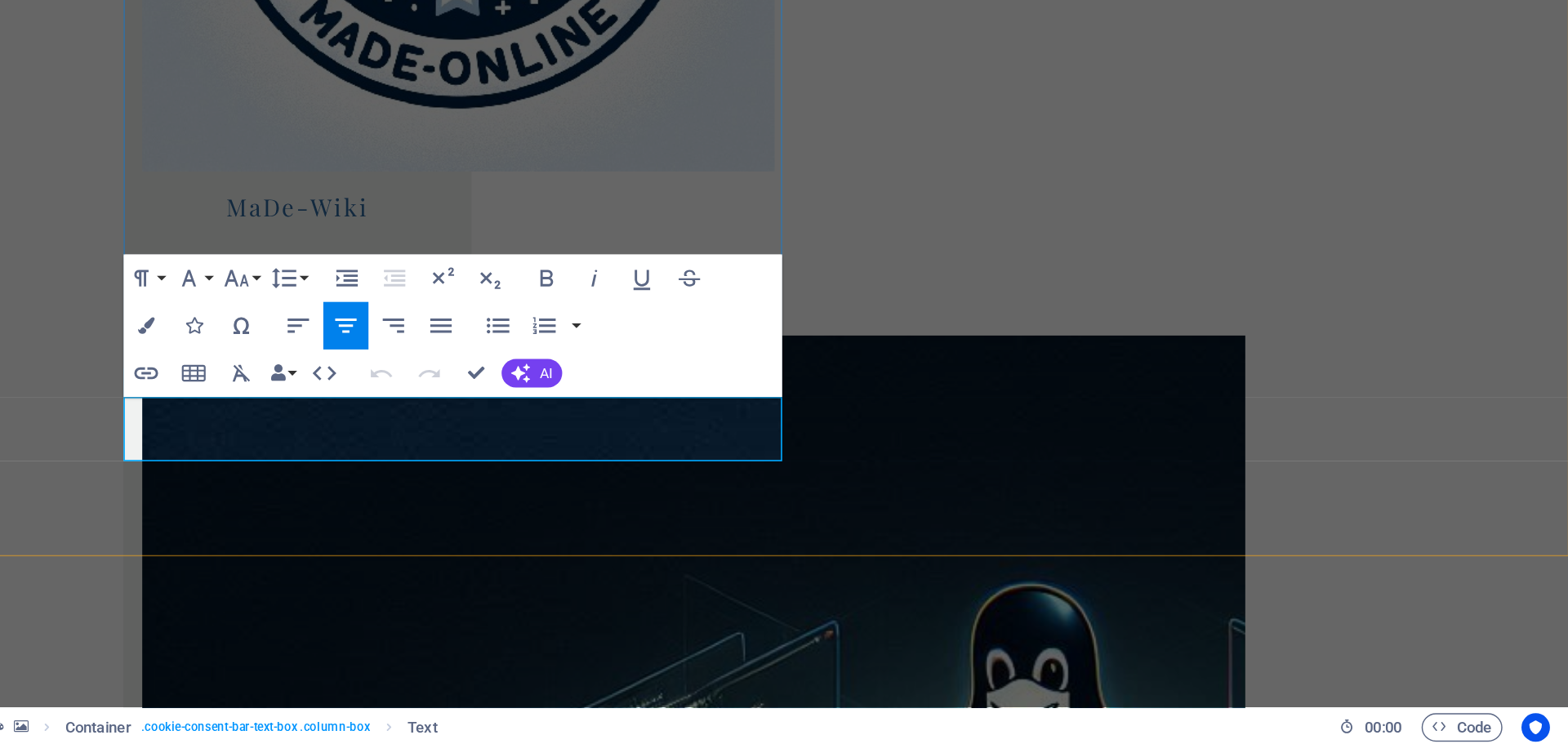
click at [589, 459] on icon "button" at bounding box center [590, 455] width 11 height 11
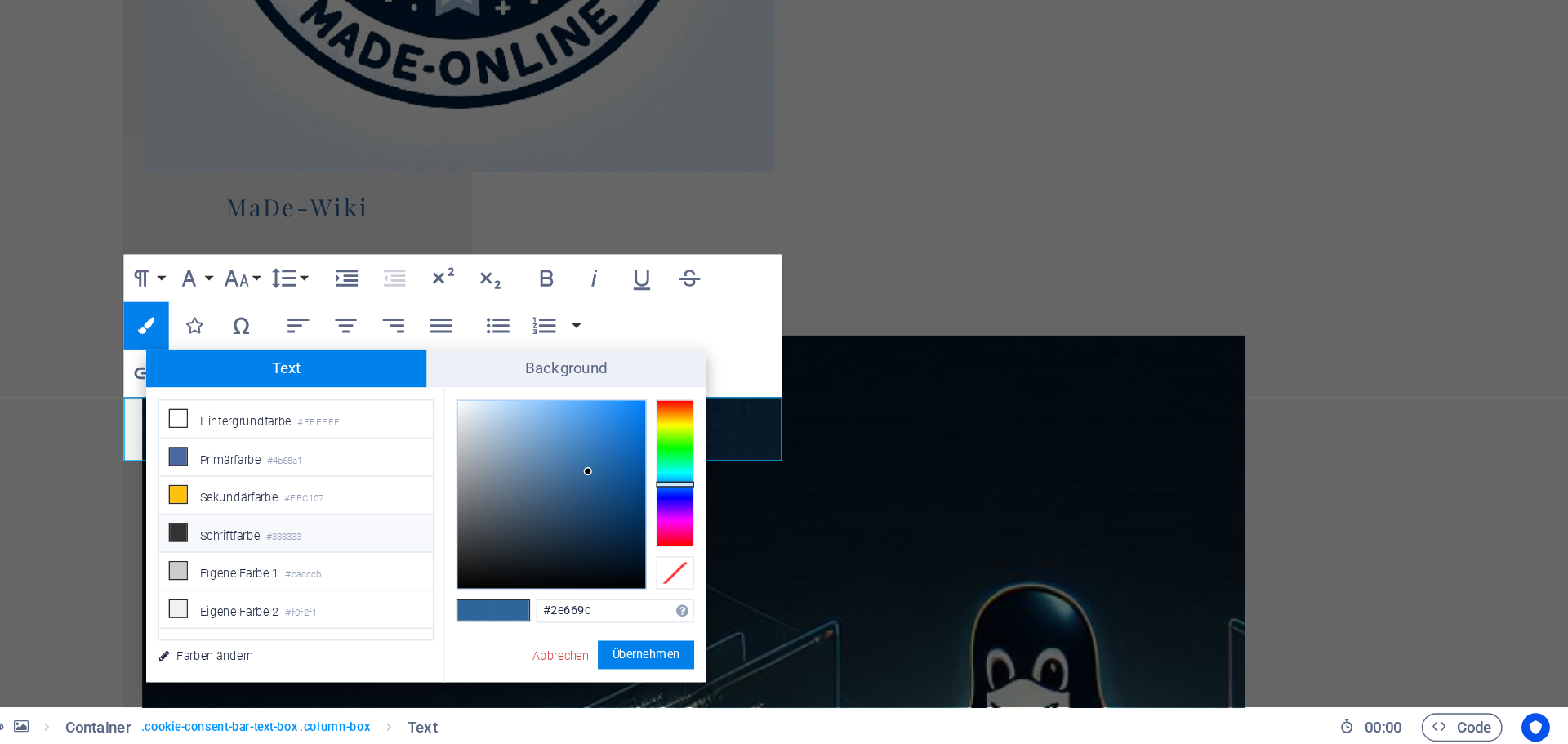
click at [638, 598] on li "Schriftfarbe #333333" at bounding box center [693, 598] width 187 height 27
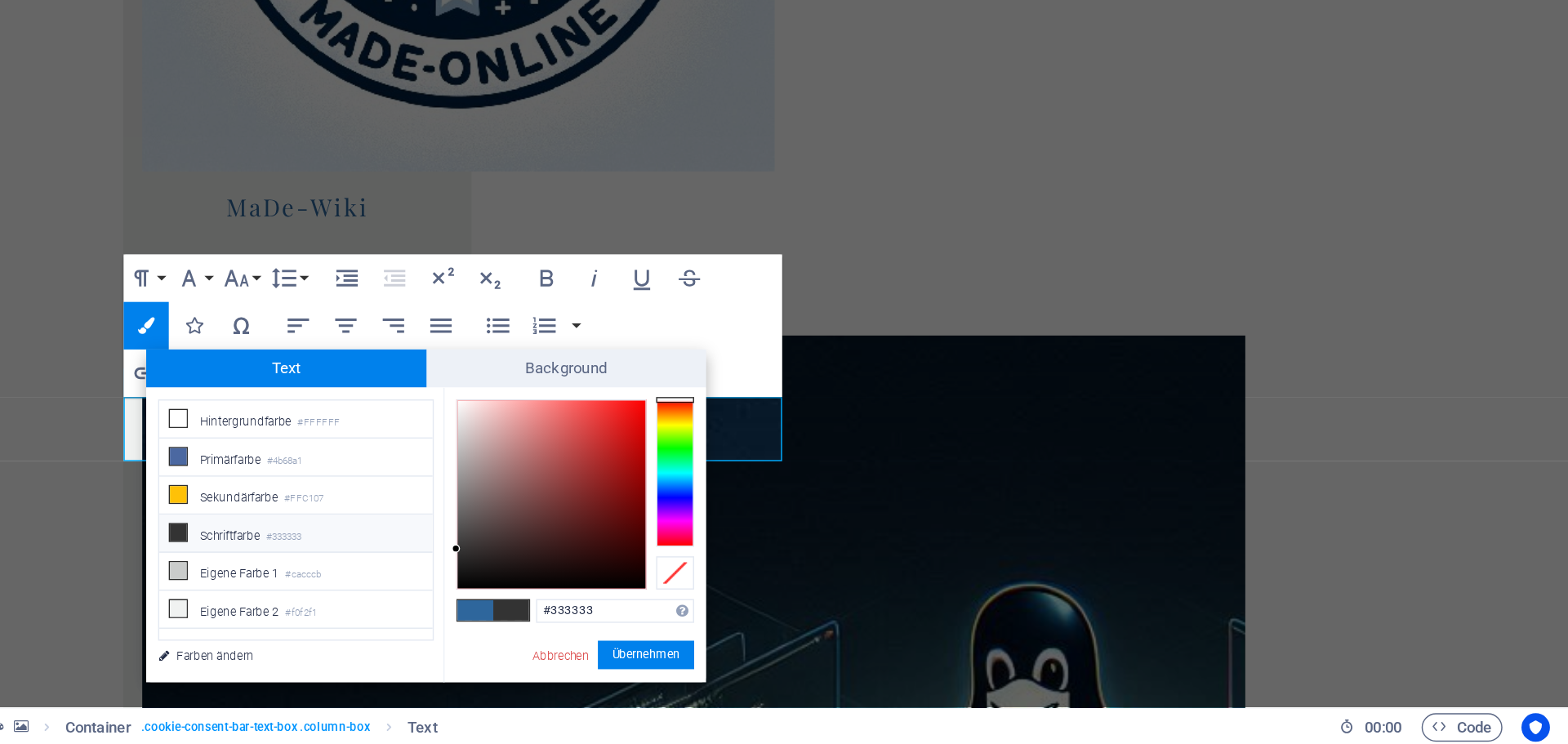
click at [807, 510] on div at bounding box center [869, 572] width 129 height 129
type input "#f6f0f0"
click at [914, 675] on button "Übernehmen" at bounding box center [933, 681] width 66 height 19
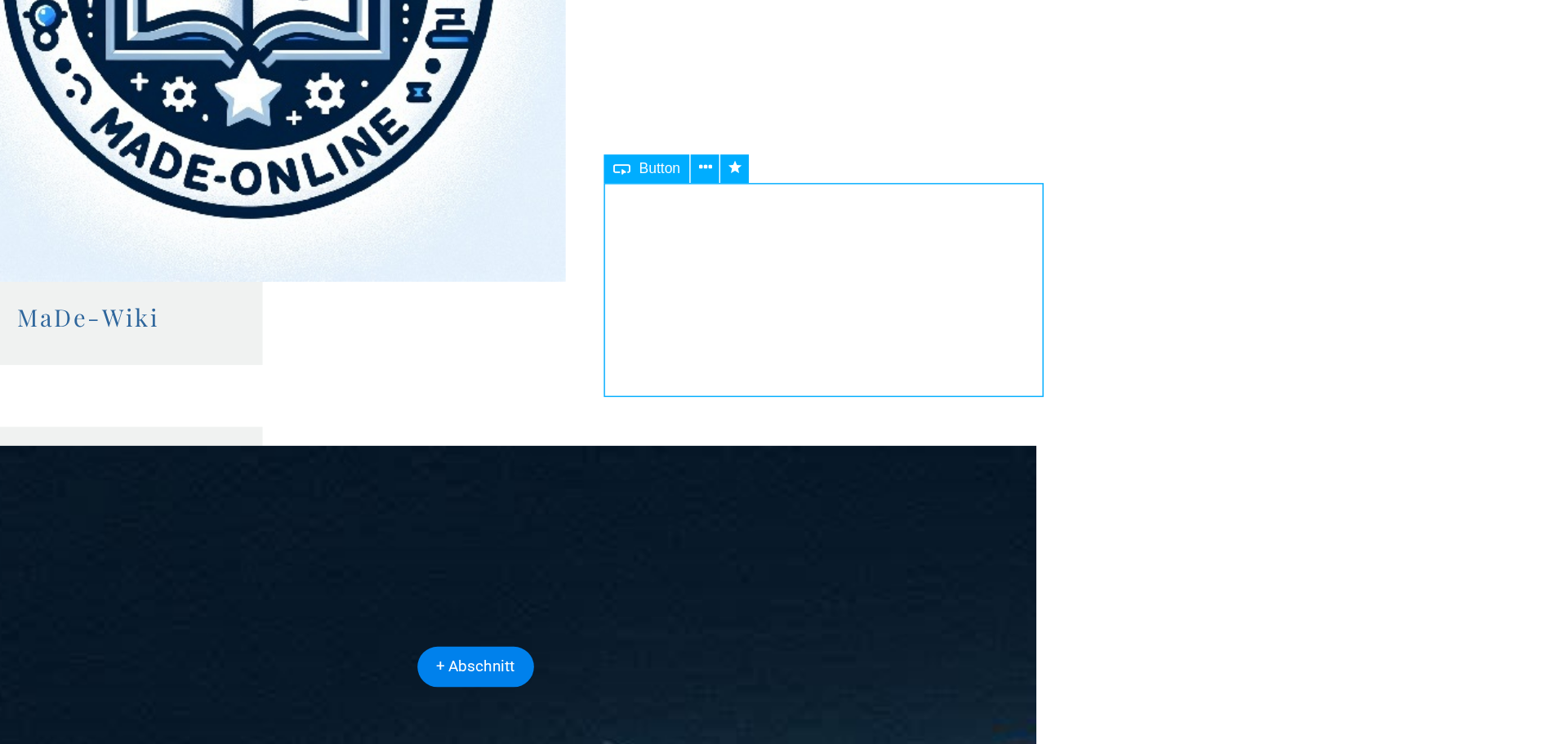
select select "slide"
select select "s"
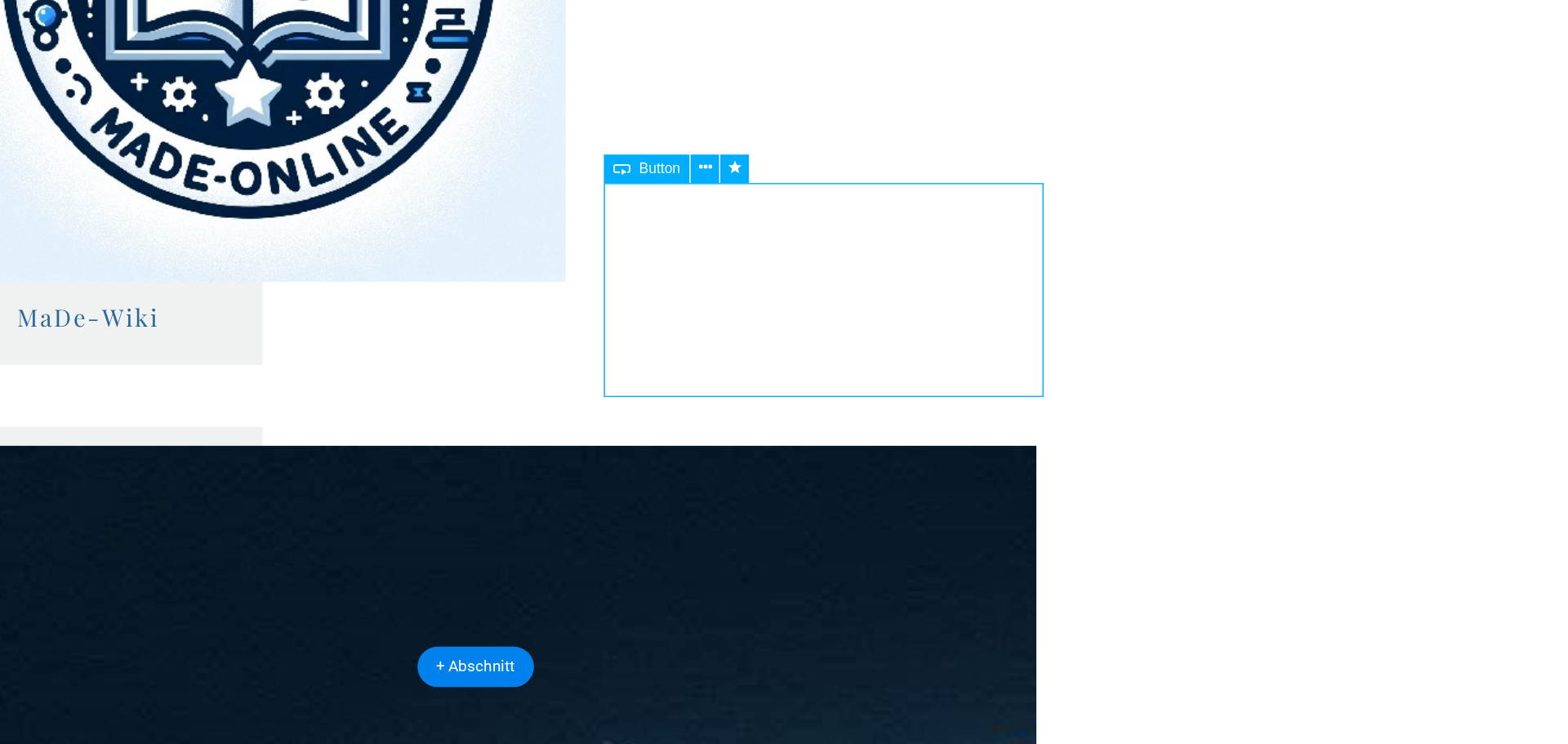
select select "scroll"
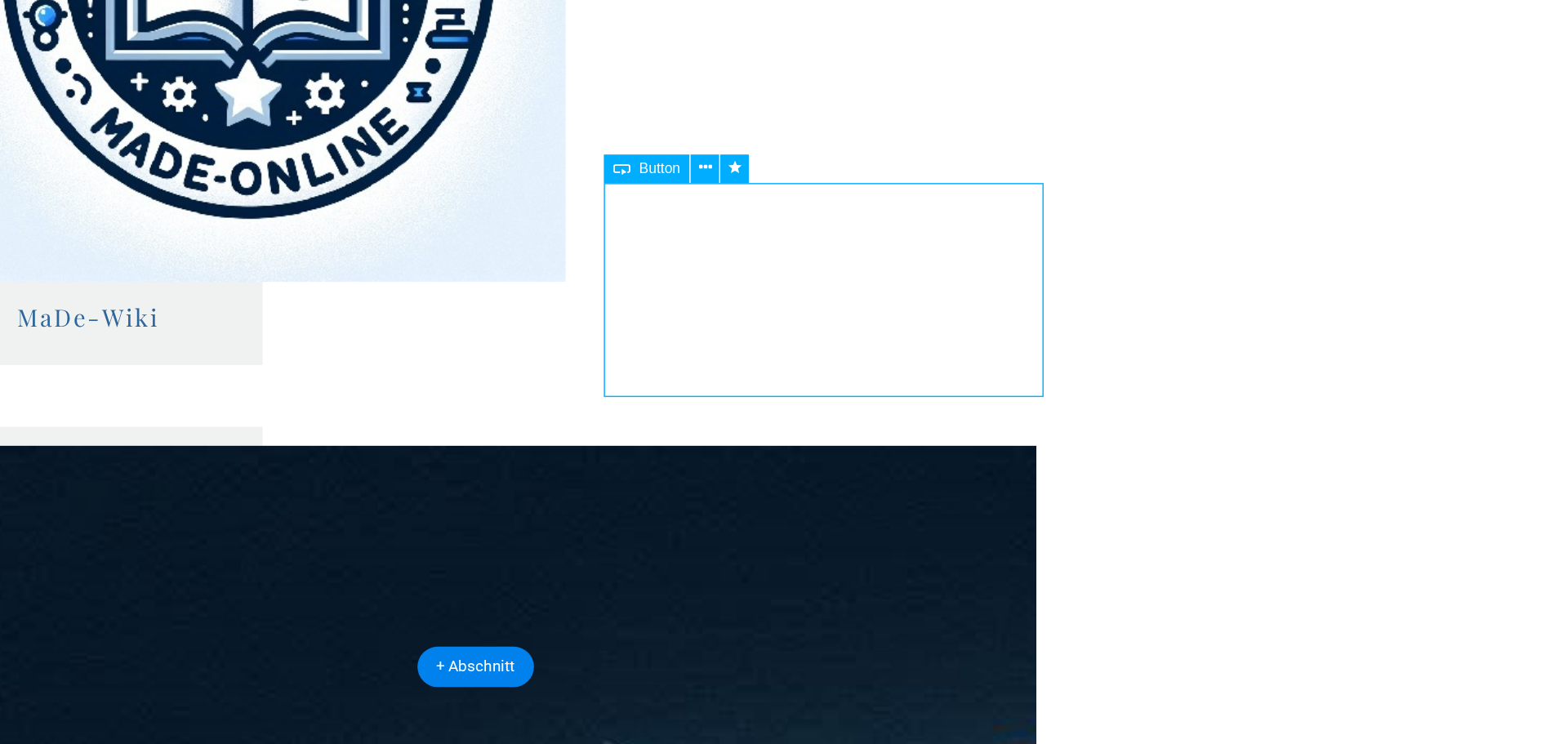
select select "slide"
select select "s"
select select "scroll"
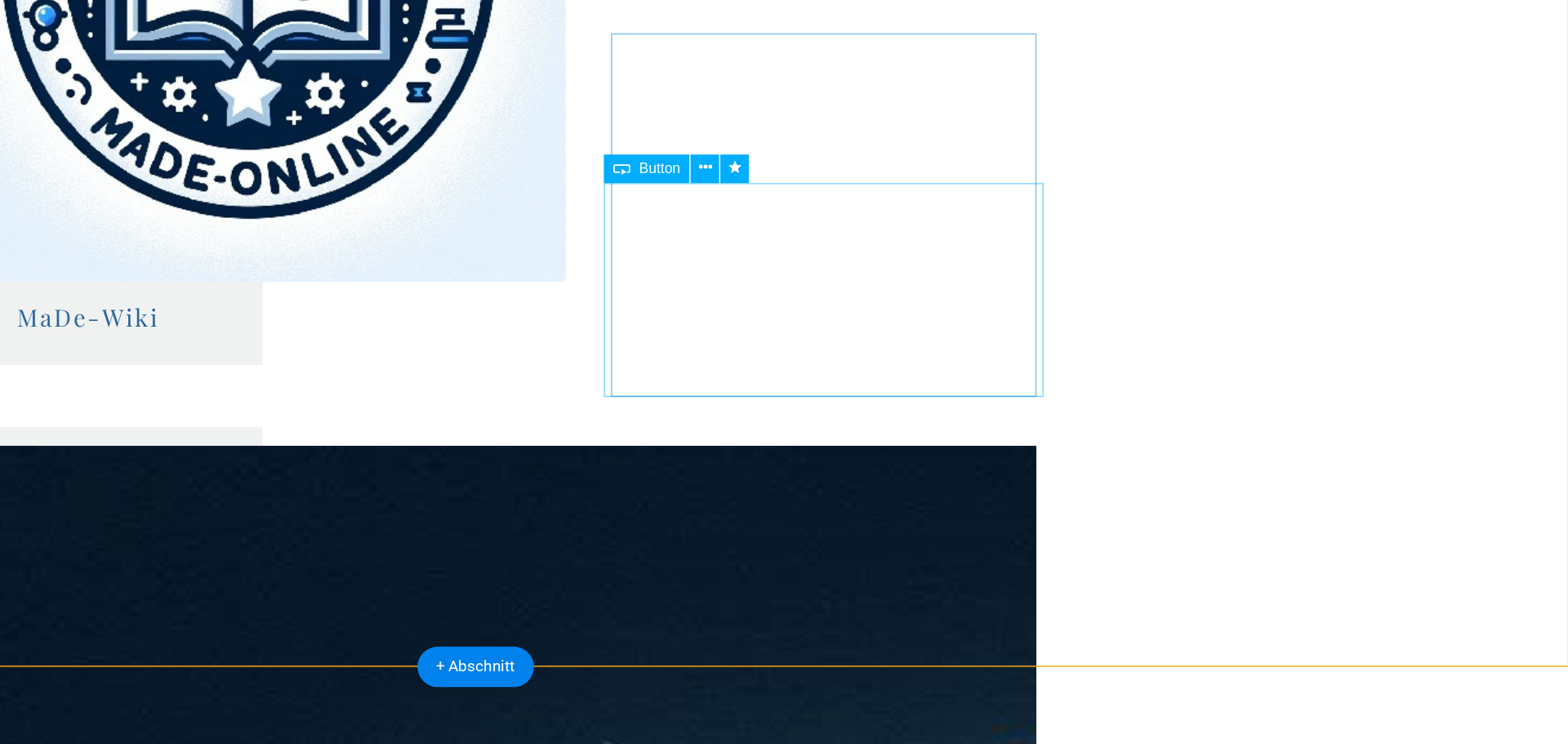
click at [915, 275] on icon at bounding box center [917, 272] width 11 height 19
click at [978, 273] on icon at bounding box center [975, 270] width 9 height 17
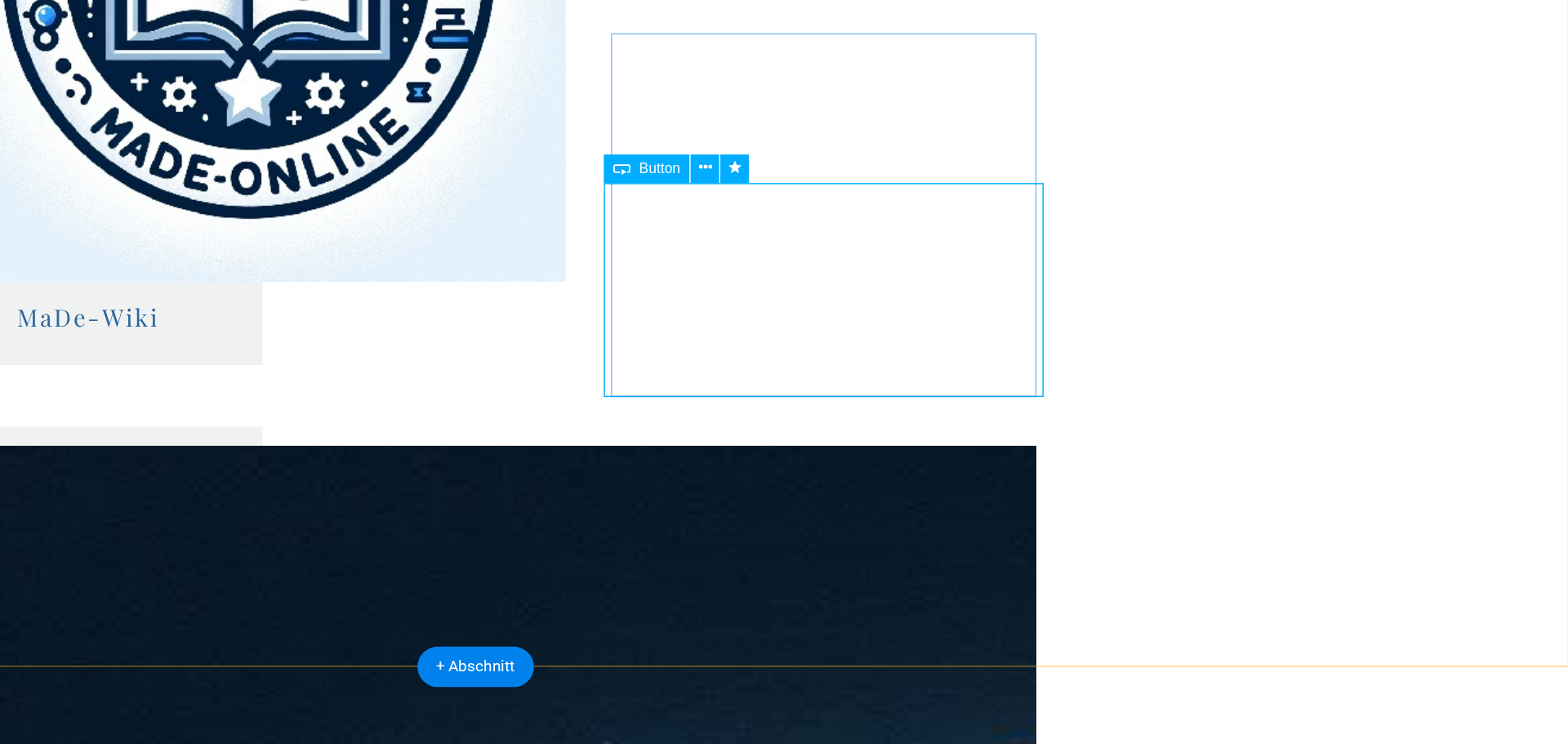
select select "slide"
select select "s"
select select "scroll"
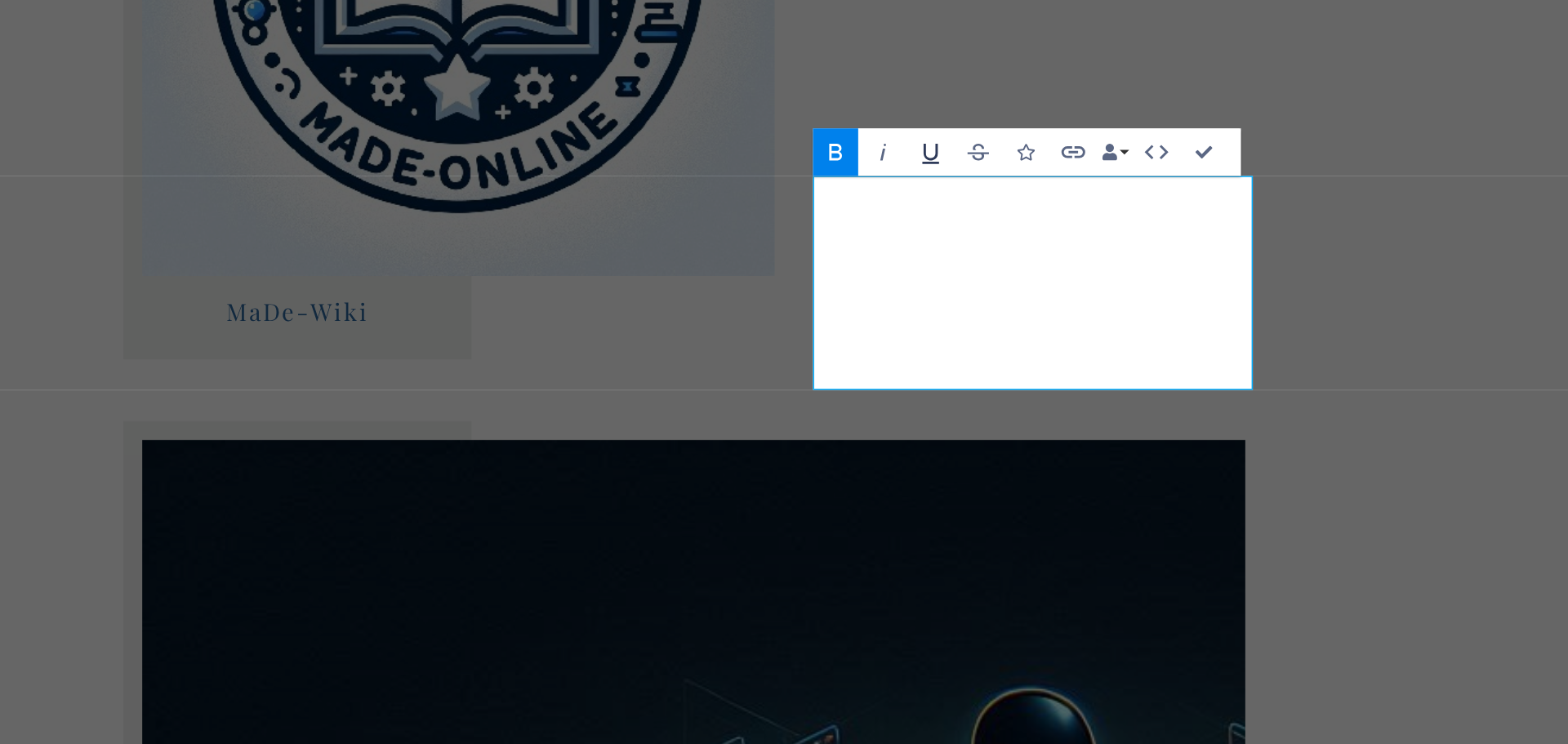
scroll to position [1969, 0]
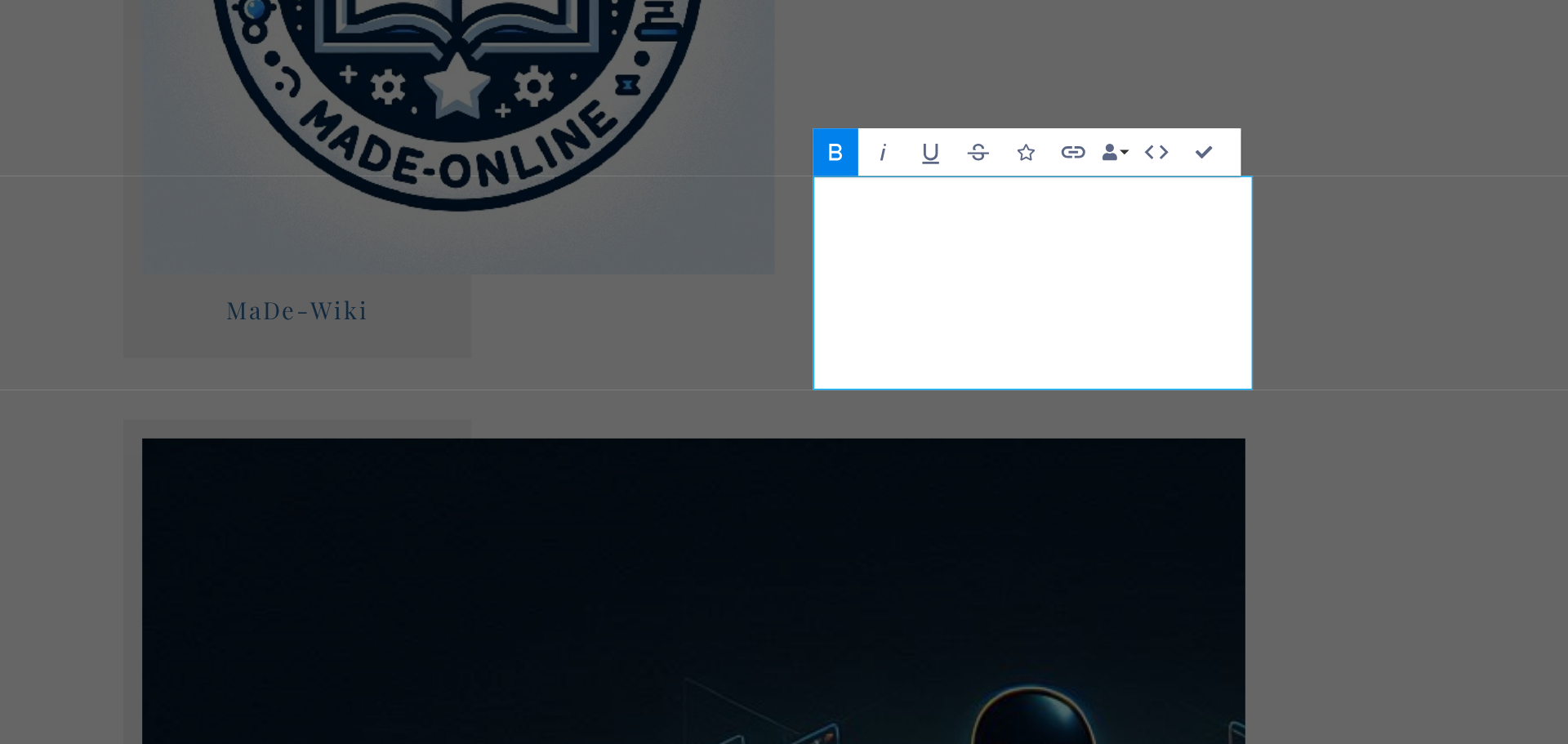
click at [1070, 262] on icon "button" at bounding box center [1064, 261] width 19 height 19
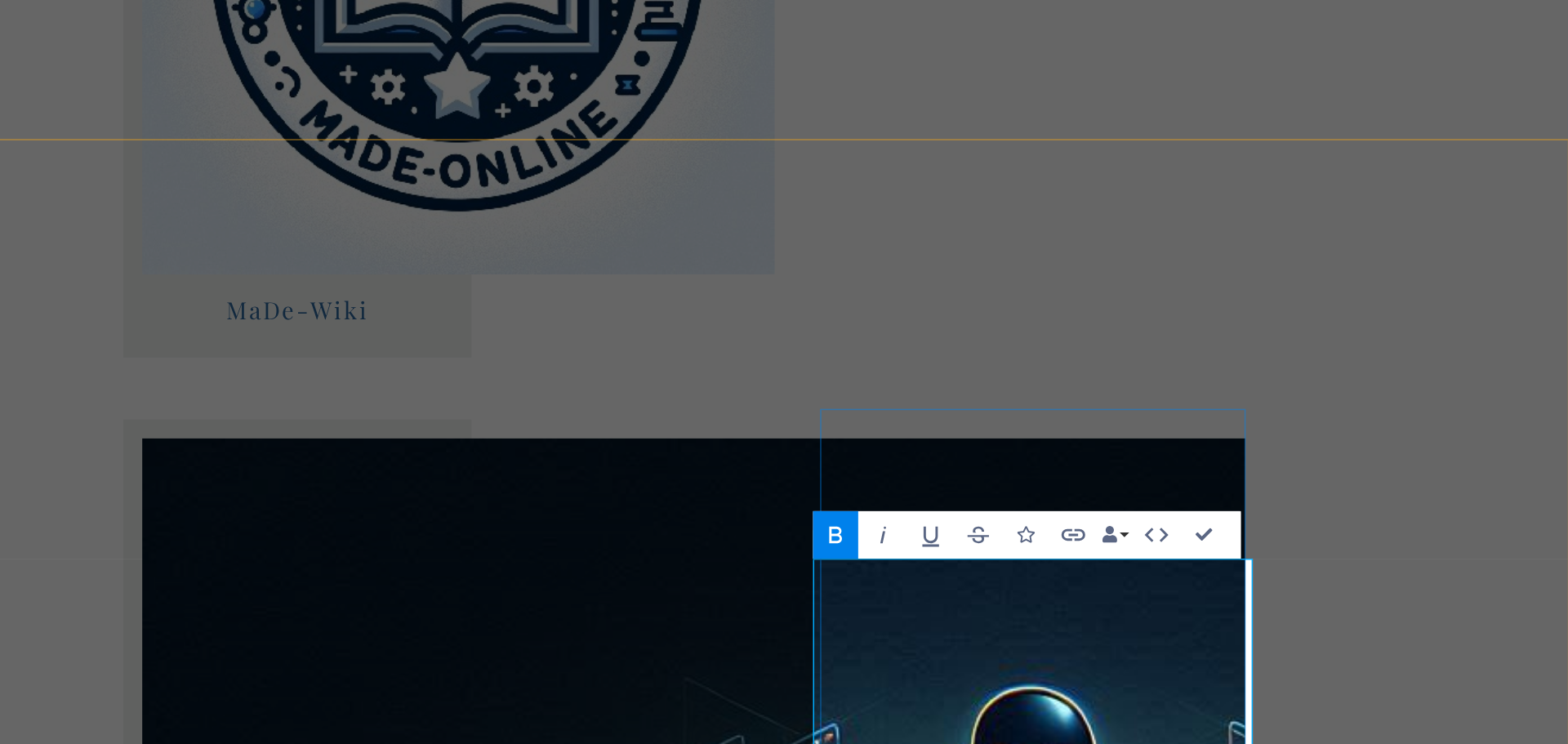
scroll to position [1692, 0]
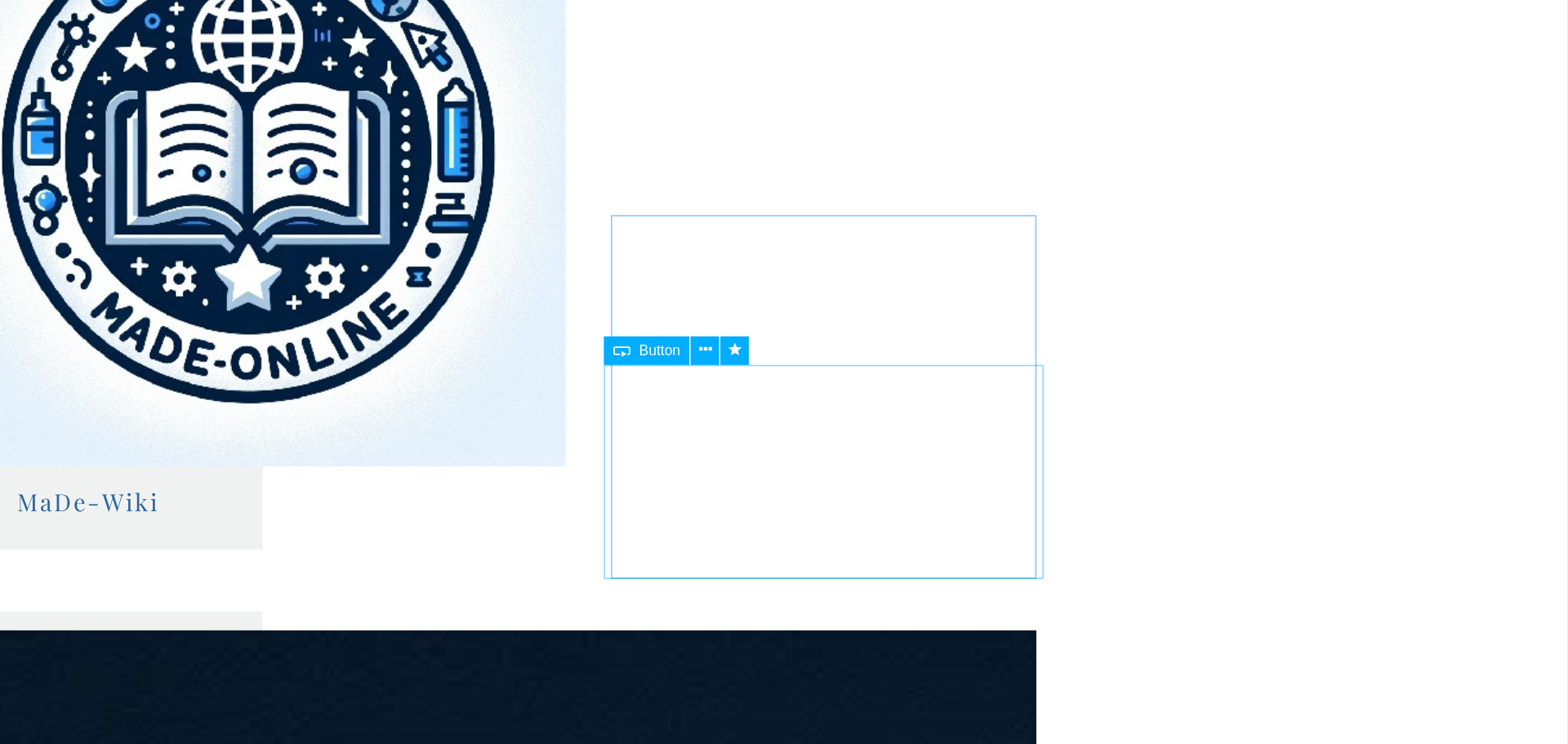
scroll to position [1840, 0]
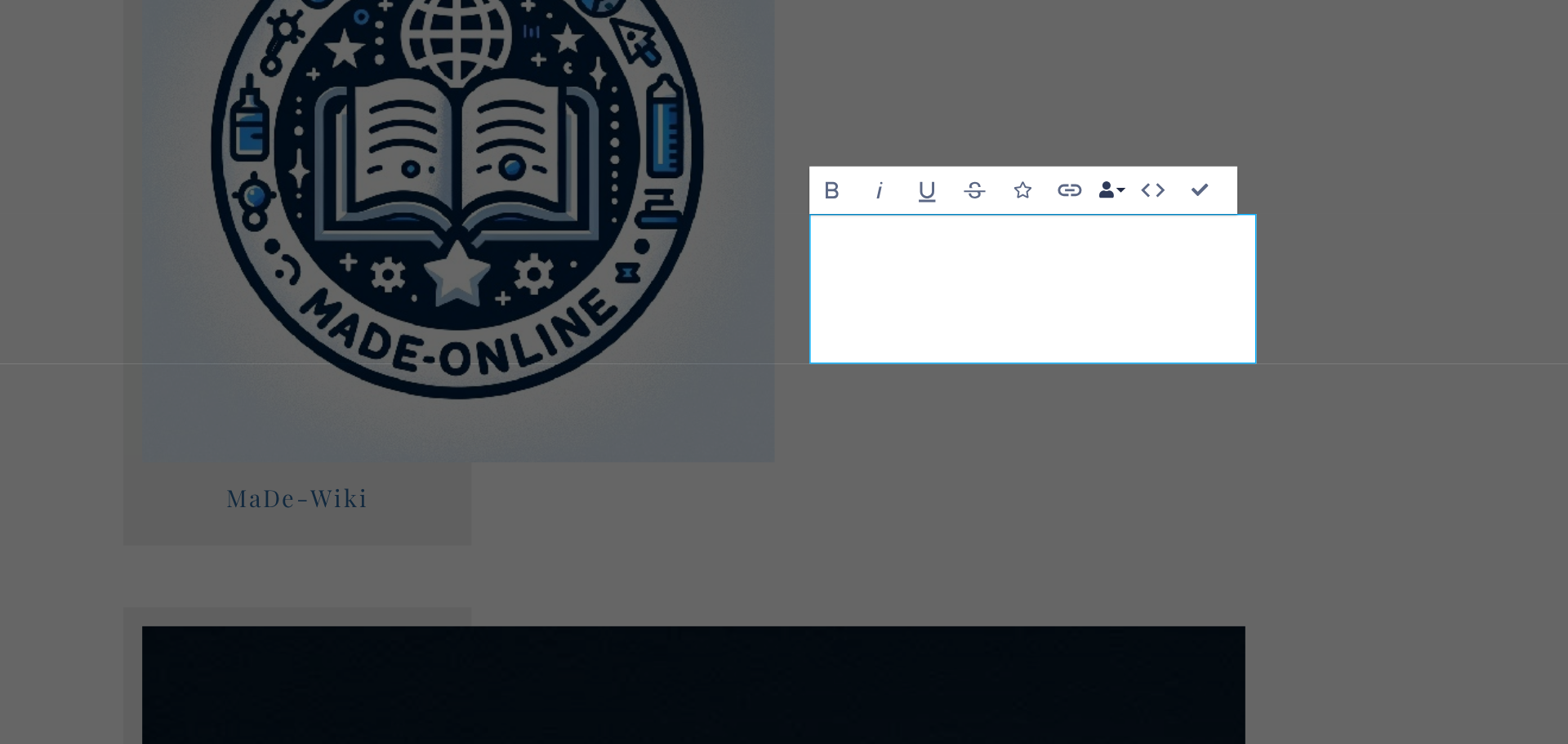
click at [1260, 285] on button "Data Bindings" at bounding box center [1253, 286] width 23 height 33
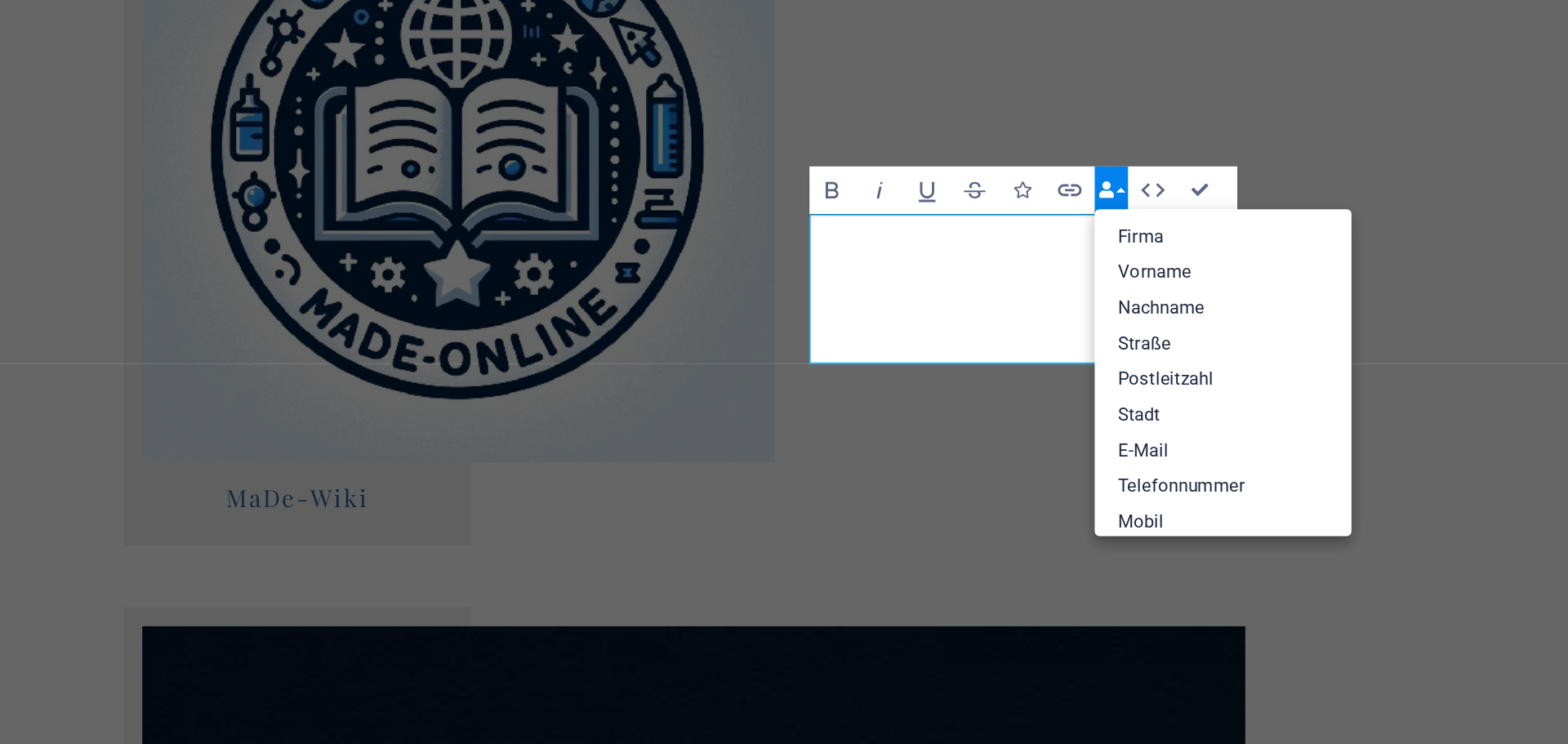
click at [1260, 285] on button "Data Bindings" at bounding box center [1253, 286] width 23 height 33
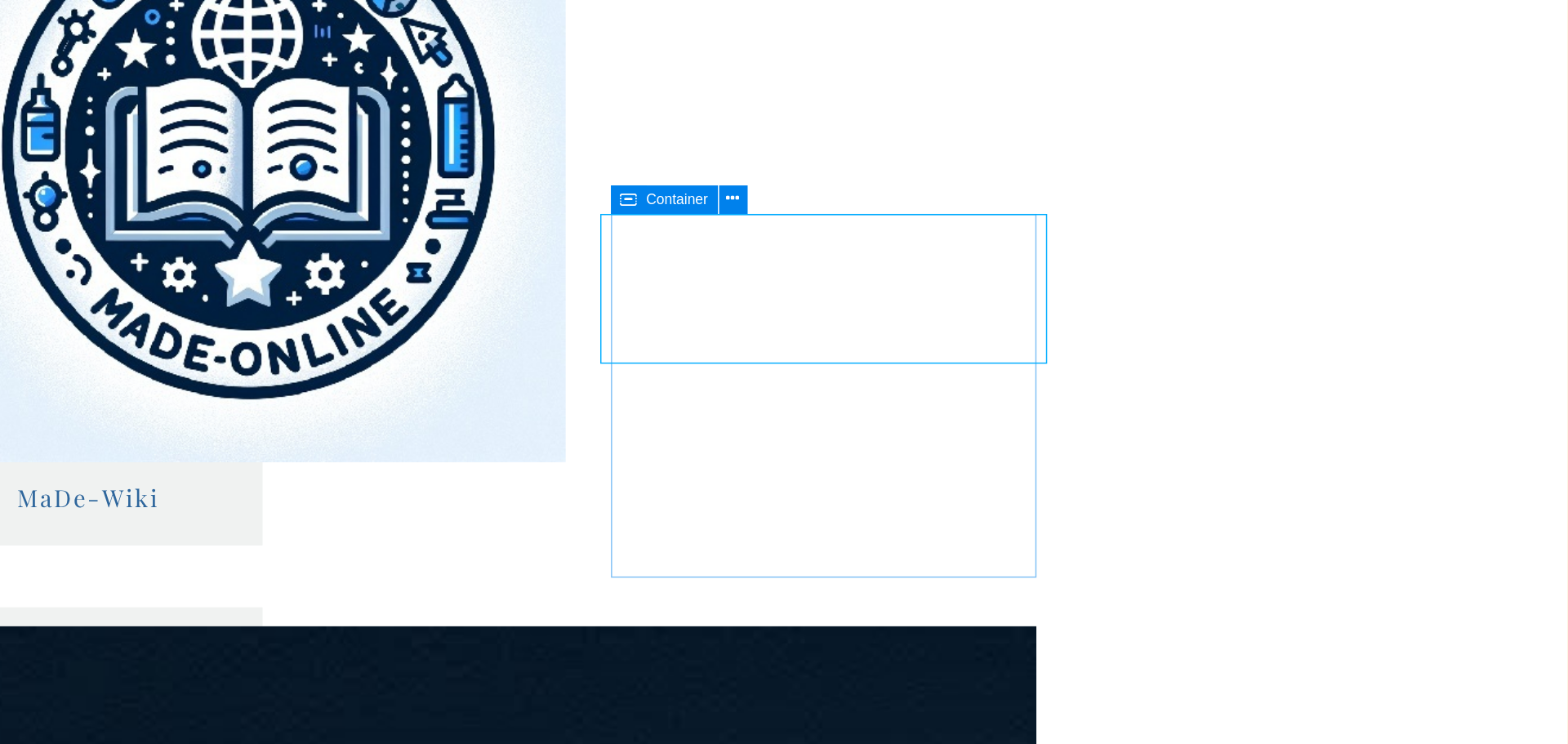
click at [921, 292] on icon at bounding box center [922, 293] width 11 height 19
click at [970, 298] on span "Button" at bounding box center [978, 292] width 28 height 10
click at [1008, 292] on icon at bounding box center [1009, 292] width 9 height 17
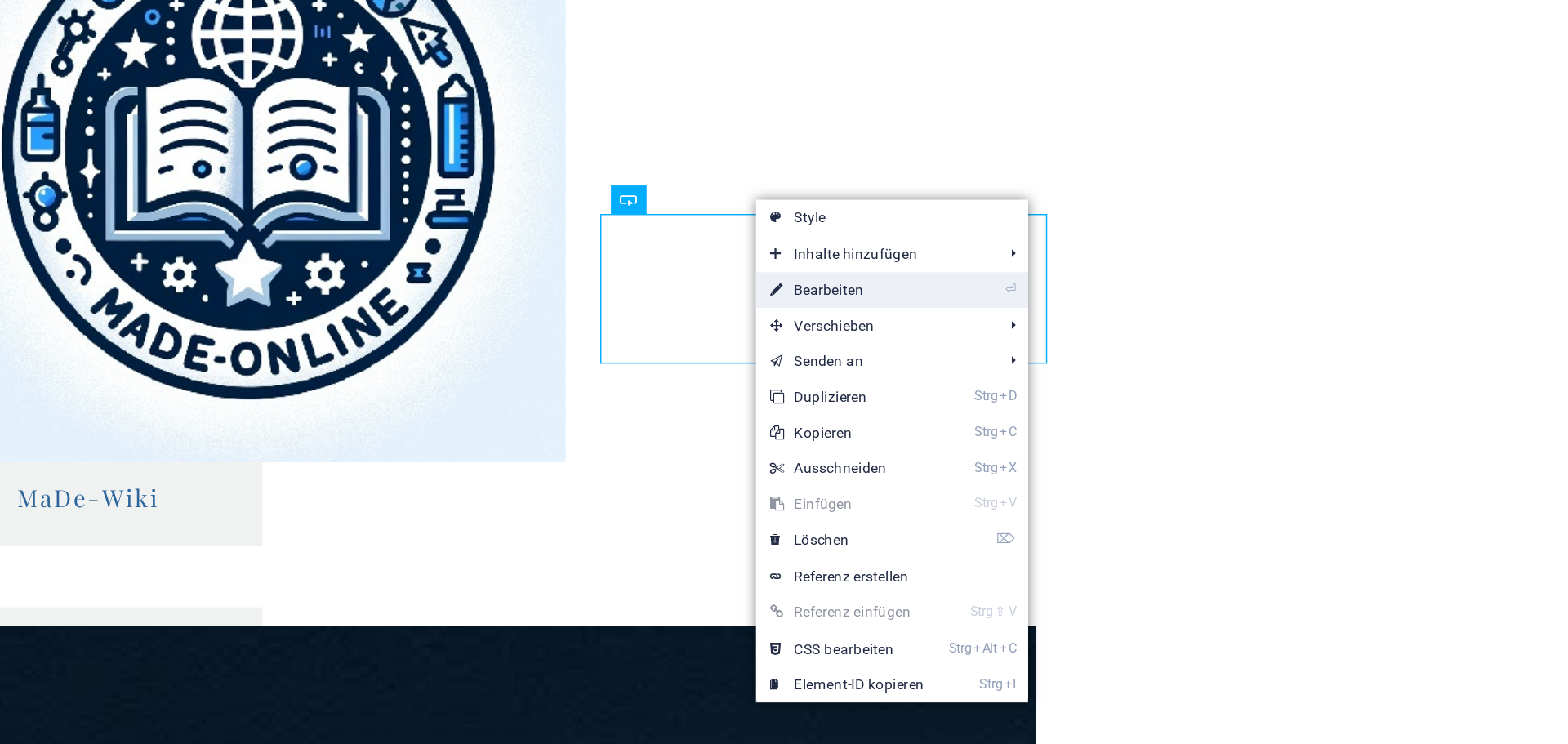
click at [1068, 349] on link "⏎ Bearbeiten" at bounding box center [1072, 355] width 126 height 25
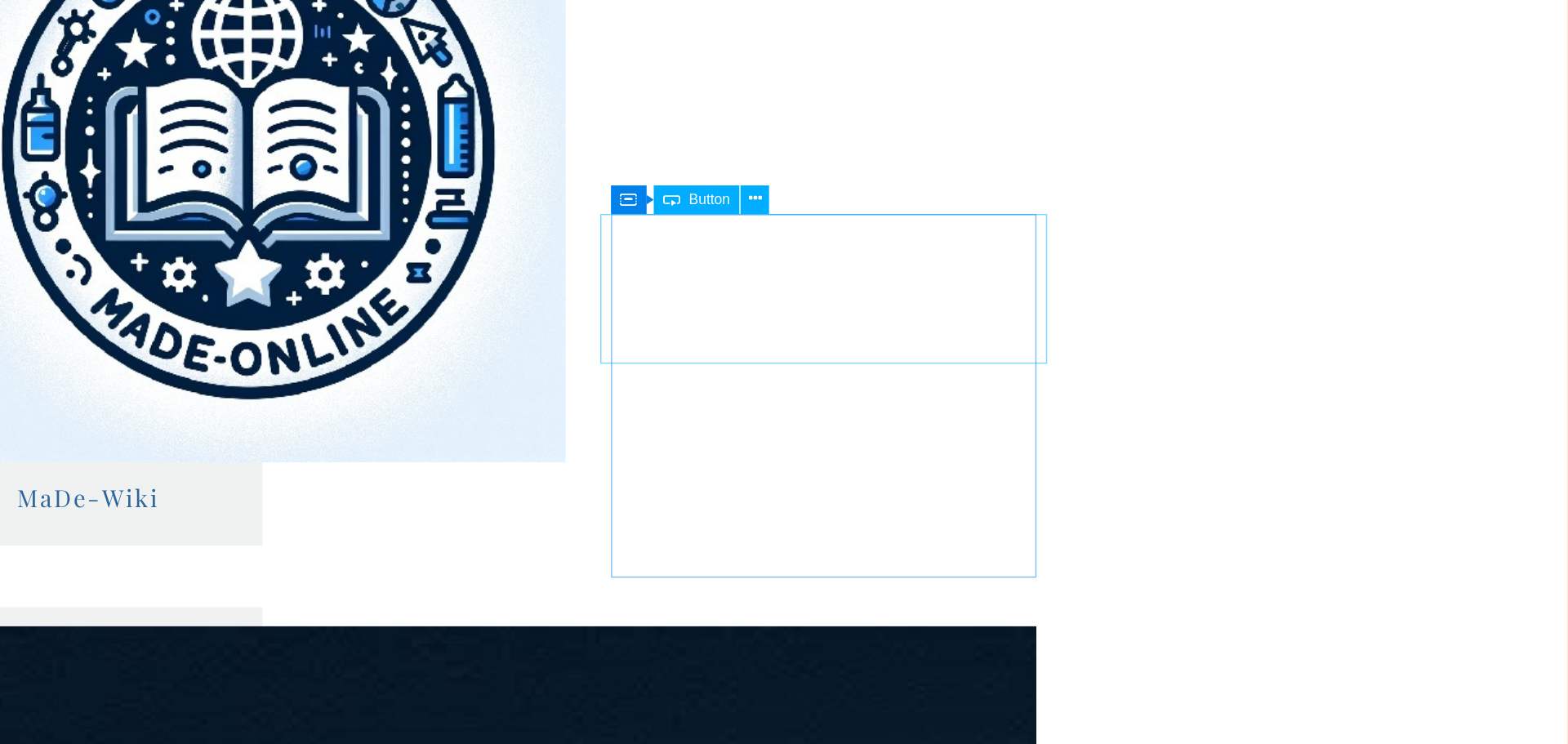
click at [984, 292] on span "Button" at bounding box center [978, 292] width 28 height 10
click at [951, 295] on icon at bounding box center [951, 293] width 11 height 19
click at [921, 294] on icon at bounding box center [922, 293] width 11 height 19
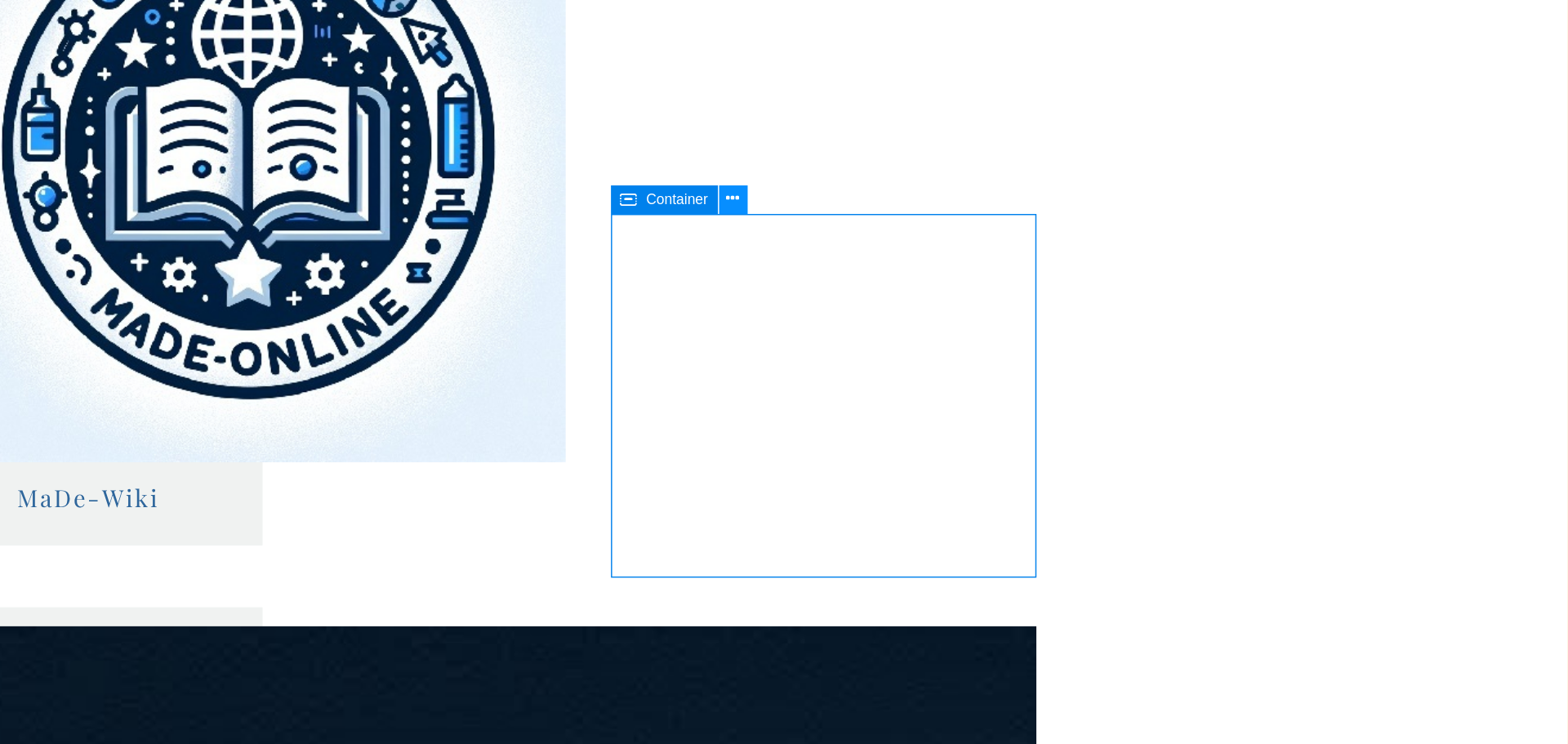
click at [993, 290] on icon at bounding box center [993, 292] width 9 height 17
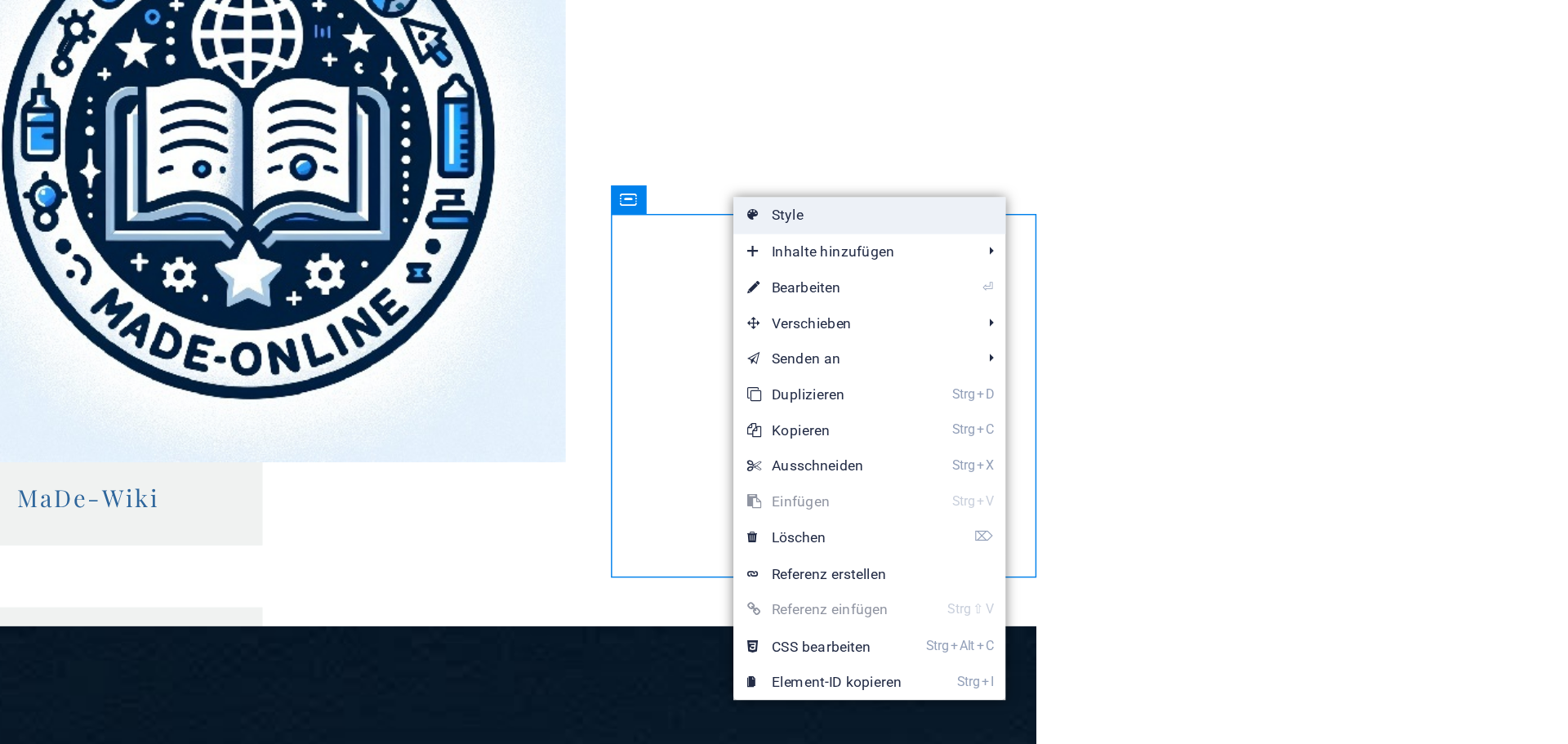
click at [1018, 306] on link "Style" at bounding box center [1087, 304] width 187 height 25
select select "rem"
select select "px"
select select "%"
select select "rem"
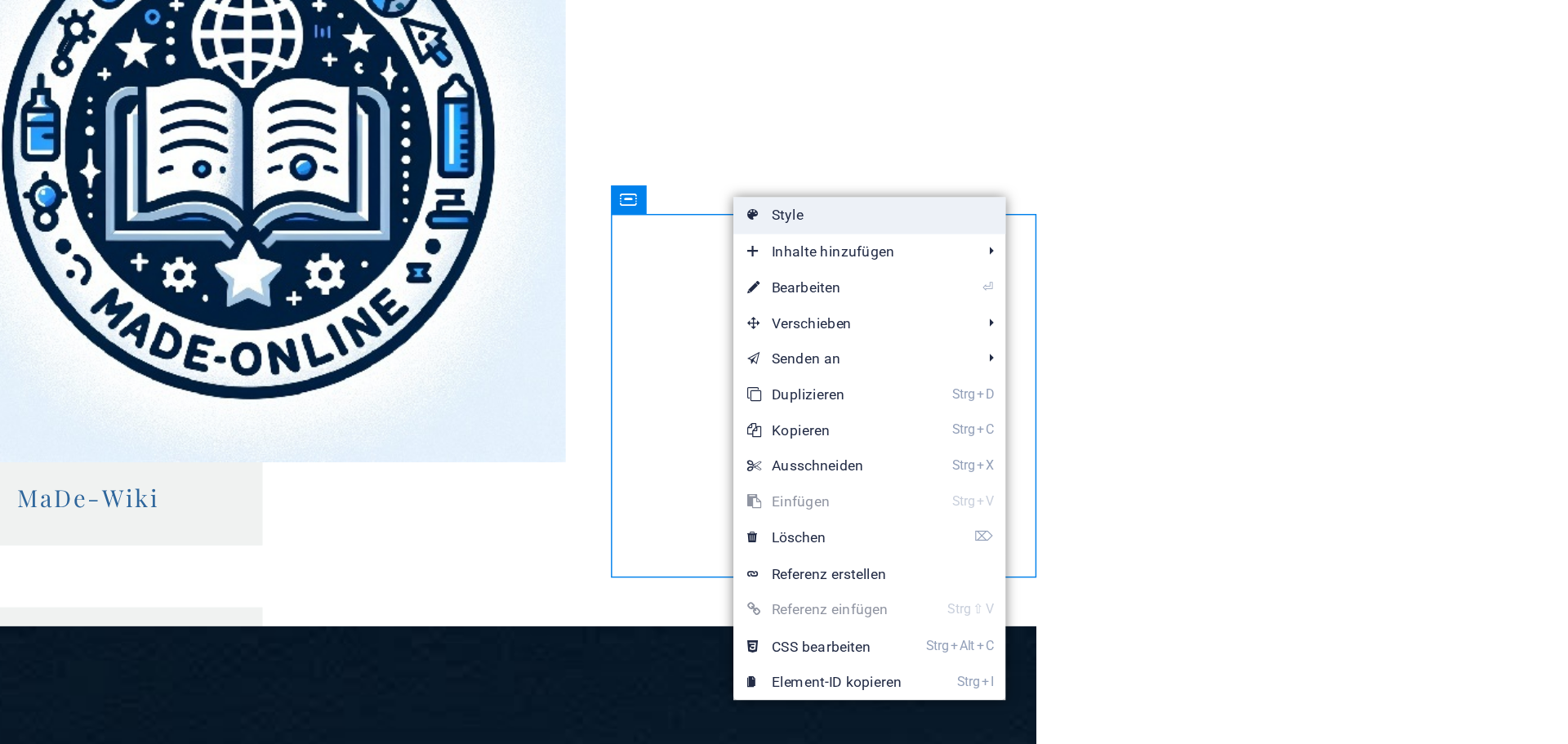
select select "px"
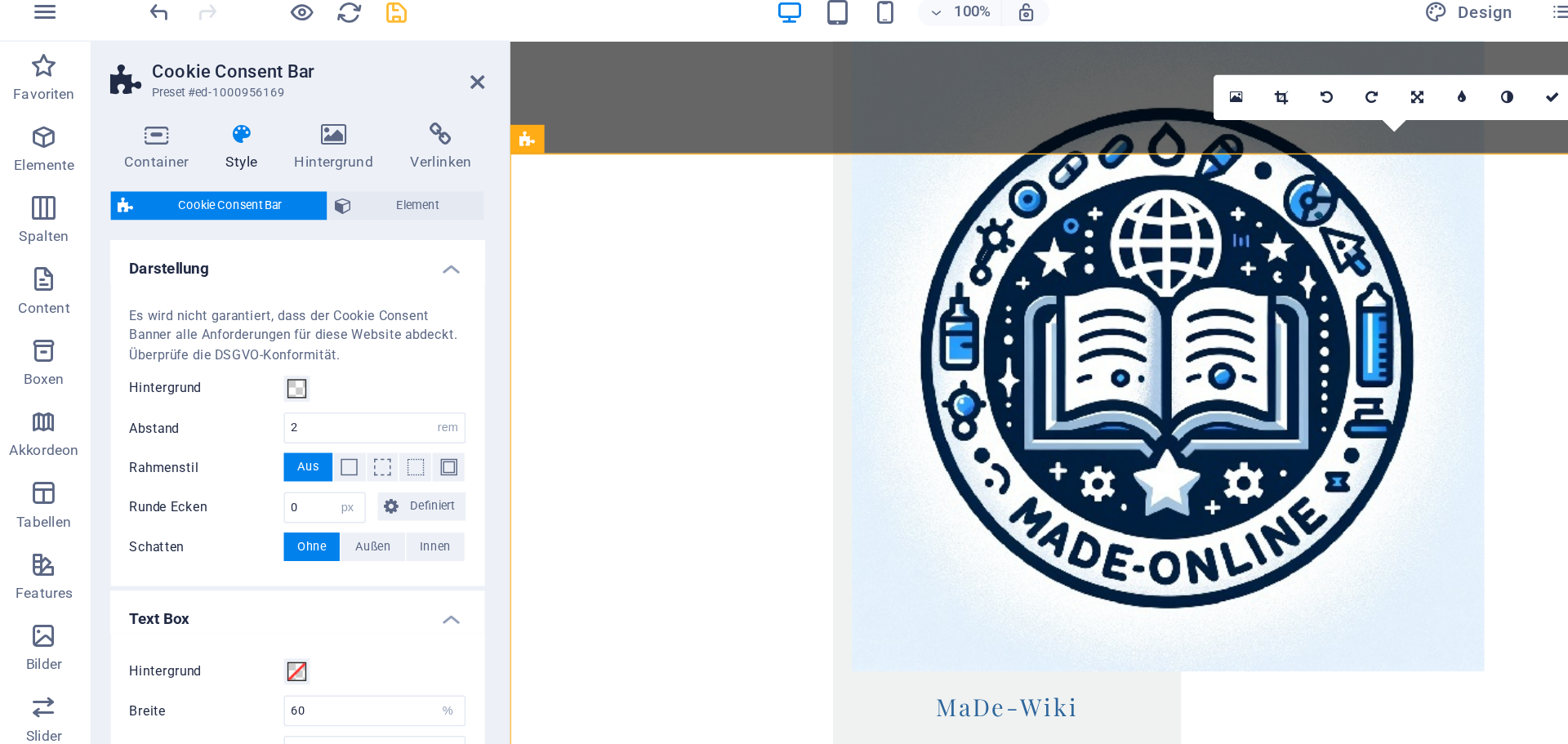
scroll to position [48, 0]
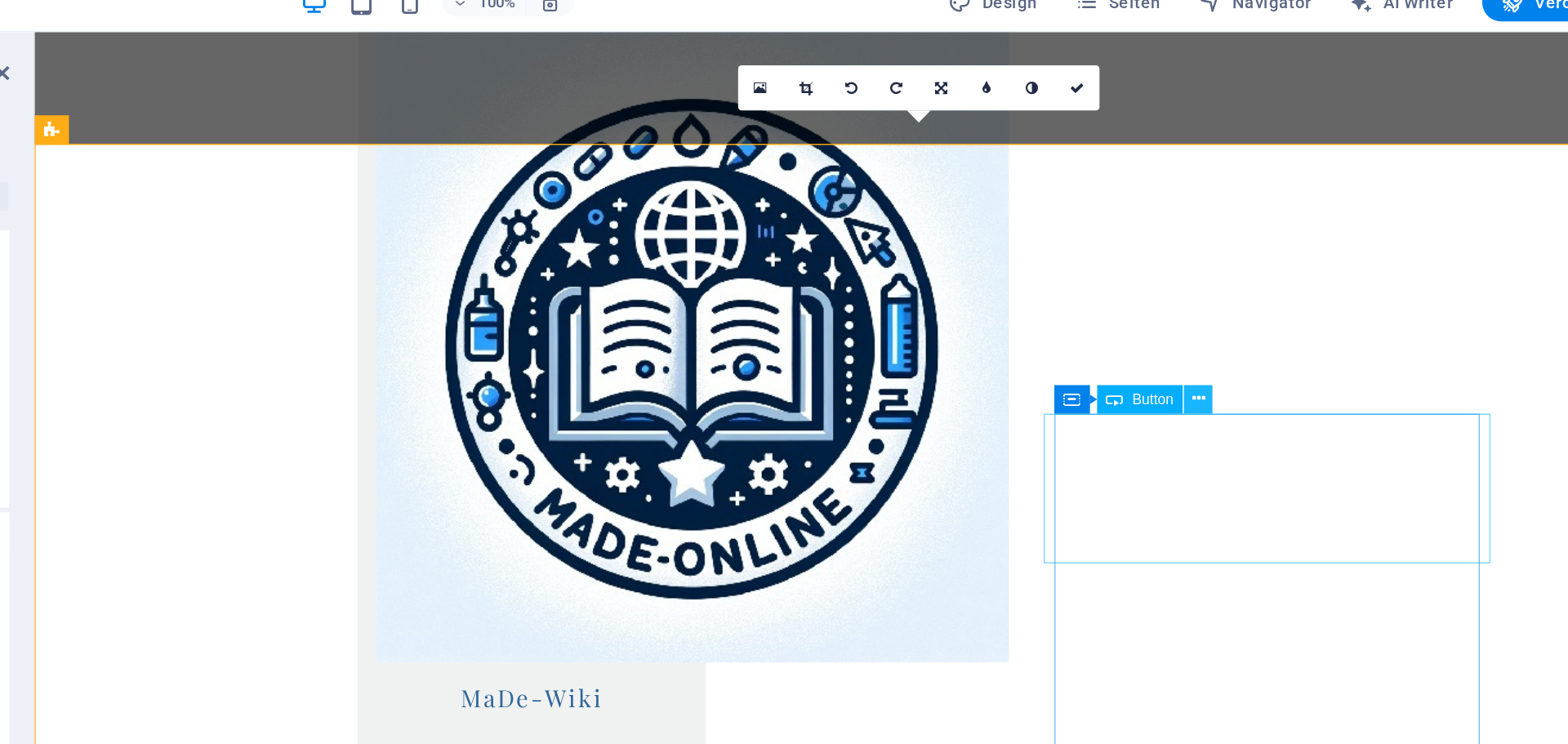
click at [1151, 294] on icon at bounding box center [1153, 292] width 9 height 17
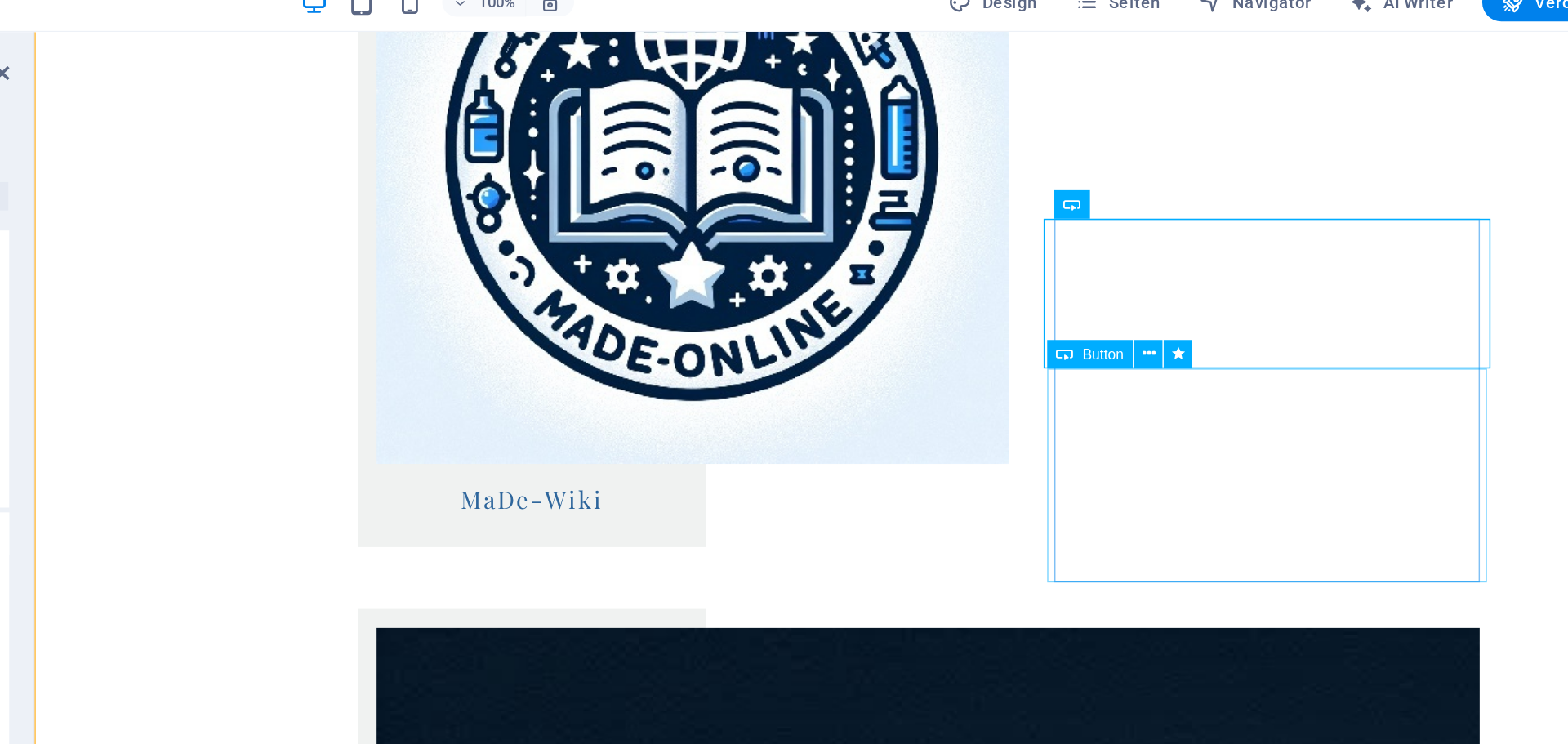
scroll to position [1978, 0]
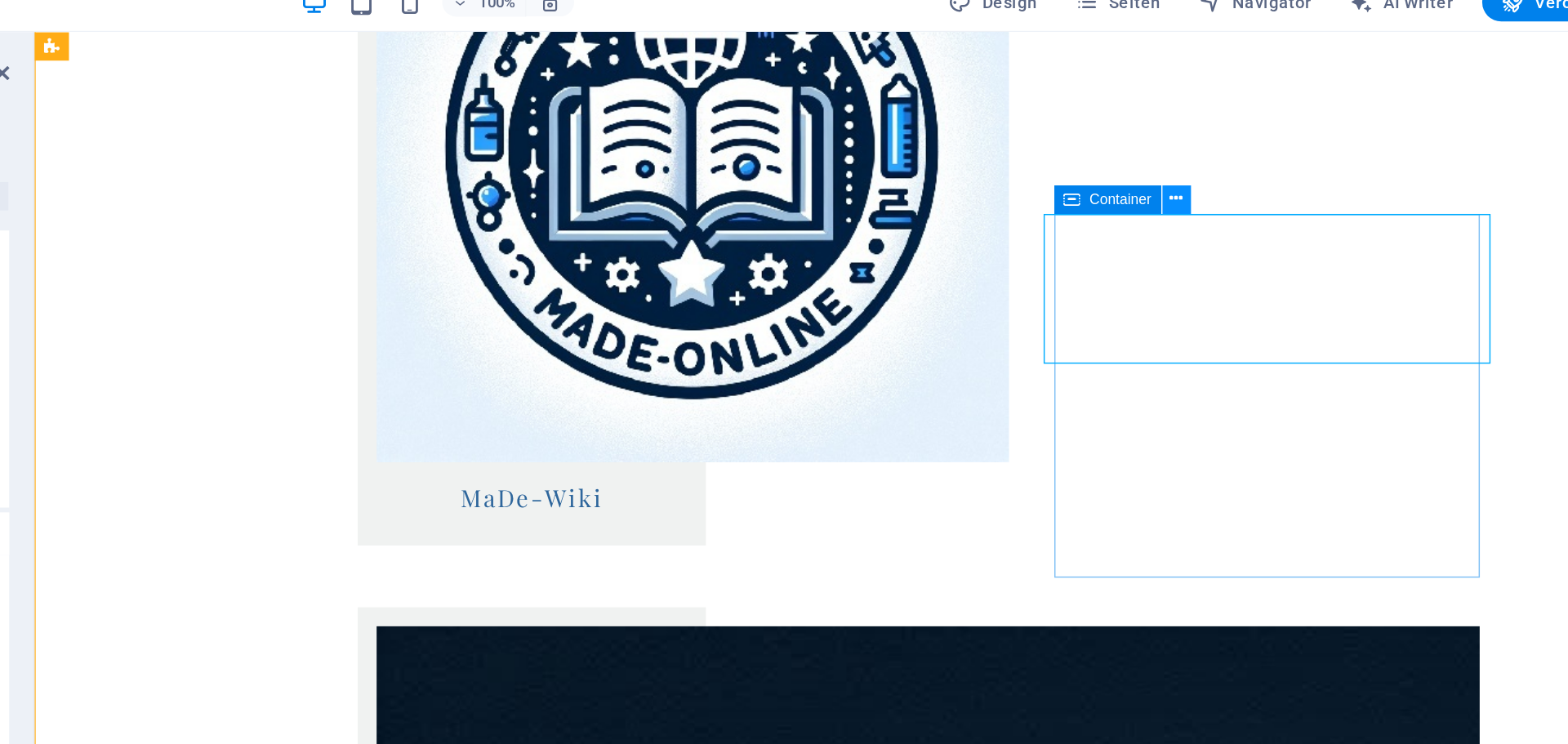
click at [1137, 153] on icon at bounding box center [1137, 155] width 9 height 17
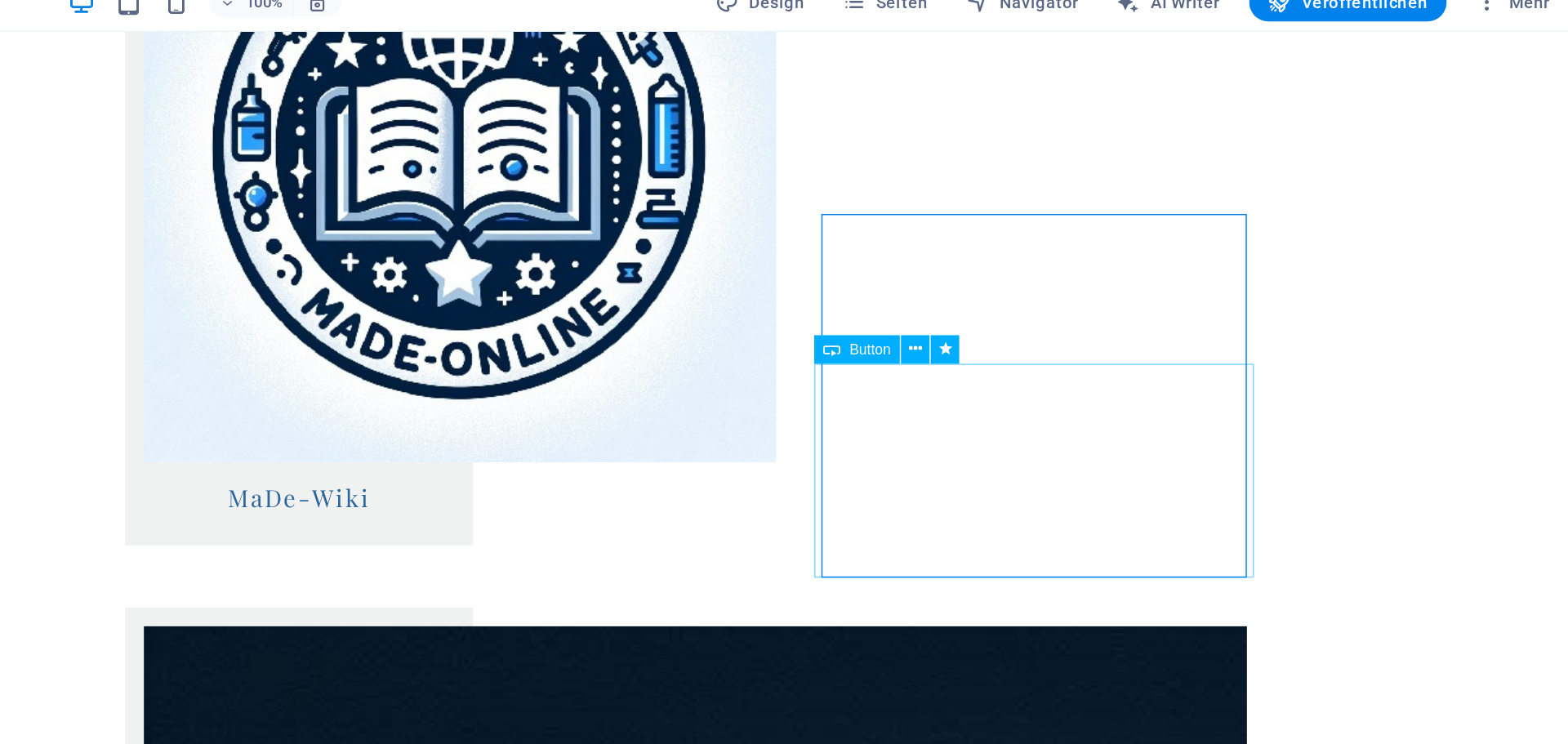
click at [1135, 260] on icon at bounding box center [1138, 258] width 9 height 17
select select "slide"
select select "s"
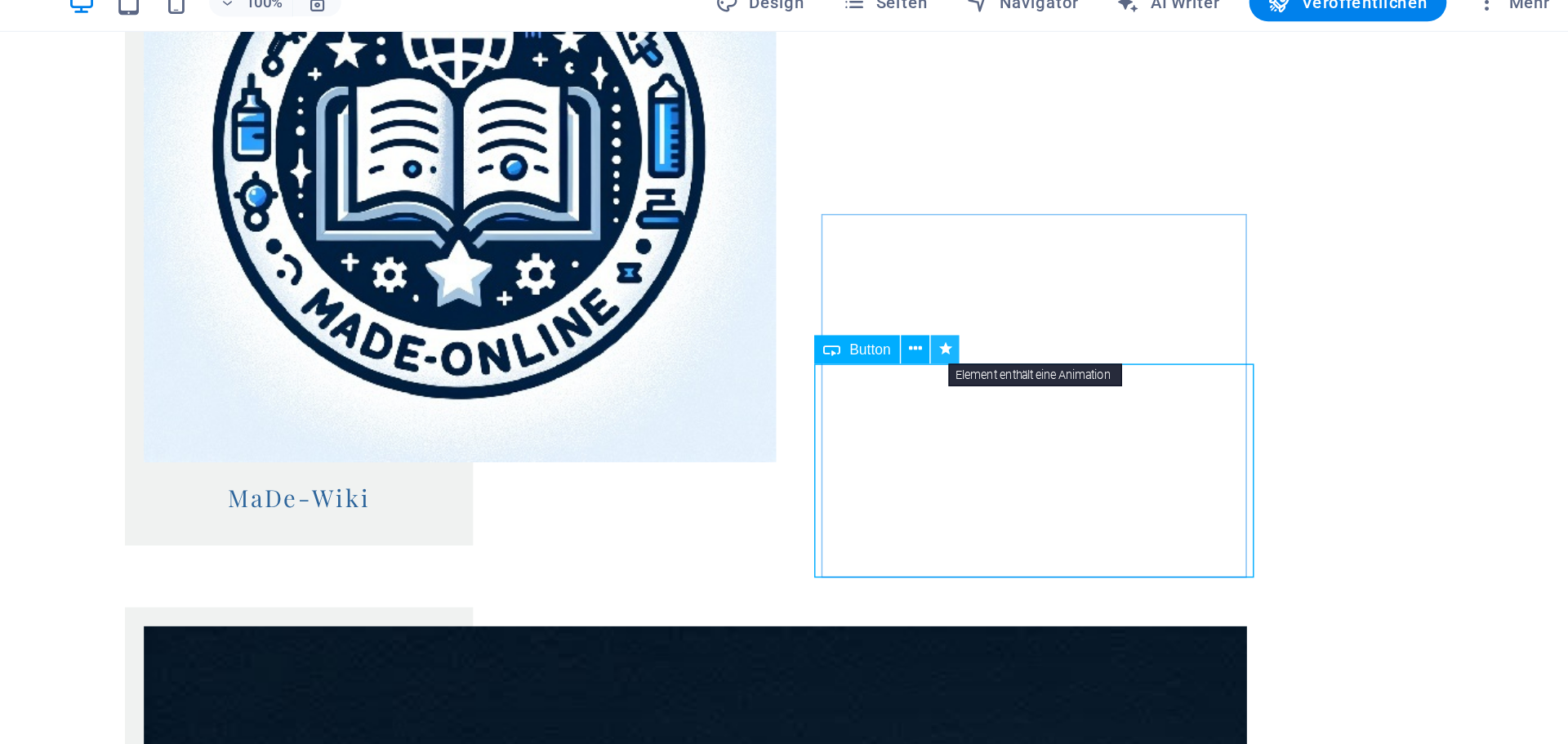
select select "scroll"
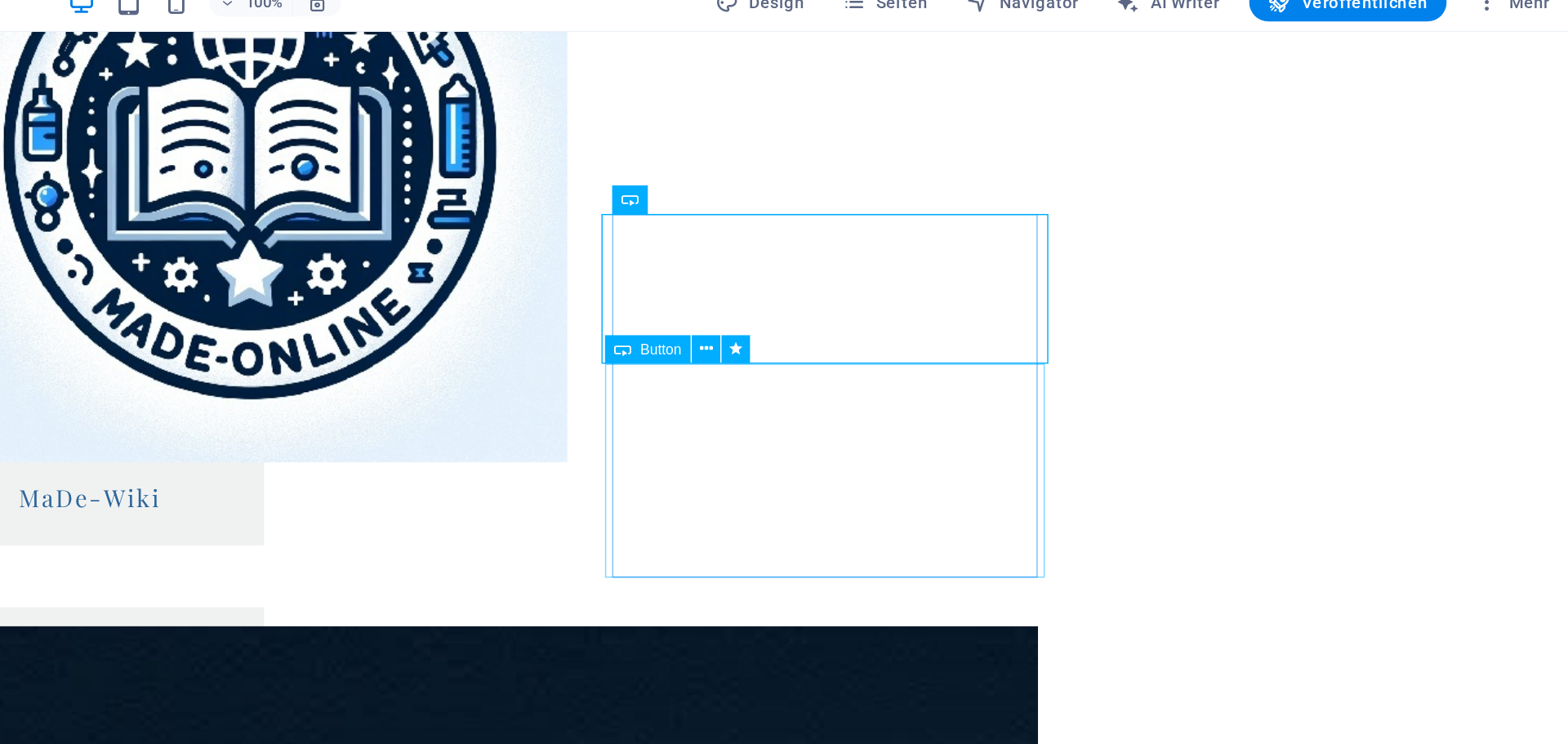
click at [977, 260] on icon at bounding box center [975, 258] width 9 height 17
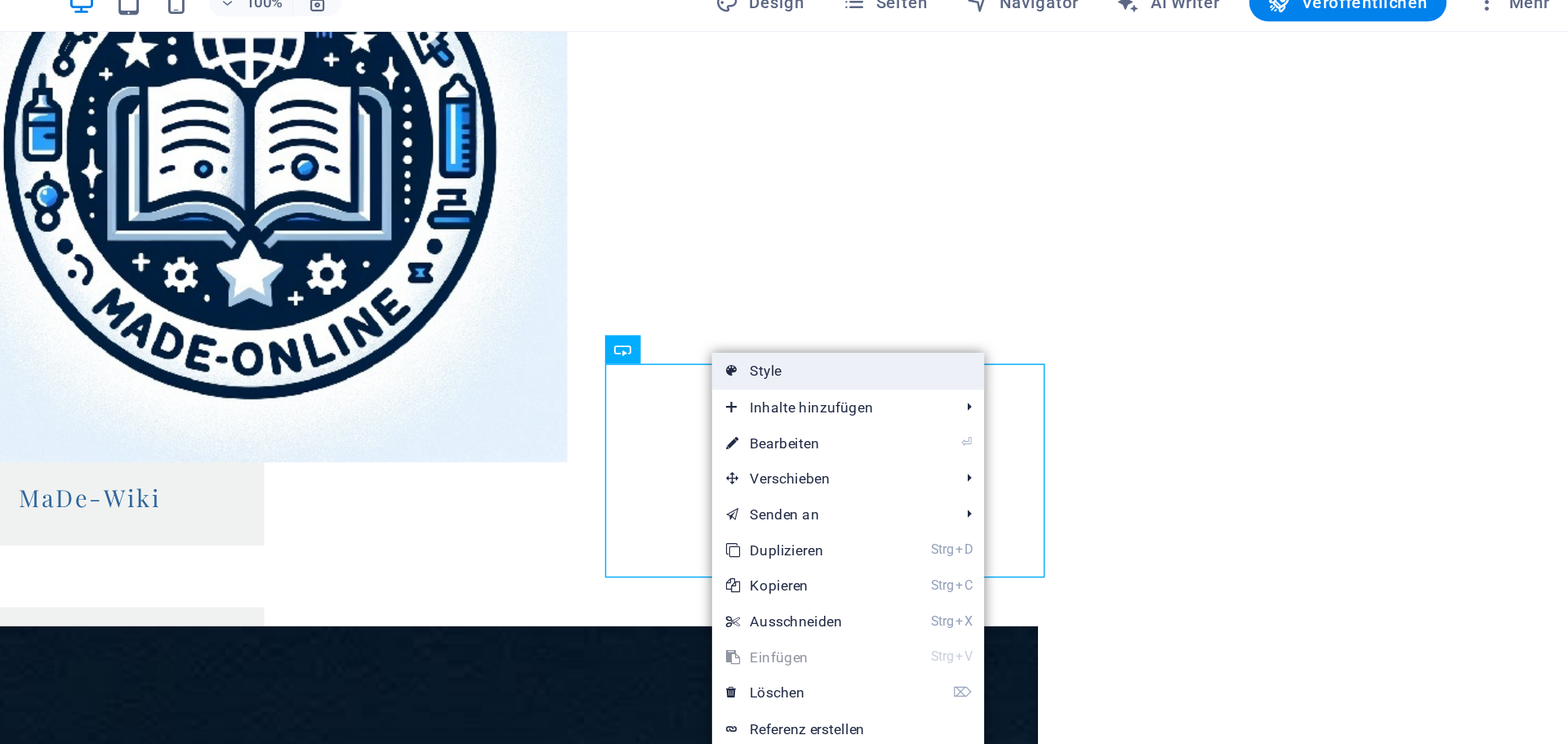
click at [1028, 277] on link "Style" at bounding box center [1072, 274] width 187 height 25
select select "rem"
select select "px"
select select "%"
select select "rem"
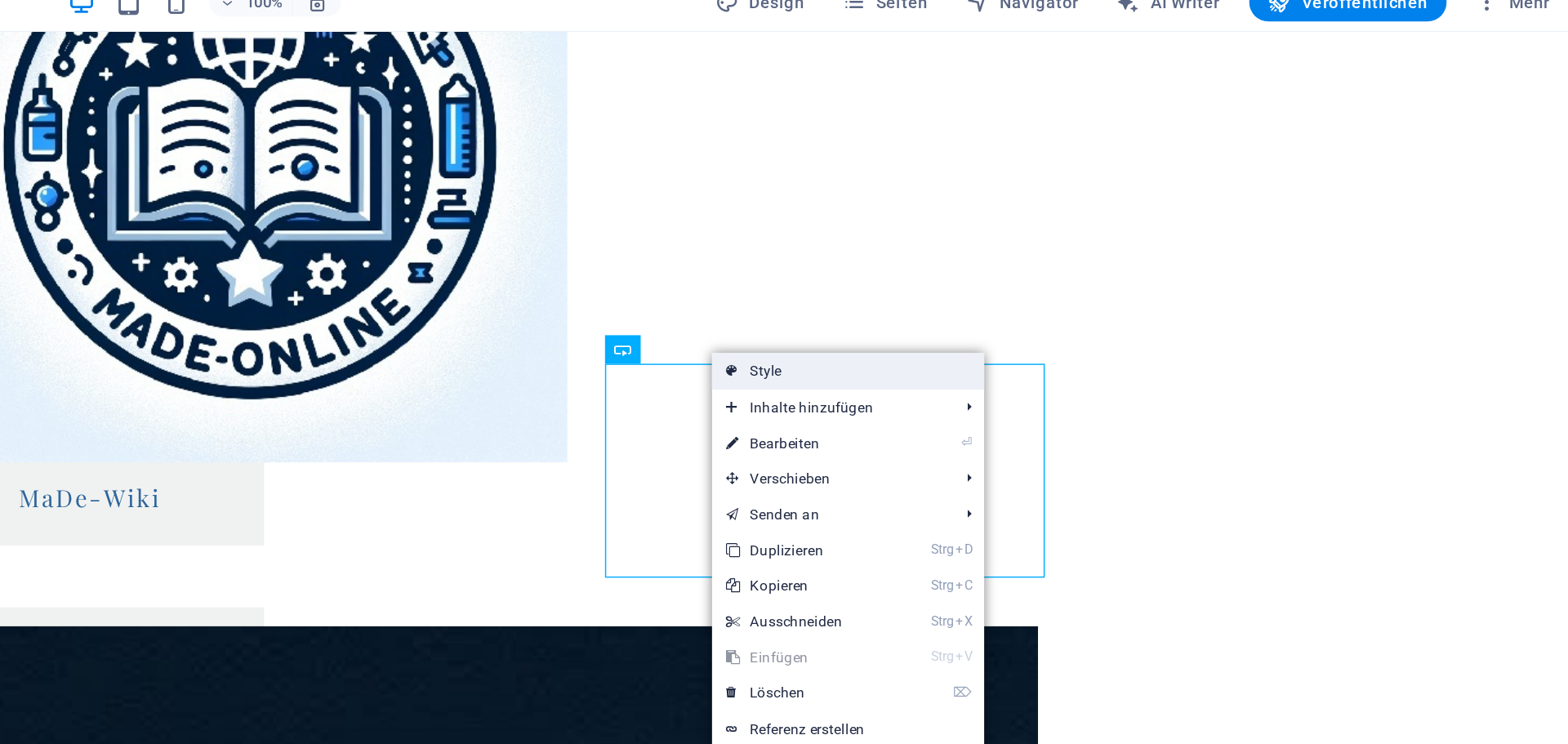
select select "px"
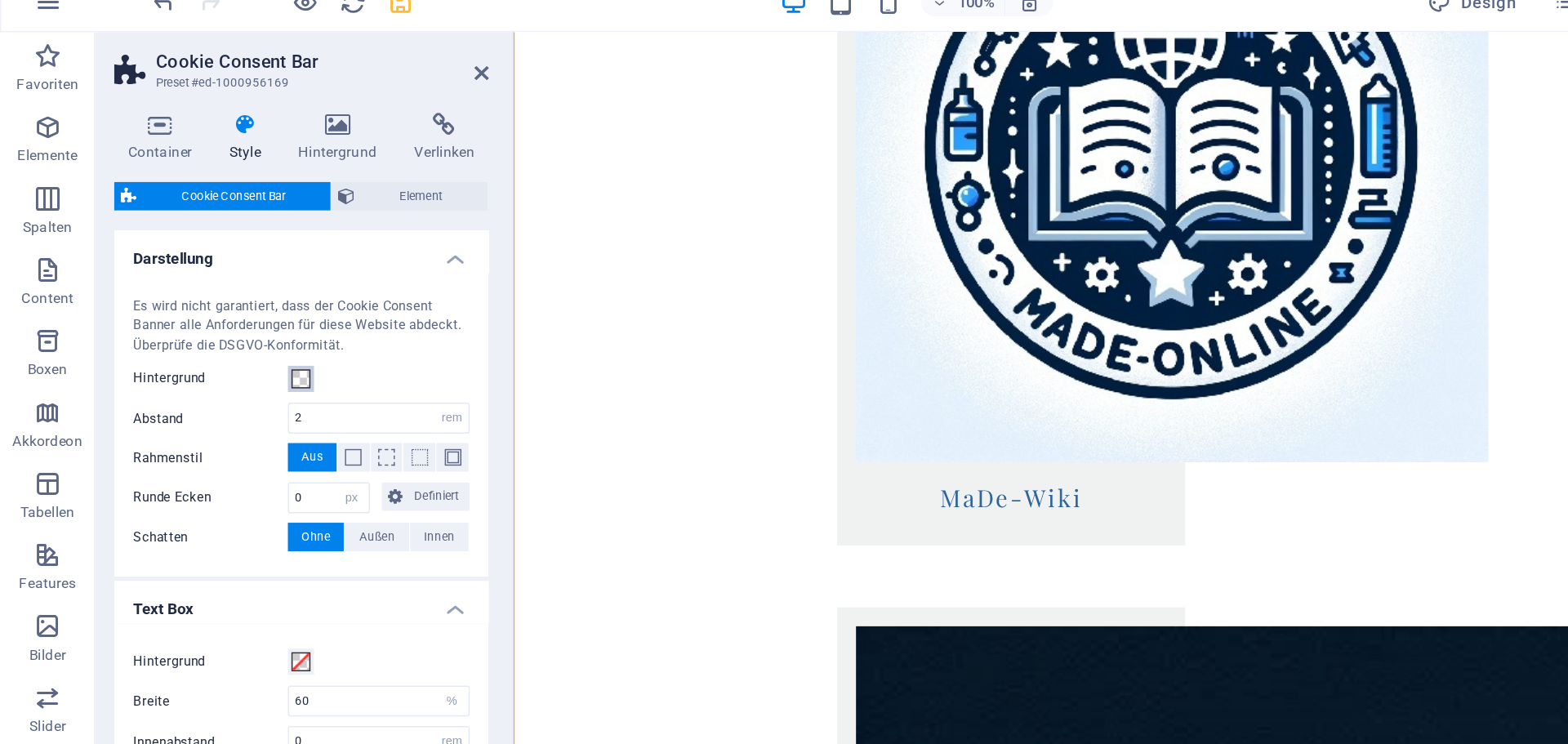
click at [206, 285] on button "Hintergrund" at bounding box center [207, 279] width 18 height 18
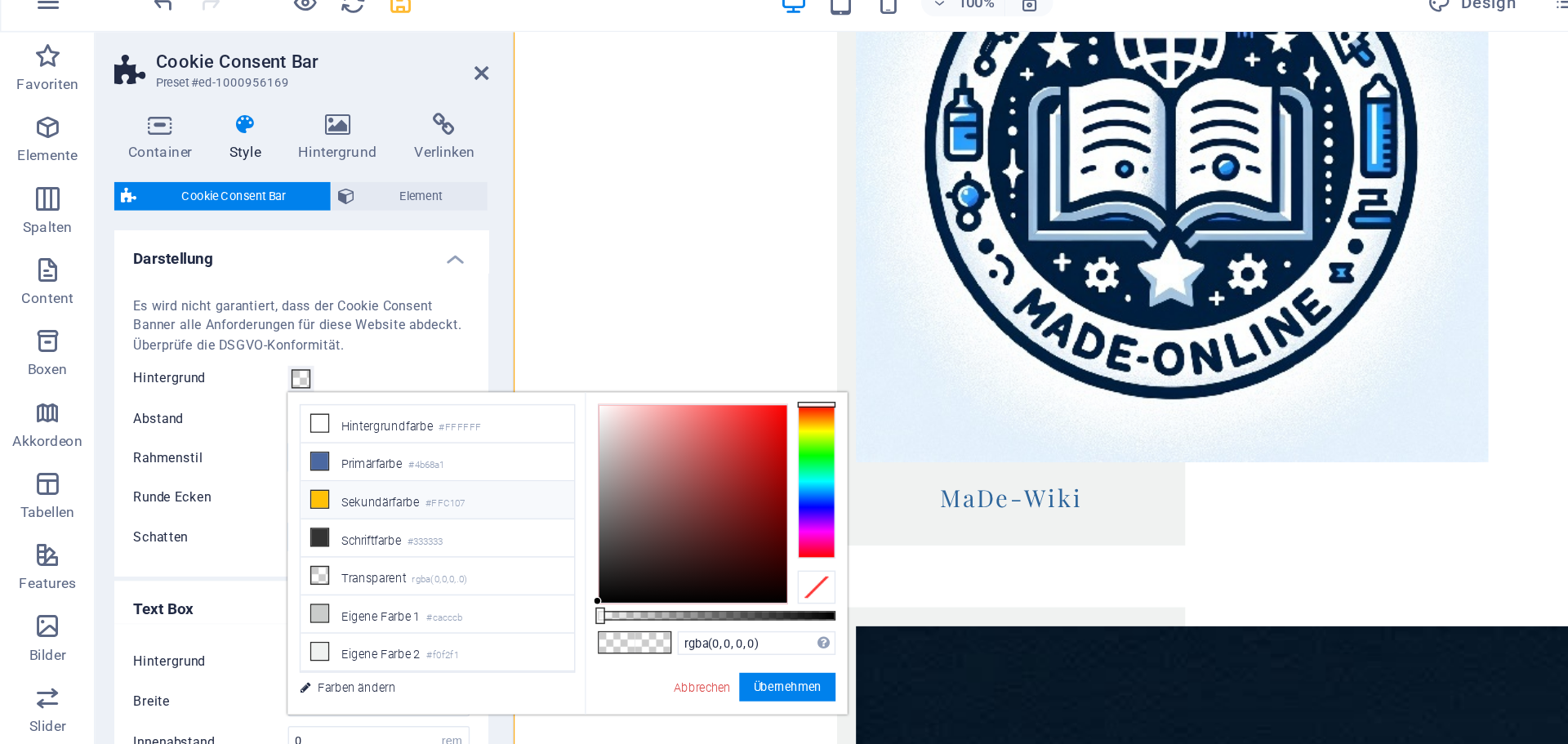
click at [244, 360] on li "Sekundärfarbe #FFC107" at bounding box center [301, 362] width 187 height 27
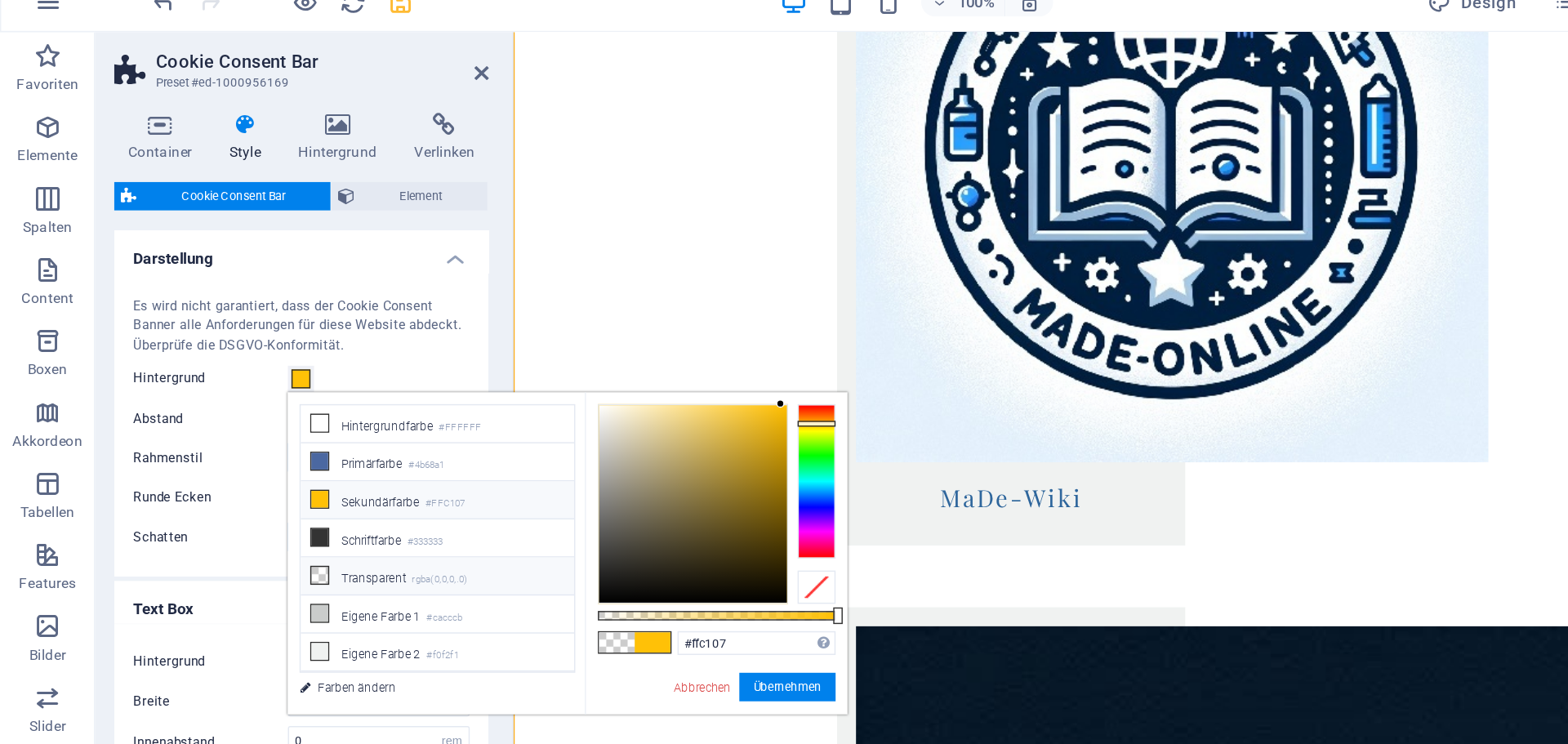
click at [241, 420] on li "Transparent rgba(0,0,0,.0)" at bounding box center [301, 415] width 187 height 27
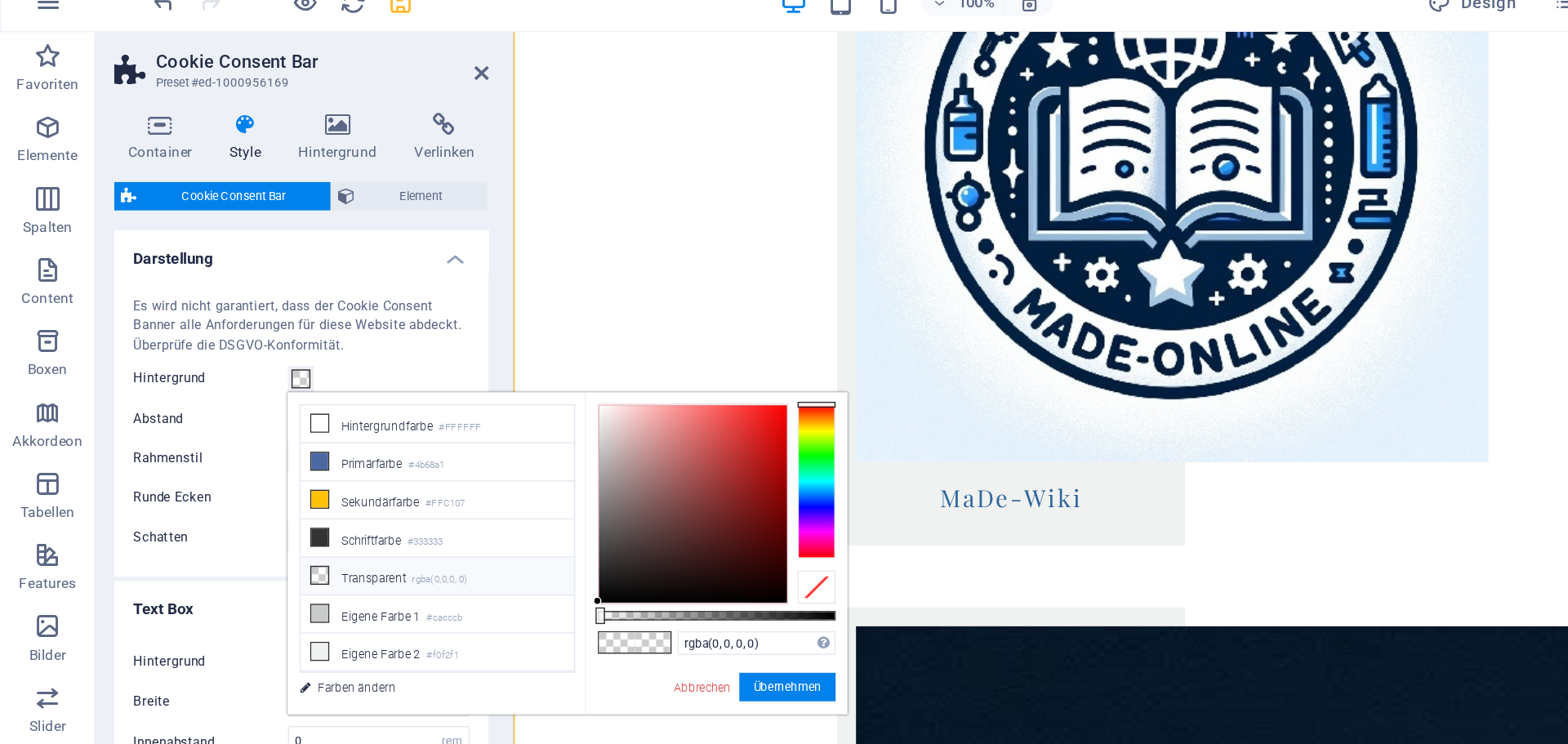
click at [222, 414] on icon at bounding box center [219, 414] width 11 height 11
click at [226, 391] on li "Schriftfarbe #333333" at bounding box center [301, 389] width 187 height 27
click at [241, 389] on li "Schriftfarbe #333333" at bounding box center [301, 389] width 187 height 27
click at [241, 418] on li "Transparent rgba(0,0,0,.0)" at bounding box center [301, 415] width 187 height 27
type input "rgba(0, 0, 0, 0)"
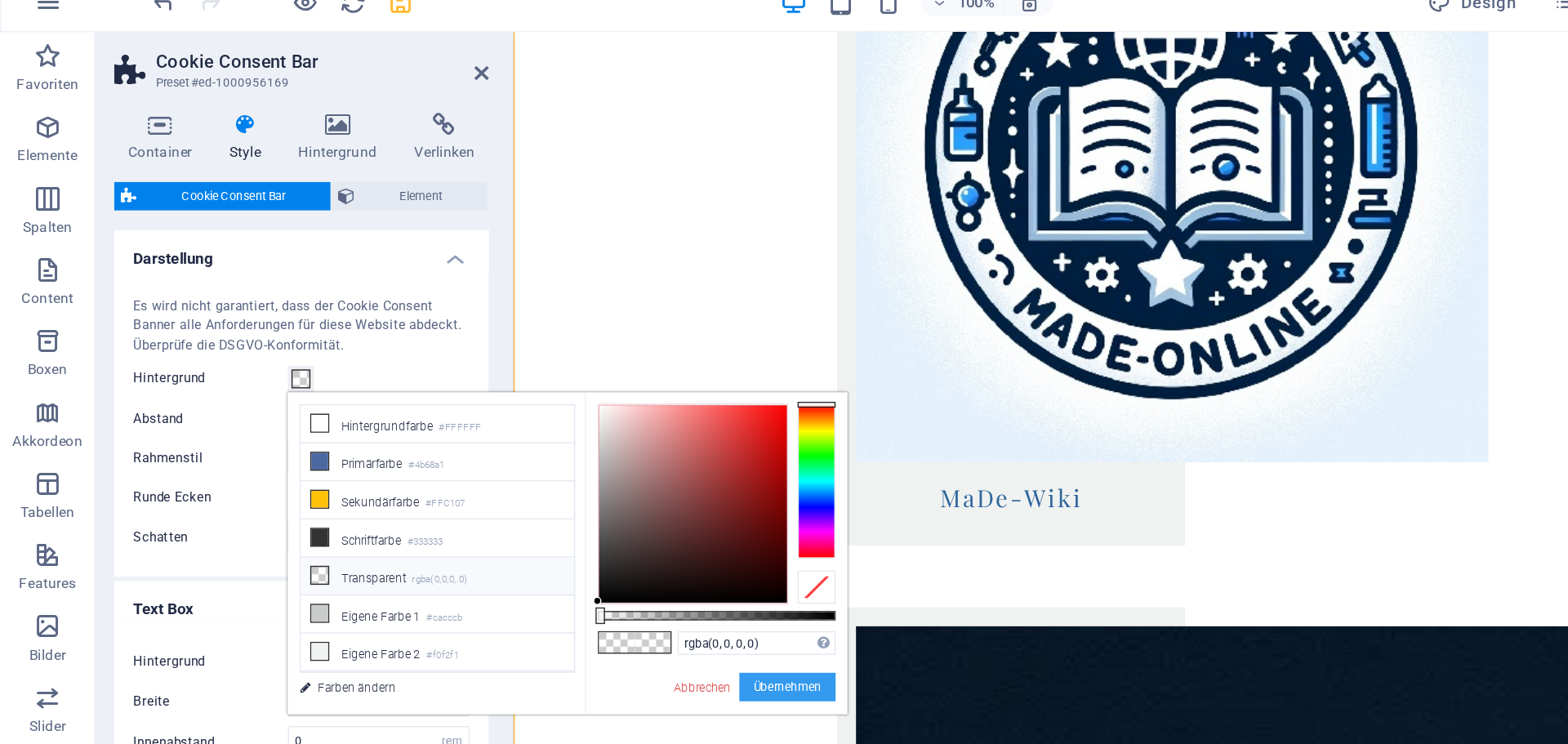
click at [559, 497] on button "Übernehmen" at bounding box center [541, 490] width 66 height 19
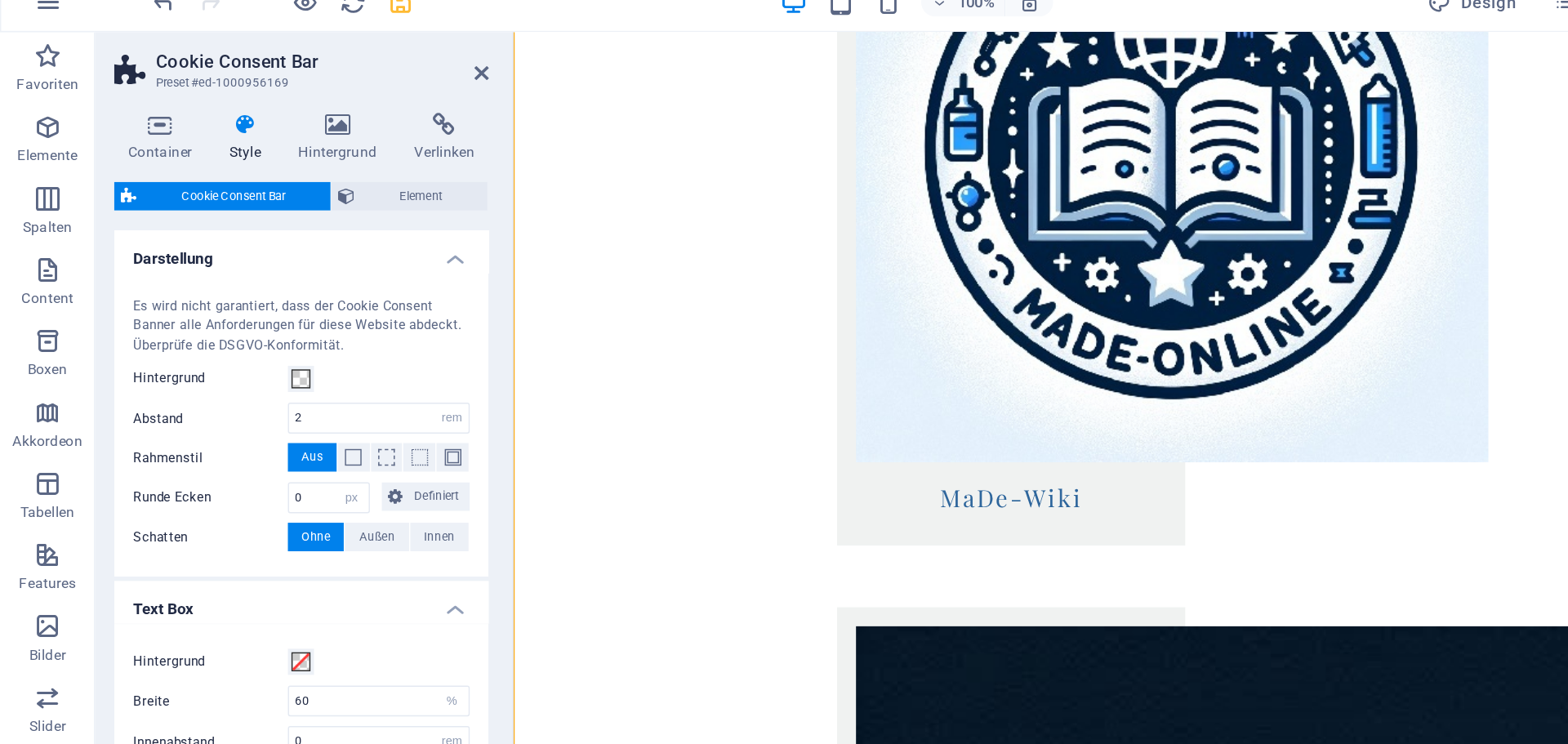
scroll to position [48, 0]
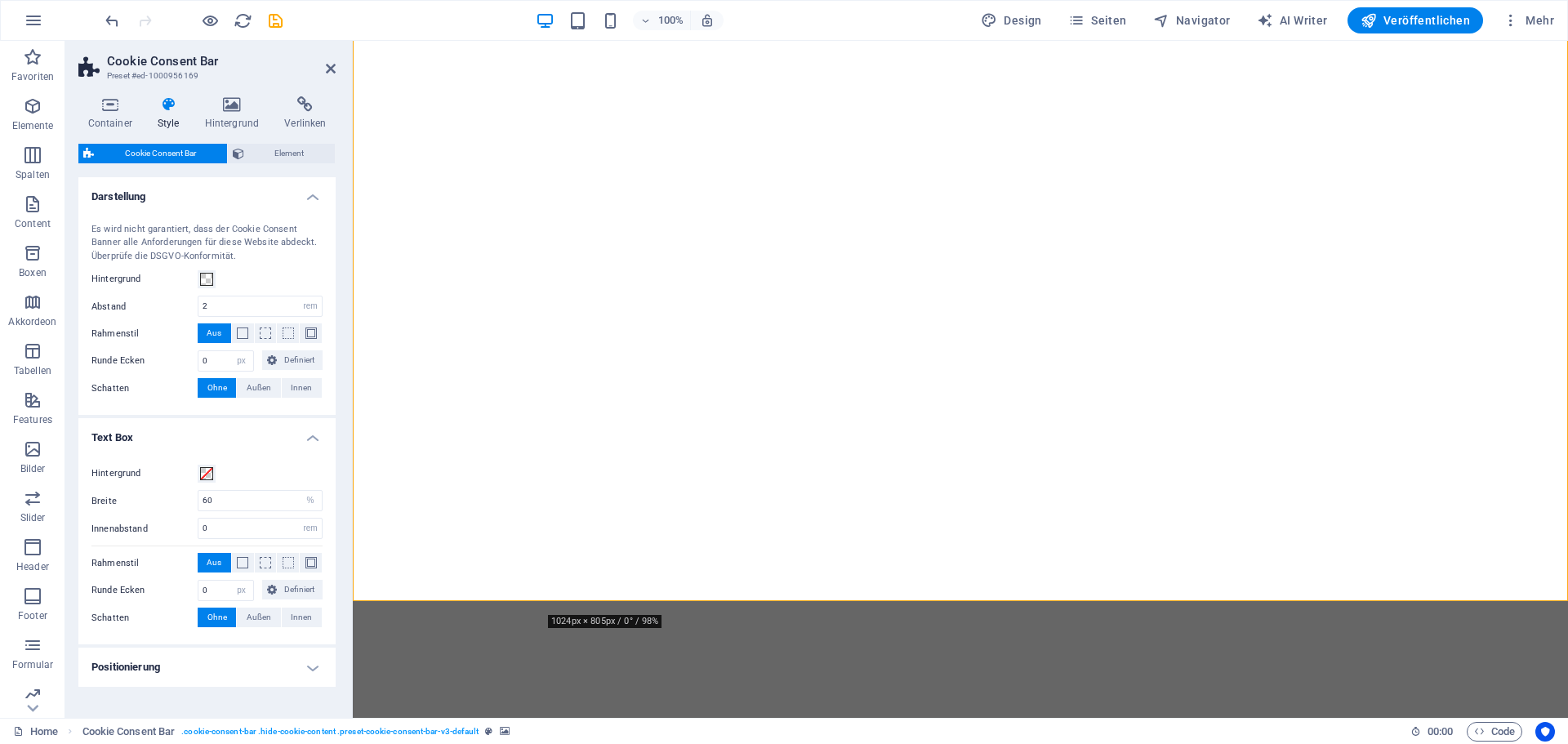
select select "rem"
select select "px"
select select "%"
select select "rem"
select select "px"
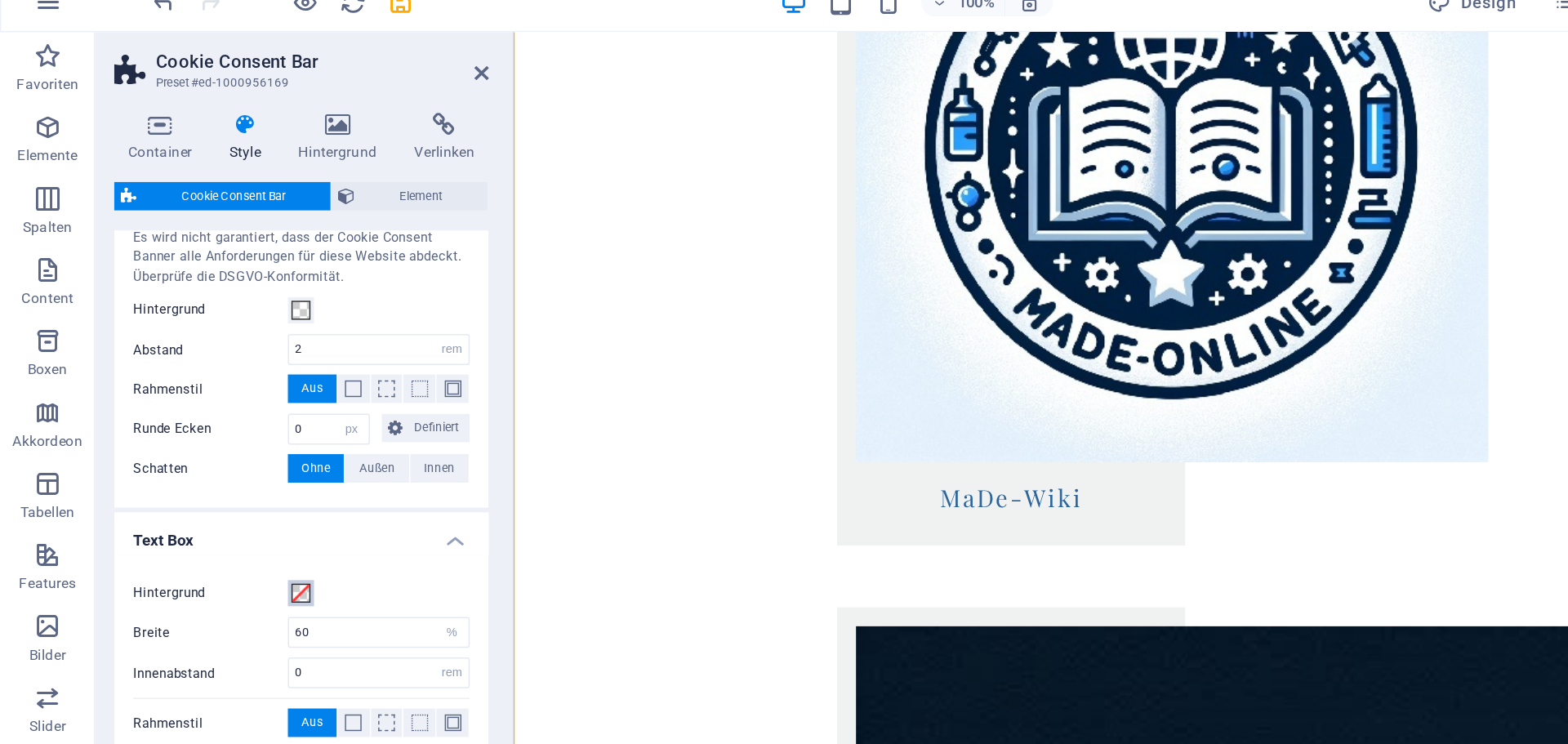
click at [209, 429] on span at bounding box center [206, 426] width 13 height 13
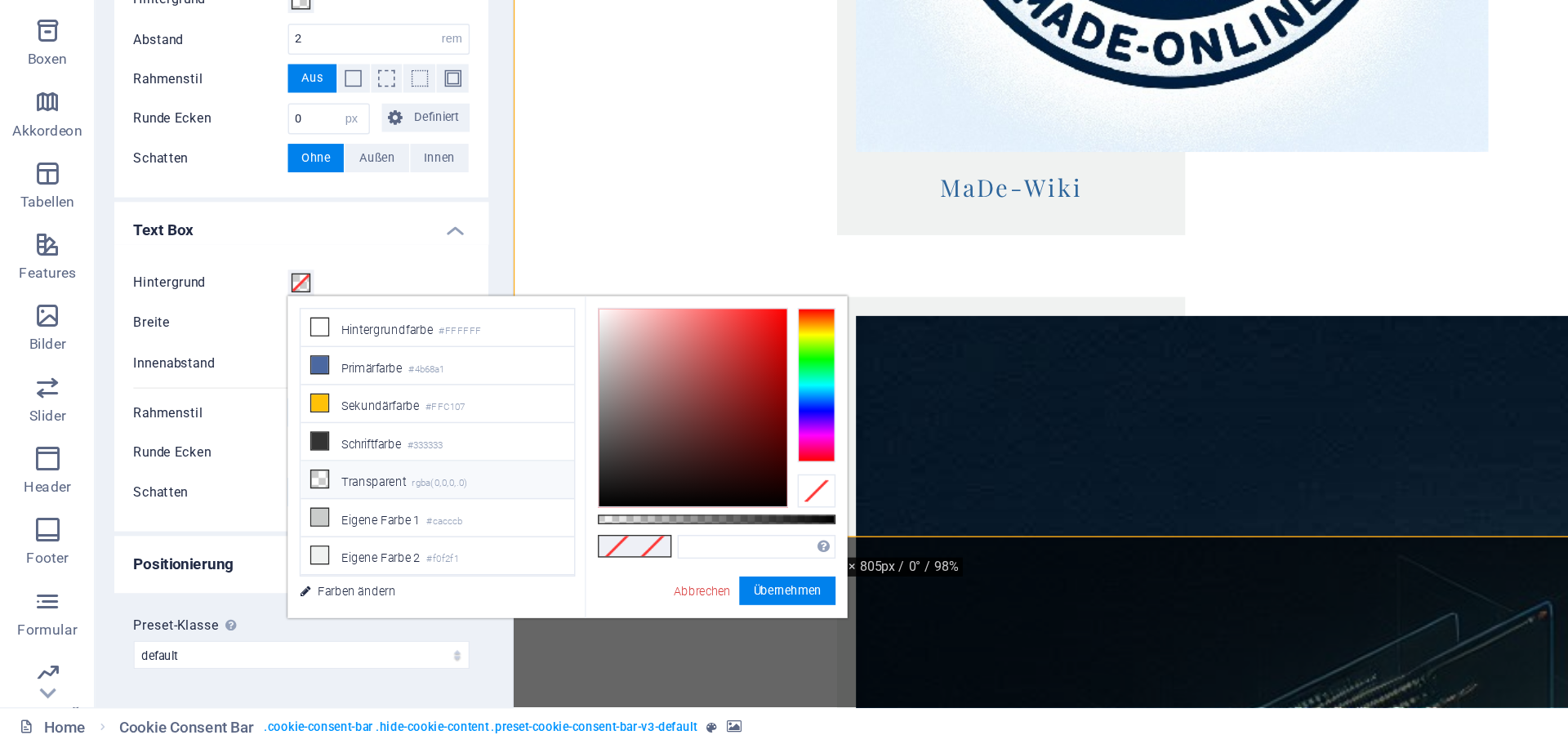
click at [257, 566] on li "Transparent rgba(0,0,0,.0)" at bounding box center [301, 562] width 187 height 27
type input "rgba(0, 0, 0, 0)"
click at [521, 634] on button "Übernehmen" at bounding box center [541, 637] width 66 height 19
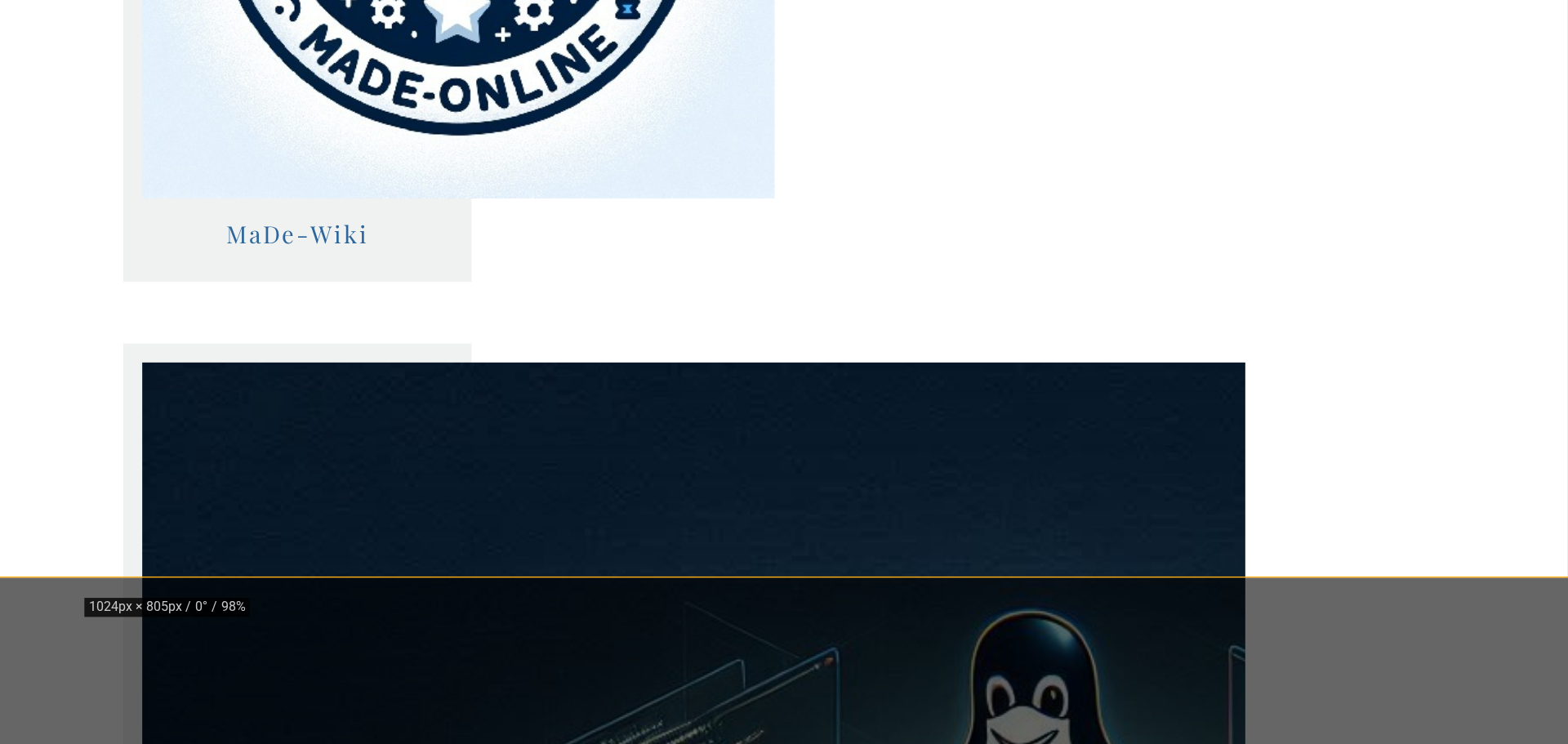
scroll to position [1989, 0]
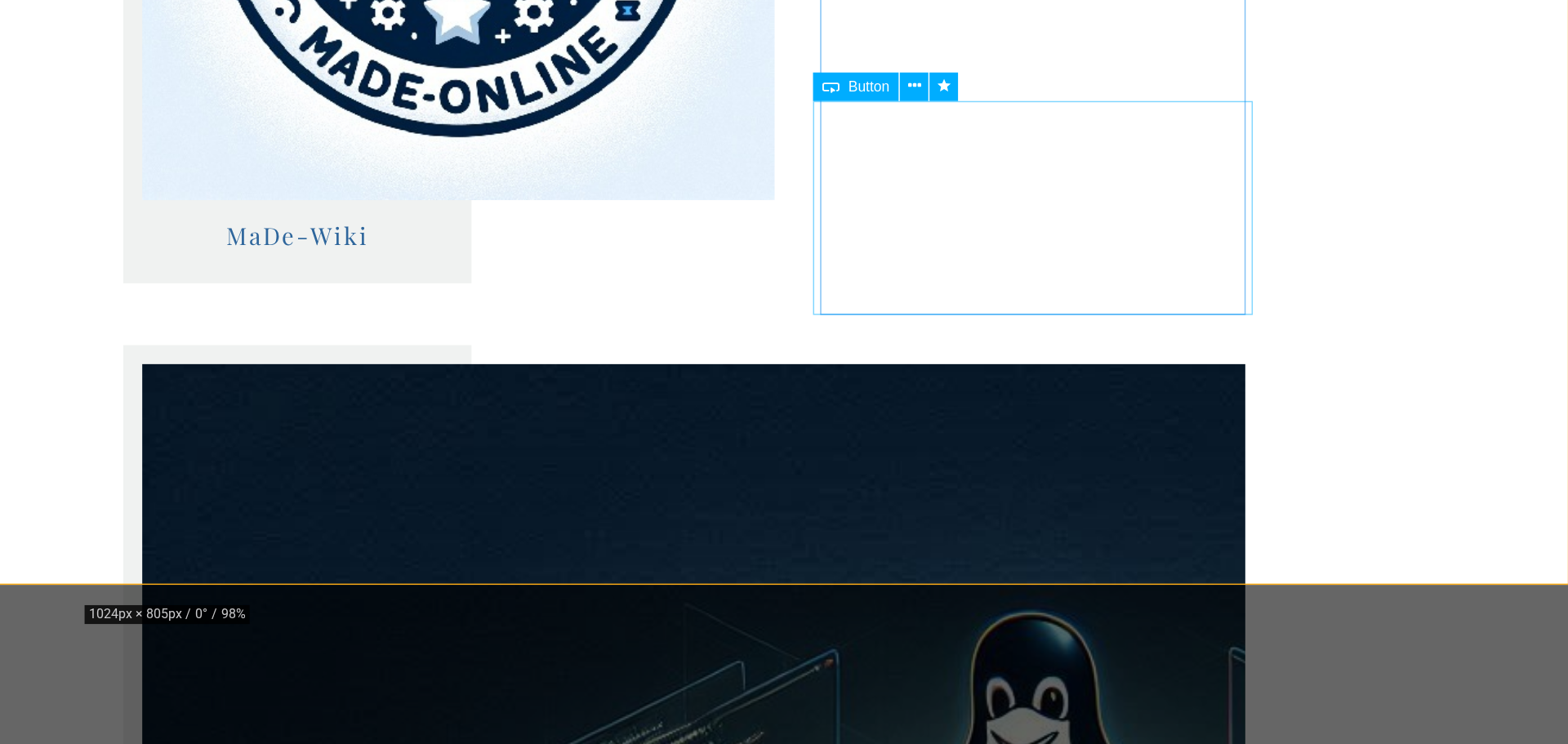
click at [1092, 247] on span "Button" at bounding box center [1087, 247] width 28 height 10
click at [1117, 247] on icon at bounding box center [1118, 247] width 9 height 17
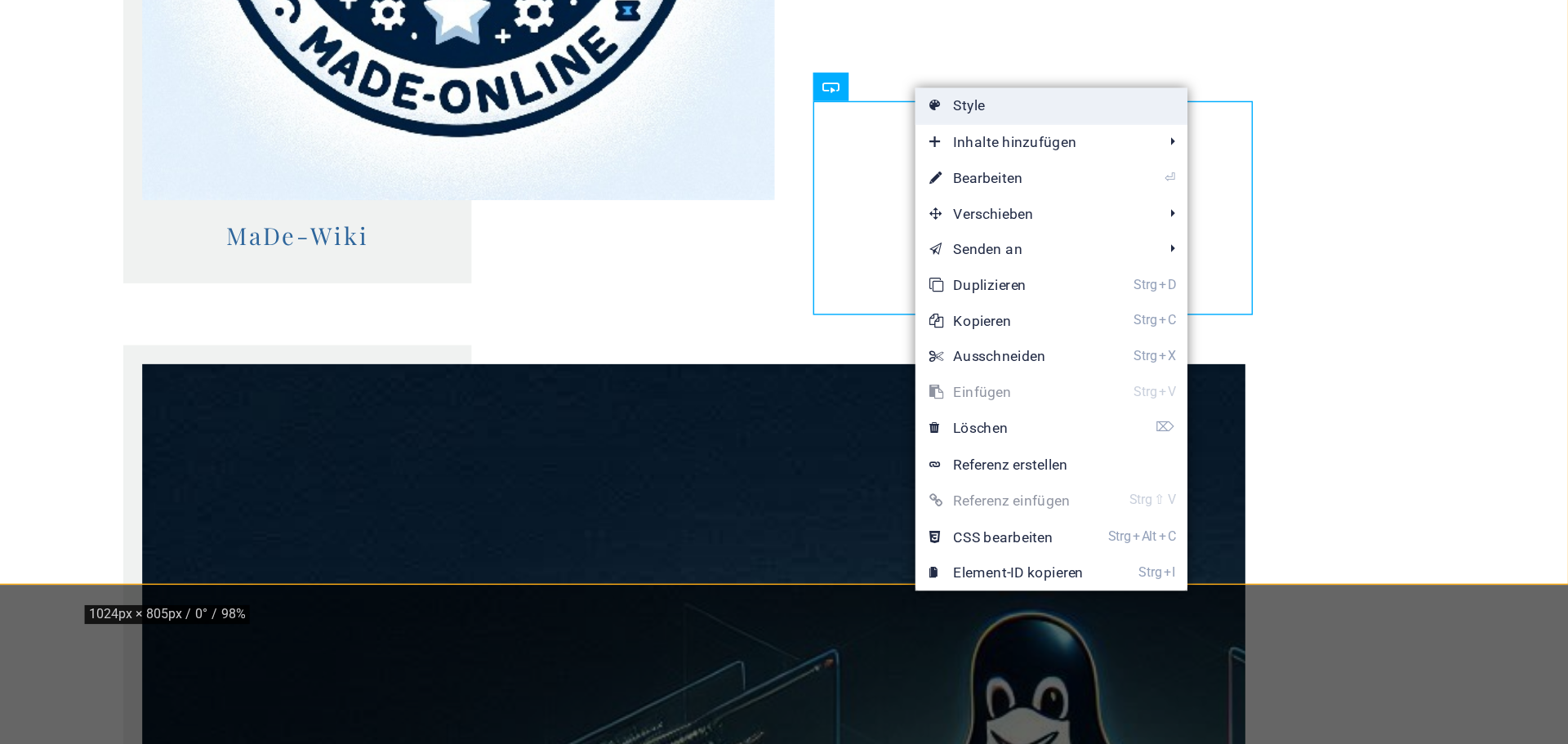
click at [1159, 264] on link "Style" at bounding box center [1213, 261] width 187 height 25
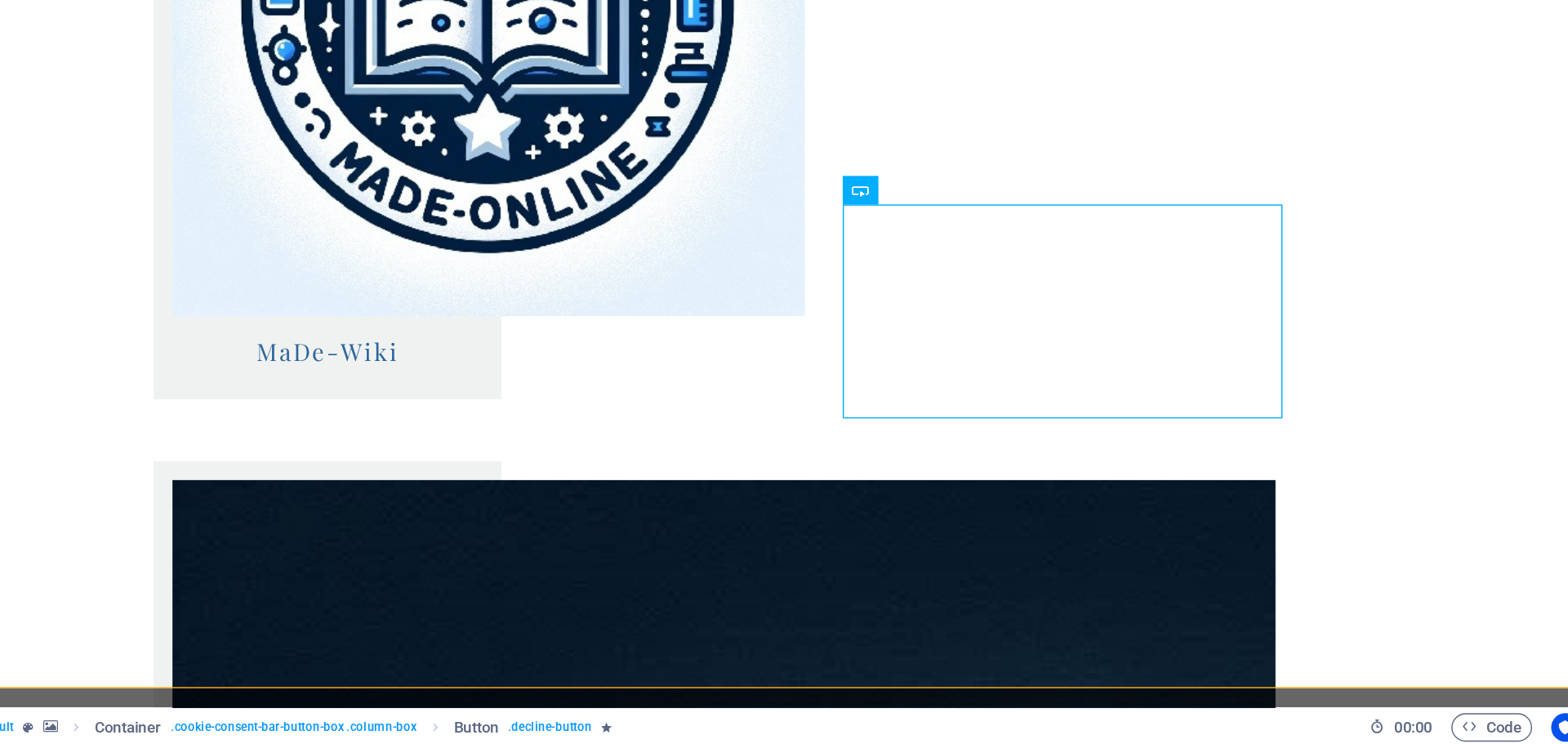
scroll to position [1851, 0]
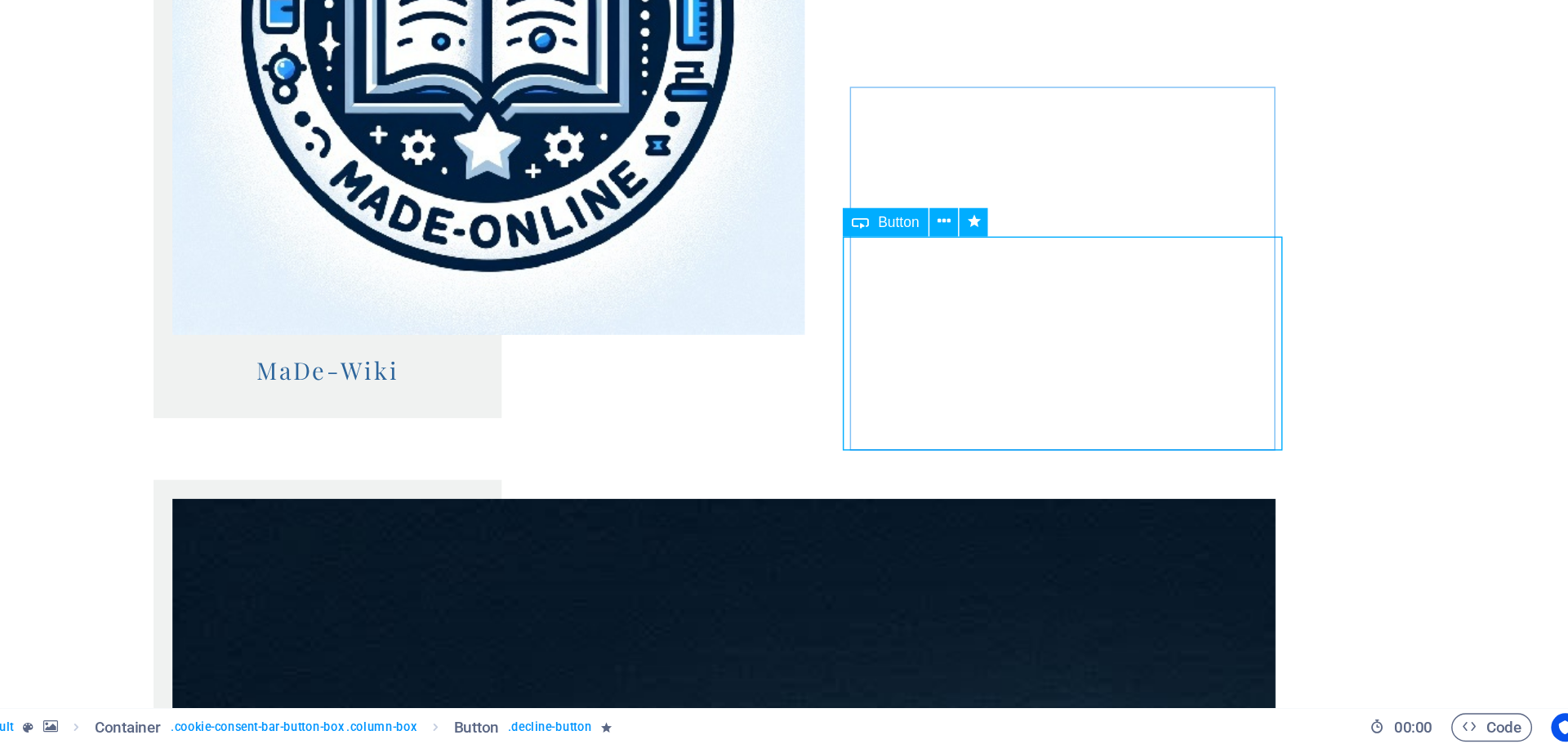
click at [1089, 382] on span "Button" at bounding box center [1087, 384] width 28 height 10
click at [1116, 383] on icon at bounding box center [1118, 383] width 9 height 17
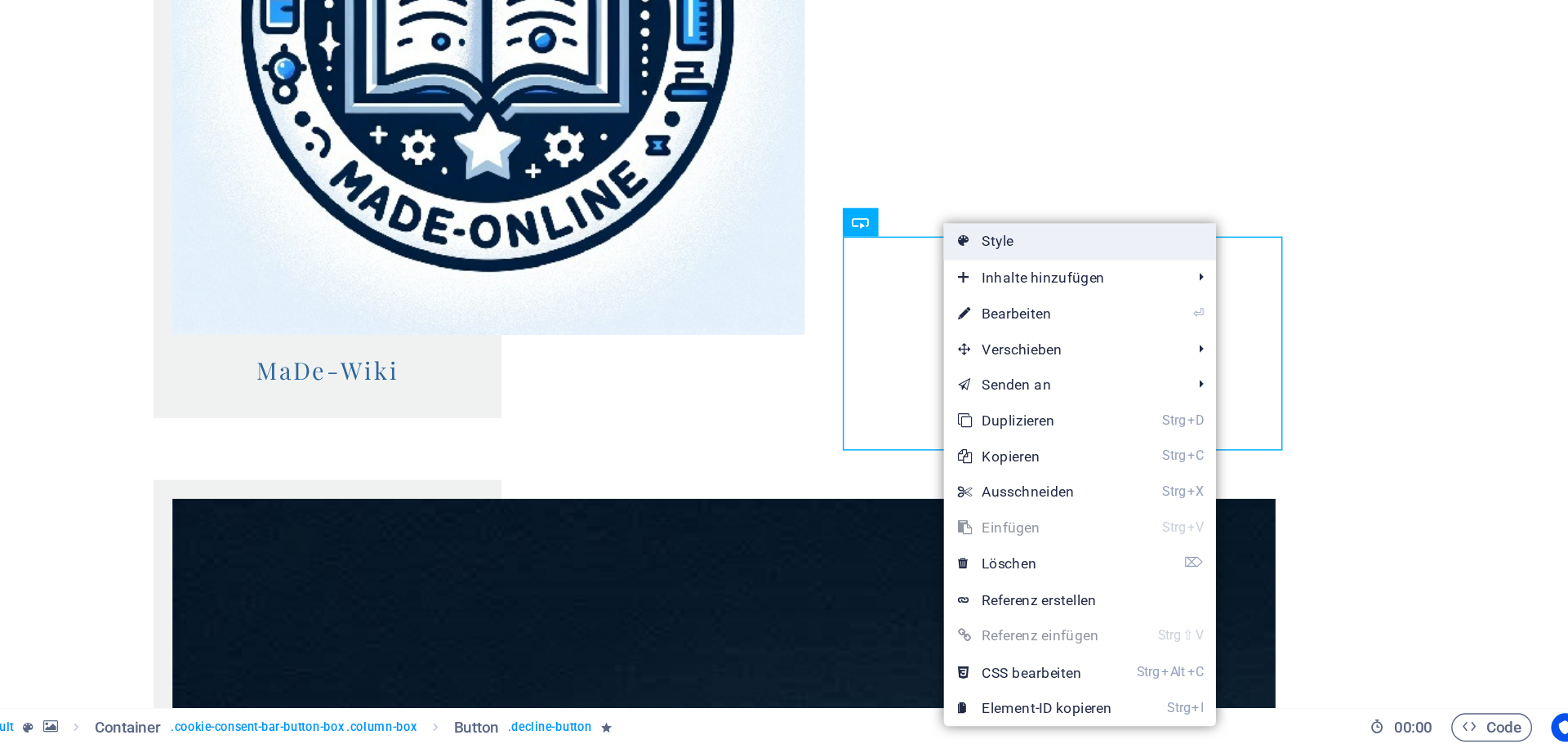
click at [1179, 400] on link "Style" at bounding box center [1212, 398] width 187 height 25
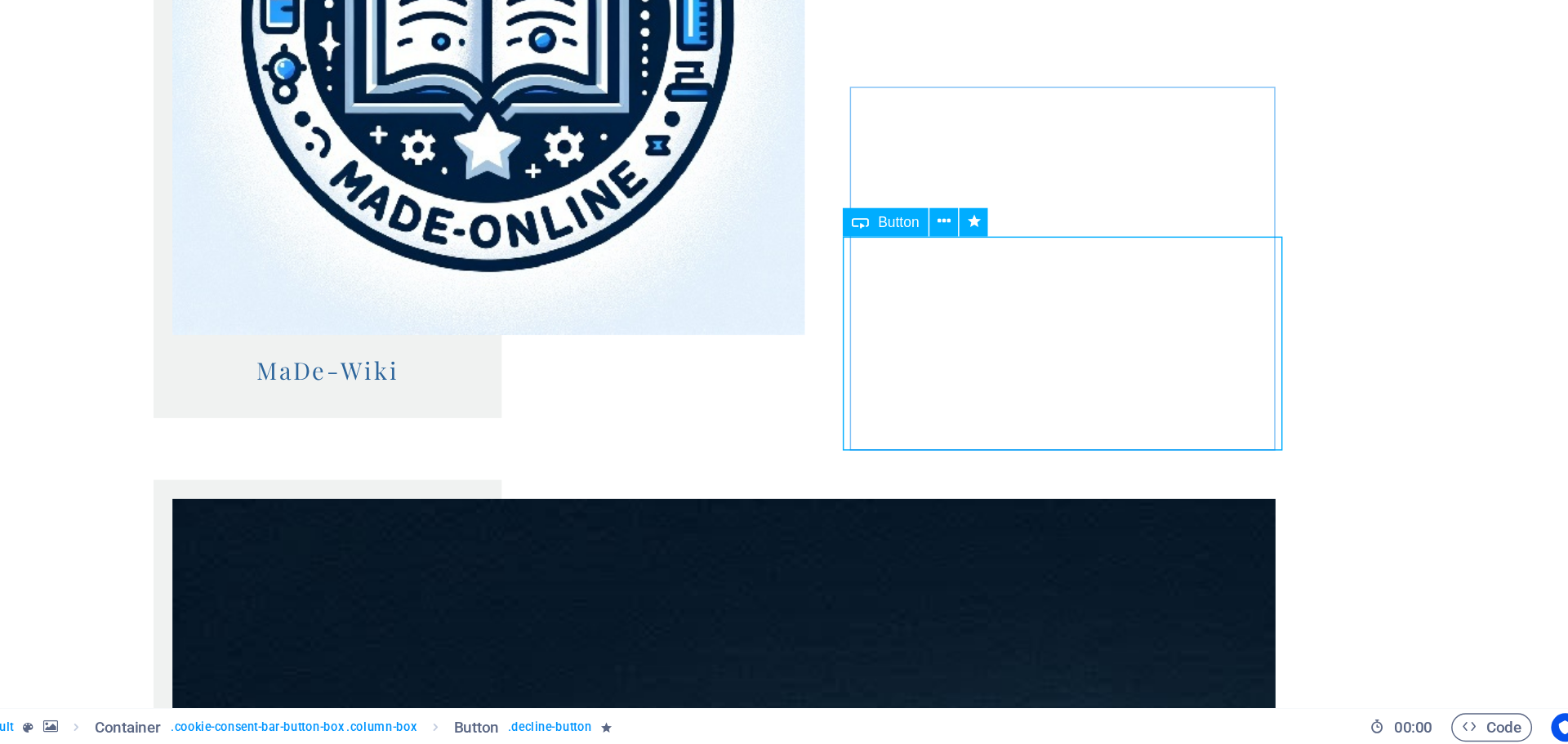
click at [1093, 388] on span "Button" at bounding box center [1087, 384] width 28 height 10
select select "slide"
select select "s"
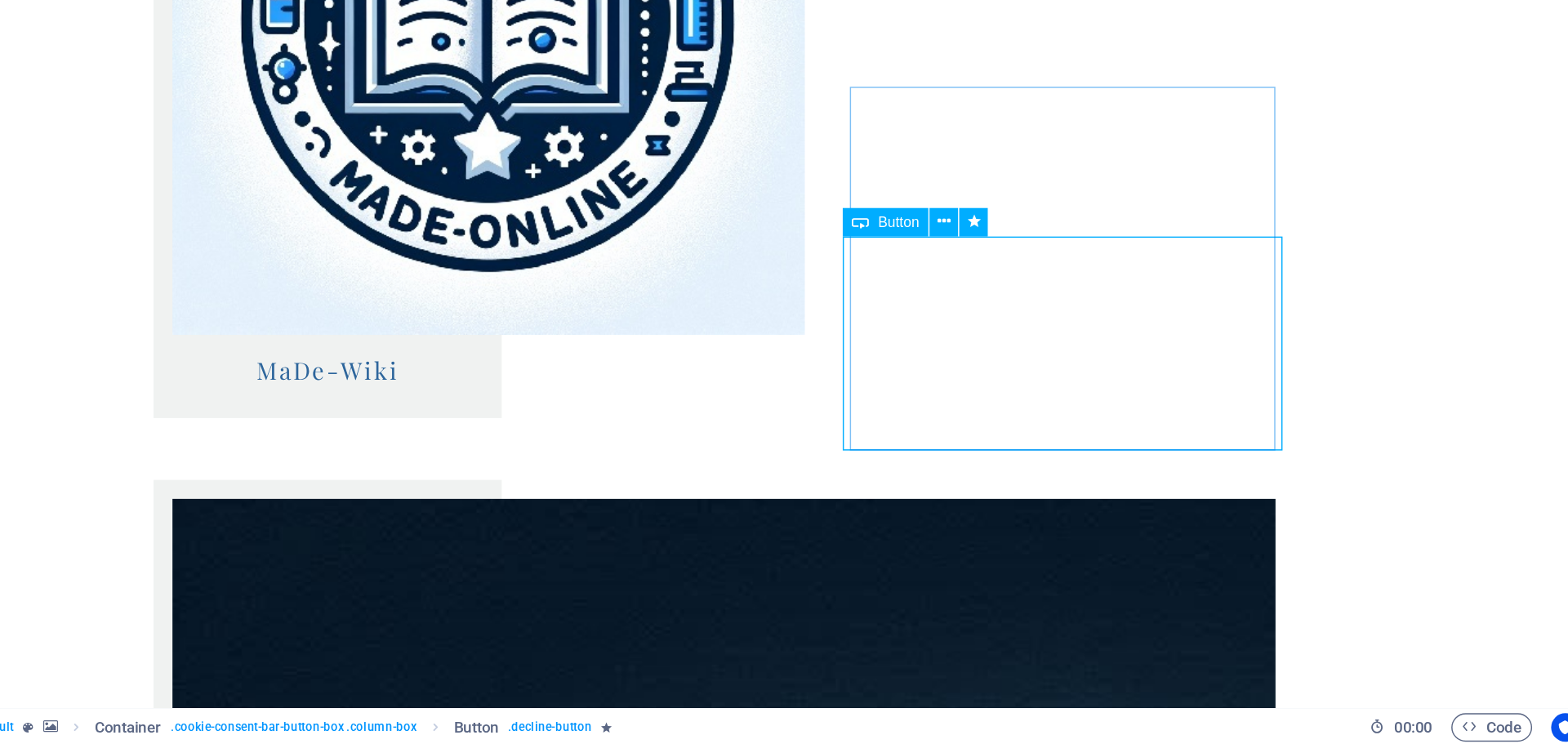
select select "s"
select select "scroll"
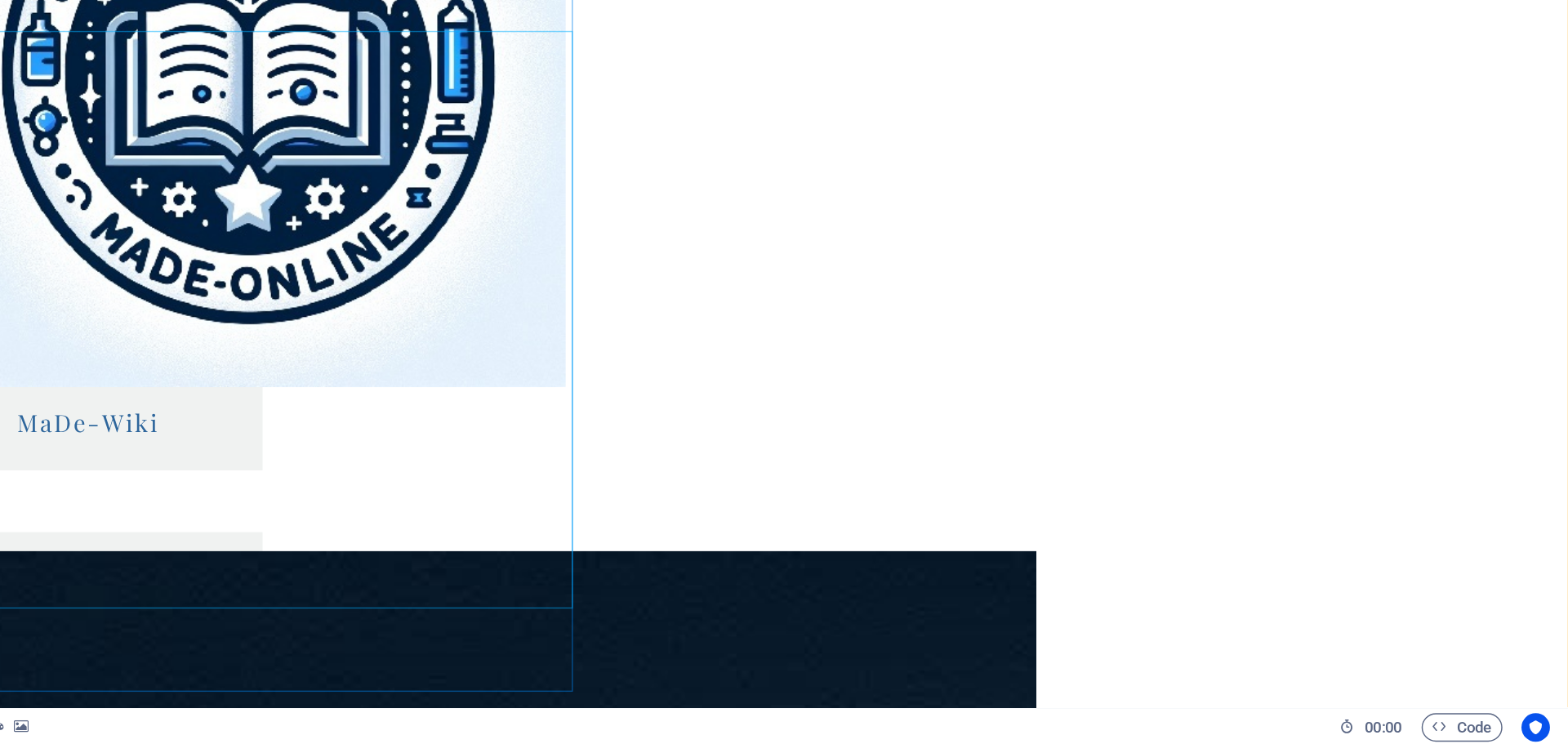
scroll to position [1806, 0]
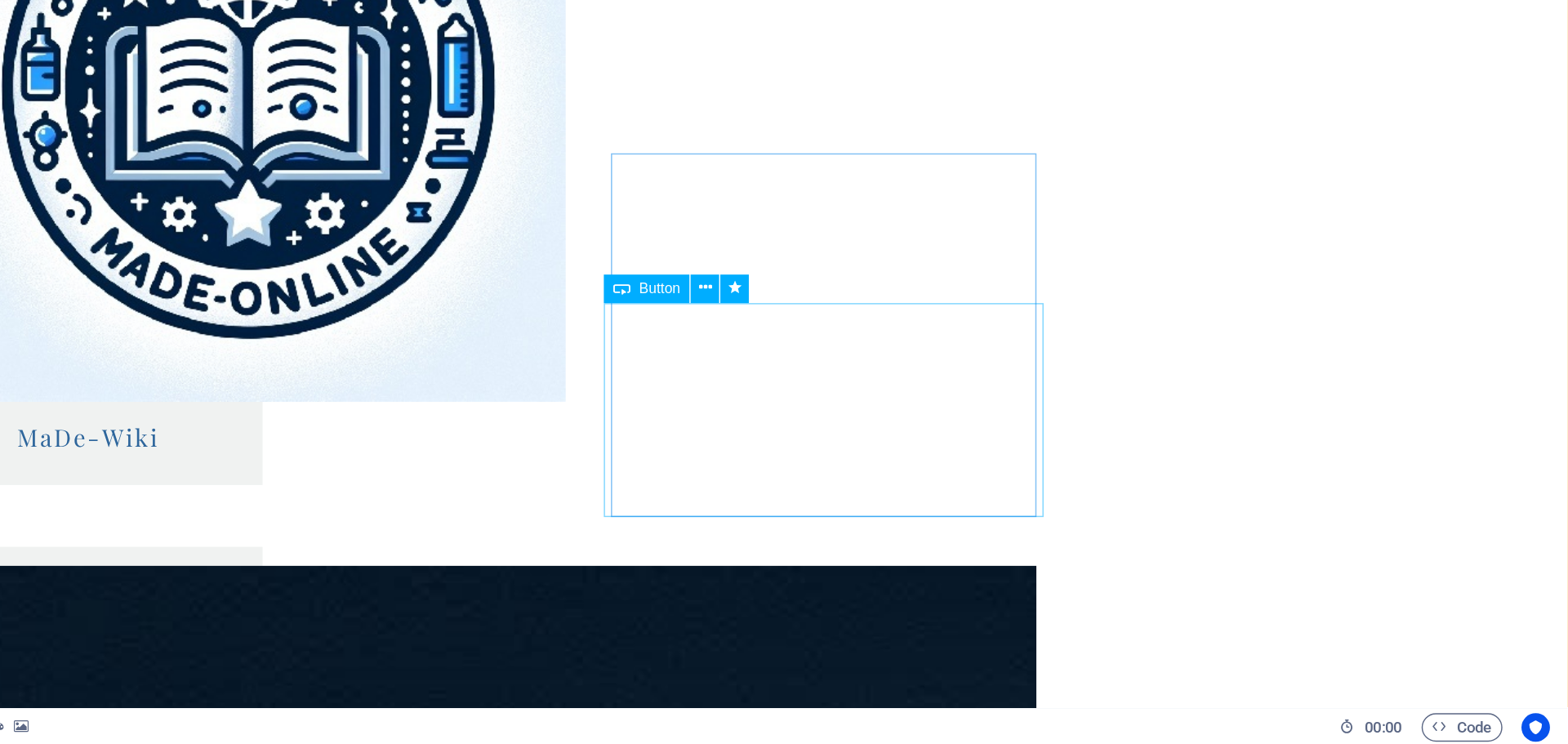
click at [945, 432] on span "Button" at bounding box center [943, 429] width 28 height 10
click at [973, 430] on icon at bounding box center [975, 429] width 9 height 17
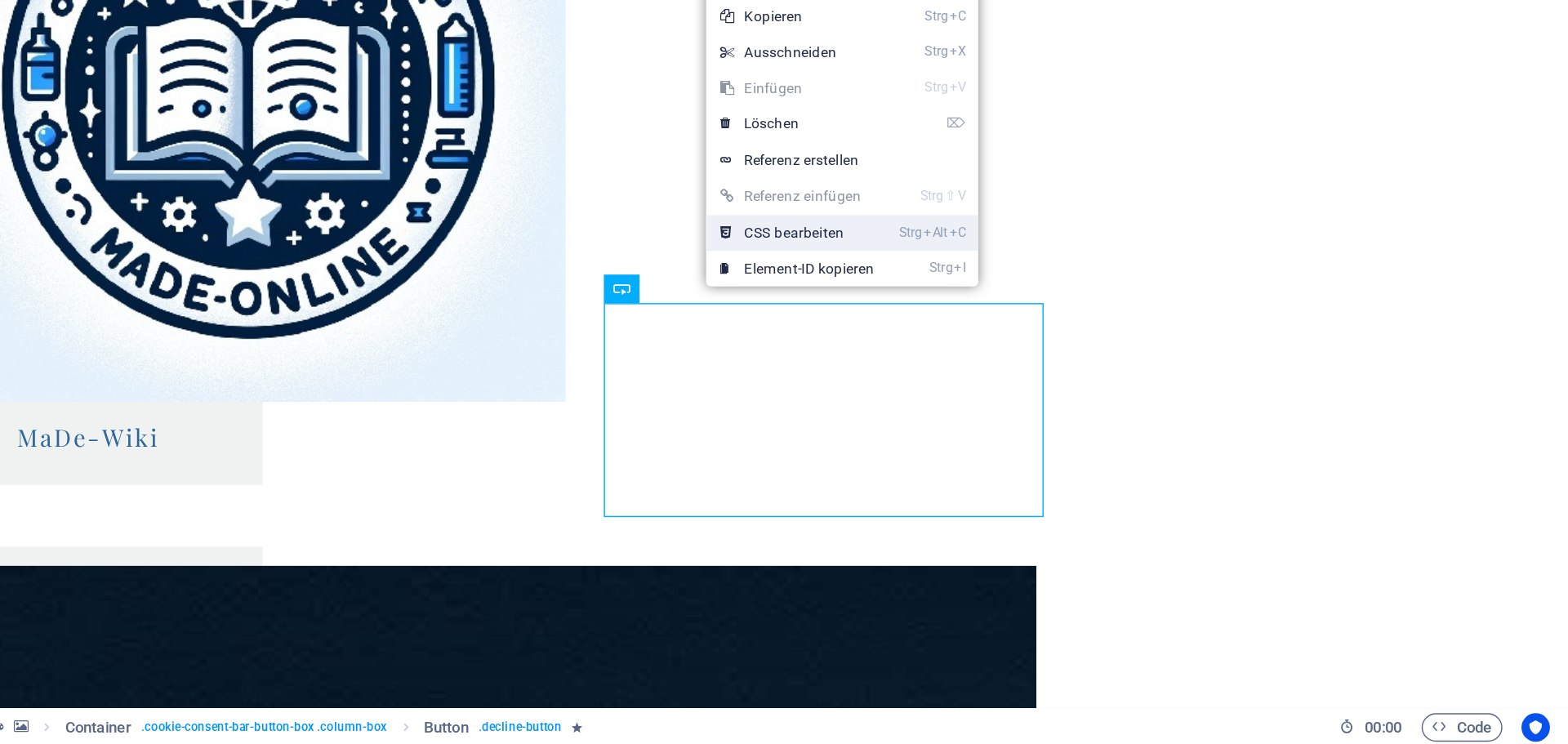
click at [1047, 393] on link "Strg Alt C CSS bearbeiten" at bounding box center [1038, 392] width 126 height 25
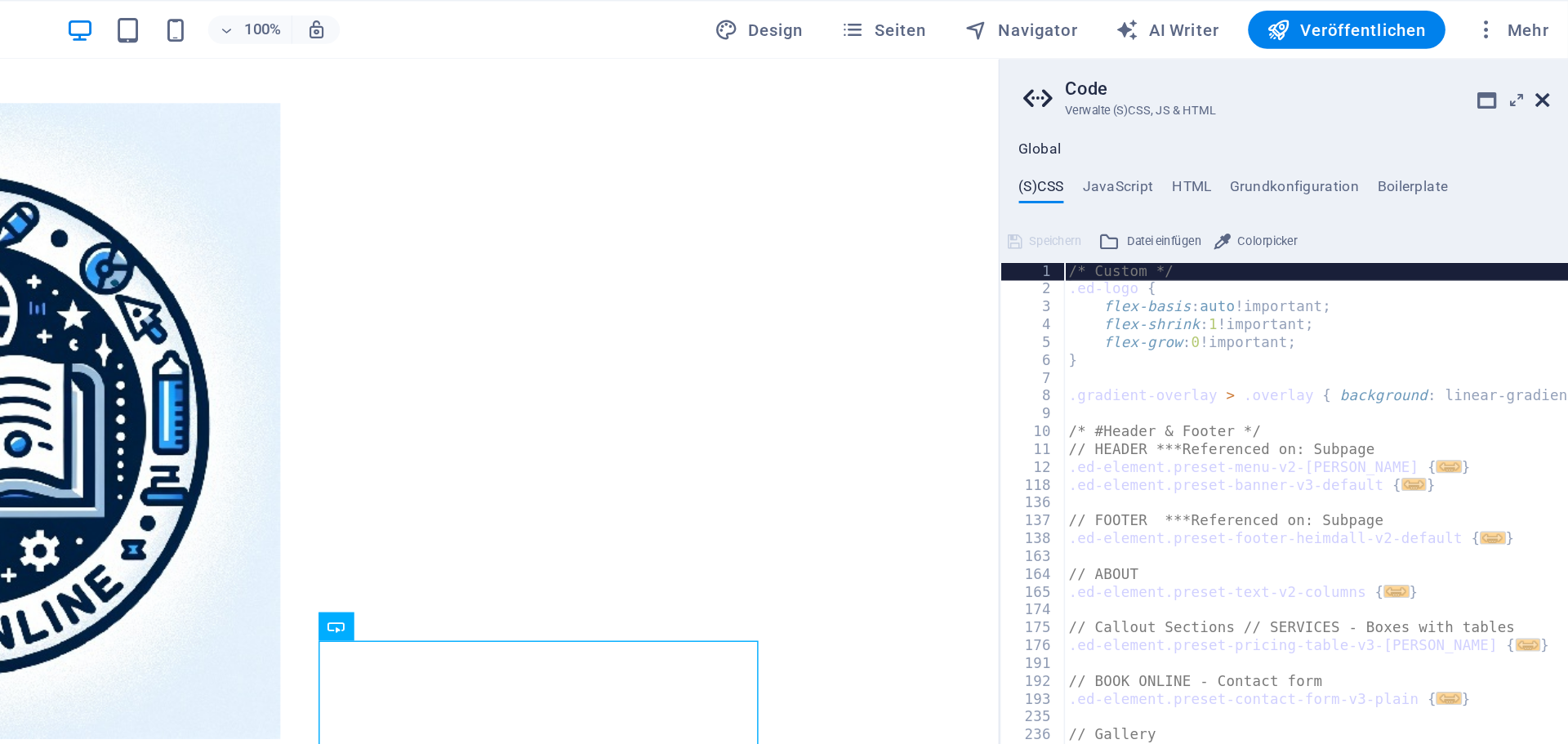
click at [1549, 71] on icon at bounding box center [1549, 68] width 10 height 13
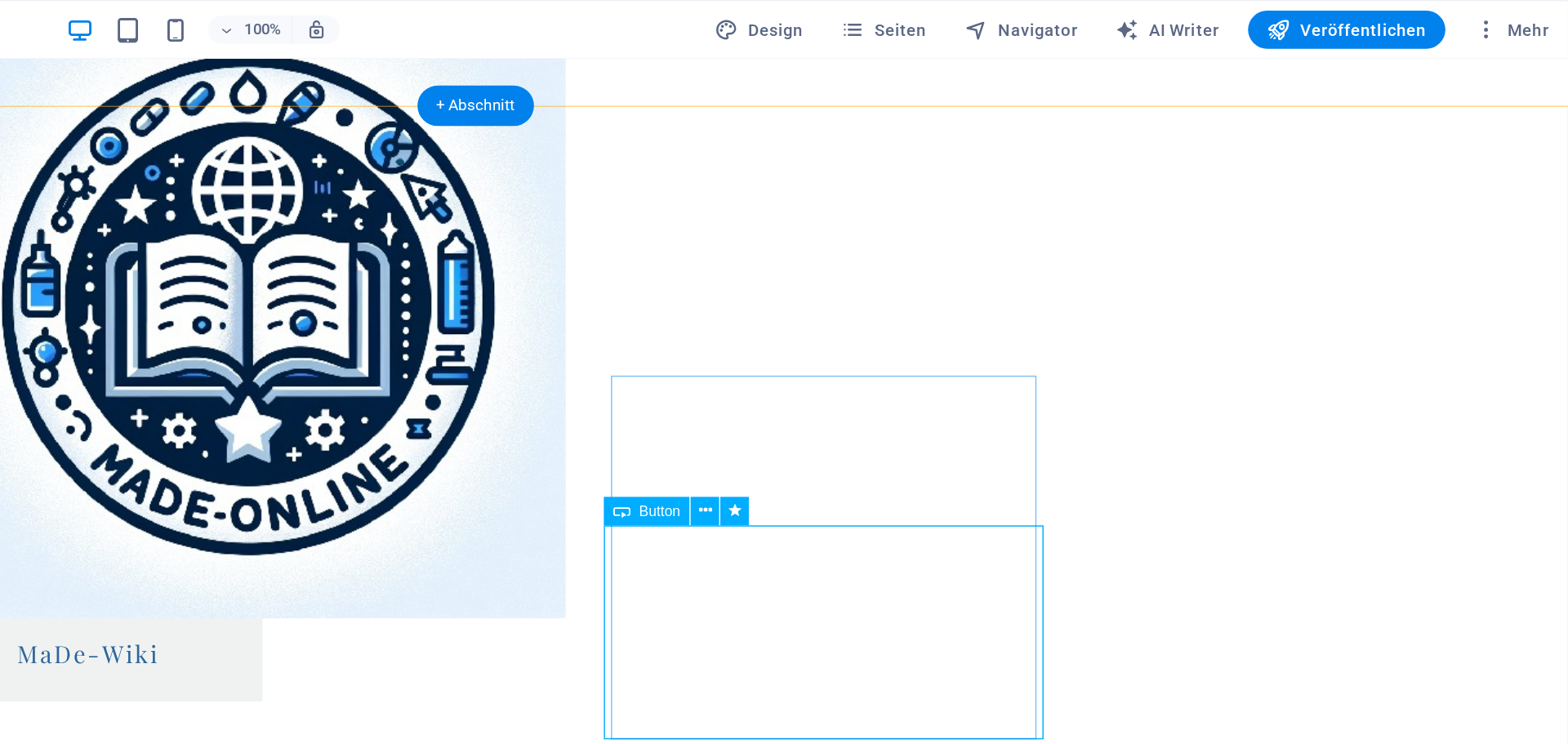
scroll to position [1891, 0]
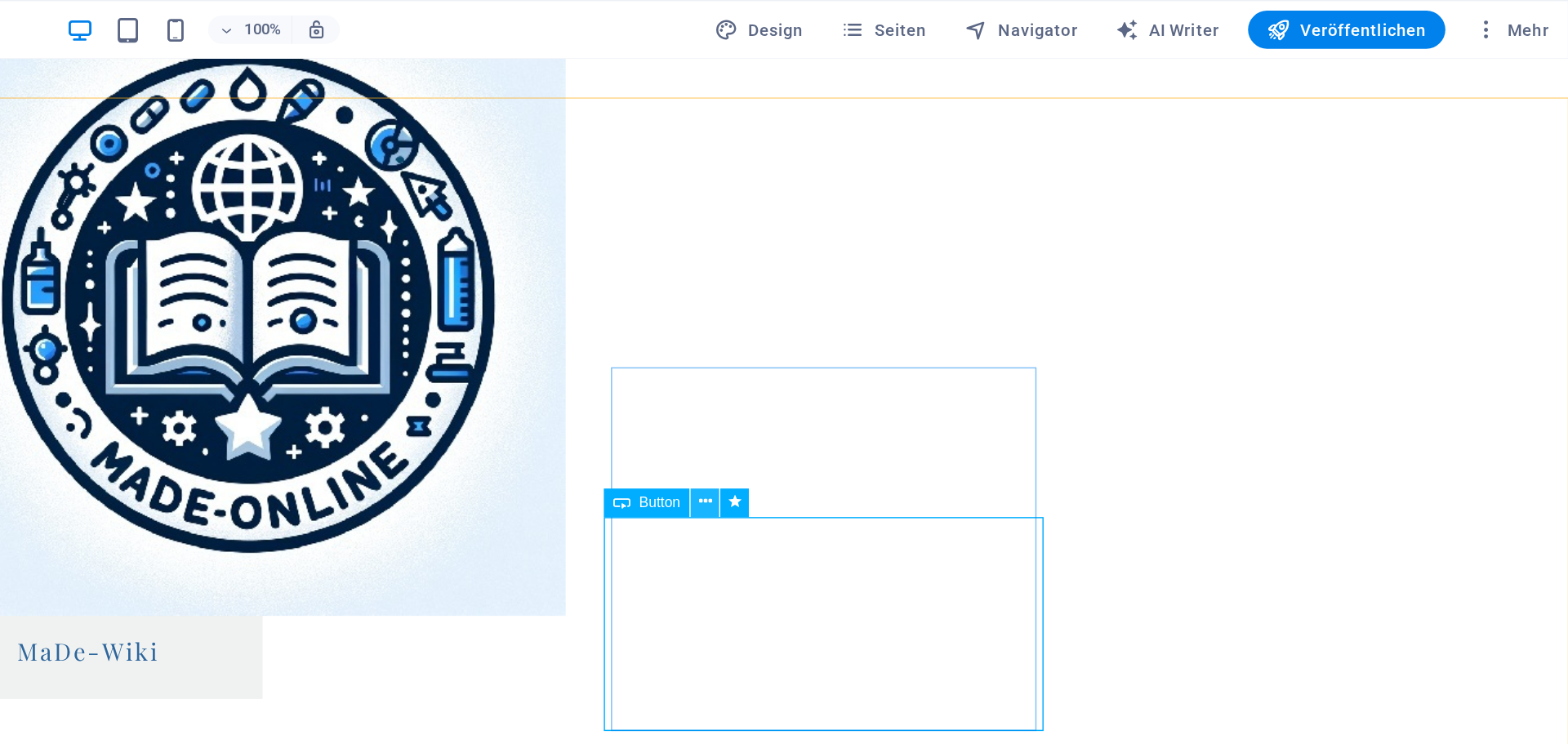
click at [973, 343] on icon at bounding box center [975, 345] width 9 height 17
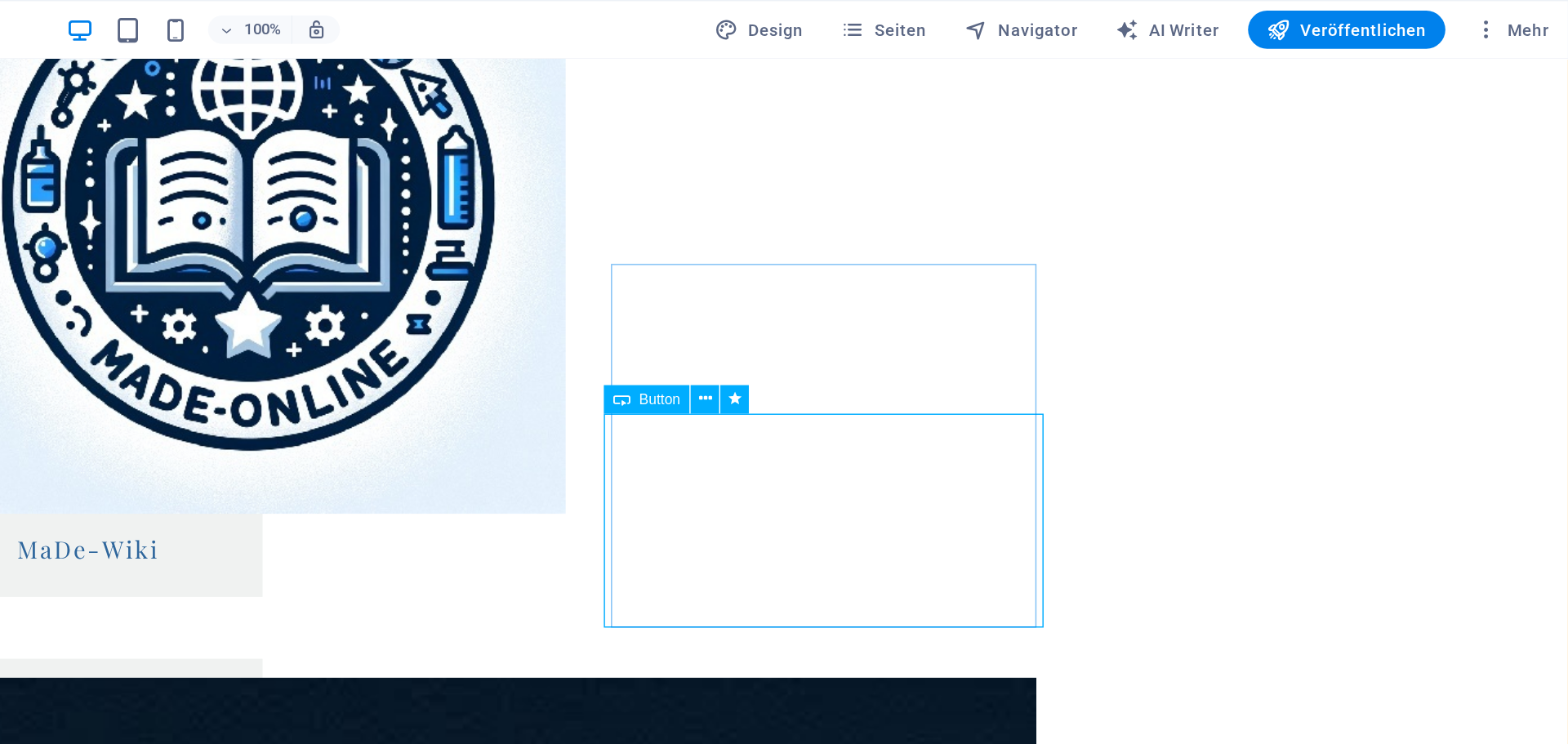
scroll to position [1962, 0]
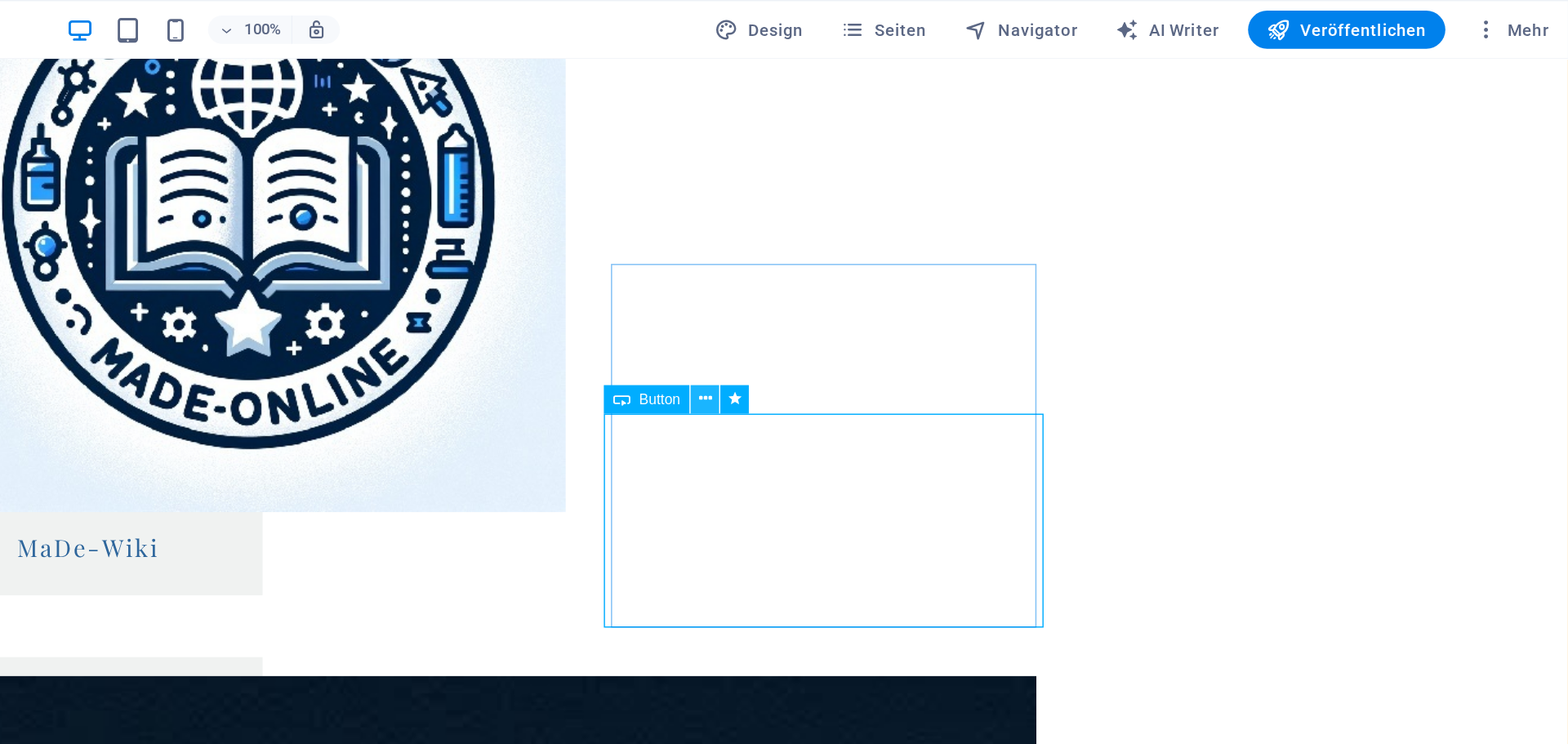
click at [978, 276] on icon at bounding box center [975, 273] width 9 height 17
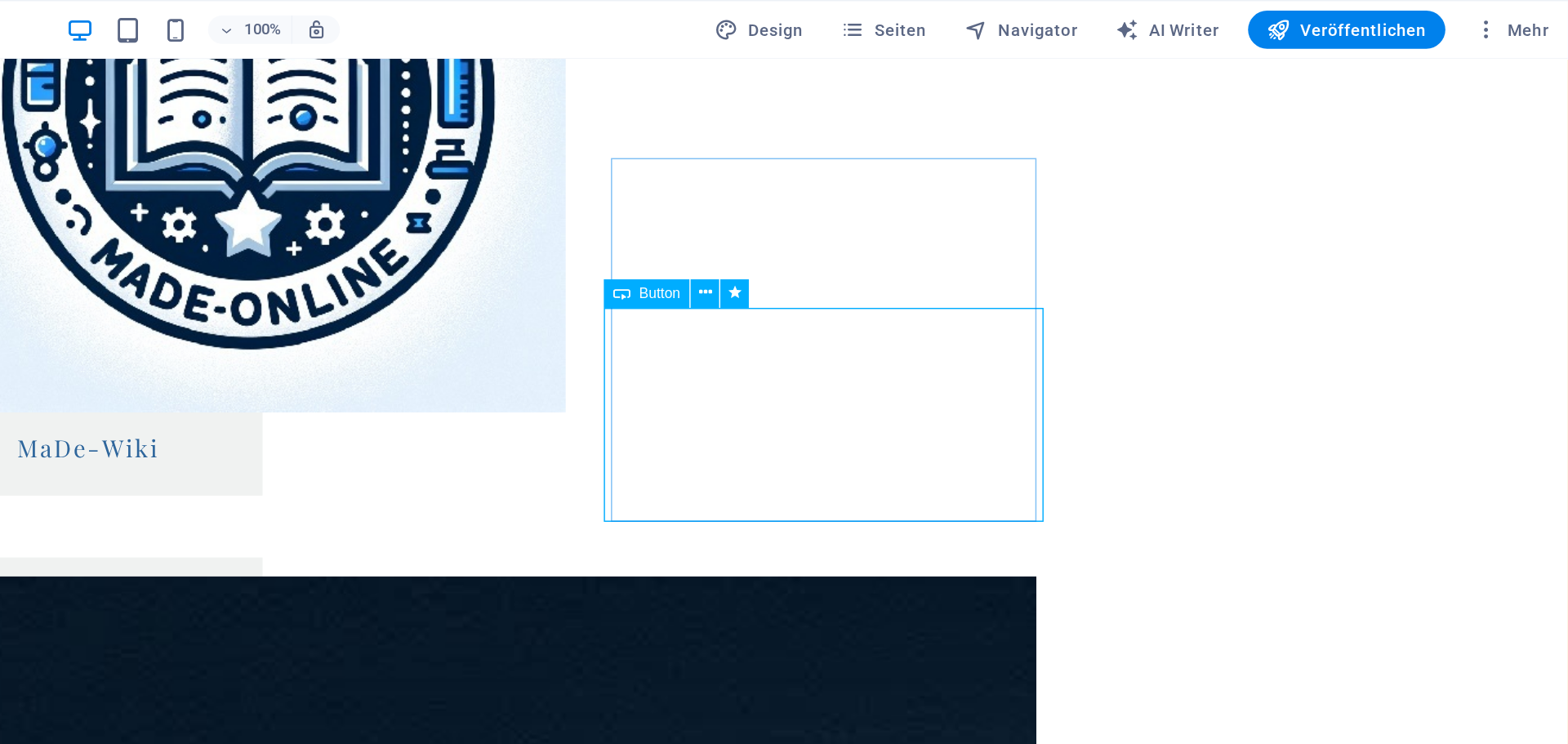
scroll to position [2040, 0]
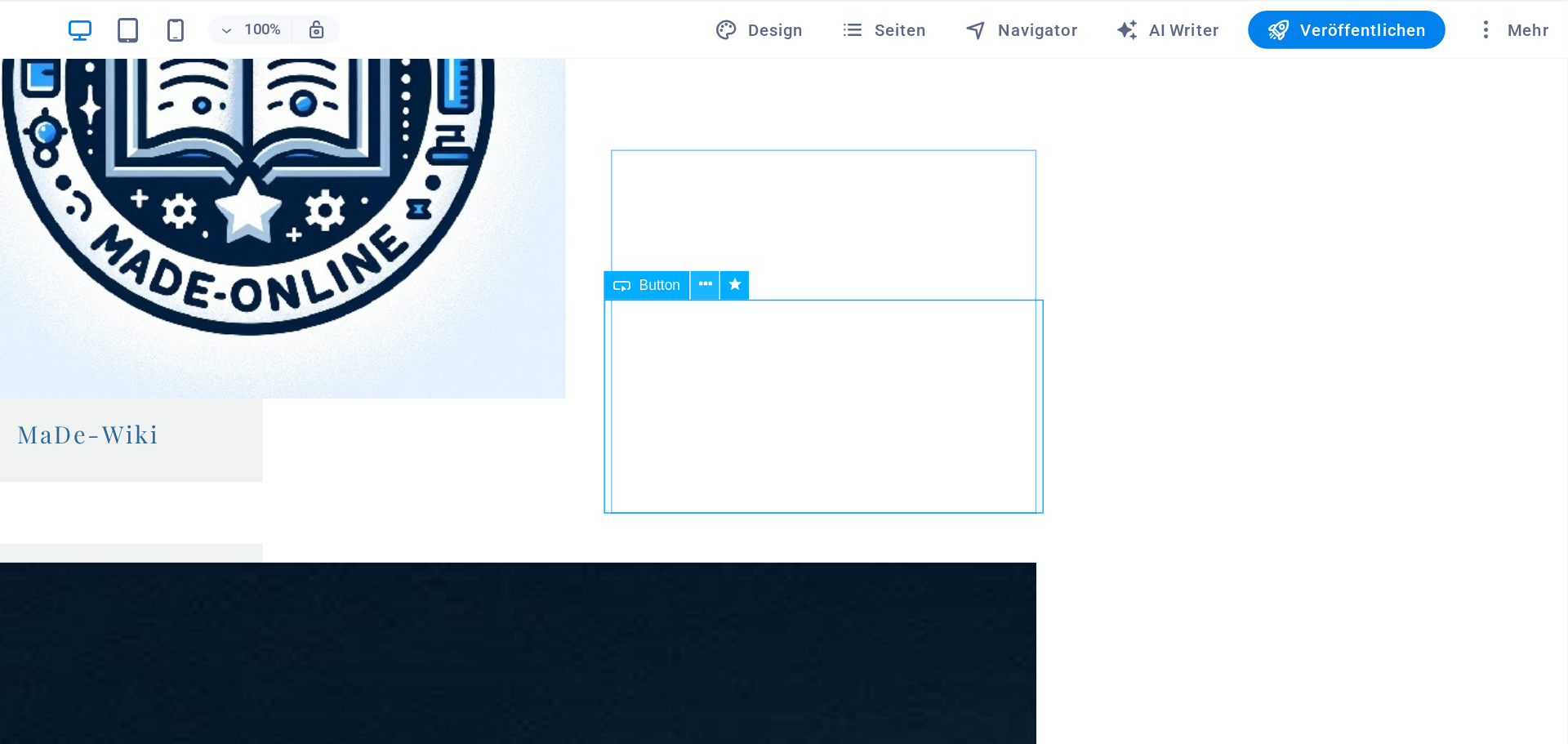
click at [973, 191] on icon at bounding box center [975, 195] width 9 height 17
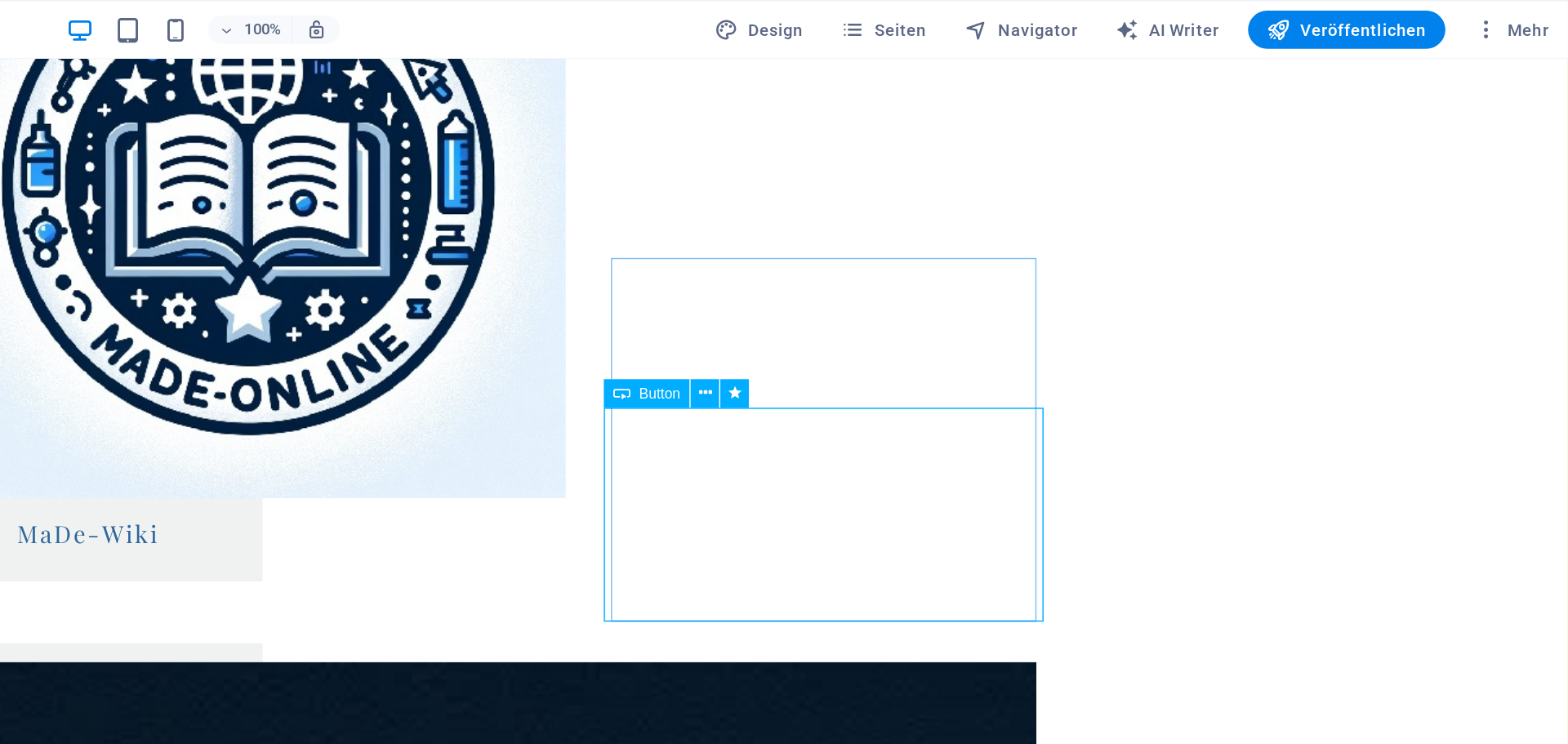
scroll to position [1966, 0]
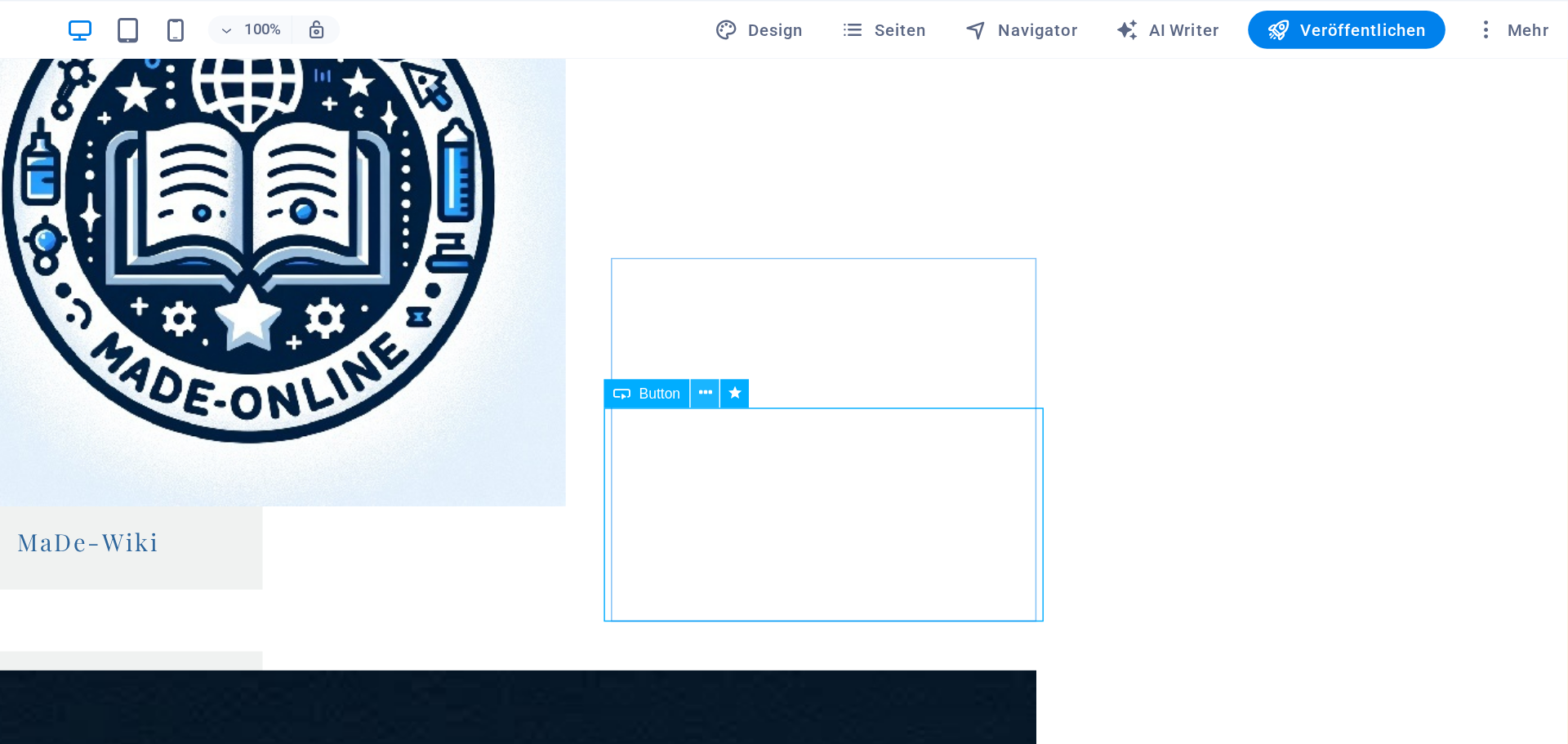
click at [973, 267] on icon at bounding box center [975, 270] width 9 height 17
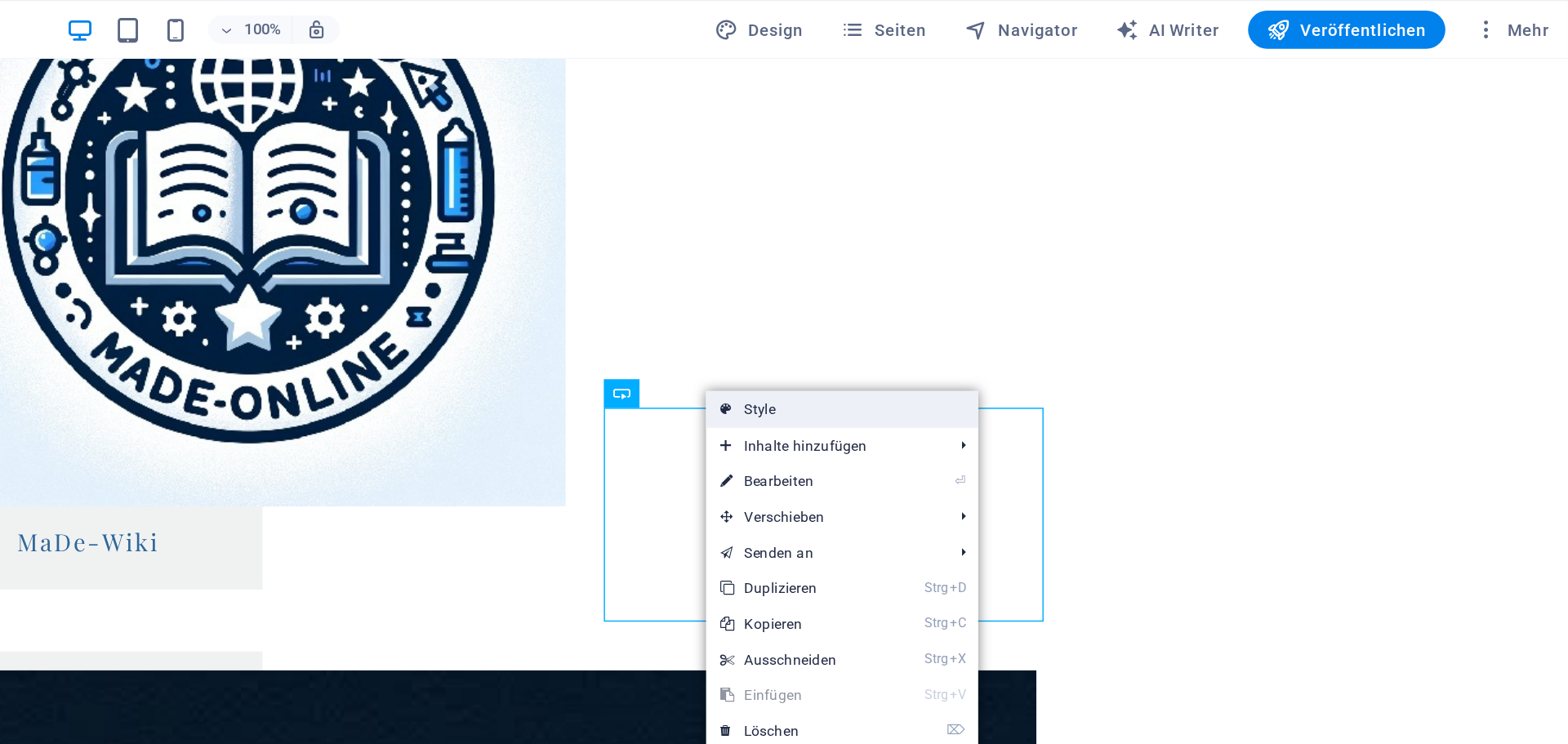
click at [1031, 285] on link "Style" at bounding box center [1069, 281] width 187 height 25
select select "rem"
select select "px"
select select "%"
select select "rem"
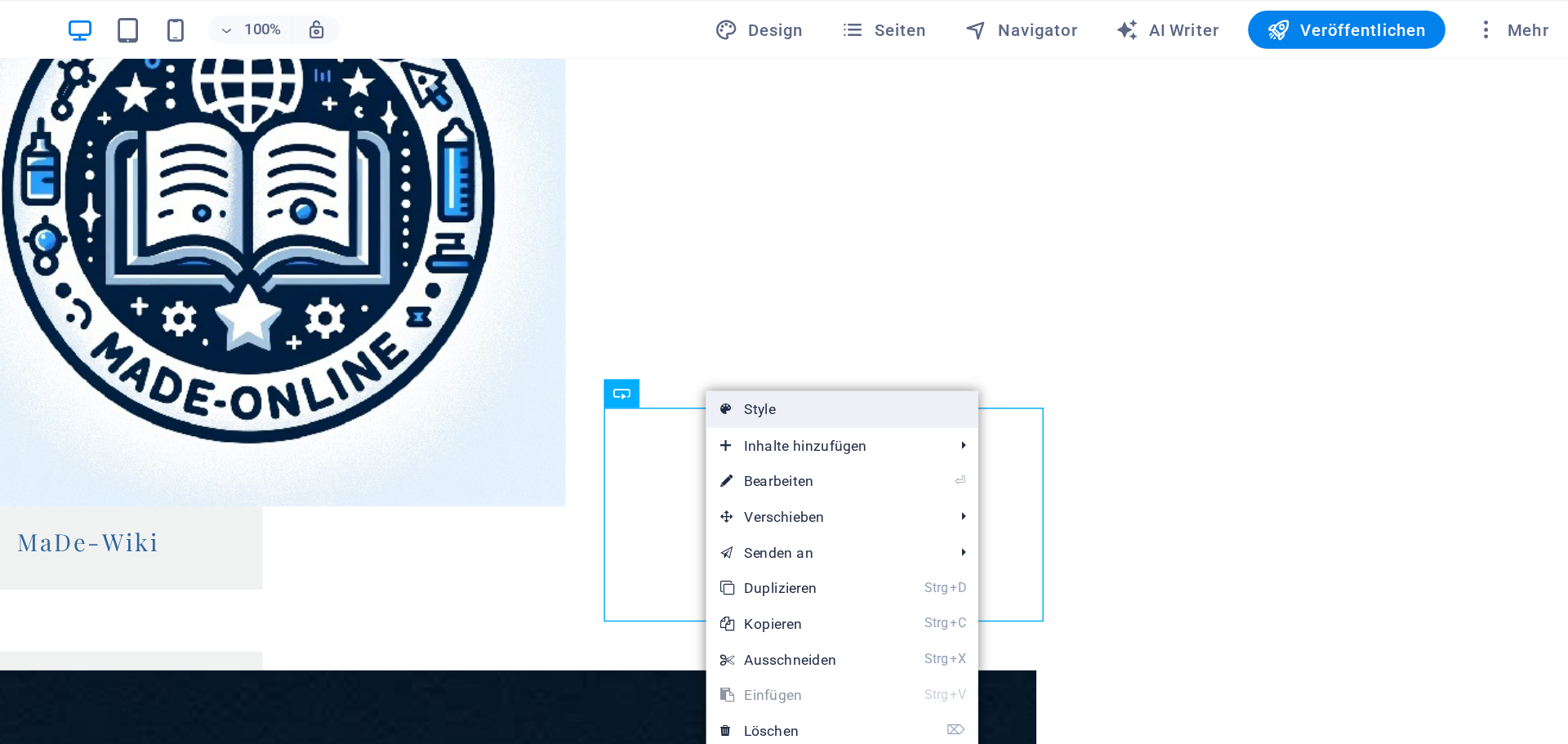
select select "px"
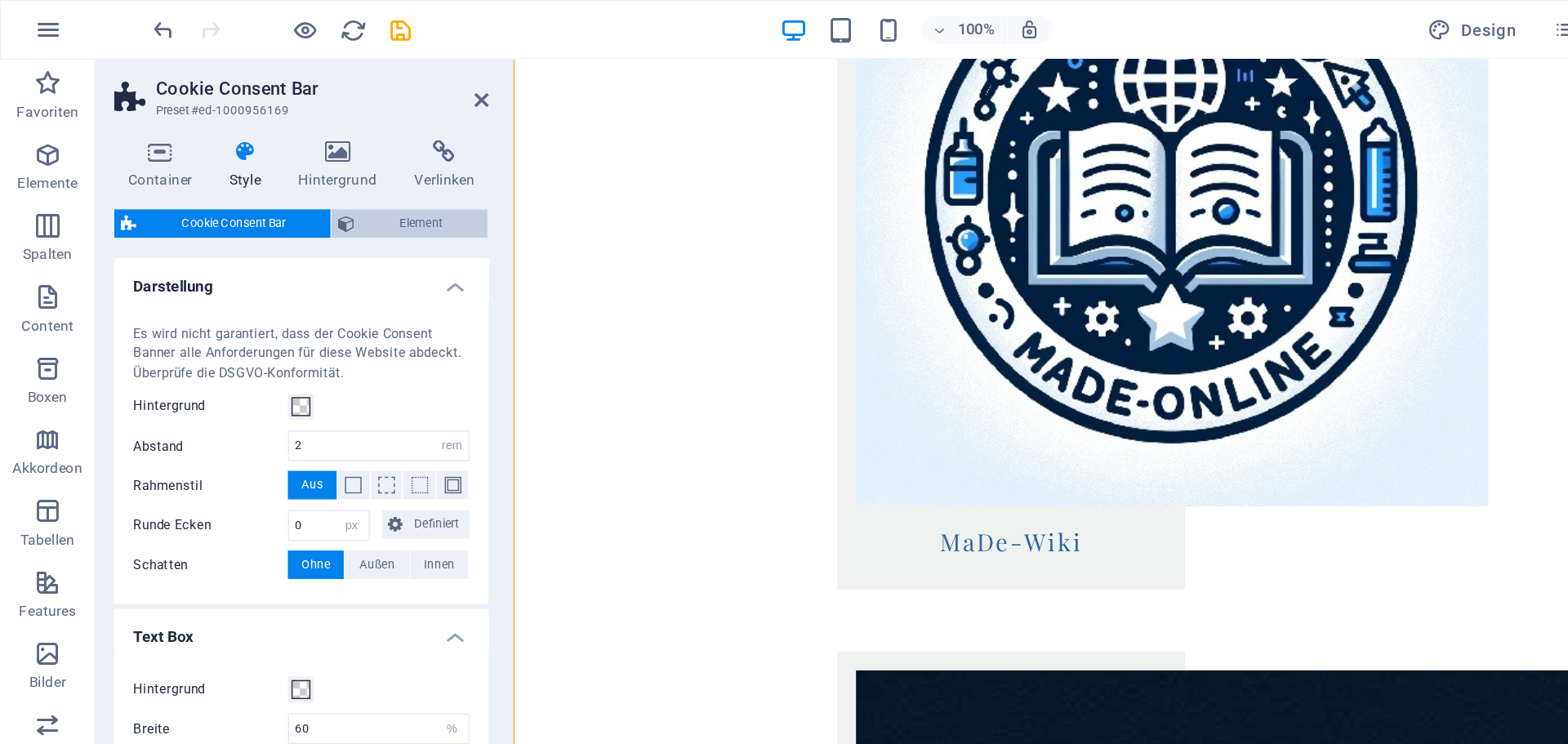
click at [278, 146] on span "Element" at bounding box center [290, 154] width 81 height 19
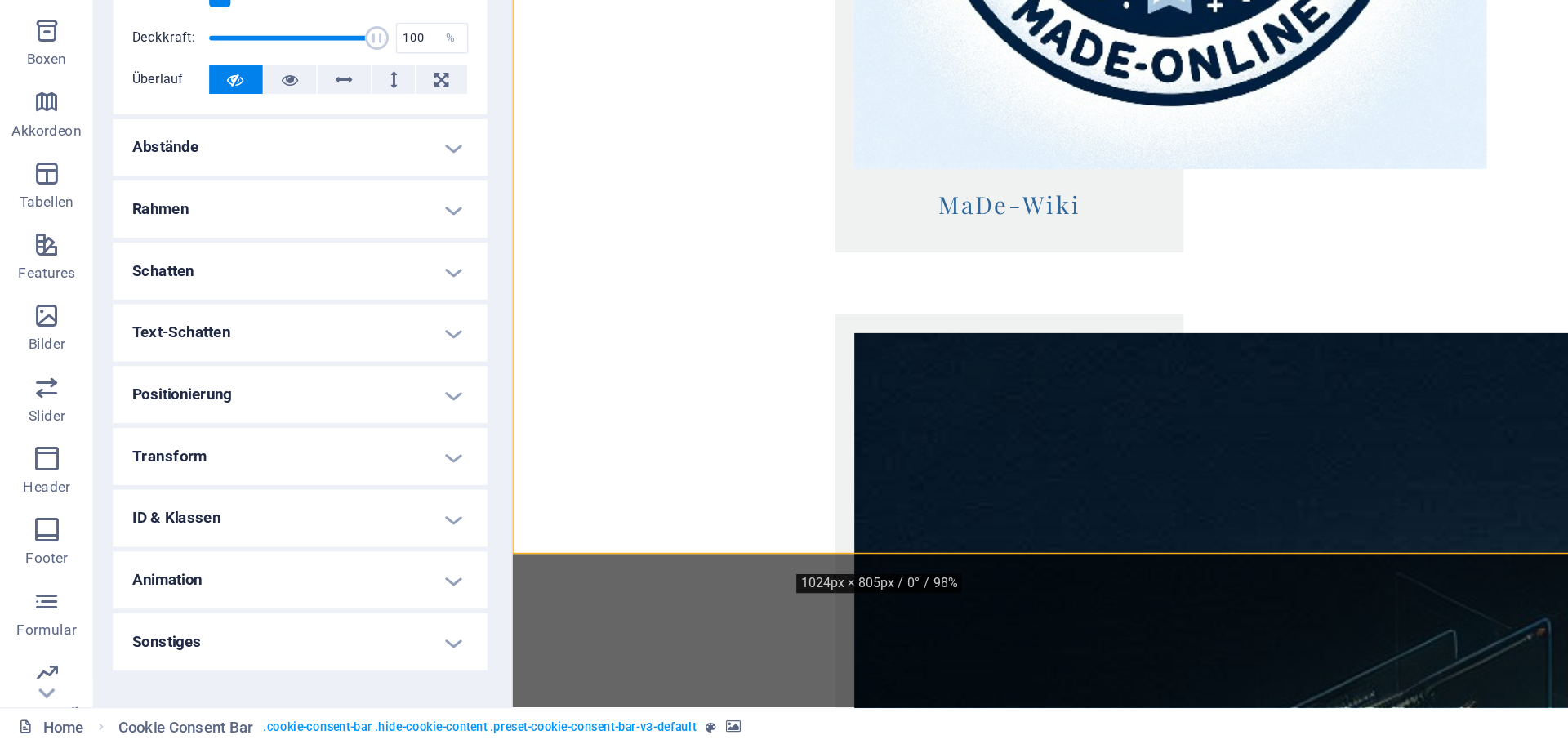
click at [257, 672] on h4 "Sonstiges" at bounding box center [207, 672] width 257 height 39
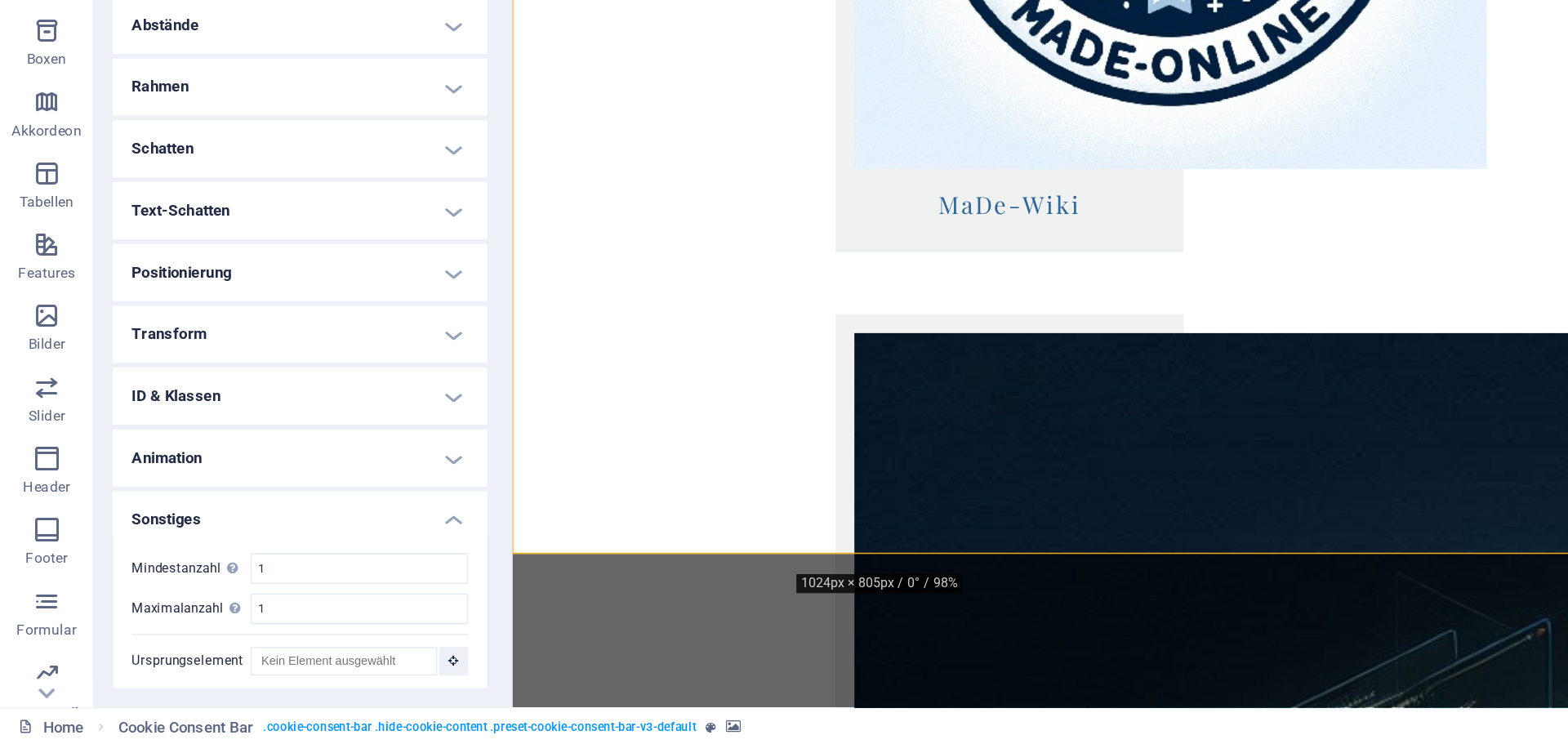
scroll to position [89, 0]
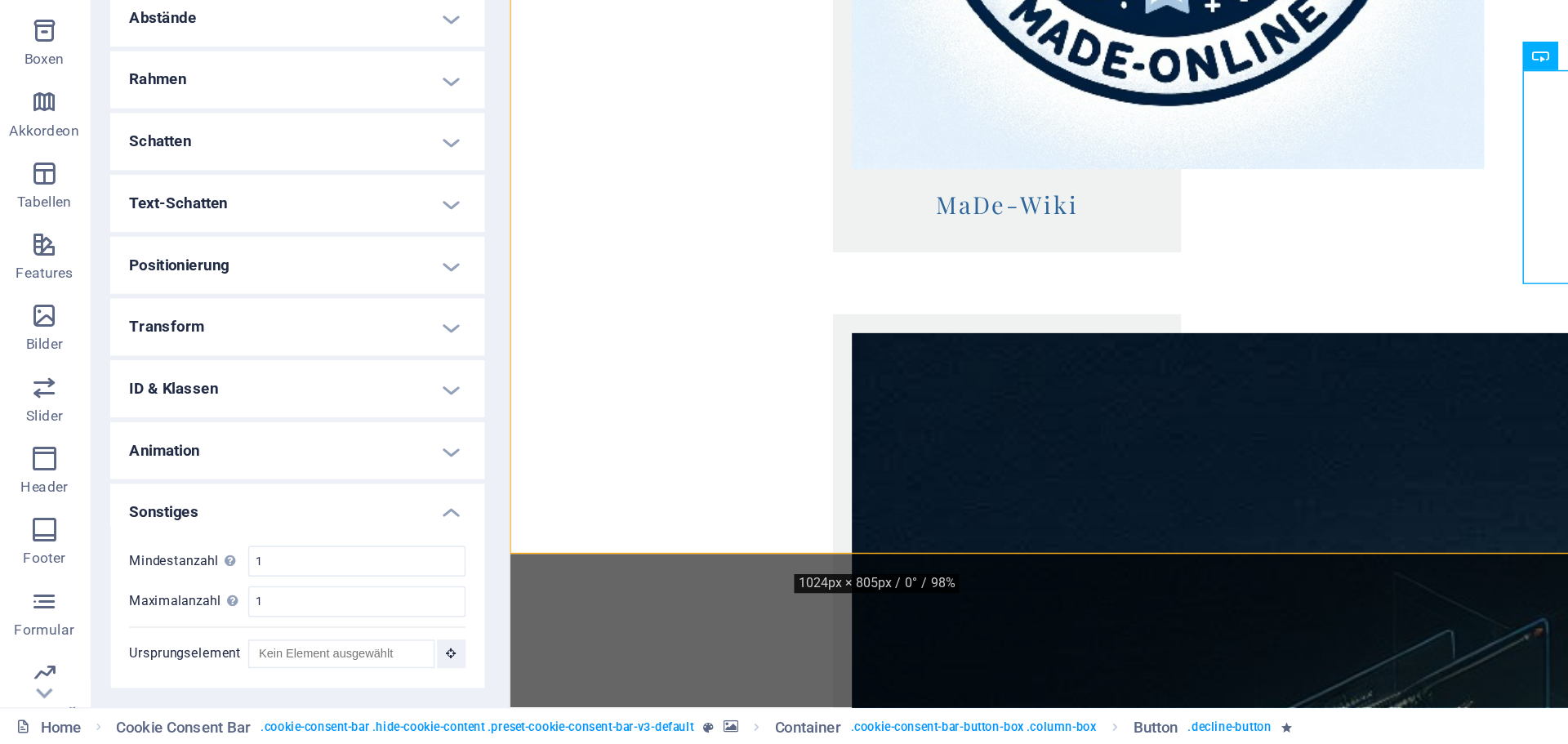
click at [209, 574] on h4 "Sonstiges" at bounding box center [207, 578] width 257 height 29
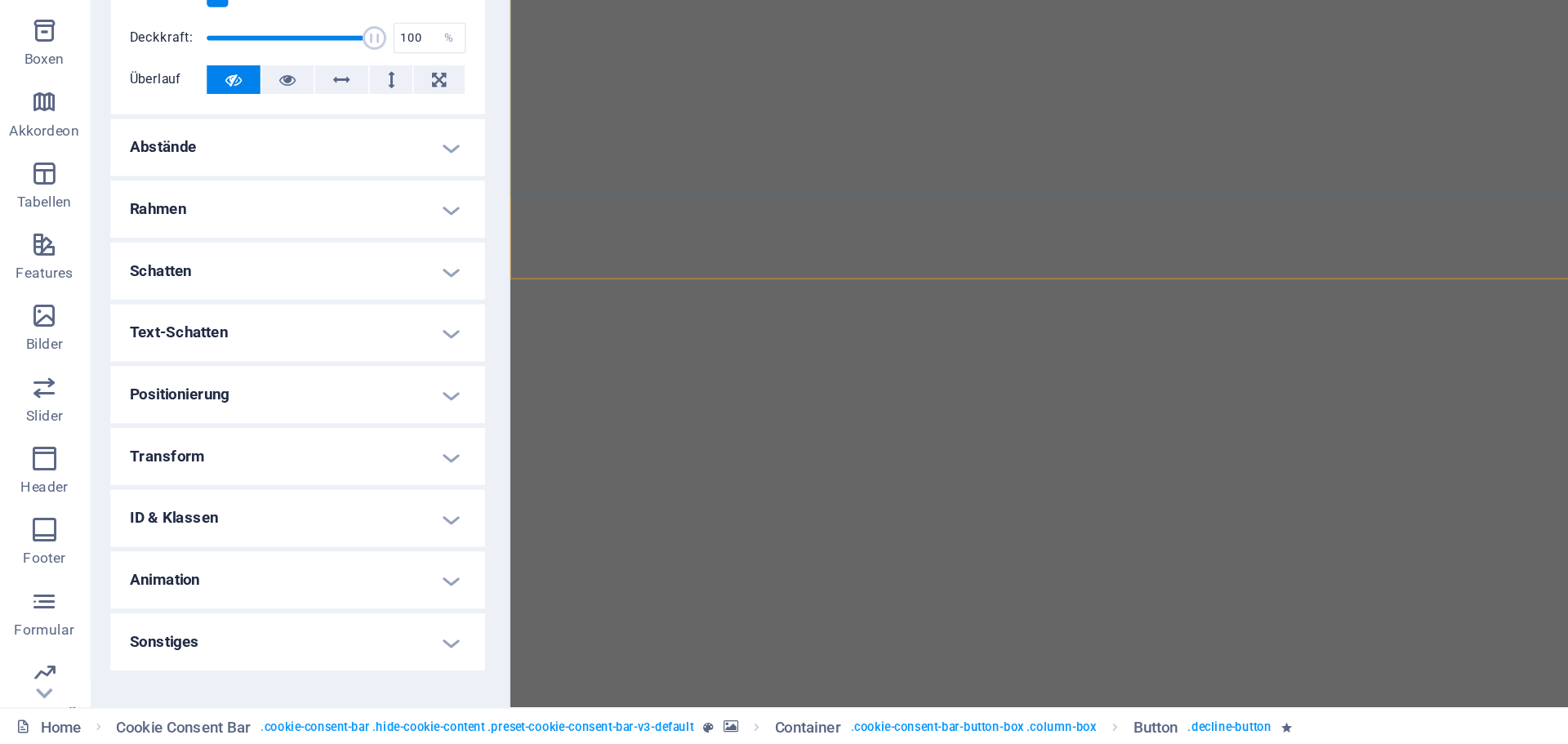
scroll to position [0, 0]
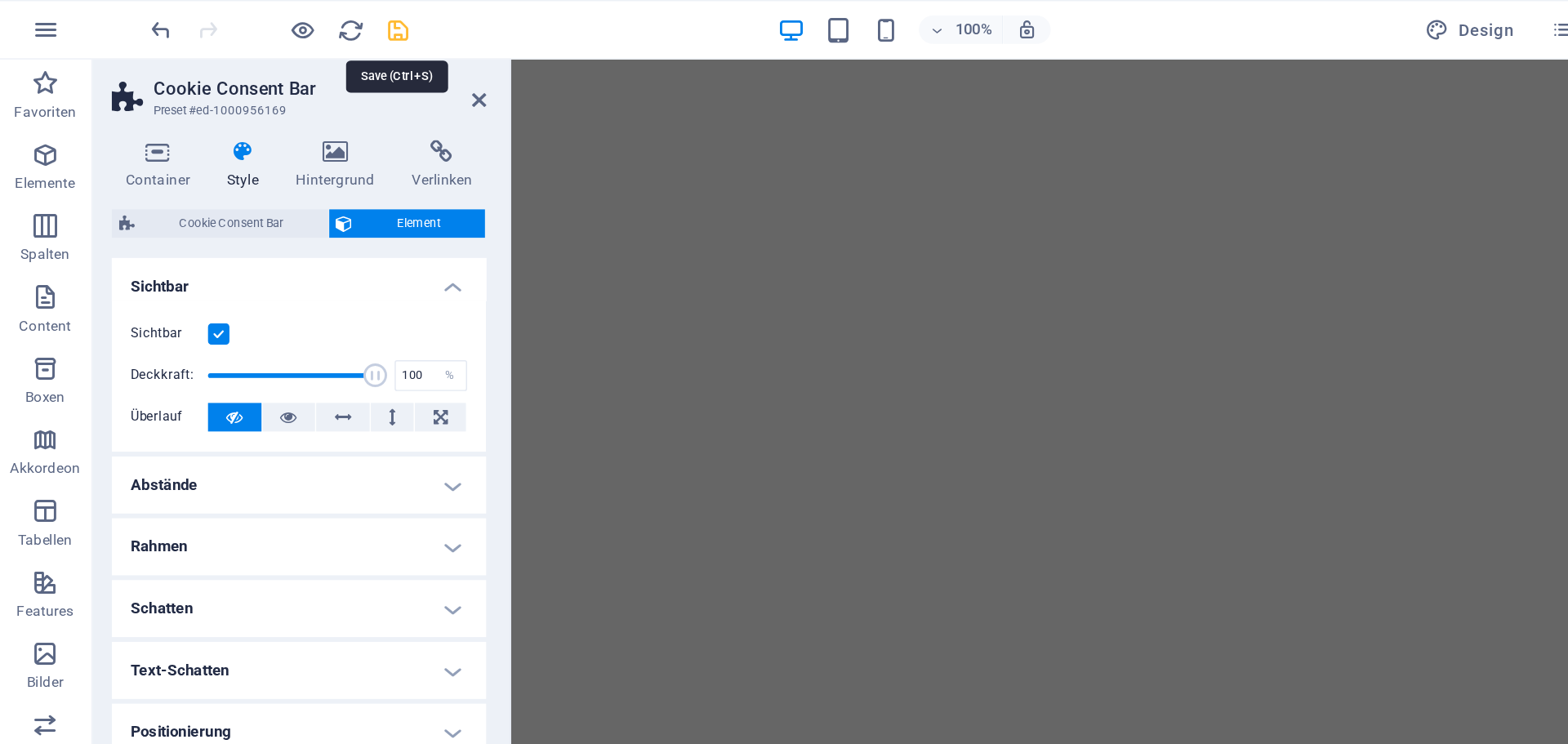
click at [278, 19] on icon "save" at bounding box center [275, 20] width 19 height 19
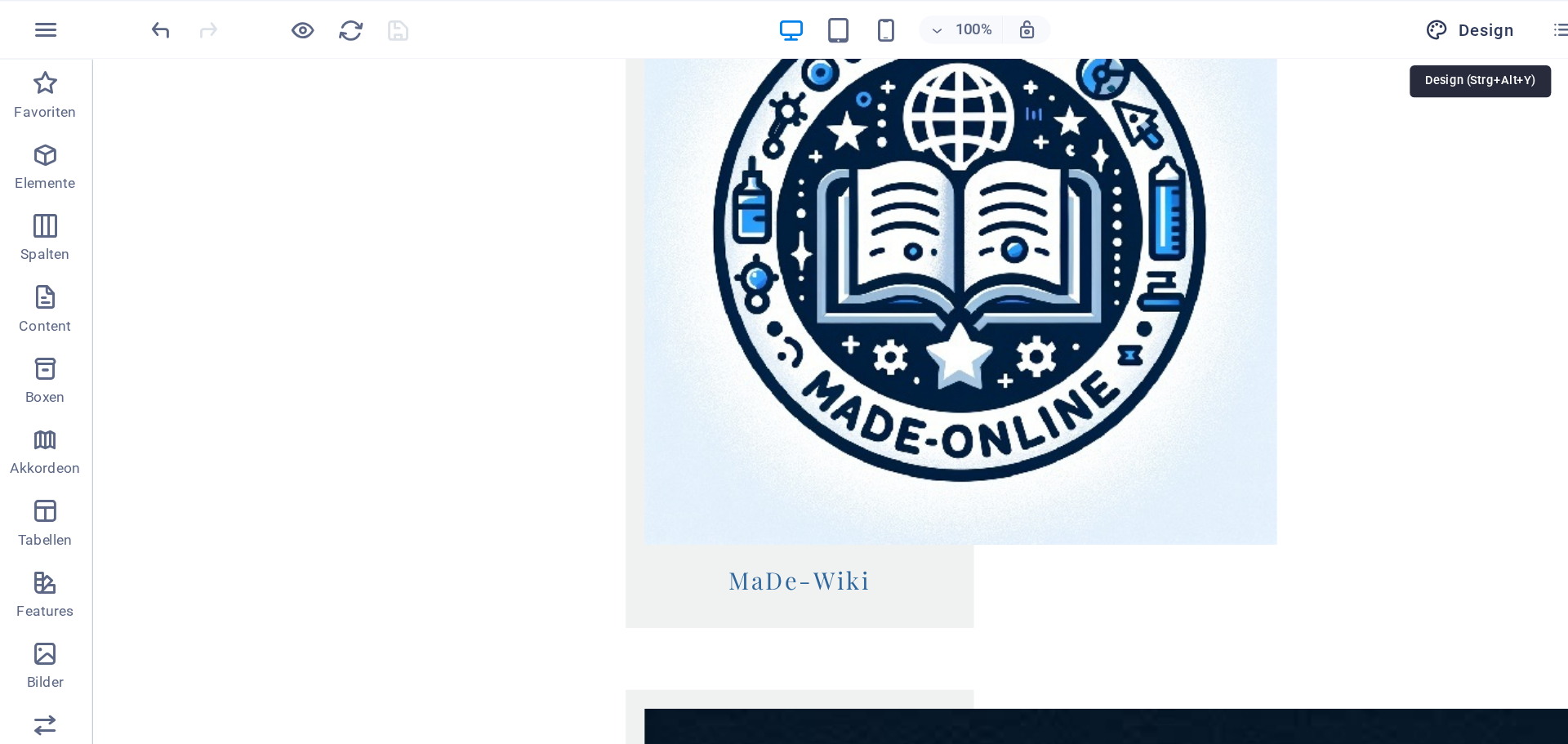
click at [1016, 16] on span "Design" at bounding box center [1011, 20] width 61 height 16
select select "px"
select select "400"
select select "px"
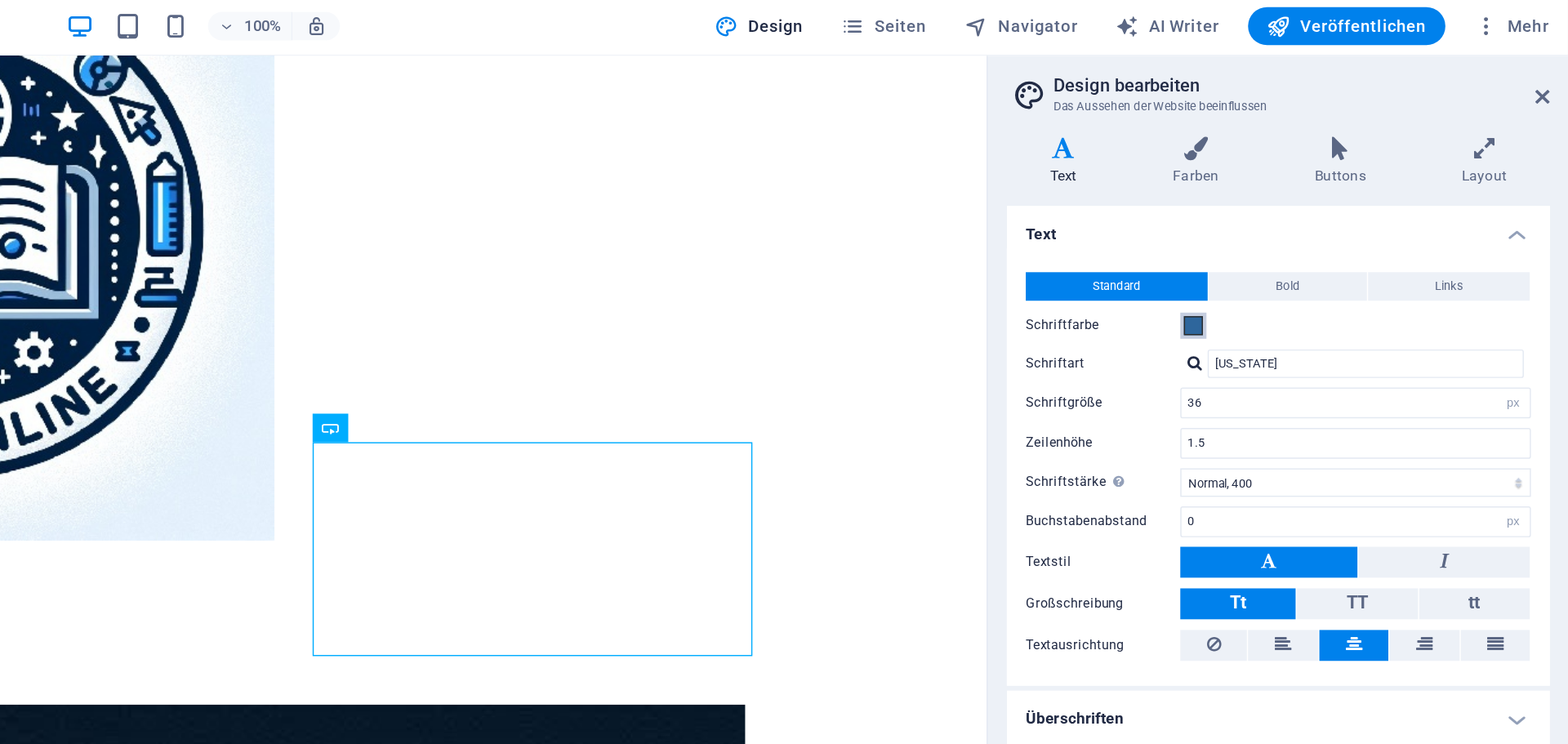
click at [1314, 230] on span at bounding box center [1310, 226] width 13 height 13
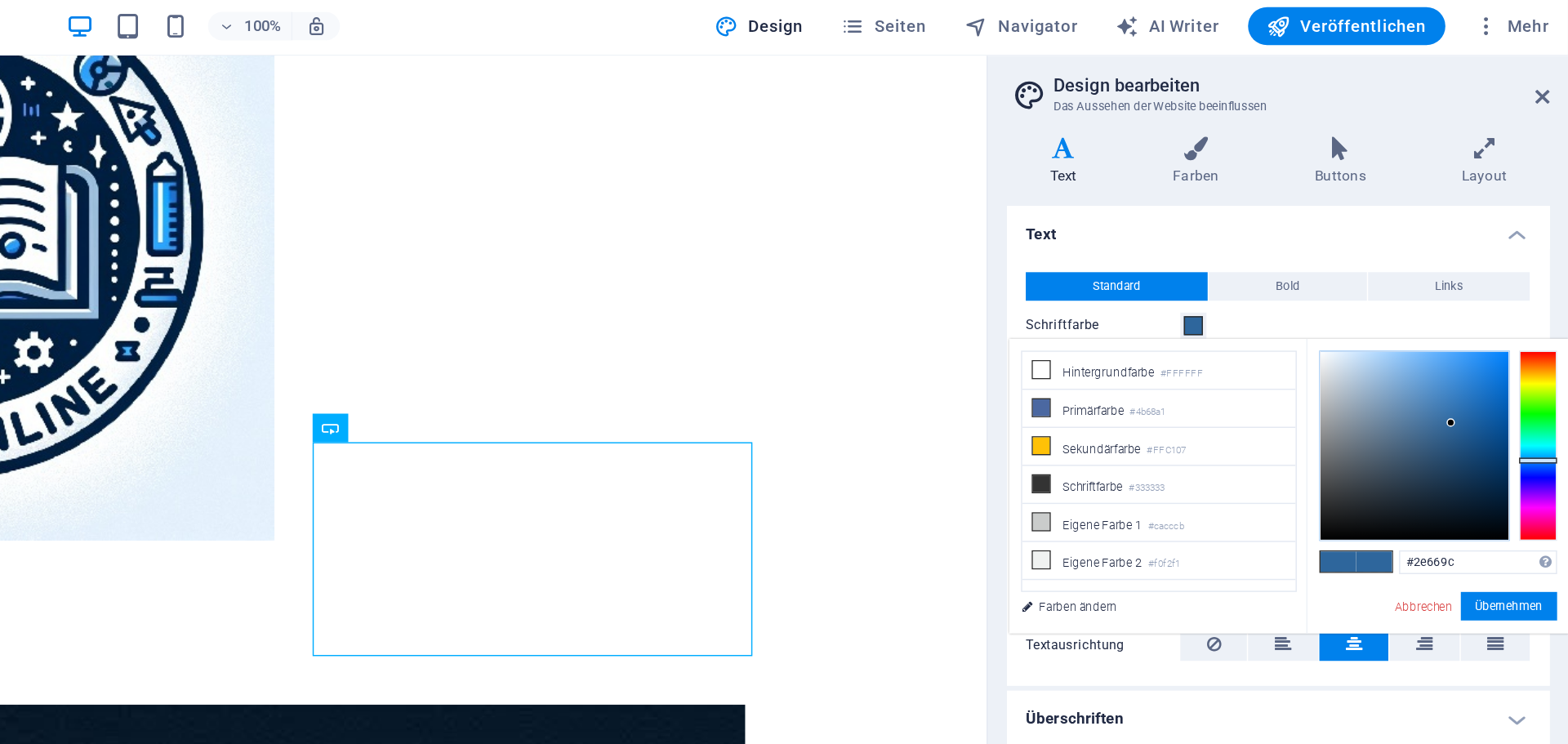
click at [1402, 249] on div at bounding box center [1462, 308] width 129 height 129
type input "#e8eef3"
click at [1508, 413] on button "Übernehmen" at bounding box center [1526, 419] width 66 height 19
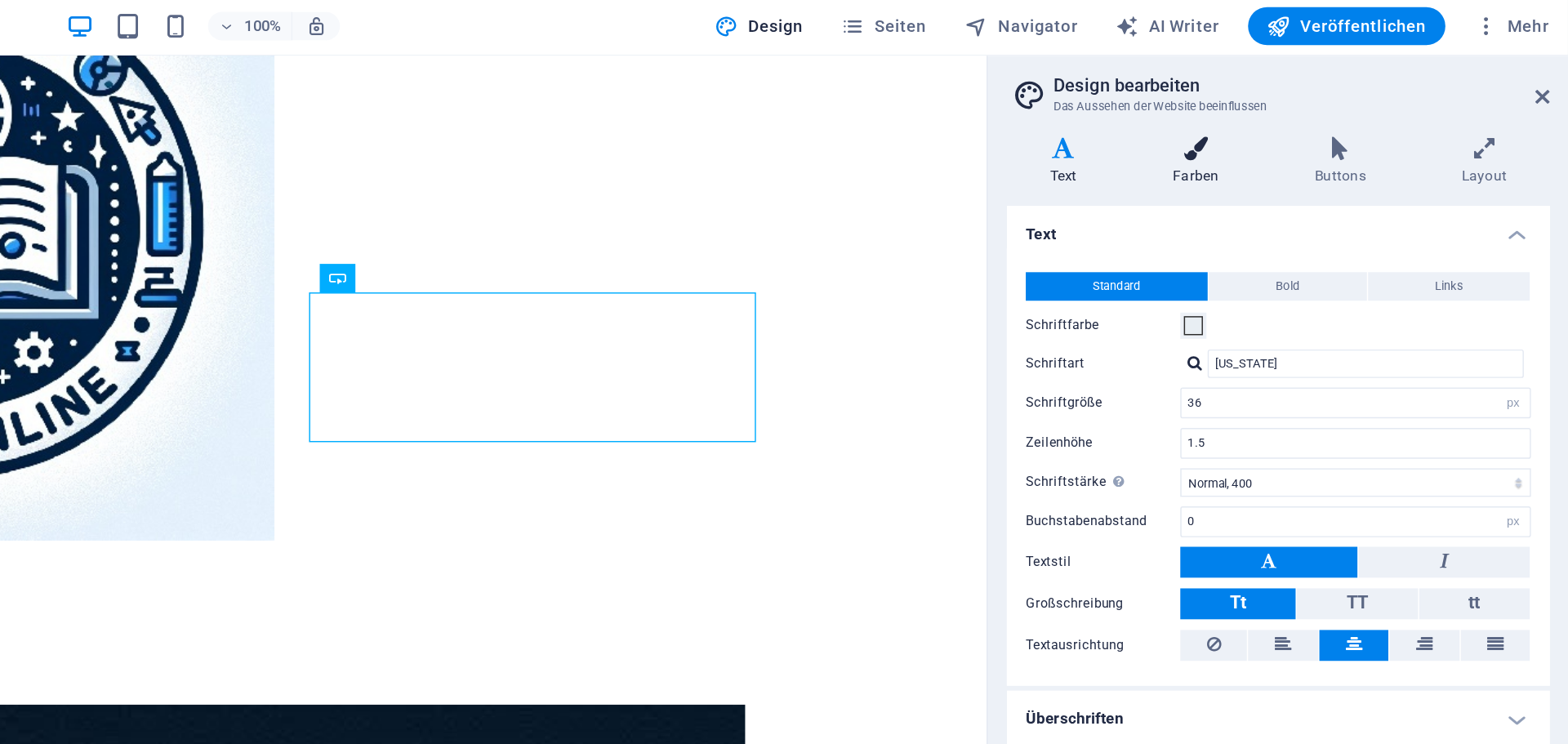
click at [1321, 100] on icon at bounding box center [1311, 104] width 91 height 16
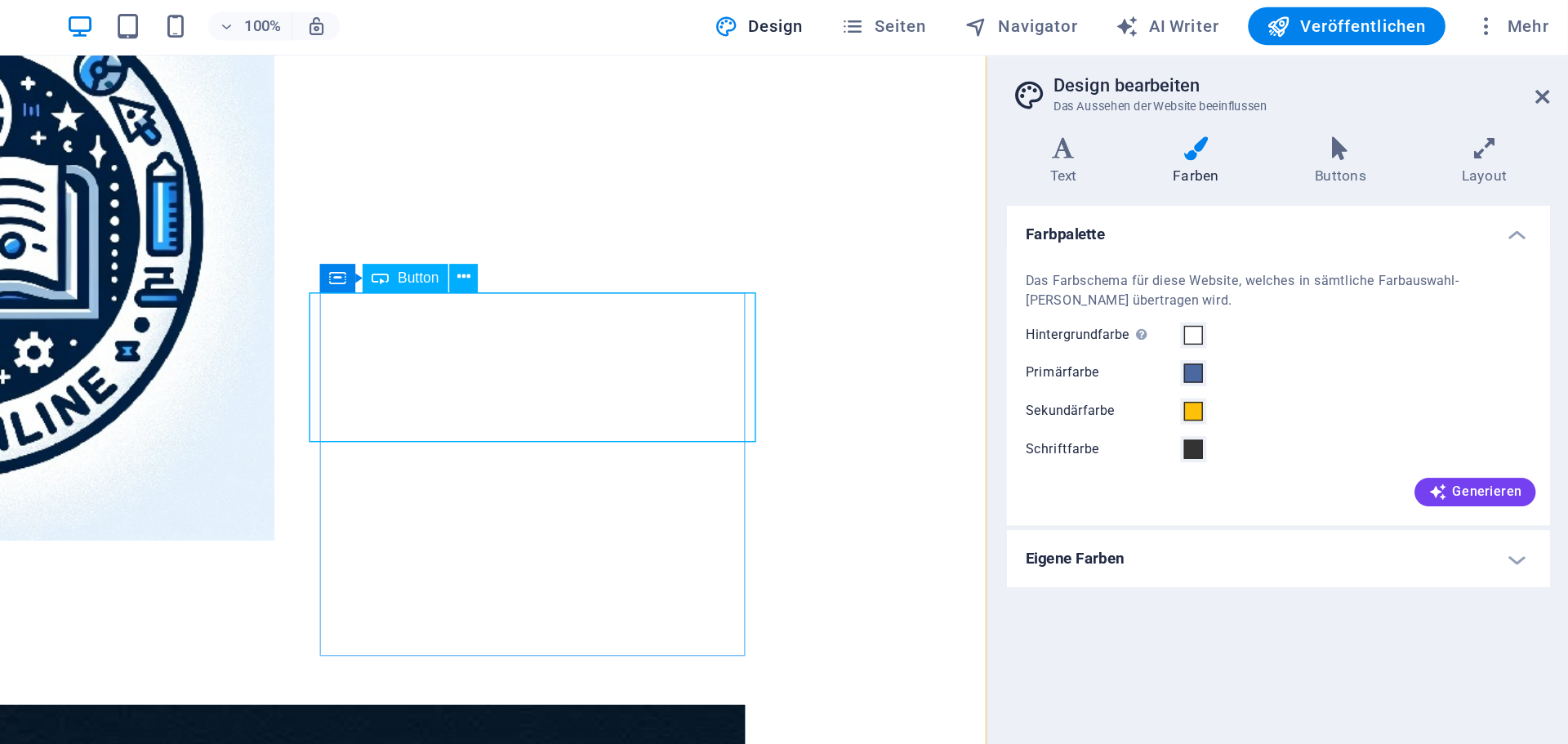
click at [1308, 232] on span at bounding box center [1310, 232] width 13 height 13
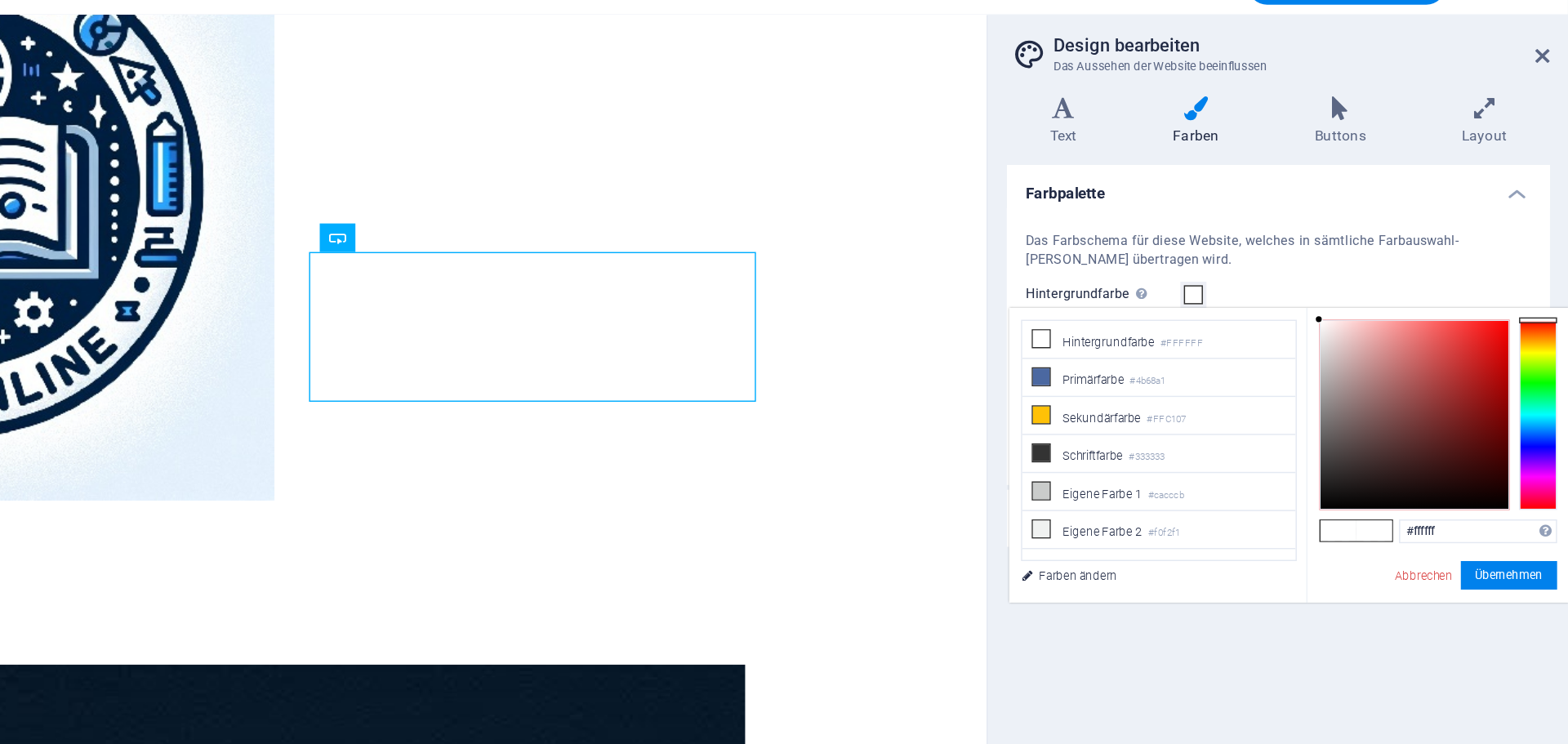
click at [1309, 232] on span at bounding box center [1310, 232] width 13 height 13
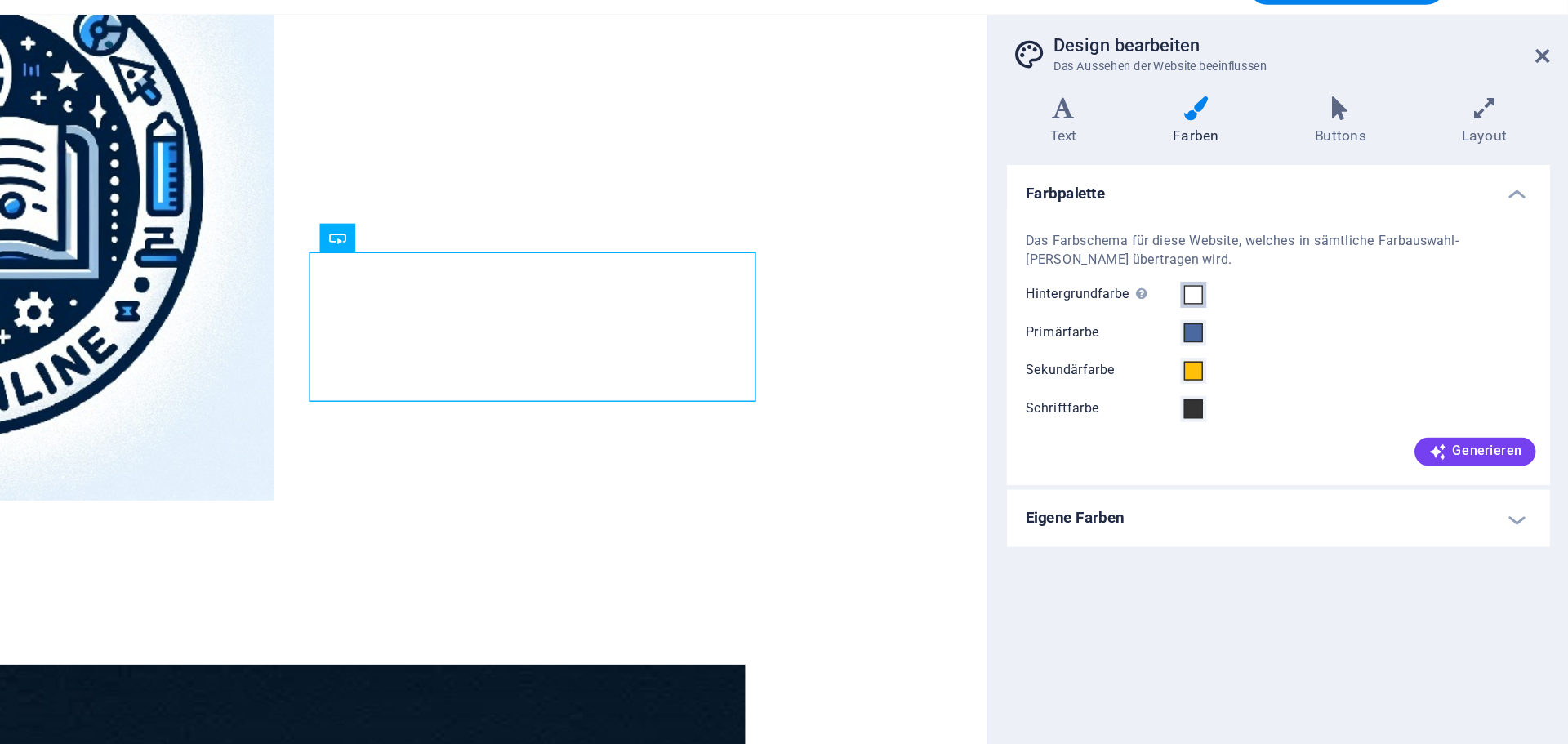
click at [1309, 232] on span at bounding box center [1310, 232] width 13 height 13
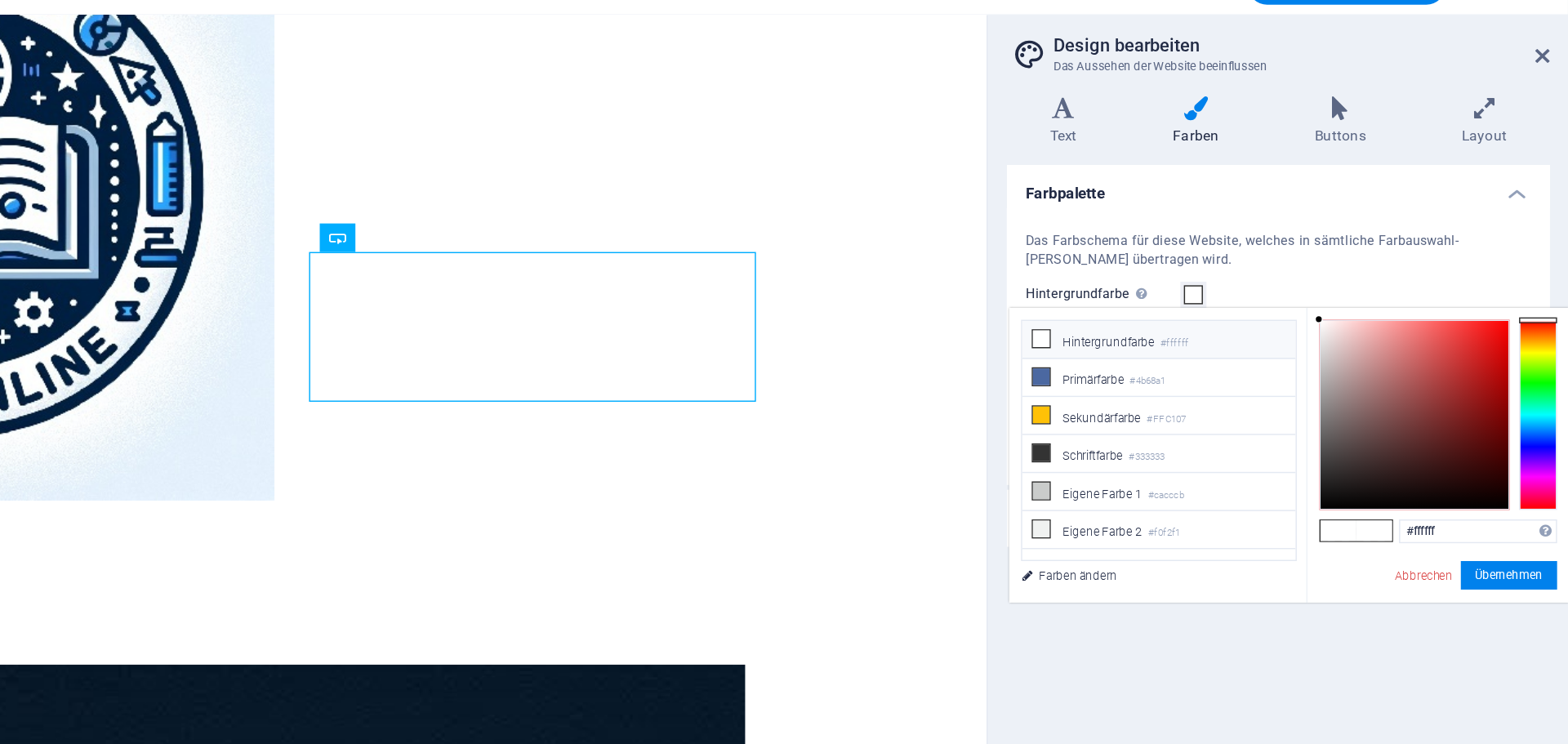
click at [1257, 271] on li "Hintergrundfarbe #ffffff" at bounding box center [1286, 264] width 187 height 27
click at [1241, 311] on li "Sekundärfarbe #FFC107" at bounding box center [1286, 316] width 187 height 27
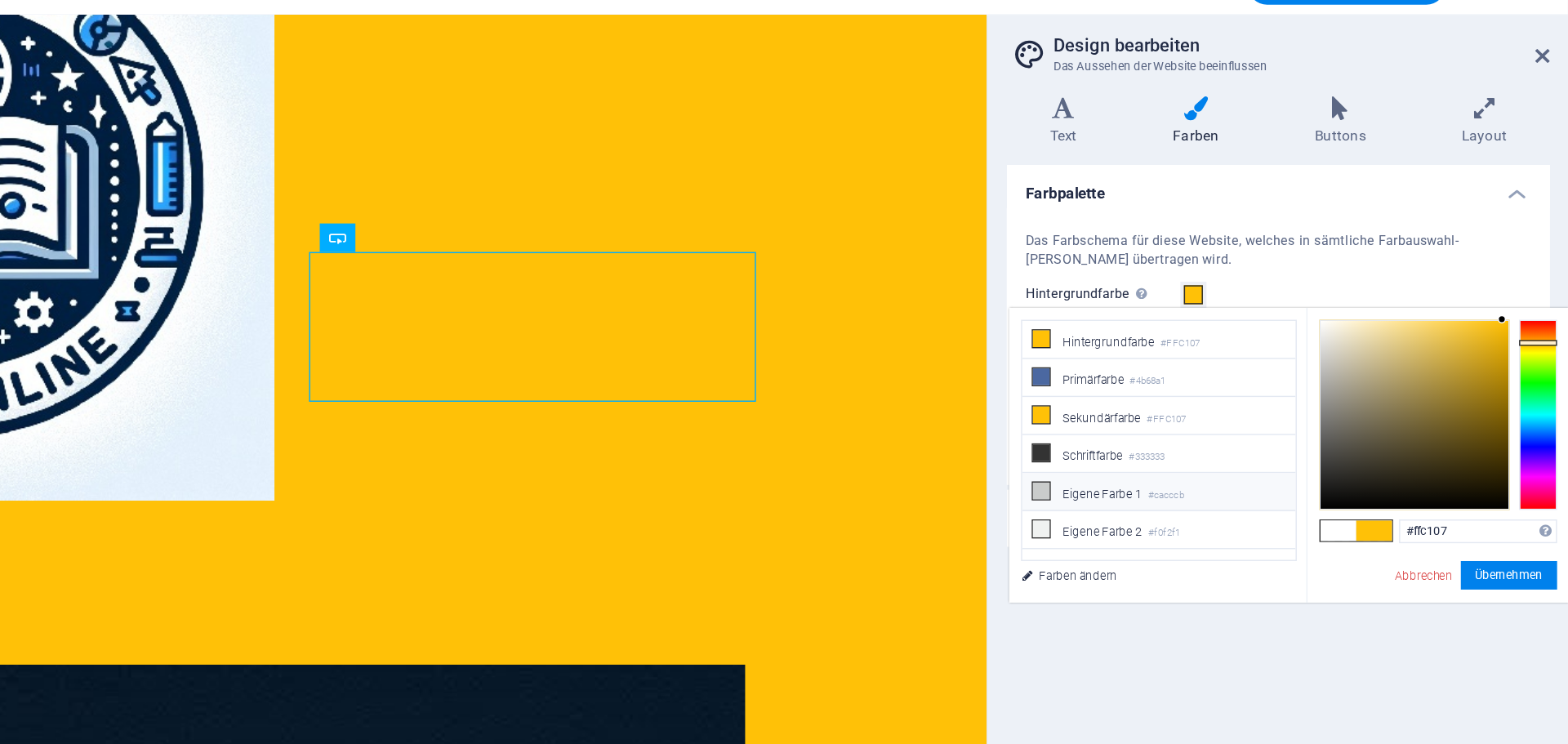
click at [1253, 376] on li "Eigene Farbe 1 #cacccb" at bounding box center [1286, 368] width 187 height 27
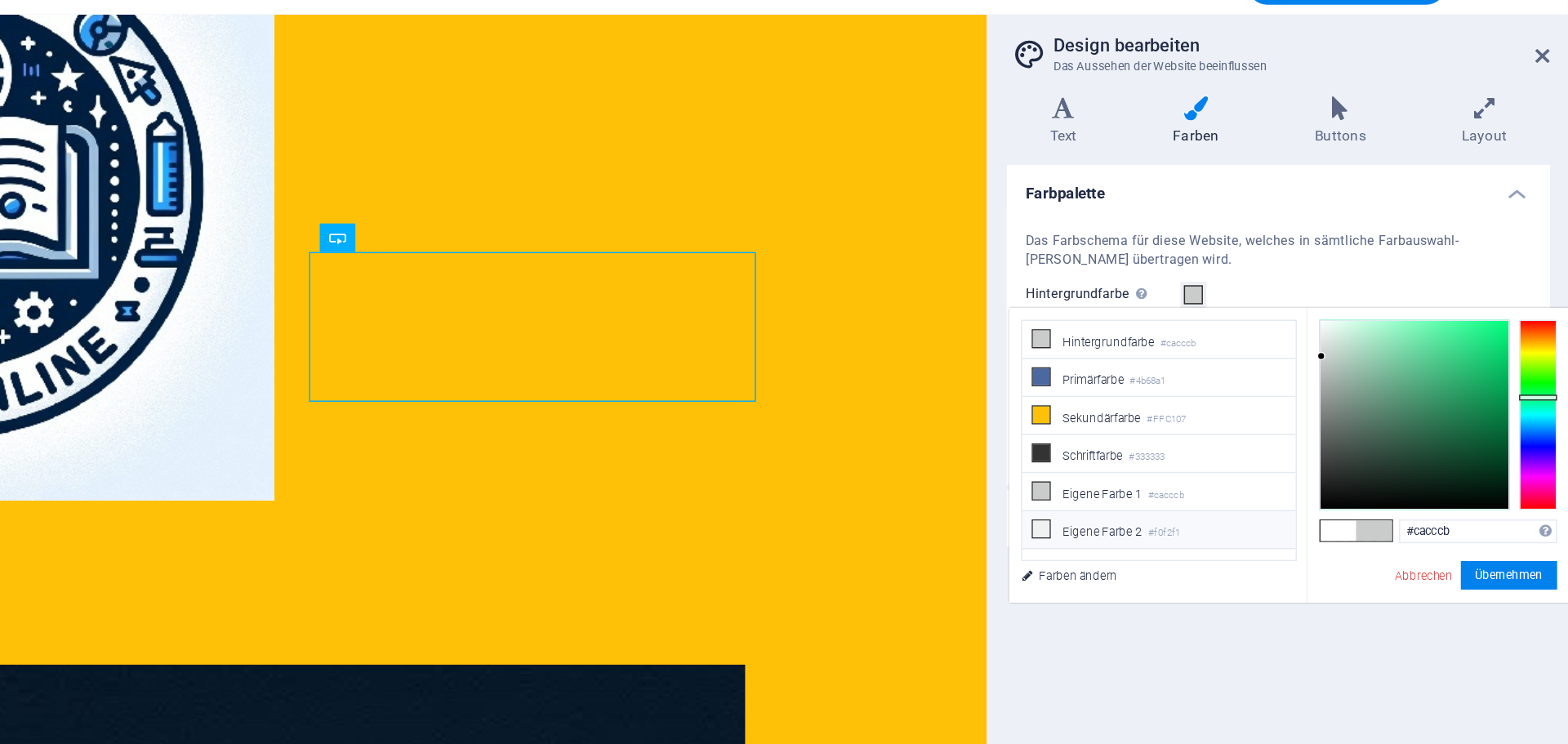
click at [1246, 390] on li "Eigene Farbe 2 #f0f2f1" at bounding box center [1286, 394] width 187 height 27
type input "#f0f2f1"
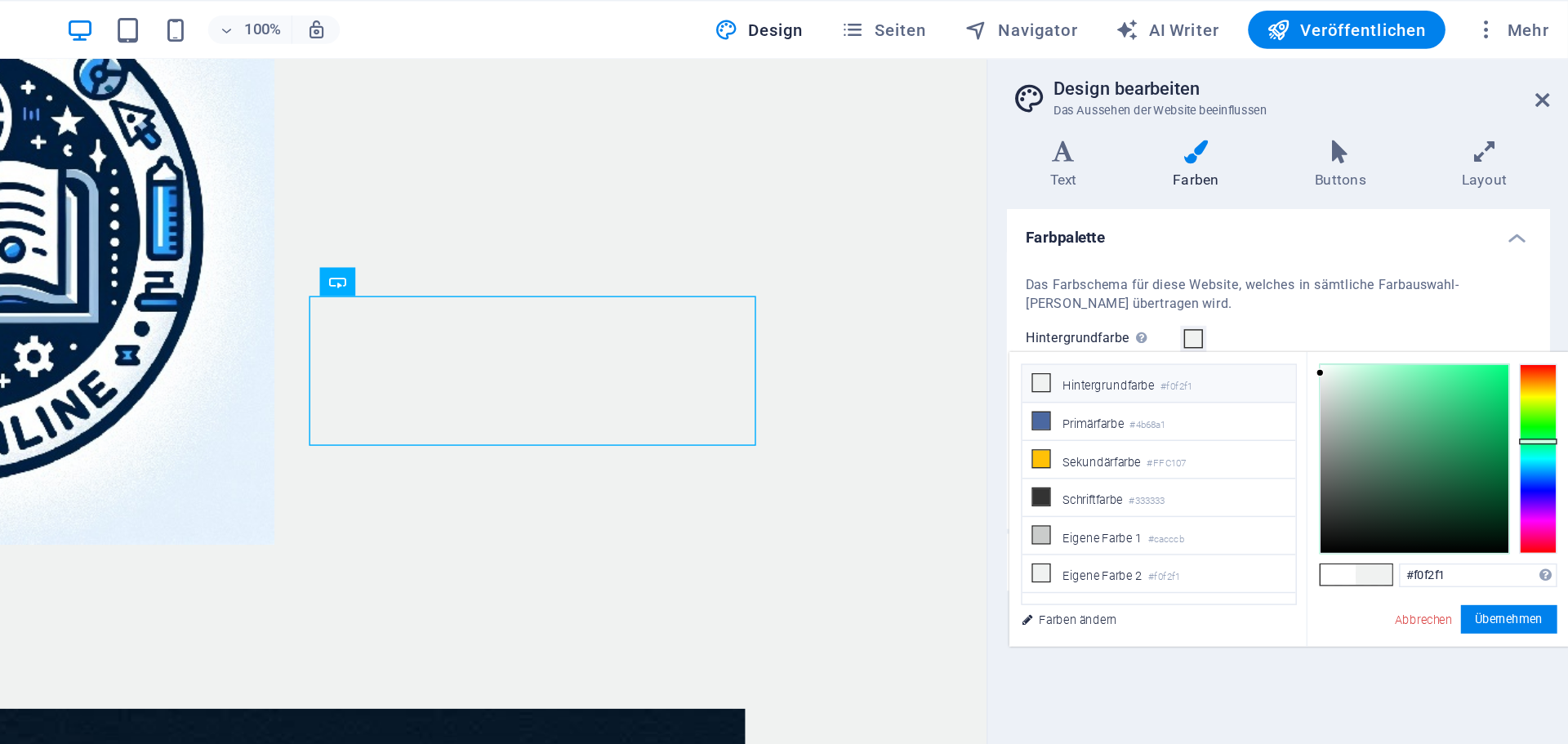
click at [1256, 259] on li "Hintergrundfarbe #f0f2f1" at bounding box center [1286, 264] width 187 height 27
click at [1232, 271] on li "Hintergrundfarbe #f0f2f1" at bounding box center [1286, 264] width 187 height 27
click at [1211, 267] on span at bounding box center [1205, 262] width 13 height 13
click at [1309, 232] on span at bounding box center [1310, 232] width 13 height 13
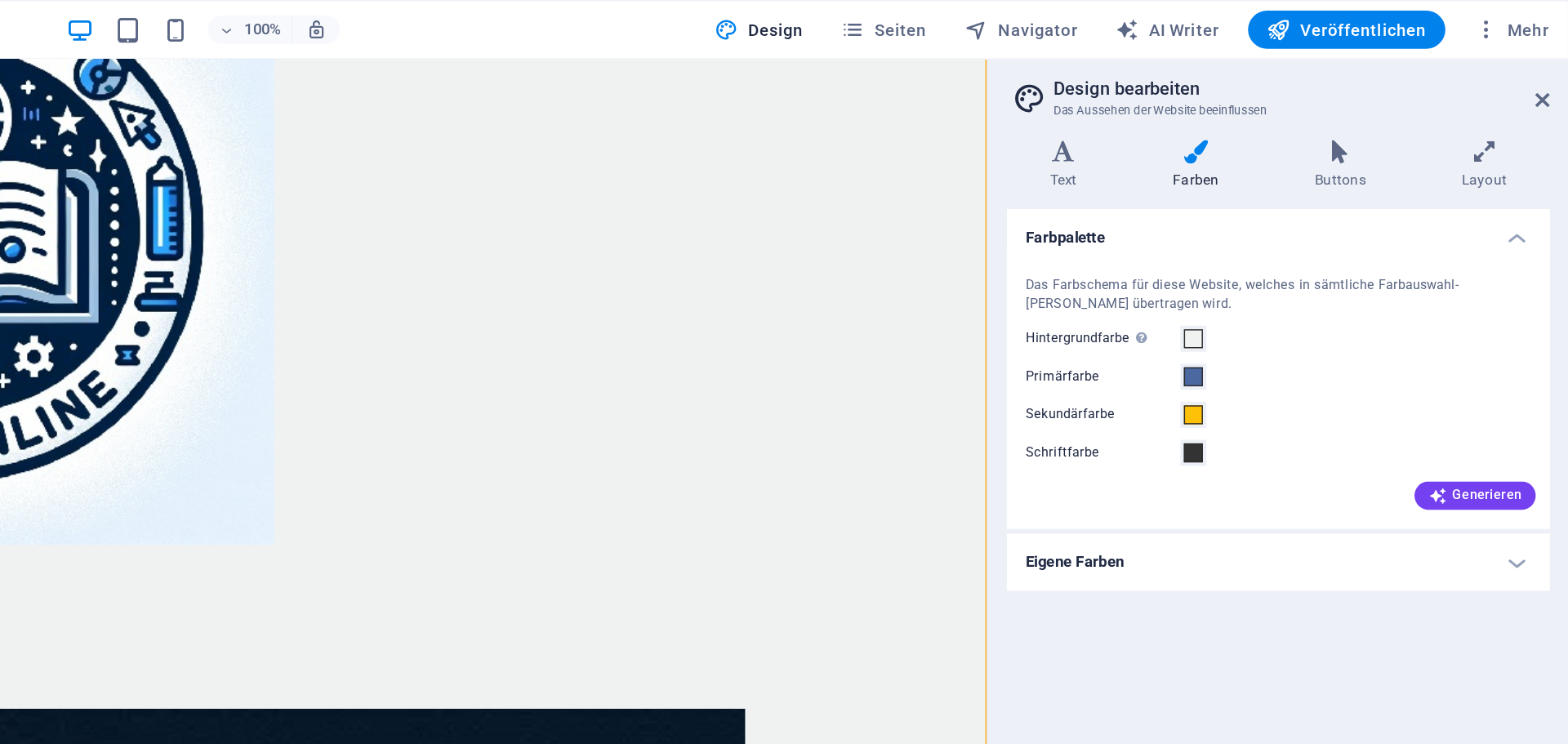
click at [1347, 381] on h4 "Eigene Farben" at bounding box center [1368, 386] width 373 height 39
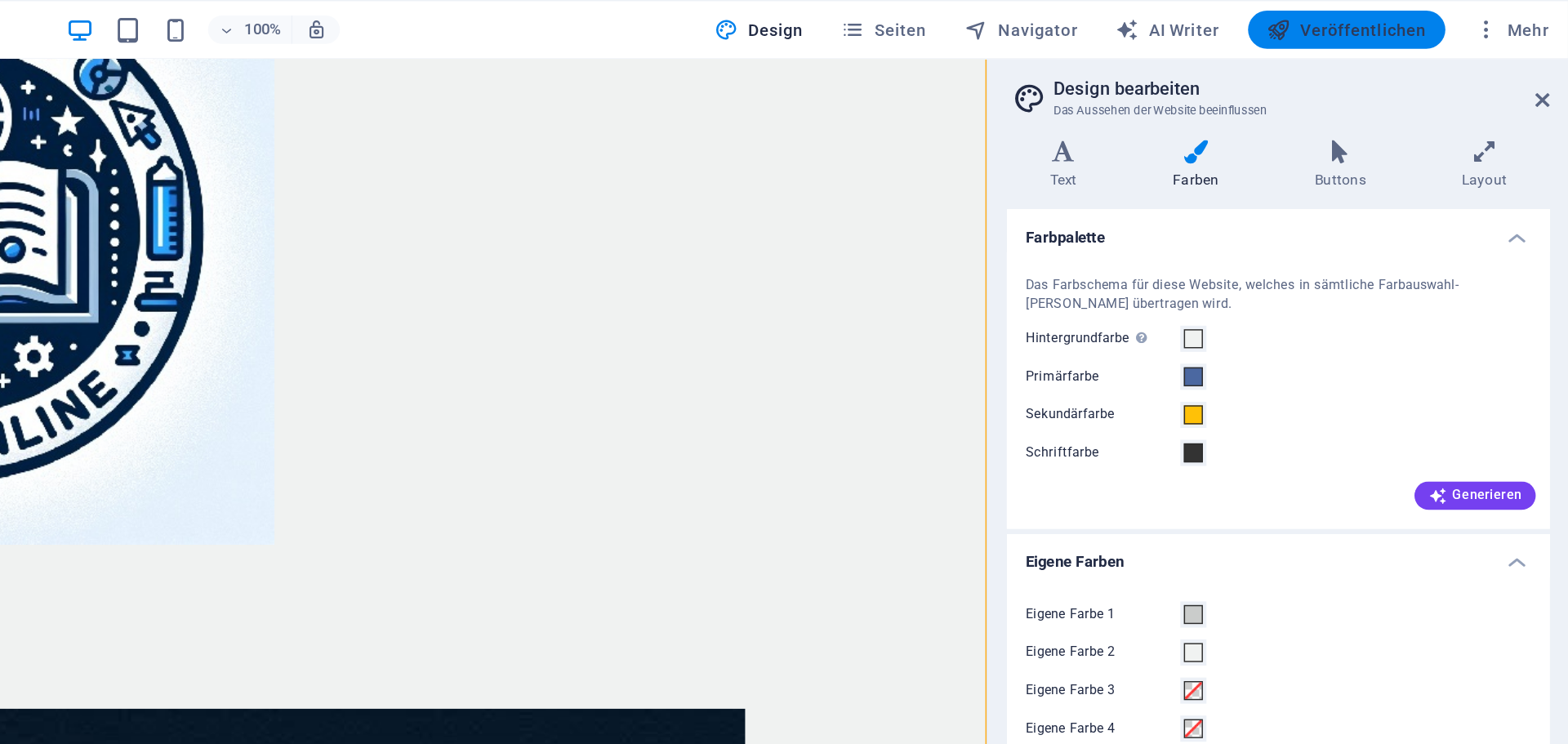
click at [1391, 15] on span "Veröffentlichen" at bounding box center [1415, 20] width 110 height 16
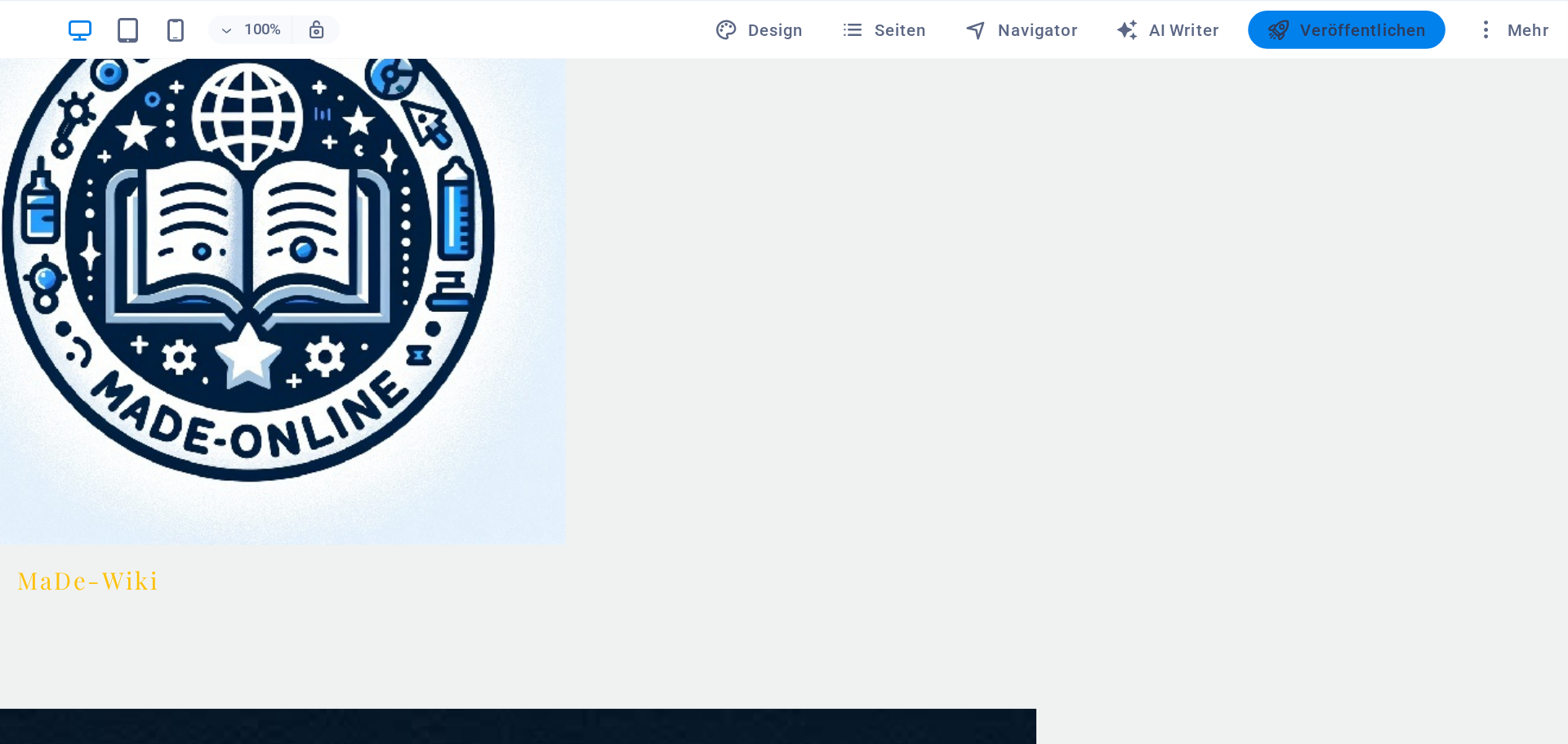
click at [1417, 21] on span "Veröffentlichen" at bounding box center [1415, 20] width 110 height 16
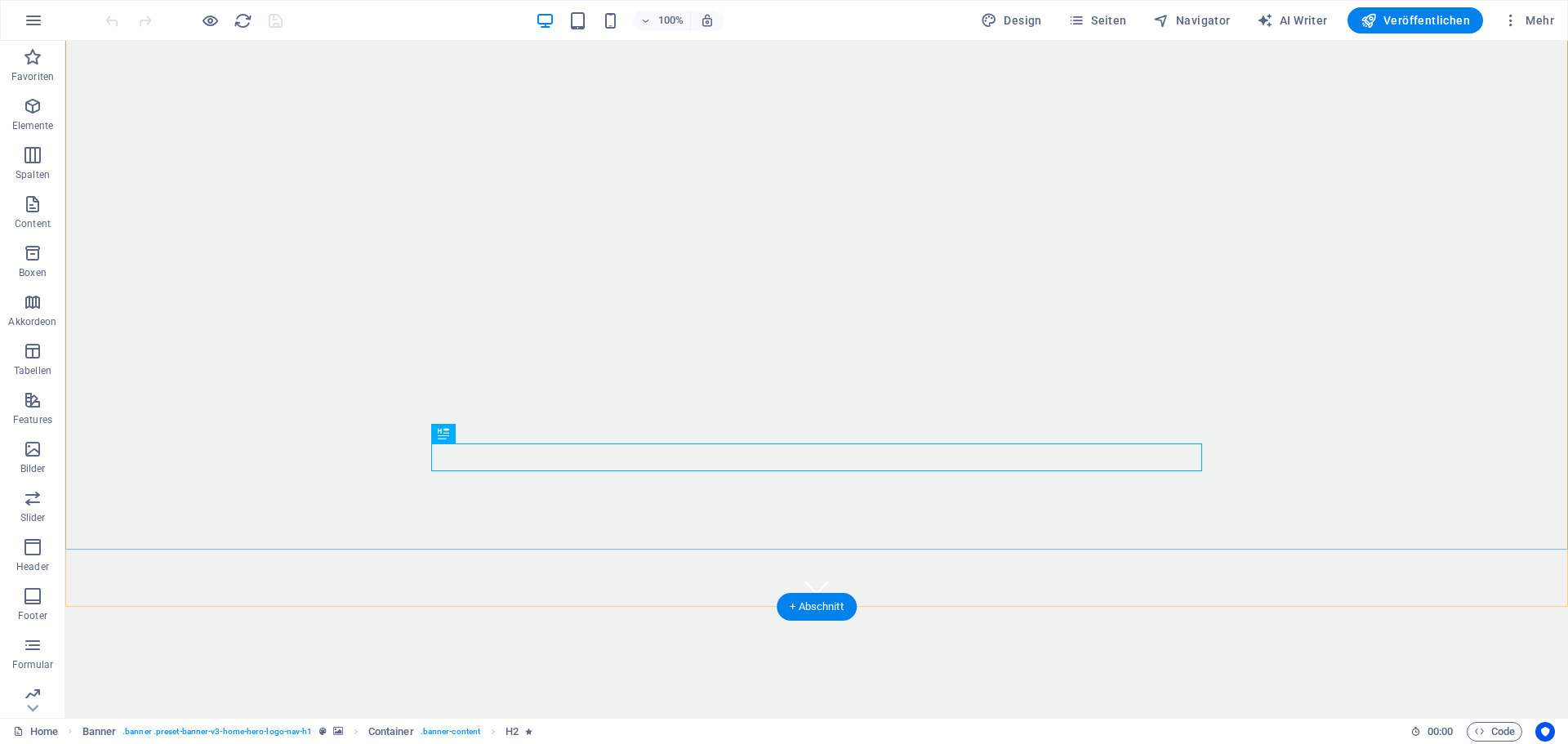
scroll to position [113, 0]
click at [1033, 23] on span "Design" at bounding box center [1011, 20] width 61 height 16
select select "px"
select select "400"
select select "px"
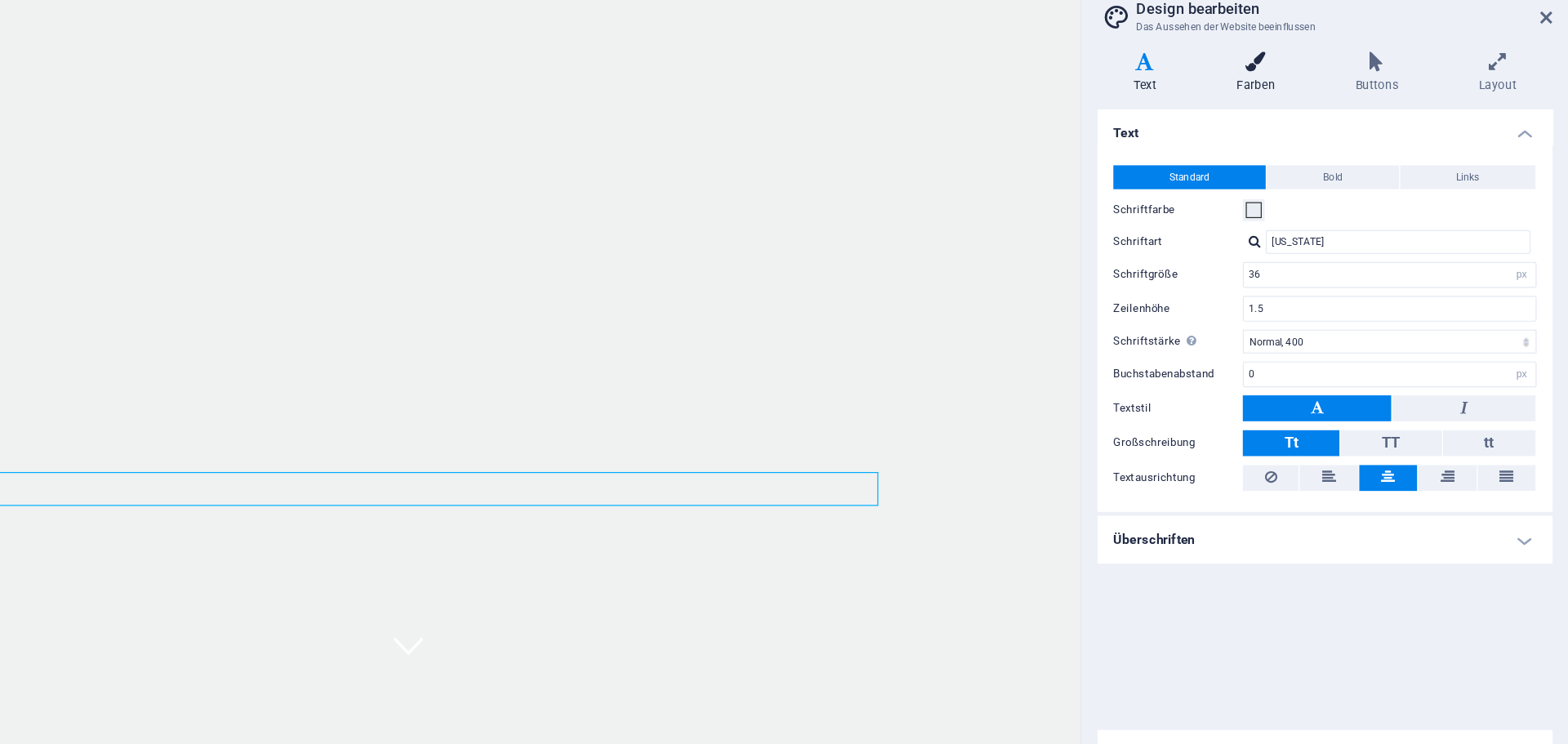
click at [1311, 116] on h4 "Farben" at bounding box center [1314, 113] width 98 height 34
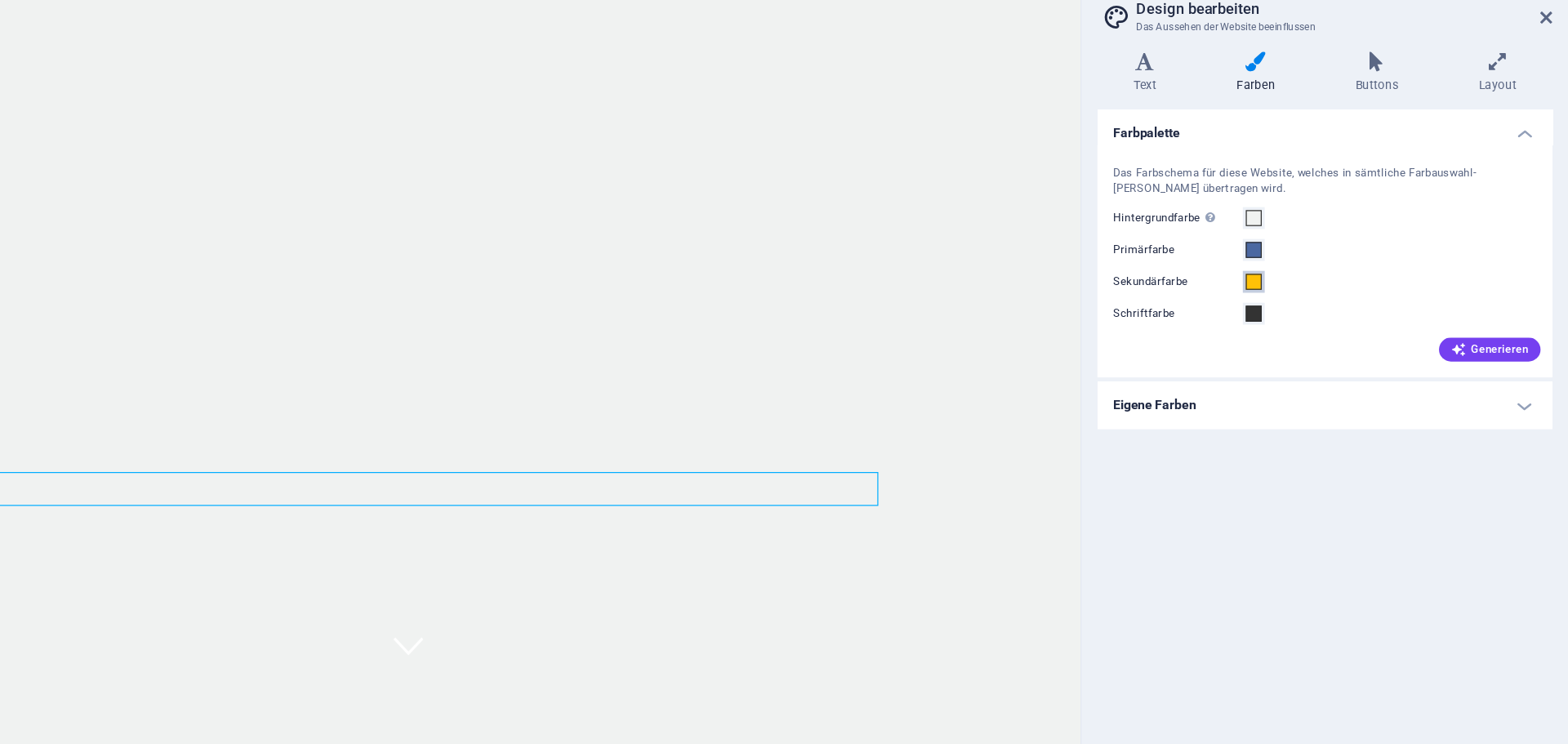
click at [1305, 285] on span at bounding box center [1310, 285] width 13 height 13
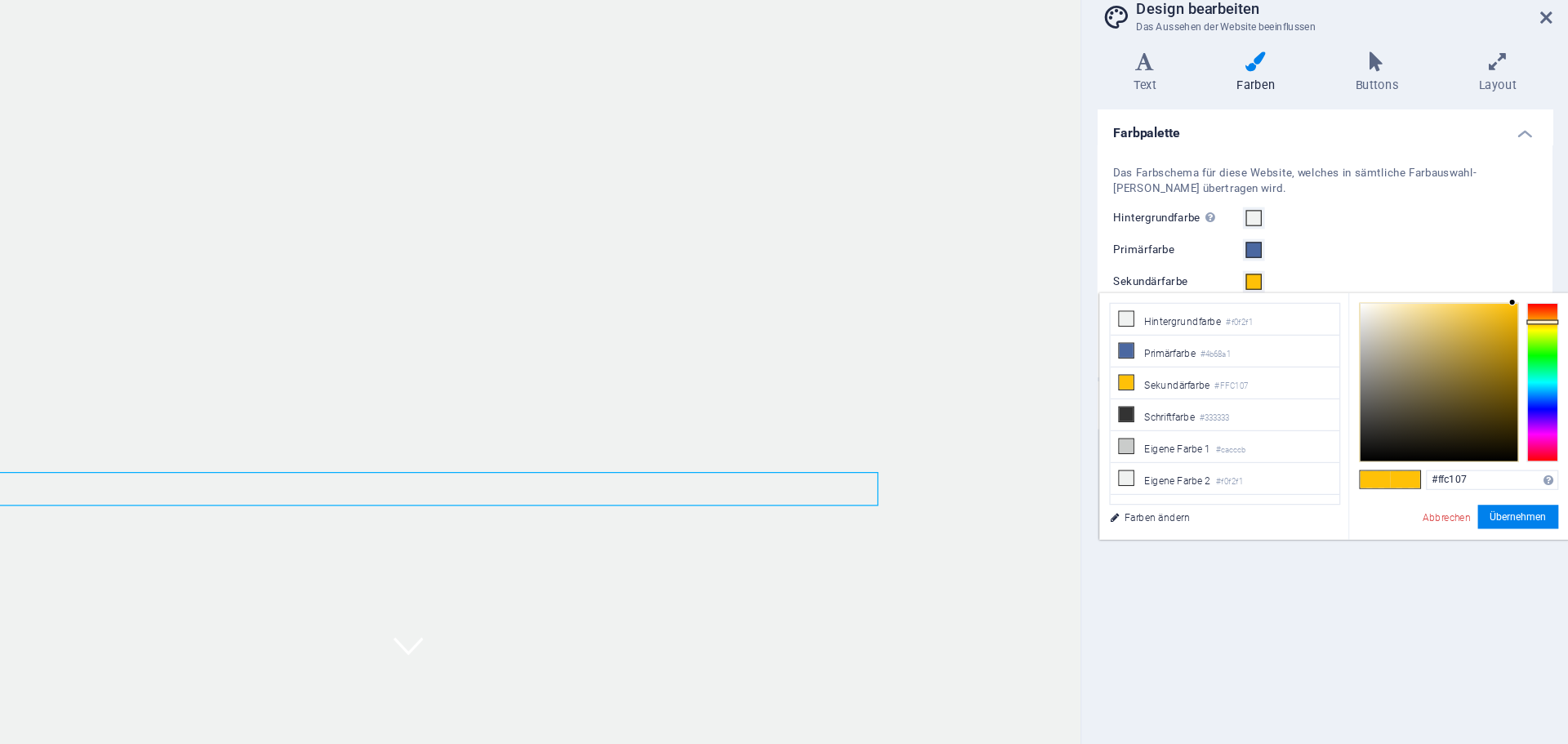
click at [1548, 387] on div at bounding box center [1547, 368] width 27 height 131
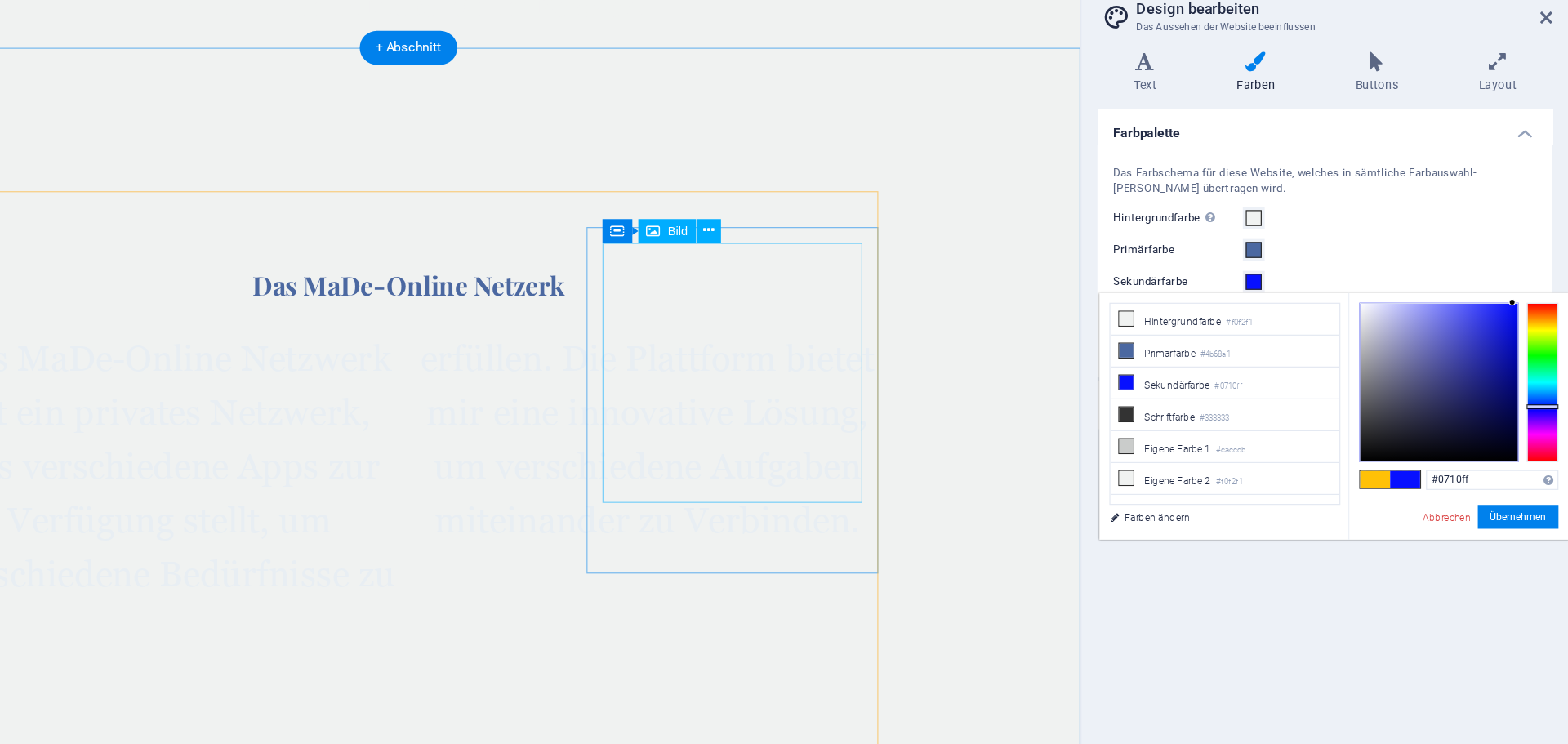
scroll to position [1029, 0]
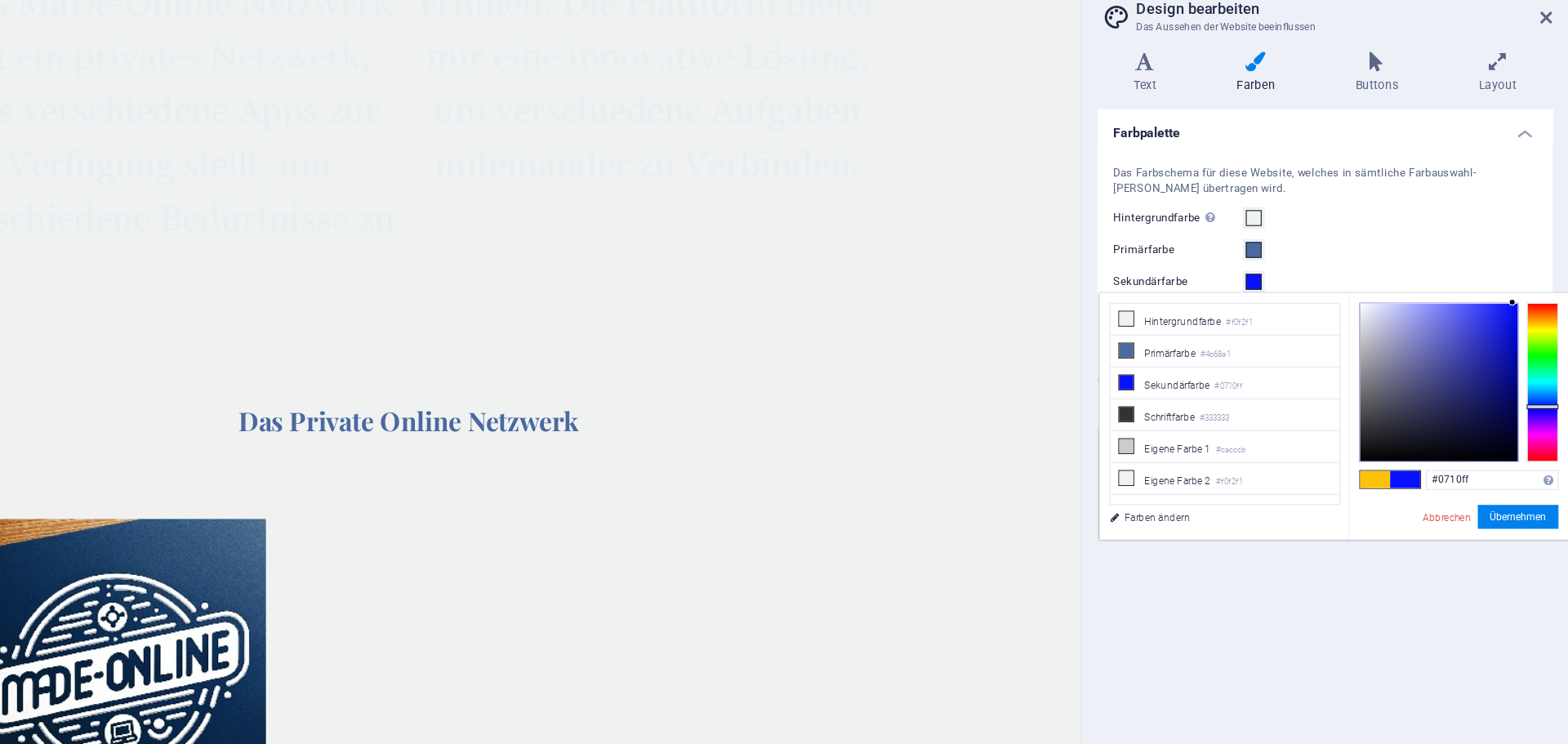
click at [1443, 360] on div at bounding box center [1462, 368] width 129 height 129
click at [1450, 402] on div at bounding box center [1462, 368] width 129 height 129
click at [1463, 406] on div at bounding box center [1462, 368] width 129 height 129
click at [1419, 402] on div at bounding box center [1462, 368] width 129 height 129
click at [1540, 378] on div at bounding box center [1547, 368] width 27 height 131
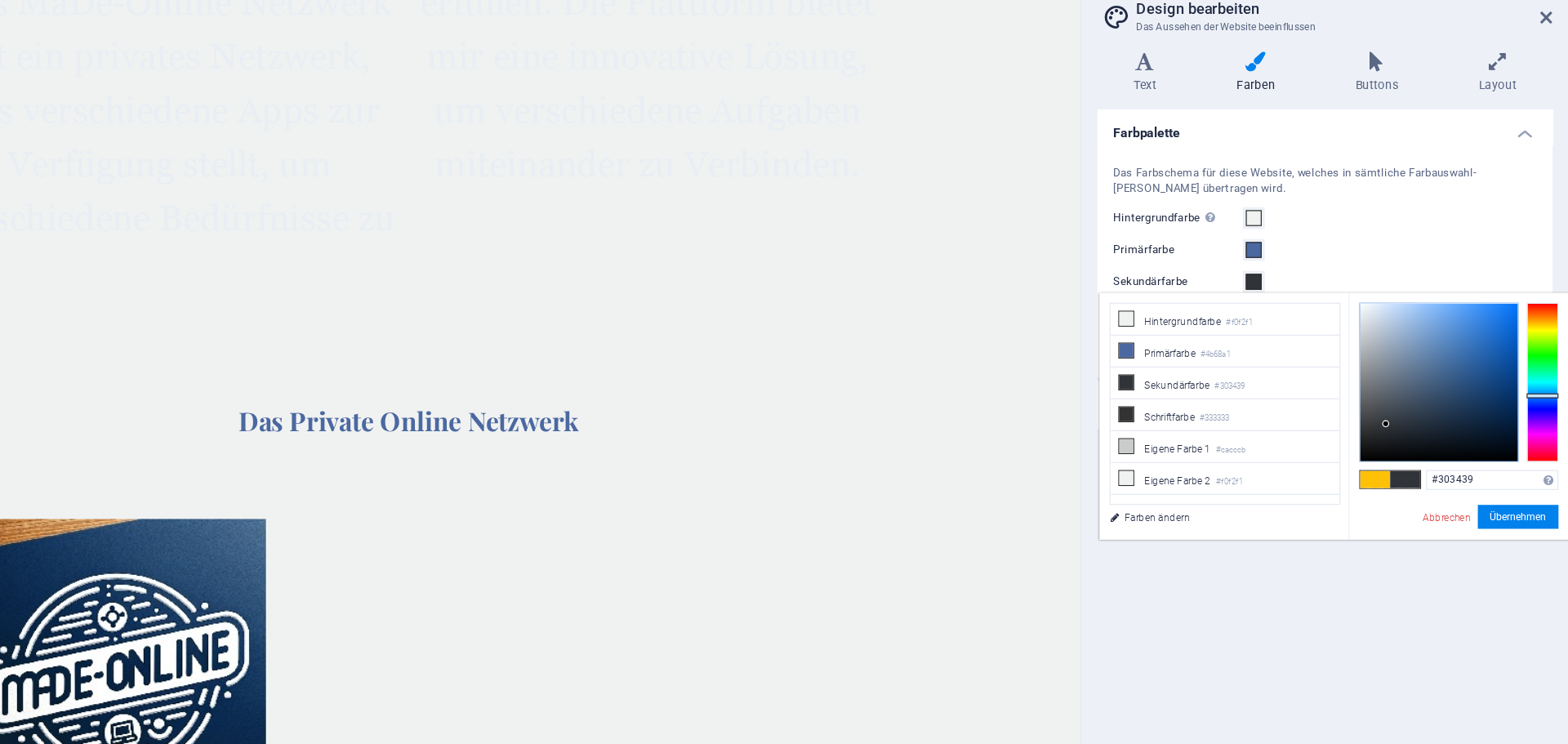
click at [1542, 353] on div at bounding box center [1547, 368] width 27 height 131
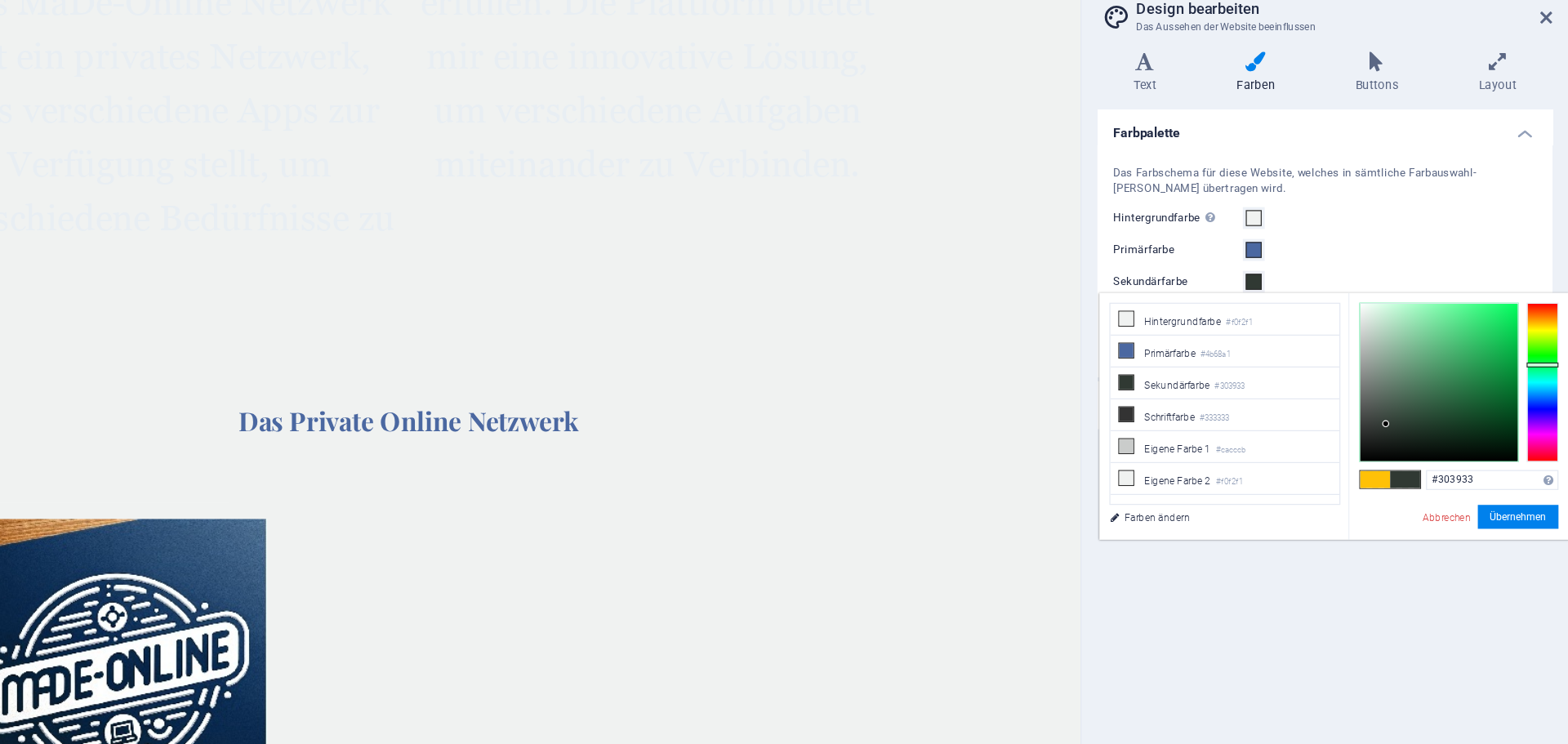
click at [1466, 360] on div at bounding box center [1462, 368] width 129 height 129
click at [1454, 342] on div at bounding box center [1462, 368] width 129 height 129
click at [1430, 363] on div at bounding box center [1462, 368] width 129 height 129
click at [1550, 389] on div at bounding box center [1547, 368] width 27 height 131
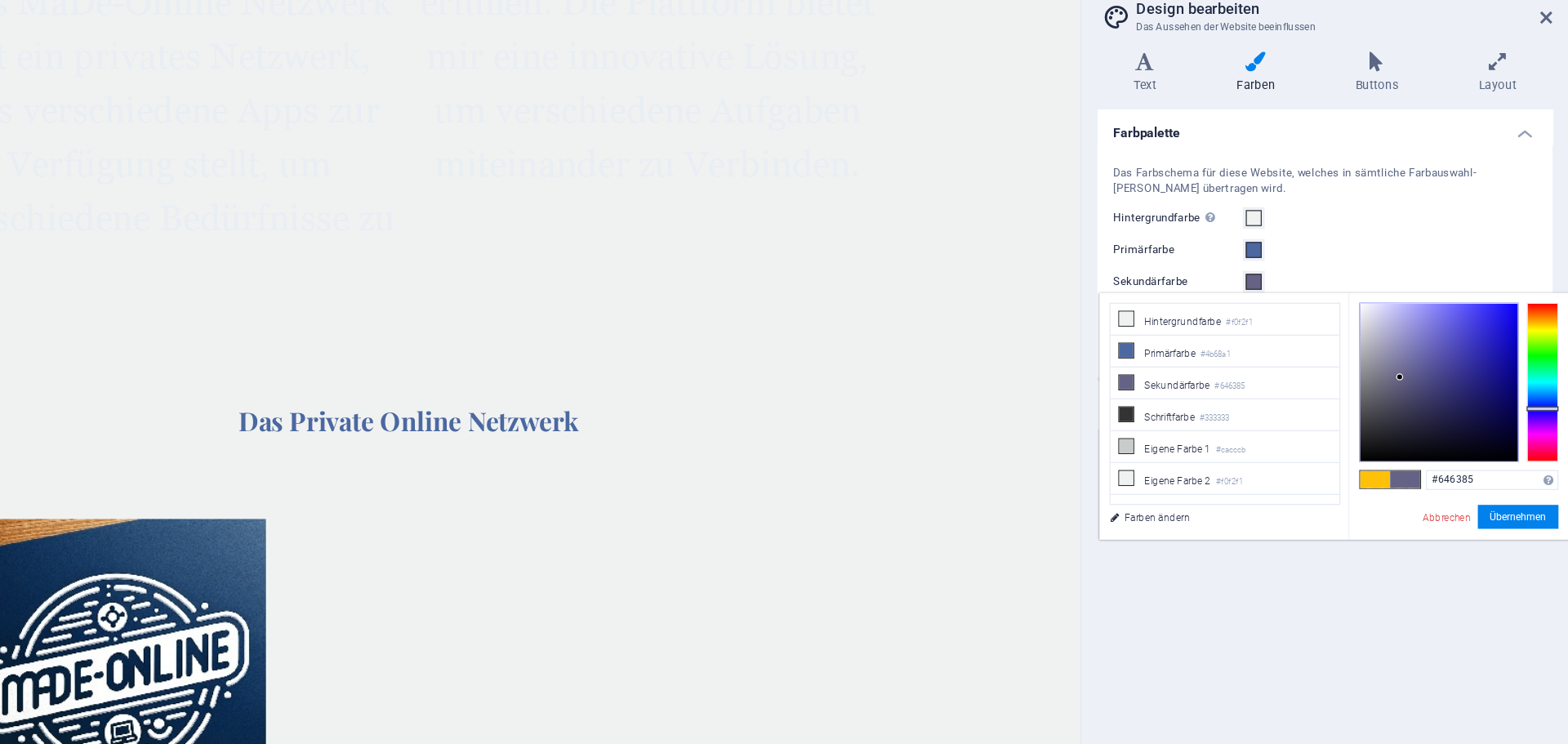
click at [1545, 429] on div at bounding box center [1547, 368] width 27 height 131
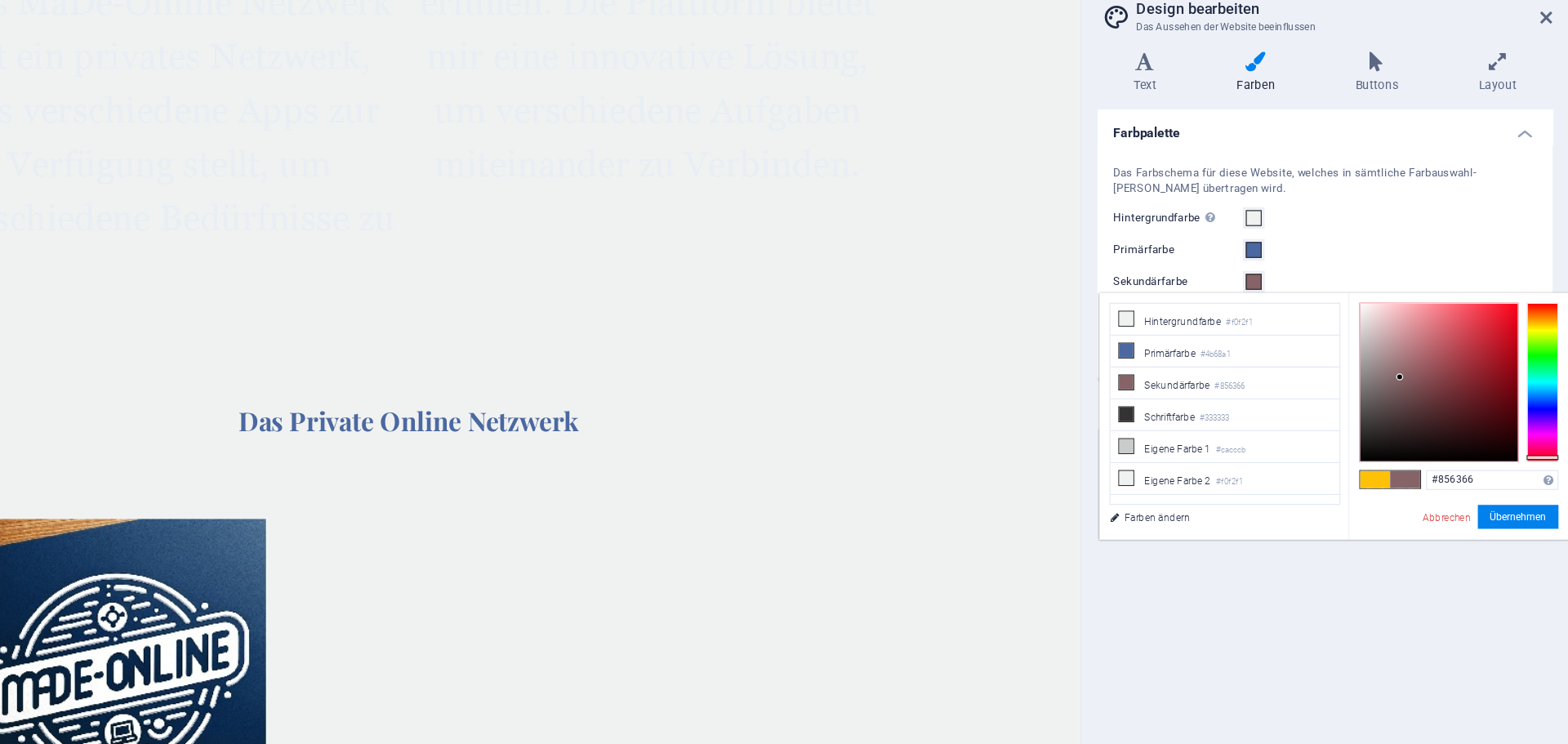
click at [1454, 340] on div at bounding box center [1462, 368] width 129 height 129
click at [1457, 376] on div at bounding box center [1462, 368] width 129 height 129
click at [1454, 376] on div at bounding box center [1457, 375] width 5 height 5
click at [1454, 375] on div at bounding box center [1453, 375] width 5 height 5
click at [1441, 380] on div at bounding box center [1462, 368] width 129 height 129
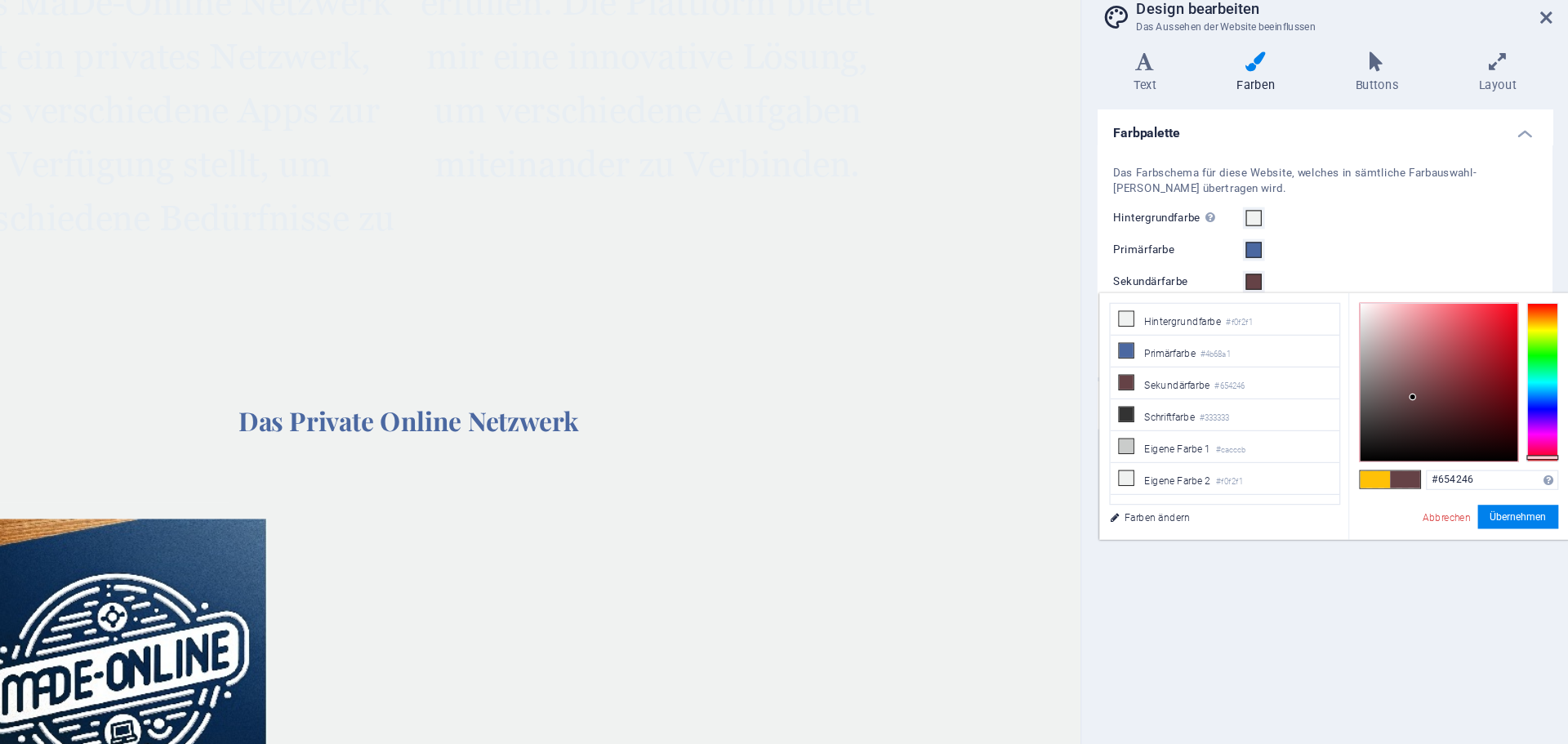
click at [1423, 380] on div at bounding box center [1462, 368] width 129 height 129
type input "#654246"
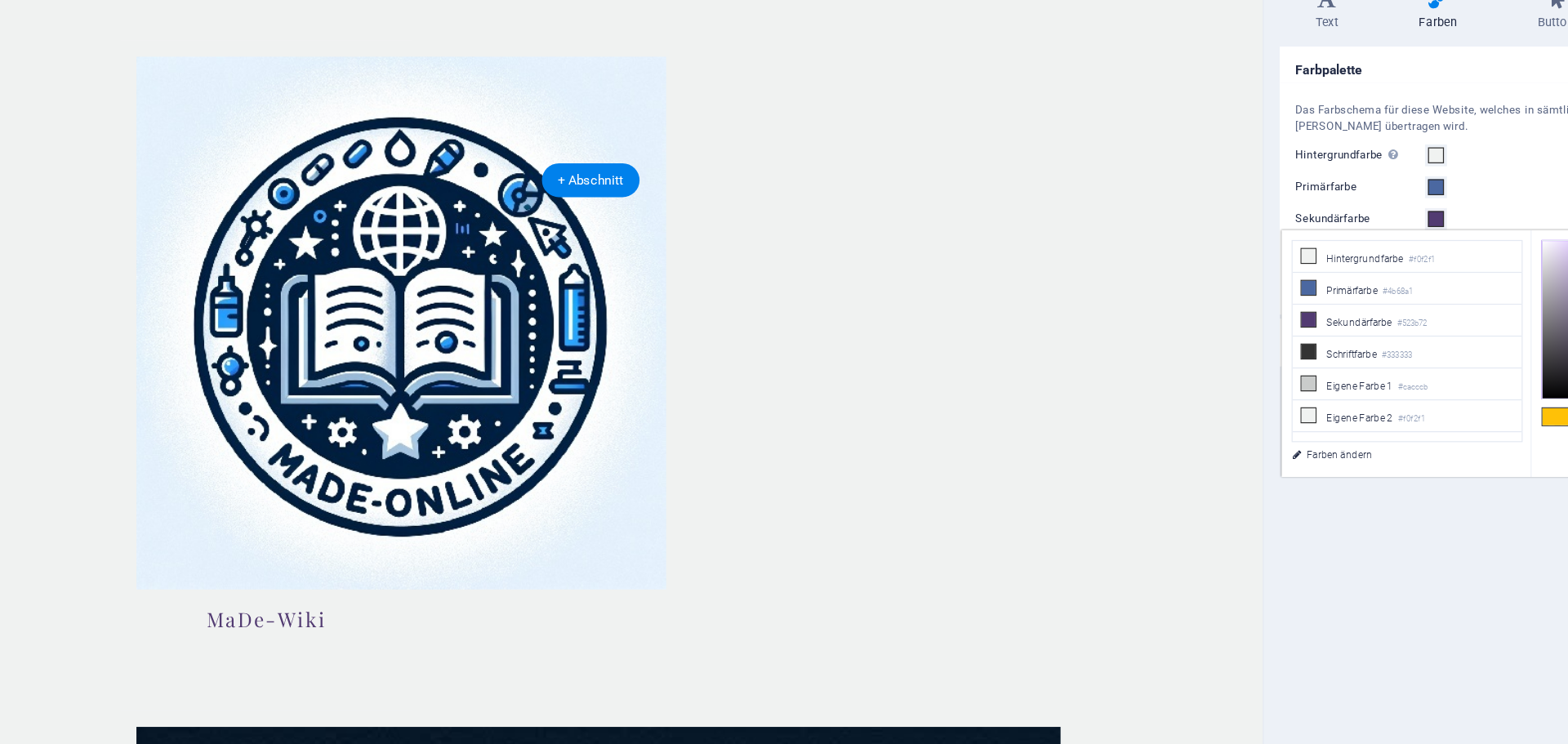
scroll to position [1734, 0]
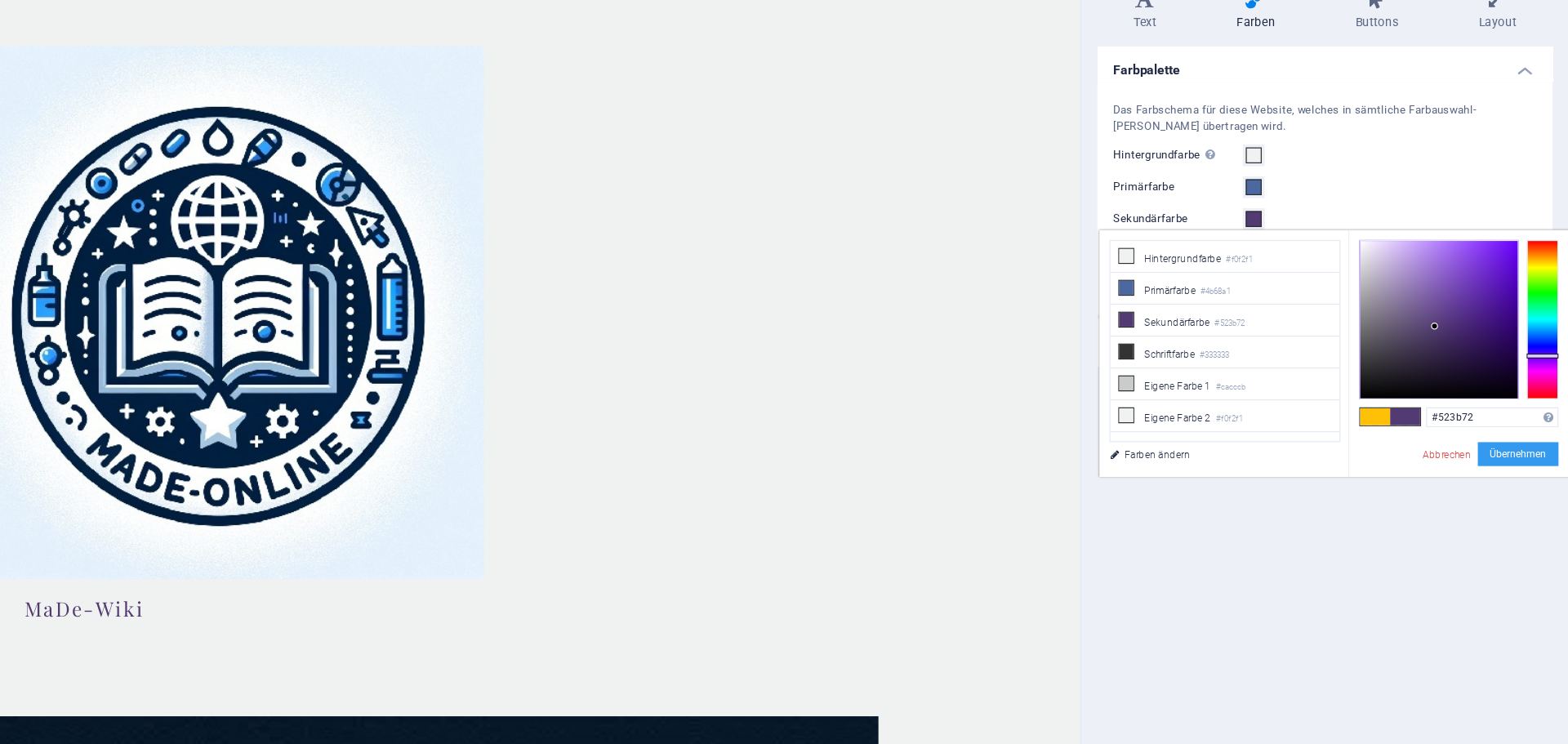
click at [1523, 482] on button "Übernehmen" at bounding box center [1526, 477] width 66 height 19
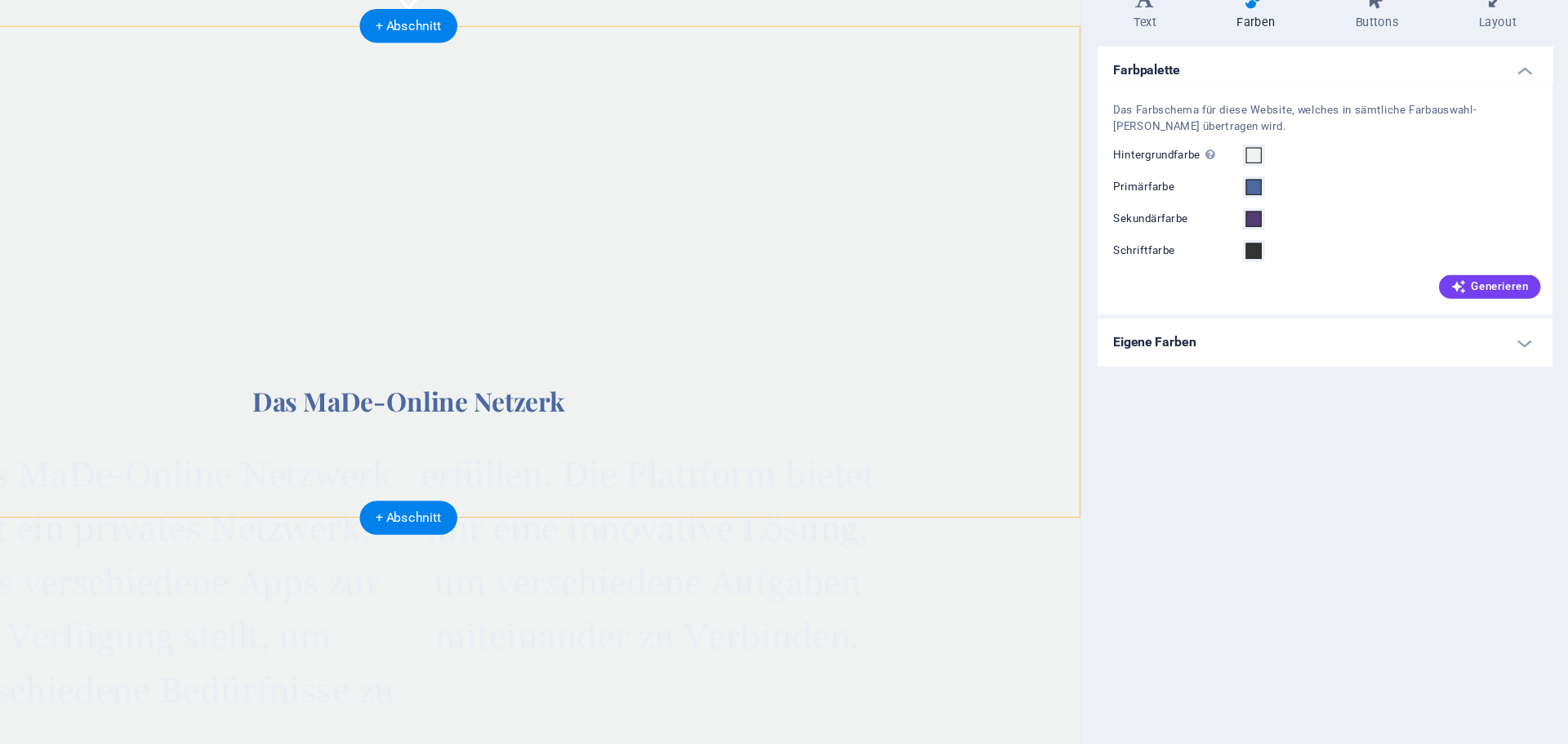
scroll to position [0, 0]
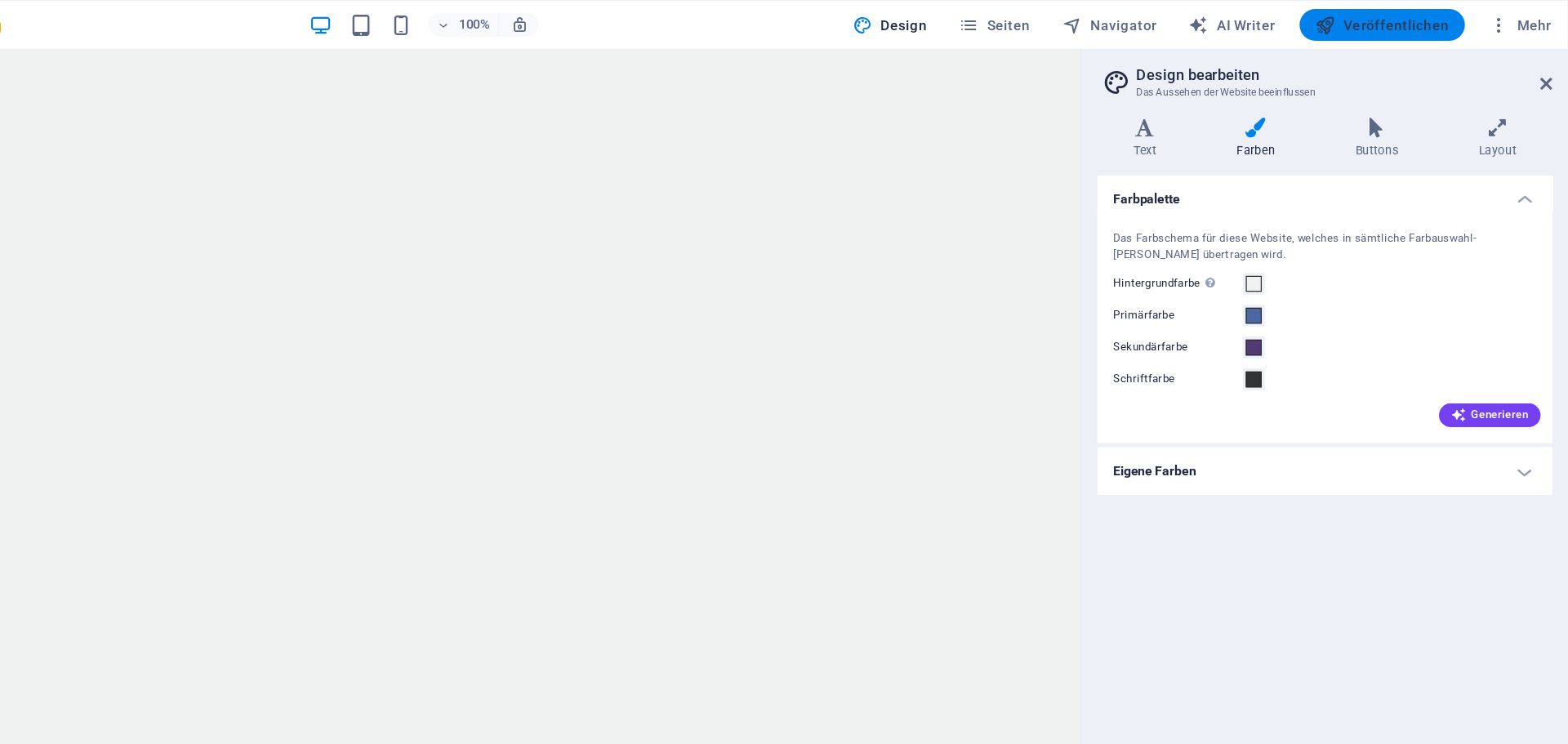
click at [1408, 21] on span "Veröffentlichen" at bounding box center [1415, 20] width 110 height 16
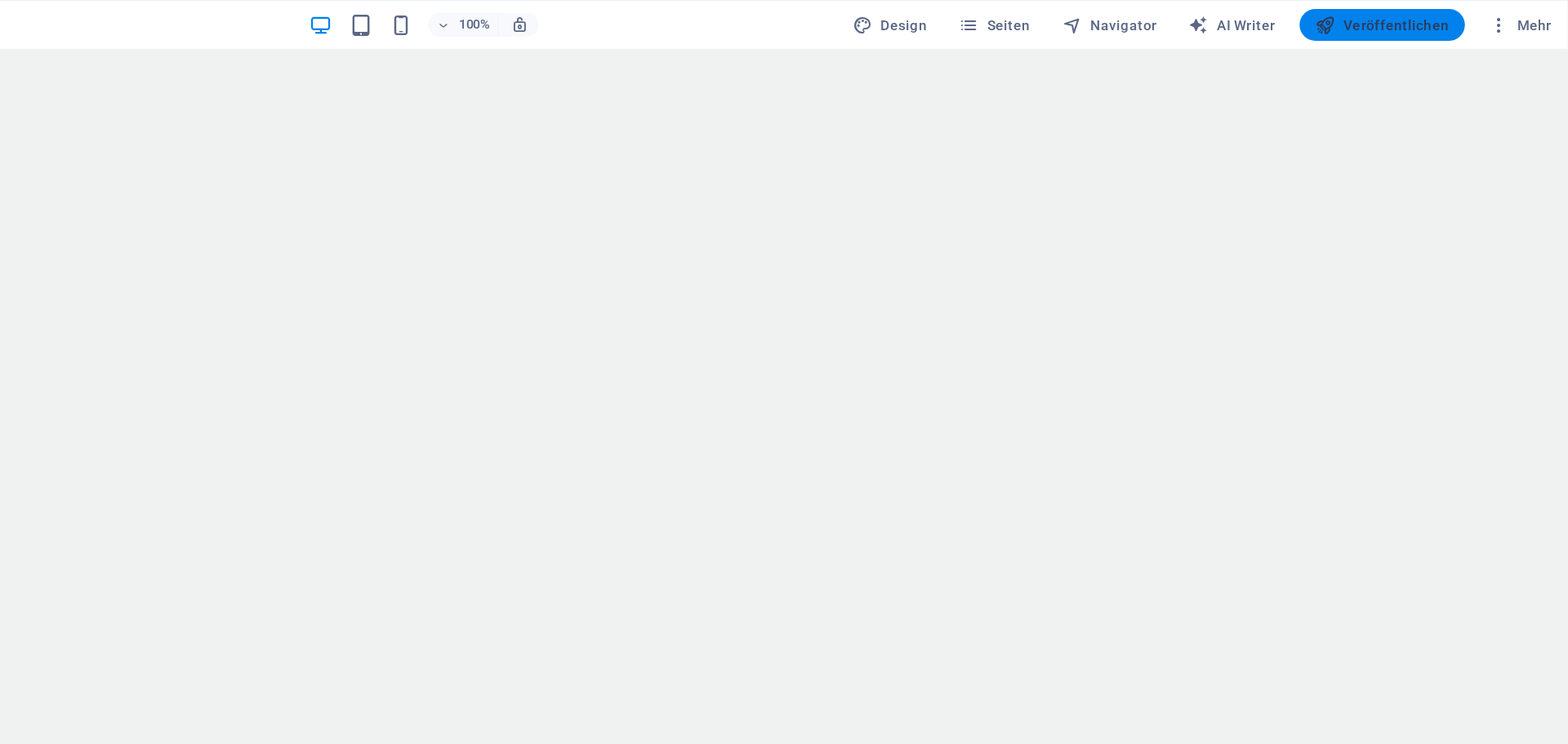
click at [1426, 22] on span "Veröffentlichen" at bounding box center [1415, 20] width 110 height 16
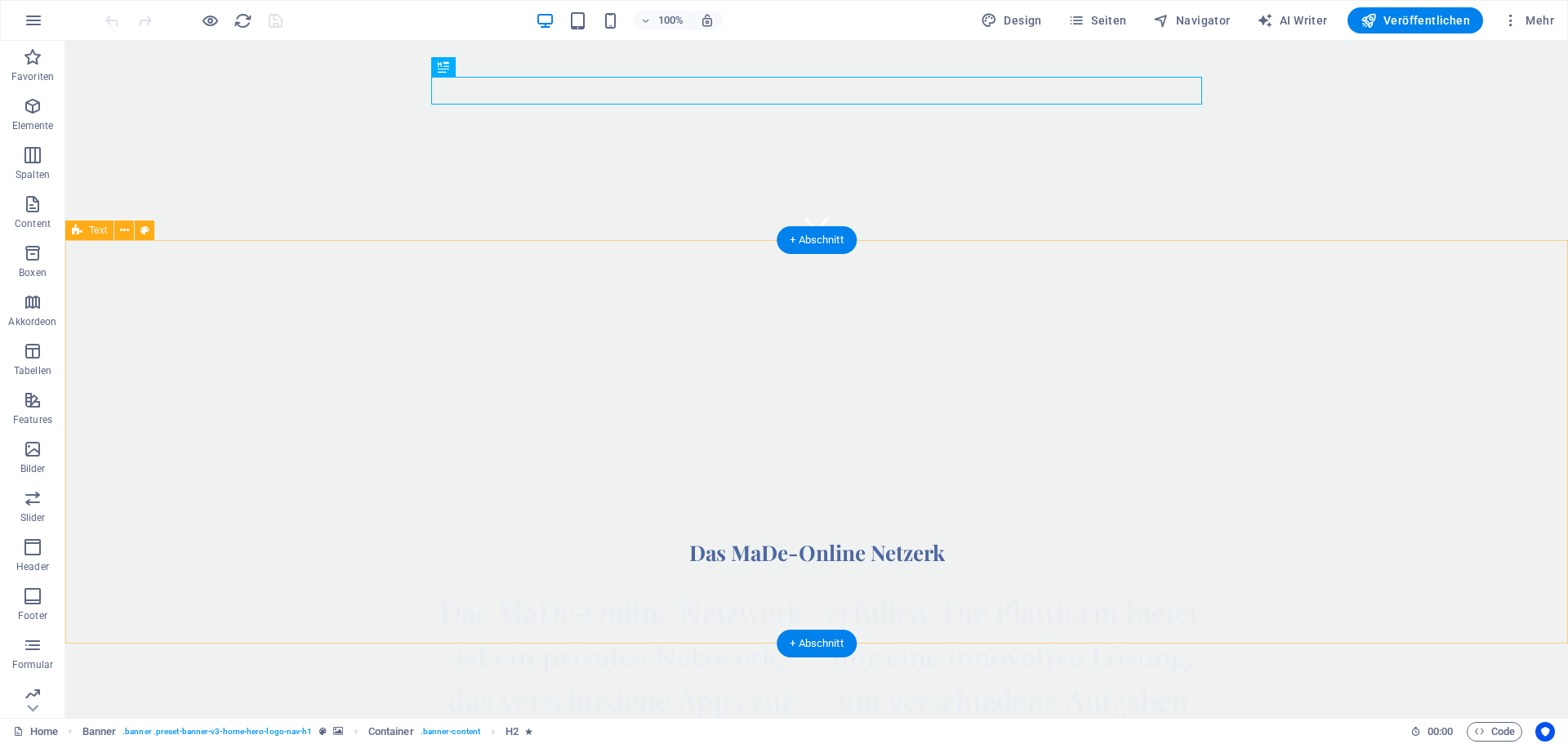
scroll to position [478, 0]
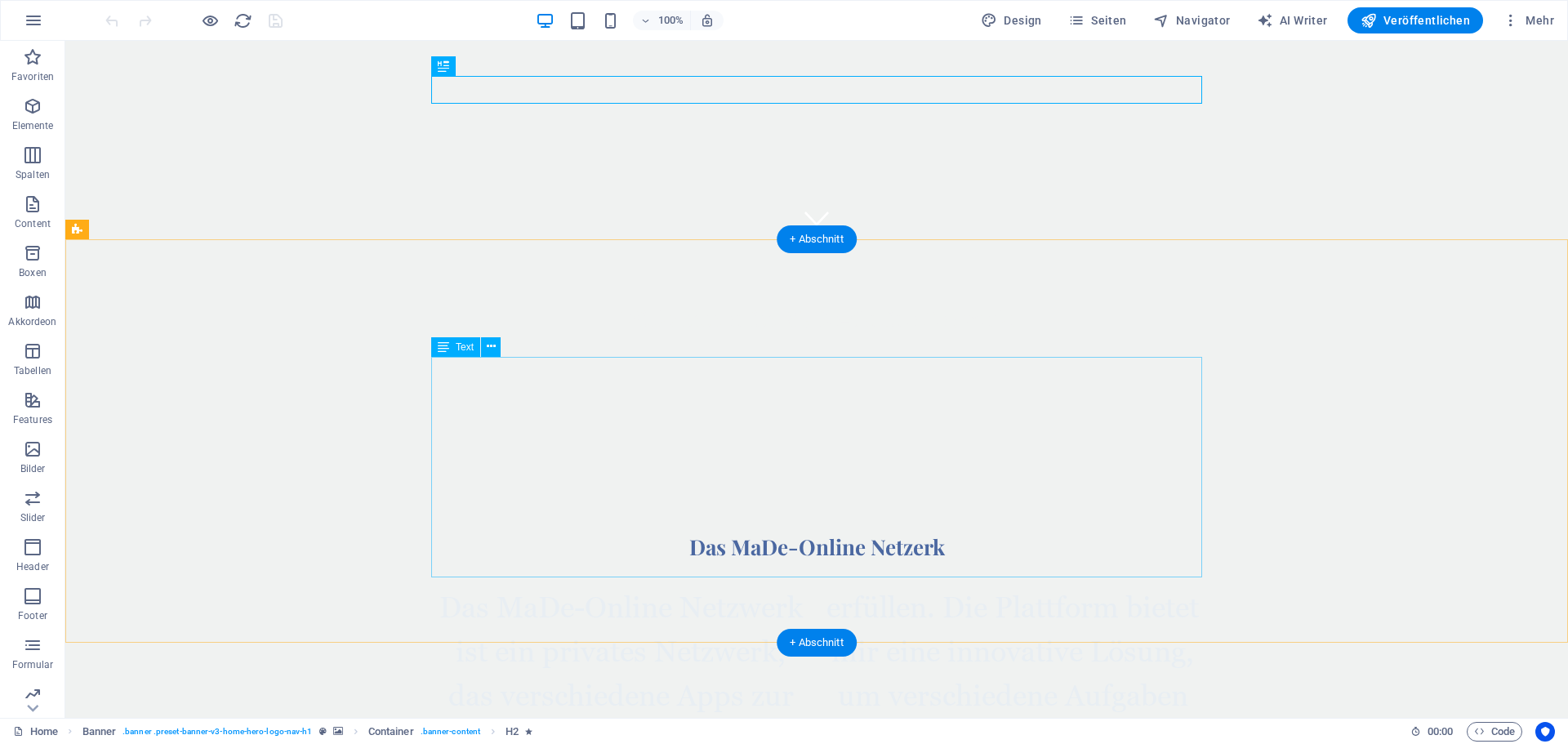
click at [461, 585] on div "Das MaDe-Online Netzwerk ist ein privates Netzwerk, das verschiedene Apps zur V…" at bounding box center [817, 695] width 771 height 220
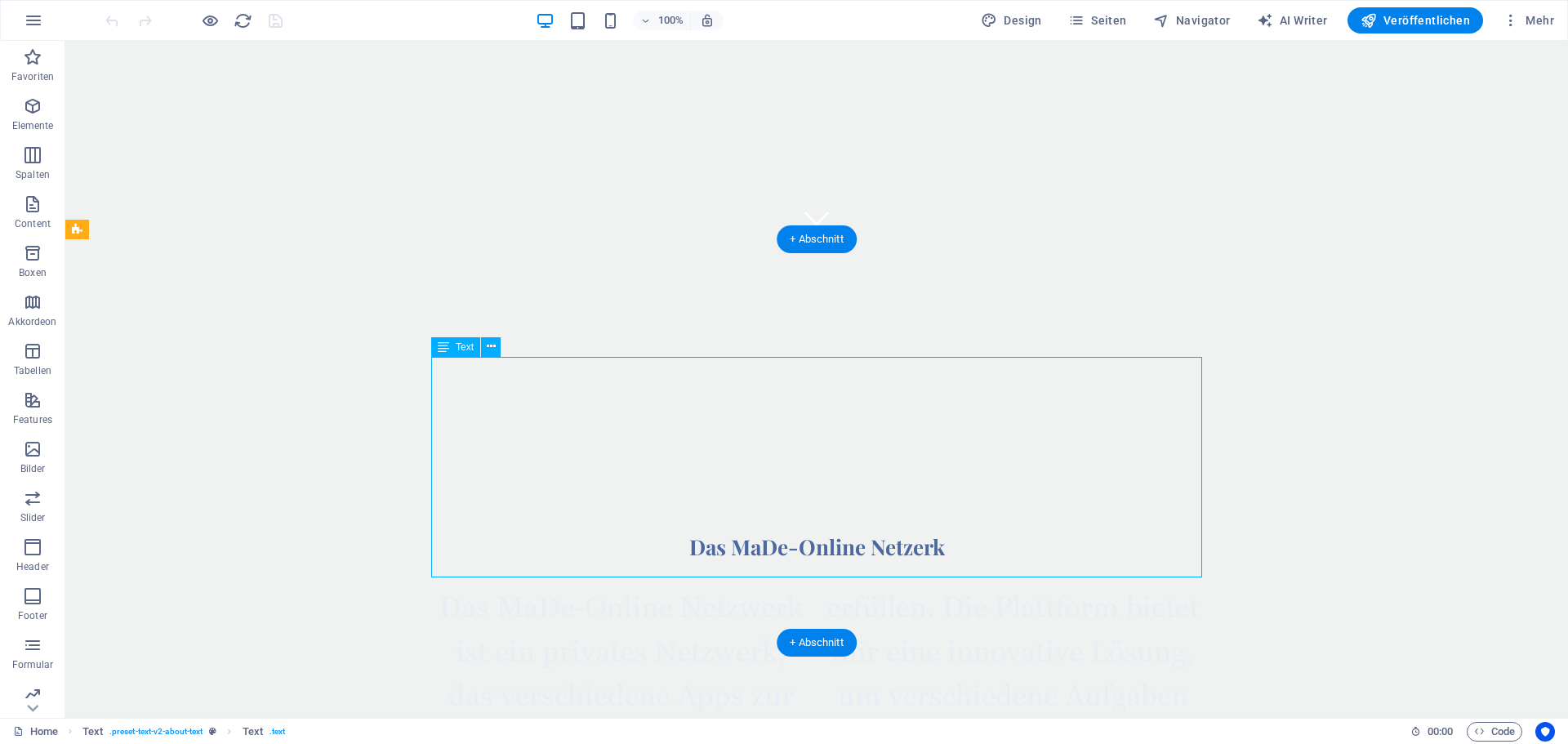
click at [461, 585] on div "Das MaDe-Online Netzwerk ist ein privates Netzwerk, das verschiedene Apps zur V…" at bounding box center [817, 695] width 771 height 220
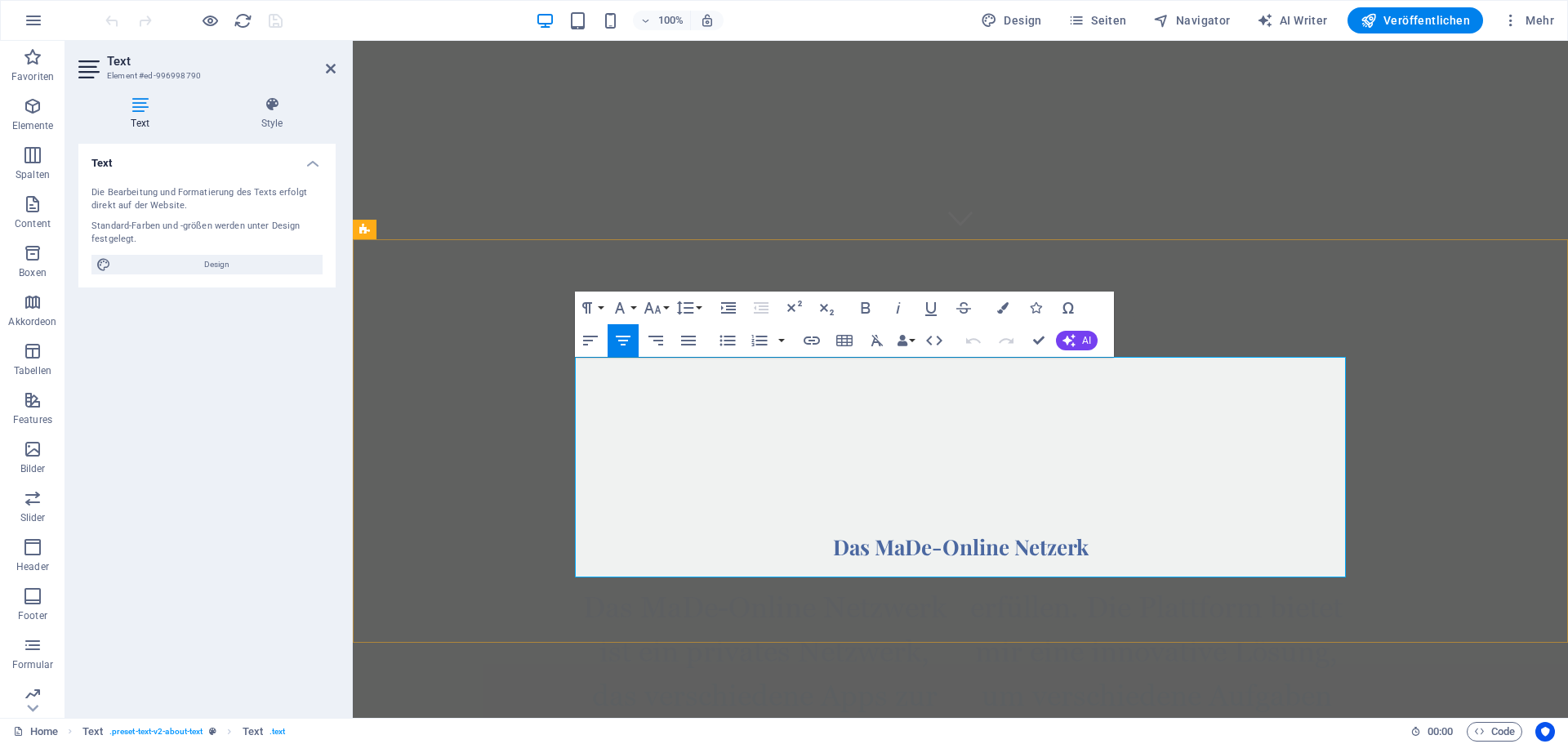
click at [659, 585] on p "Das MaDe-Online Netzwerk ist ein privates Netzwerk, das verschiedene Apps zur V…" at bounding box center [960, 695] width 771 height 220
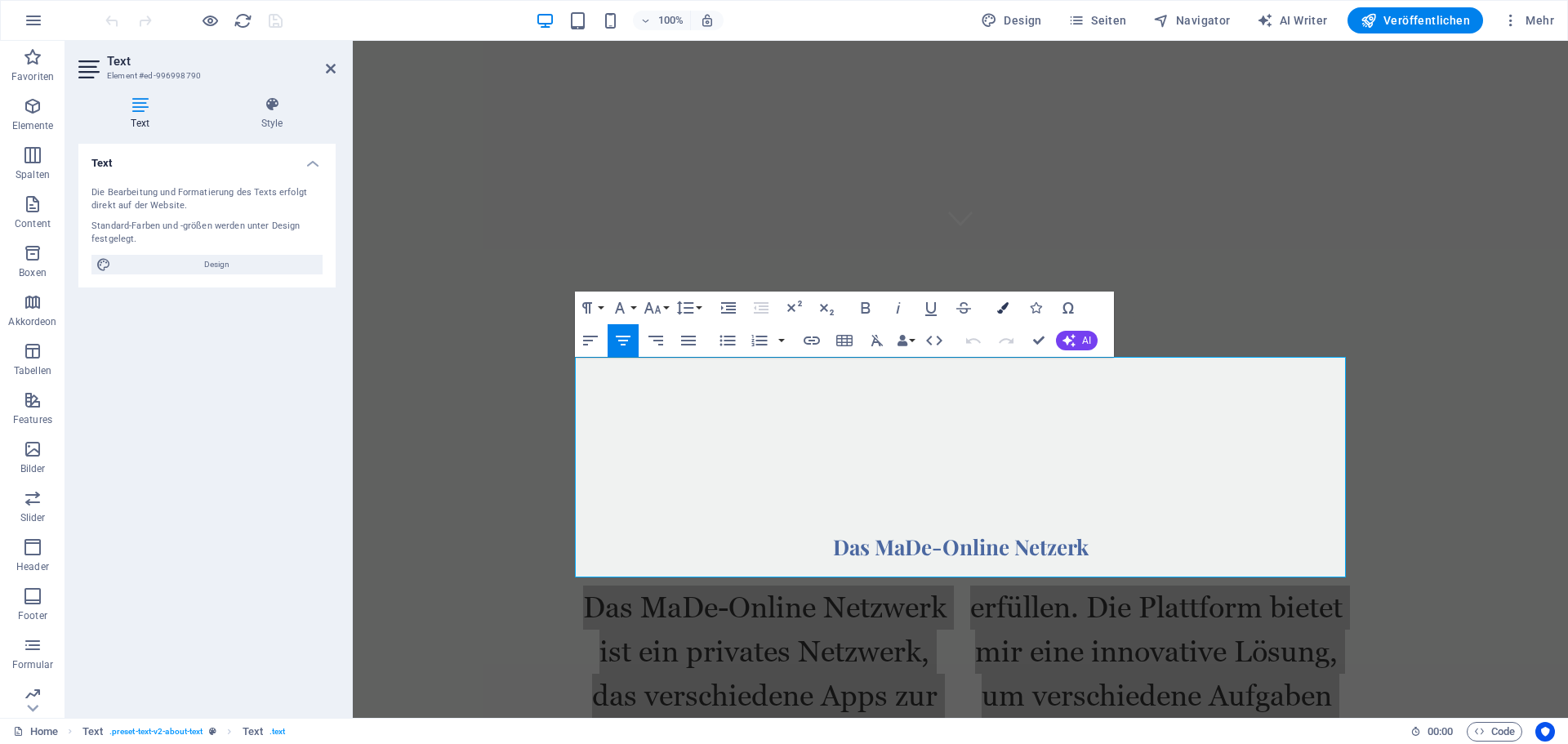
click at [1005, 307] on icon "button" at bounding box center [1002, 307] width 11 height 11
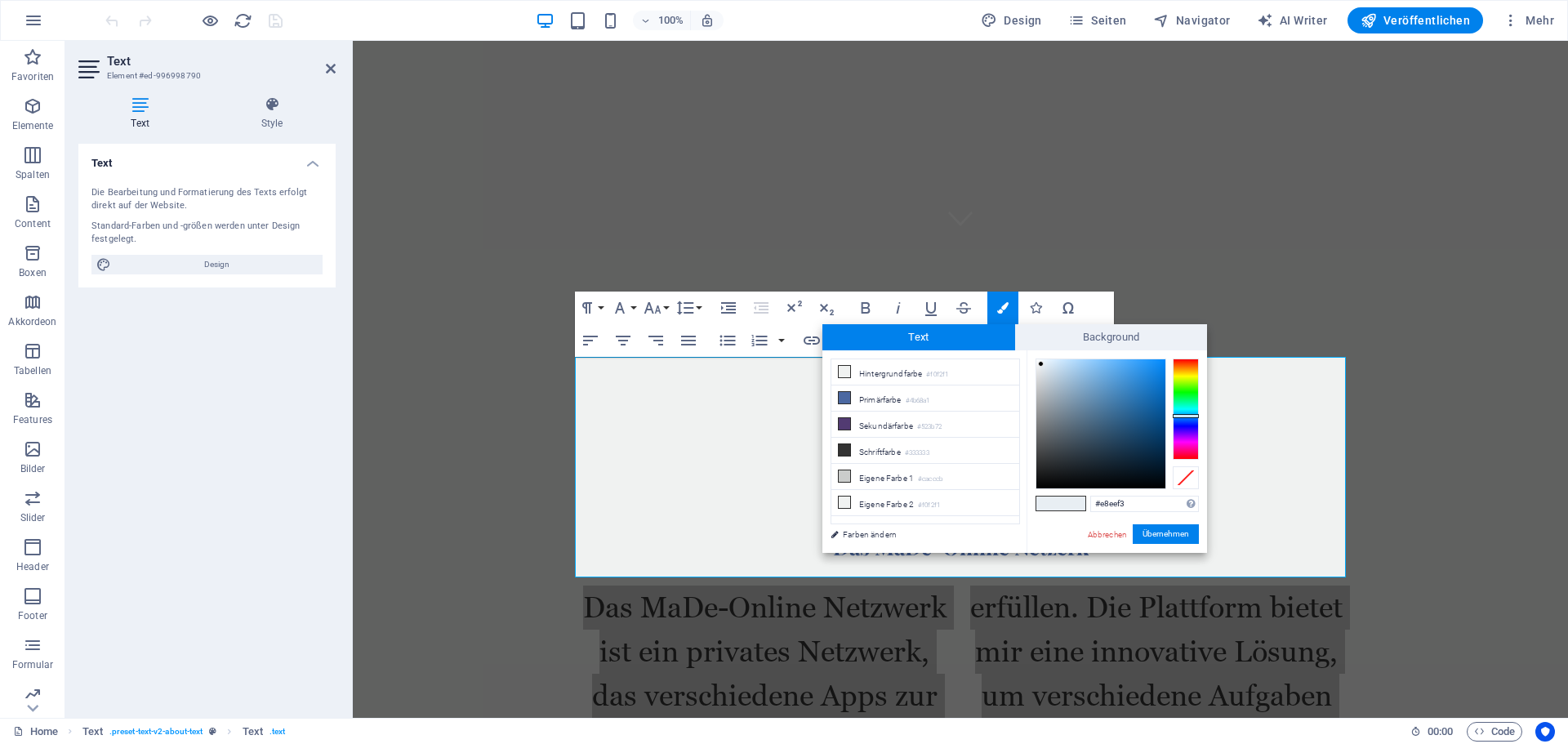
click at [1067, 472] on div at bounding box center [1100, 424] width 129 height 129
type input "#171b1e"
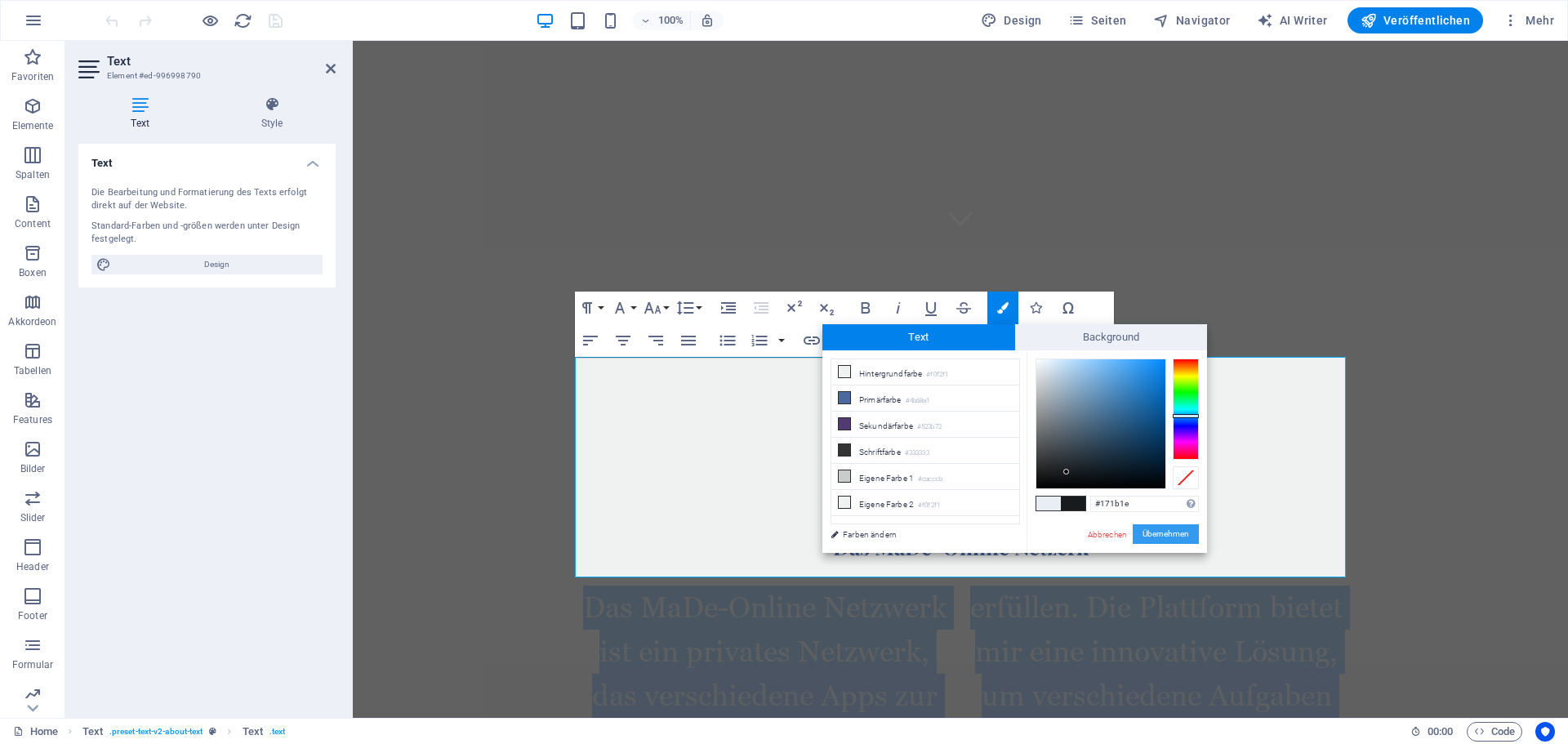
click at [1183, 537] on button "Übernehmen" at bounding box center [1165, 534] width 66 height 19
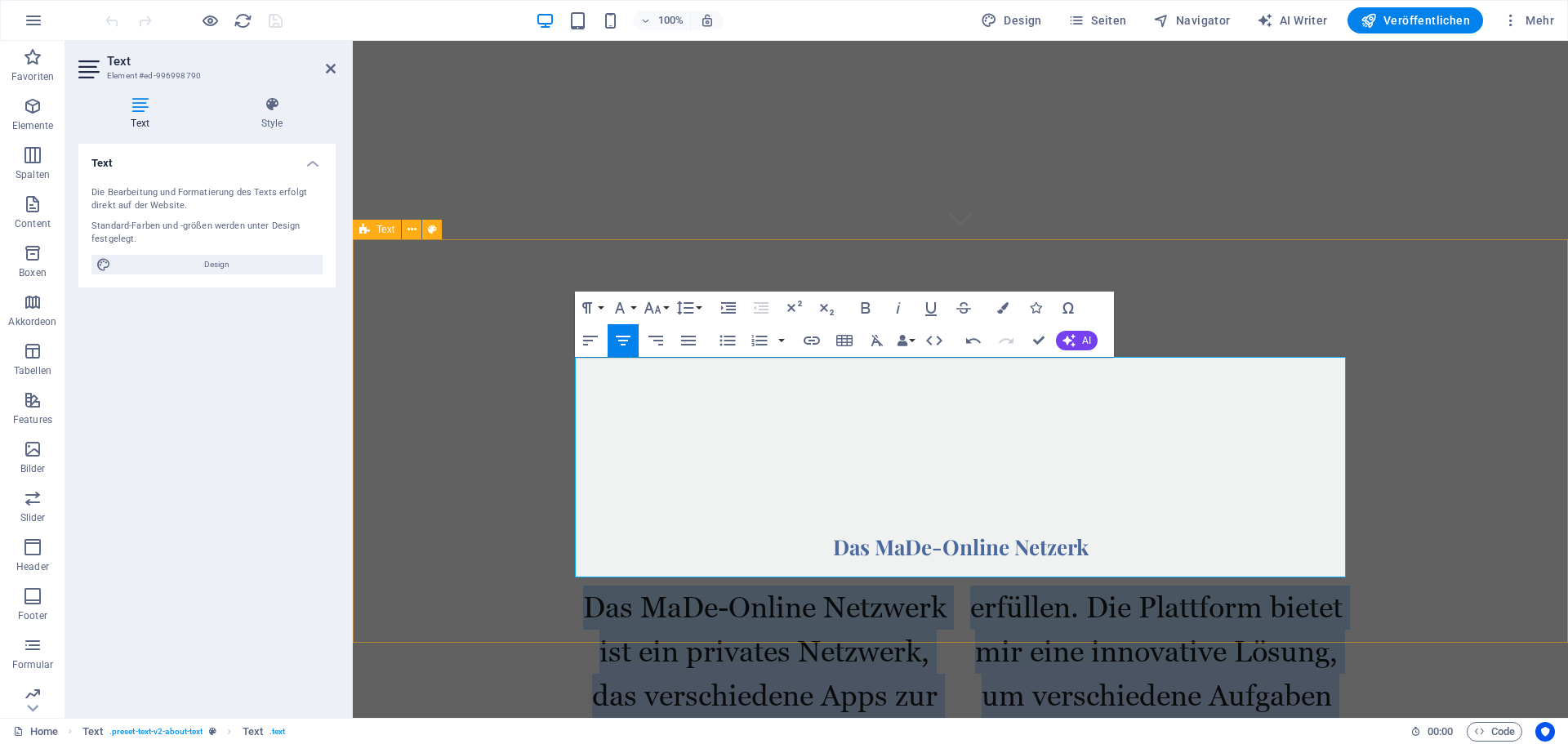
click at [1147, 603] on div "Das MaDe-Online Netzerk Das MaDe-Online Netzwerk ist ein privates Netzwerk, das…" at bounding box center [960, 669] width 1215 height 403
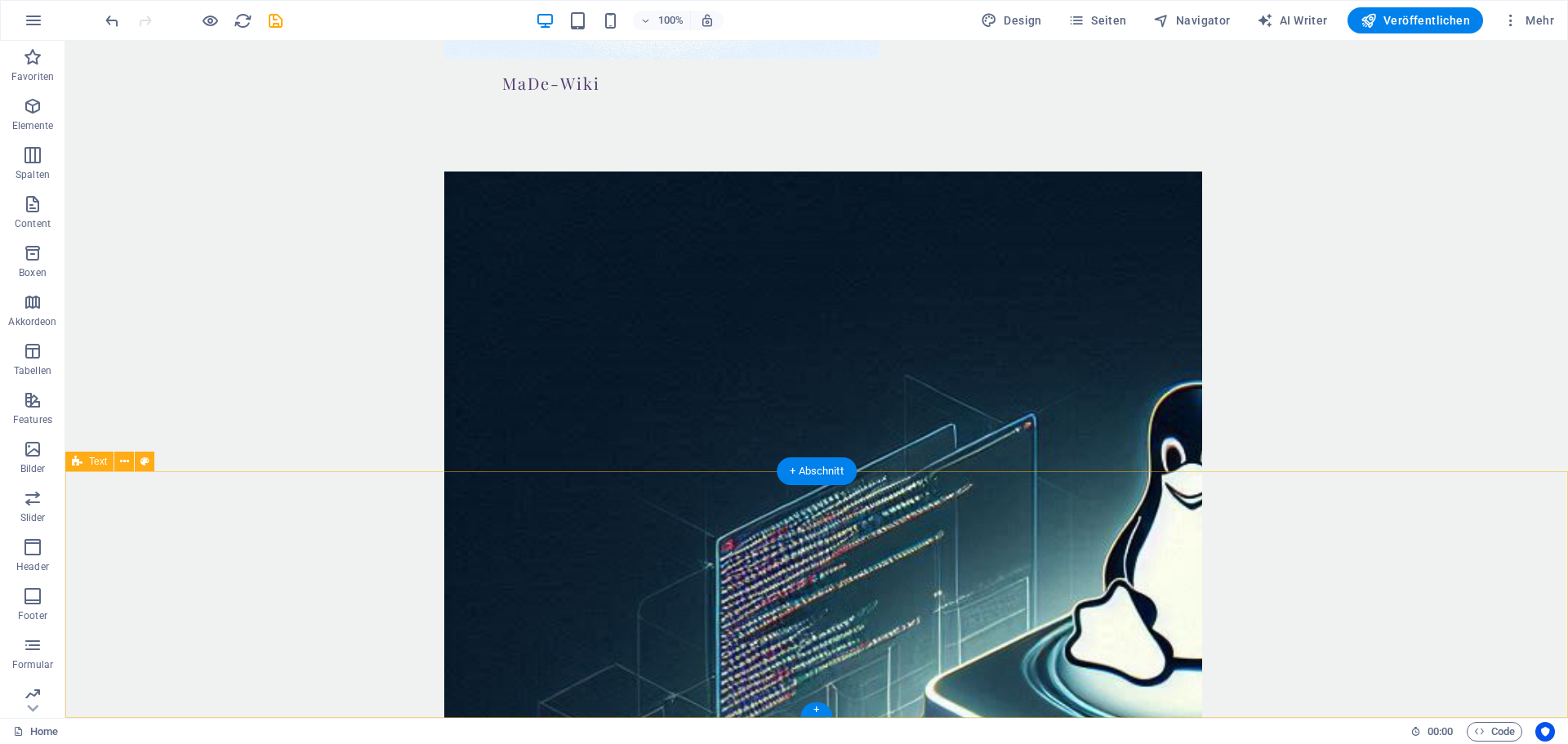
scroll to position [2263, 0]
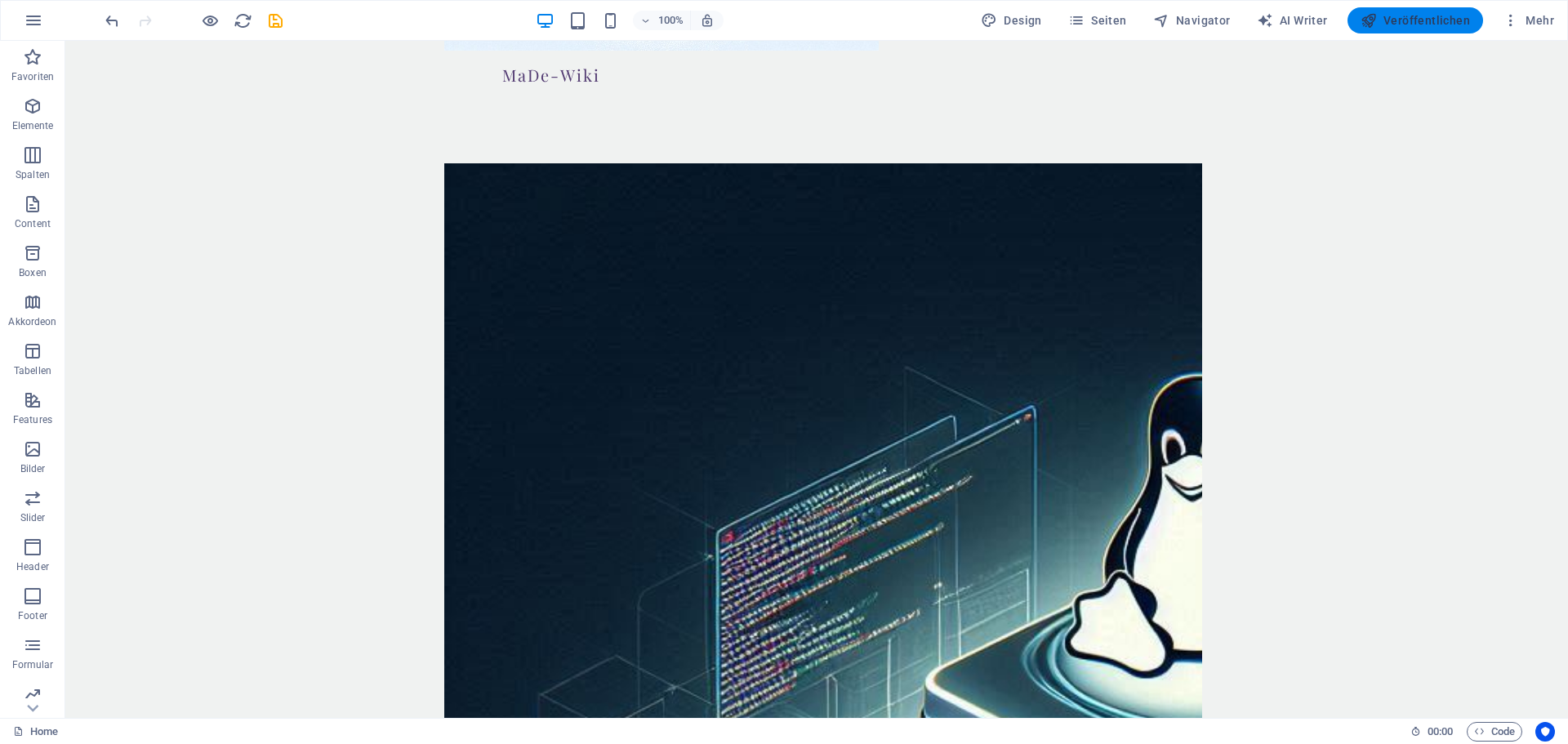
click at [1427, 21] on span "Veröffentlichen" at bounding box center [1415, 20] width 110 height 16
